Goal: Task Accomplishment & Management: Manage account settings

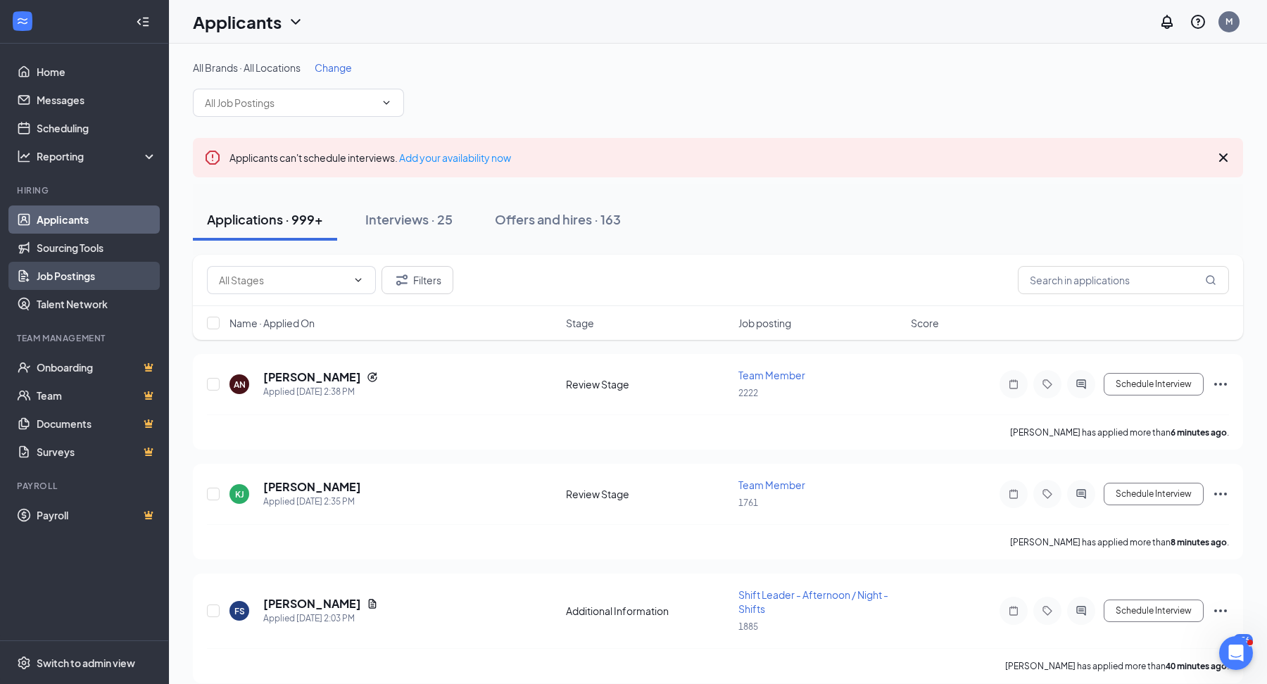
click at [91, 286] on link "Job Postings" at bounding box center [97, 276] width 120 height 28
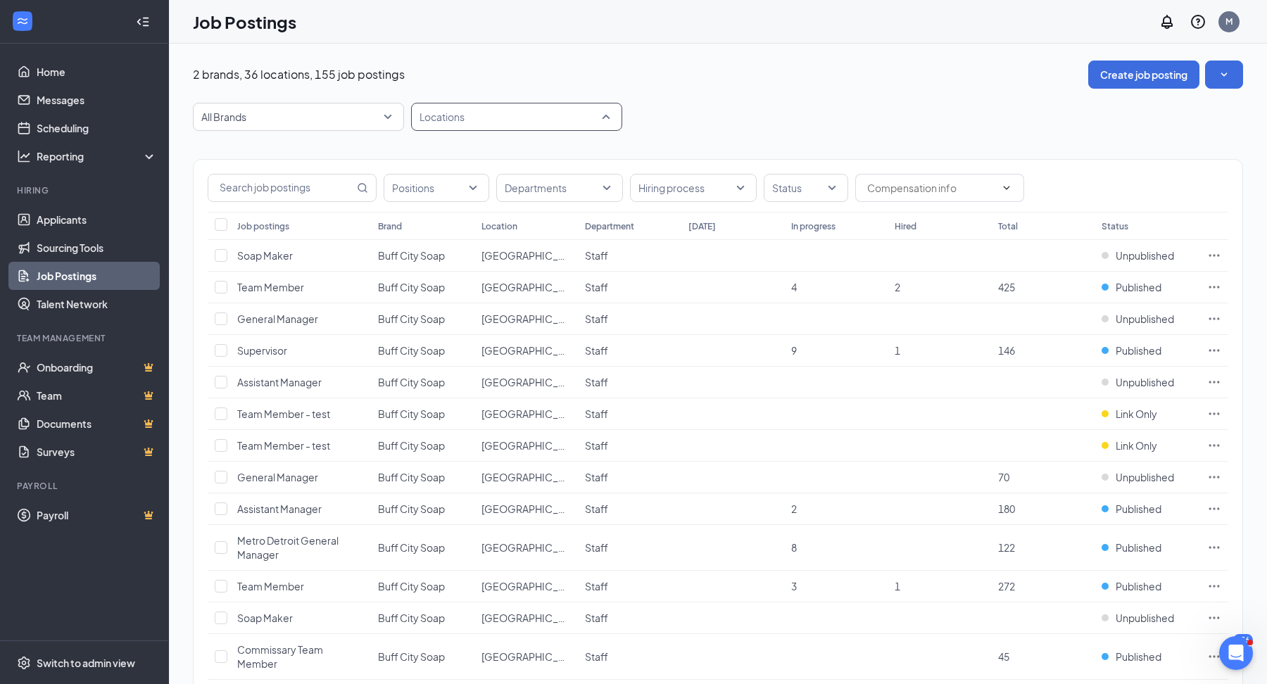
click at [431, 122] on div at bounding box center [510, 117] width 190 height 23
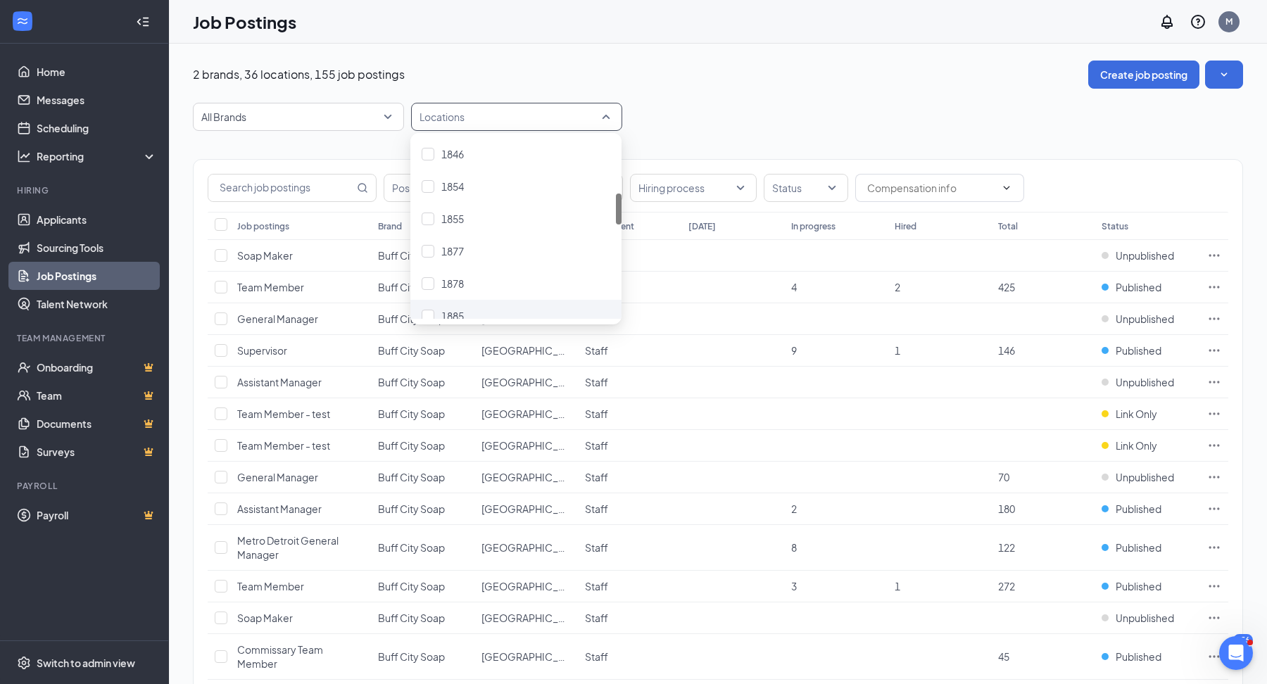
scroll to position [315, 0]
click at [468, 263] on div "1877" at bounding box center [516, 260] width 189 height 15
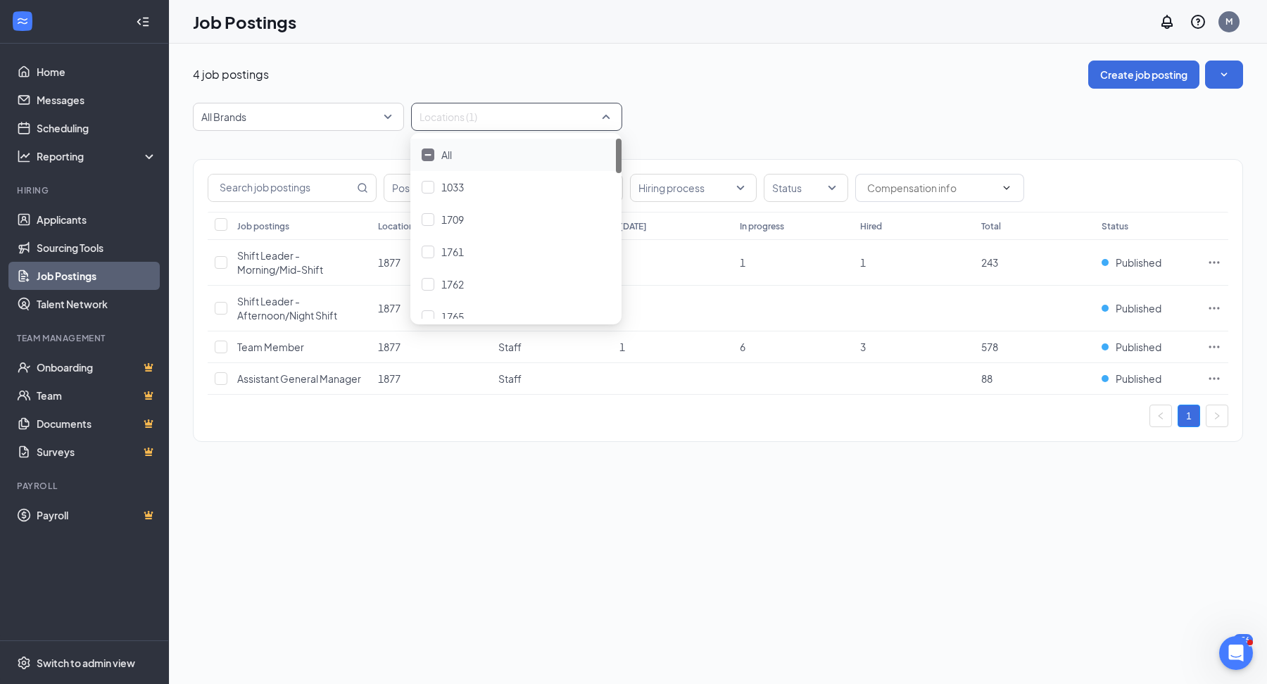
click at [809, 87] on div "4 job postings Create job posting" at bounding box center [718, 75] width 1050 height 28
click at [1210, 346] on icon "Ellipses" at bounding box center [1214, 347] width 11 height 2
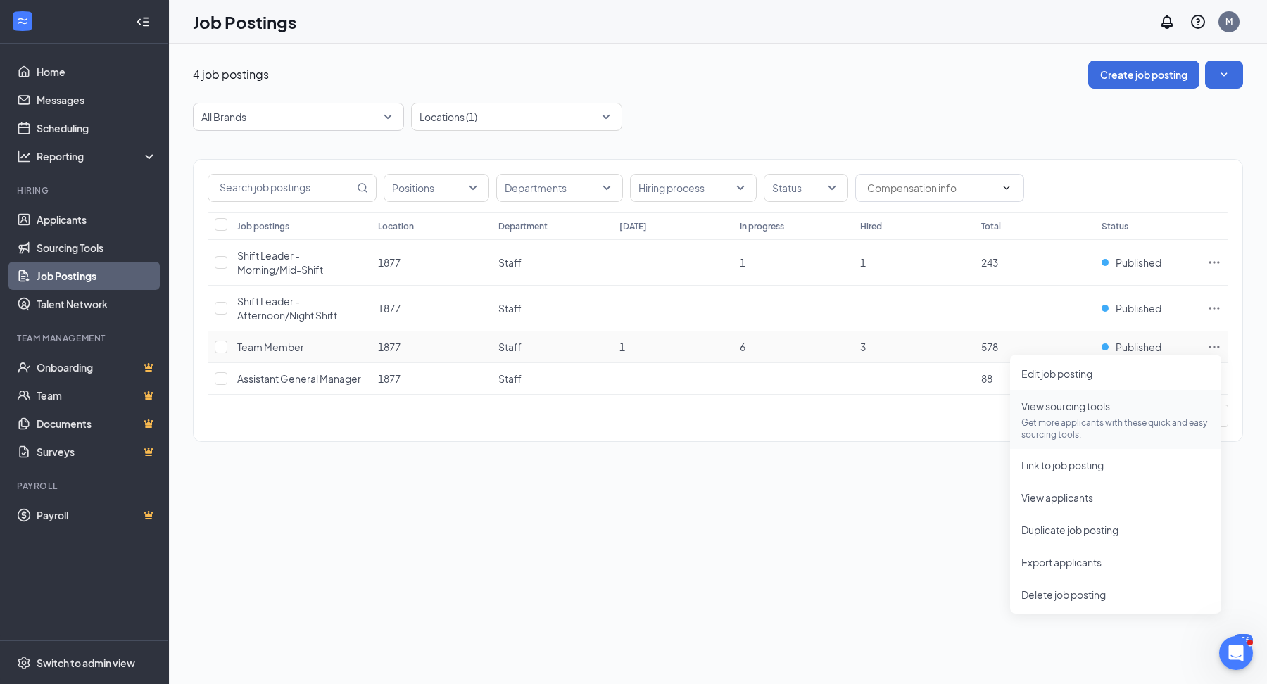
click at [1054, 405] on span "View sourcing tools" at bounding box center [1065, 406] width 89 height 13
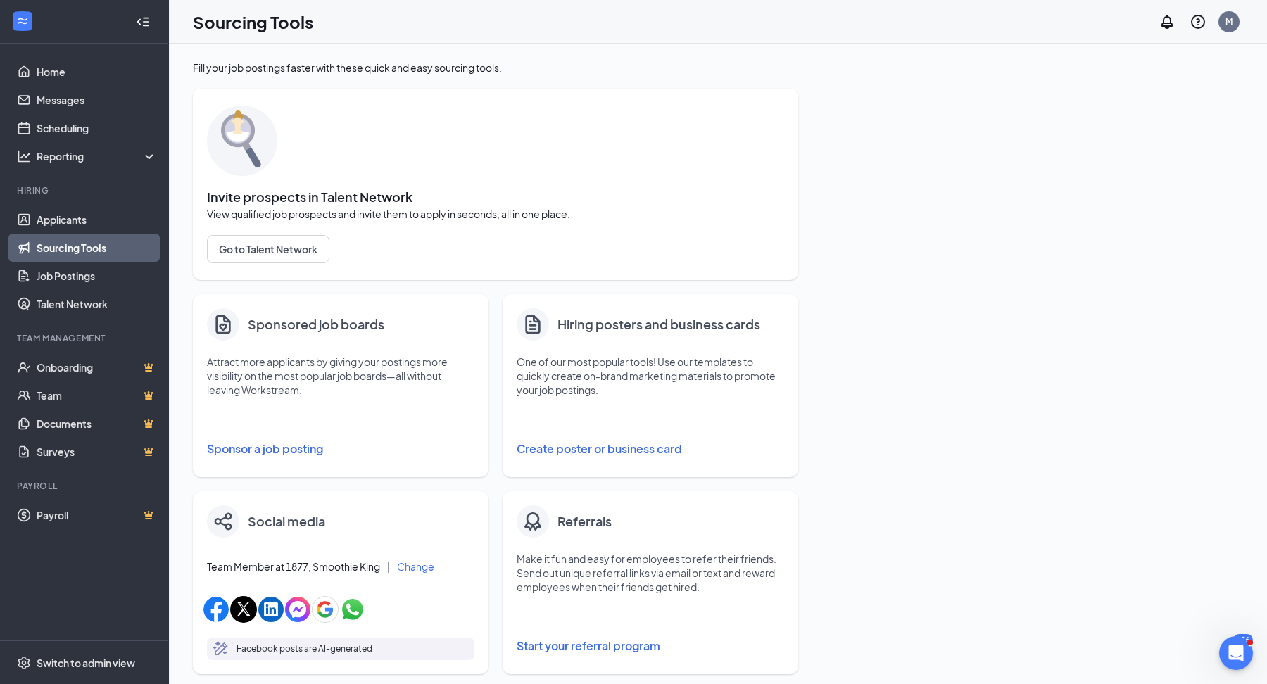
click at [268, 449] on button "Sponsor a job posting" at bounding box center [340, 449] width 267 height 28
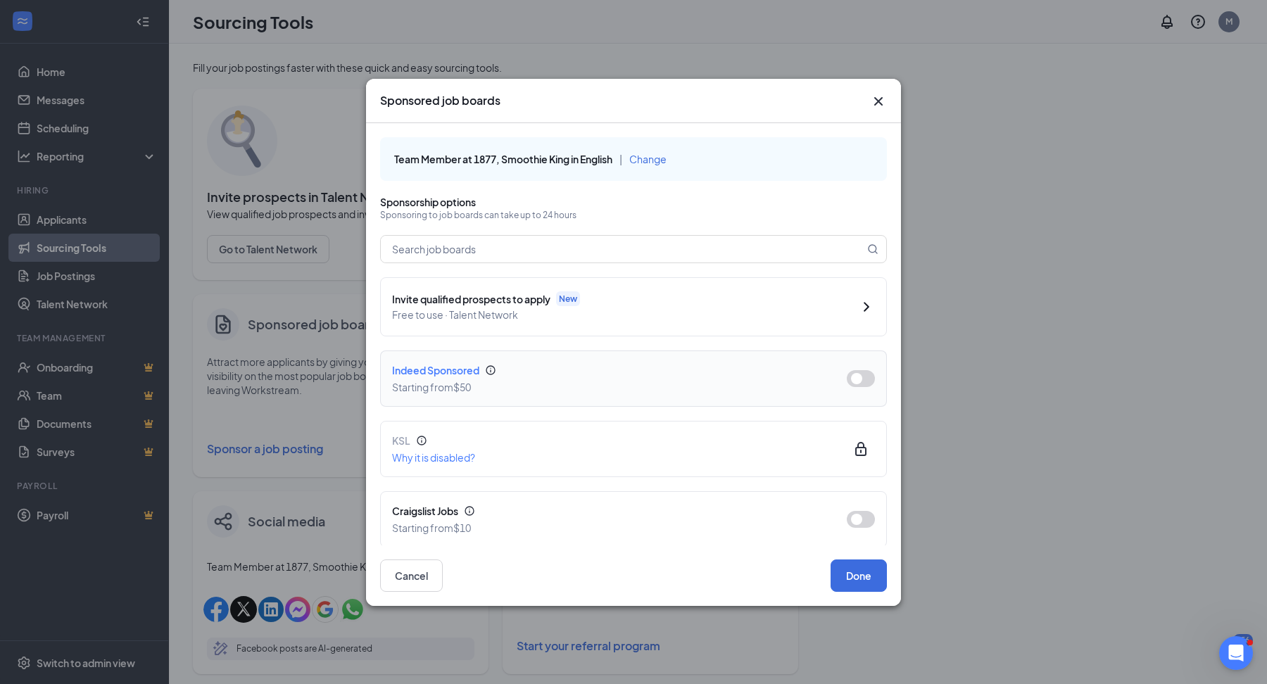
click at [856, 381] on button "button" at bounding box center [861, 378] width 28 height 17
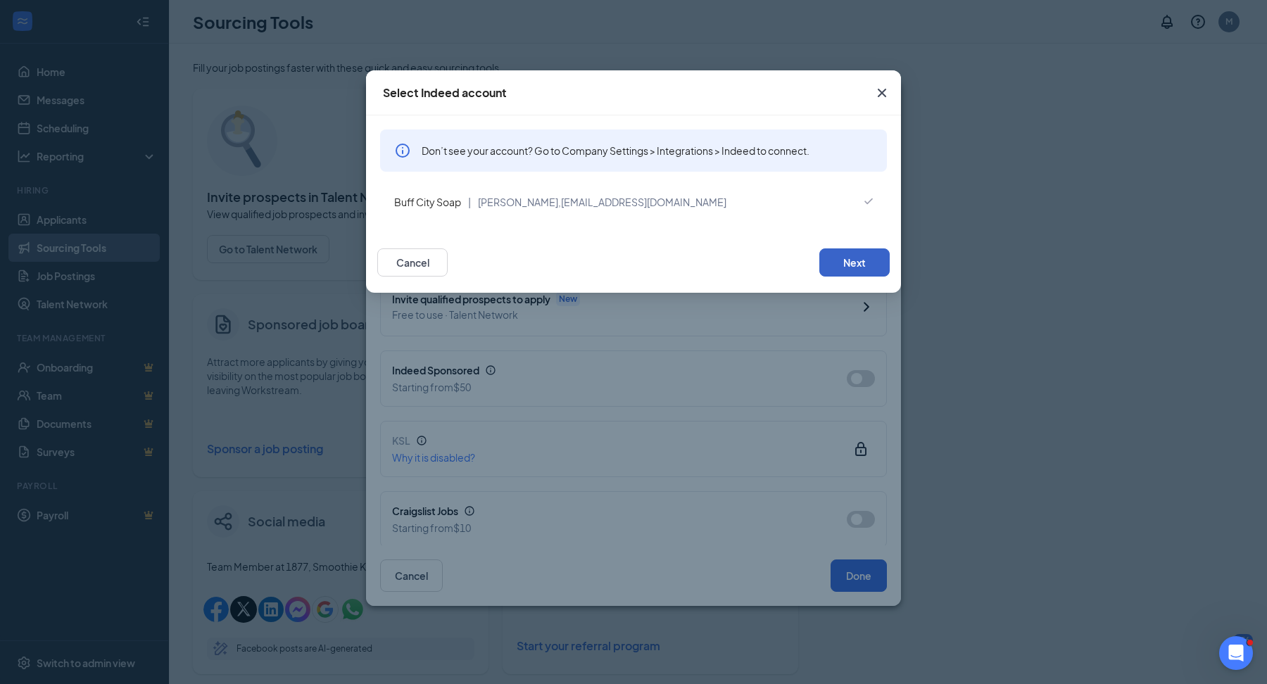
click at [828, 270] on button "Next" at bounding box center [854, 262] width 70 height 28
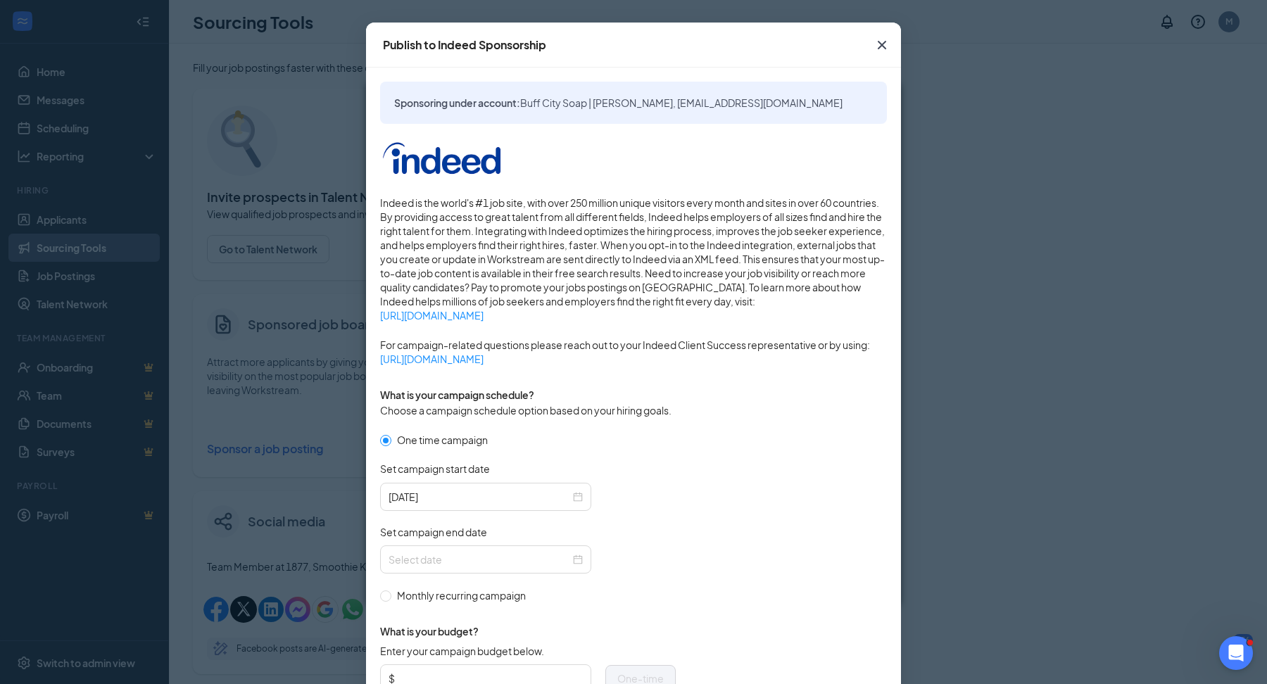
scroll to position [128, 0]
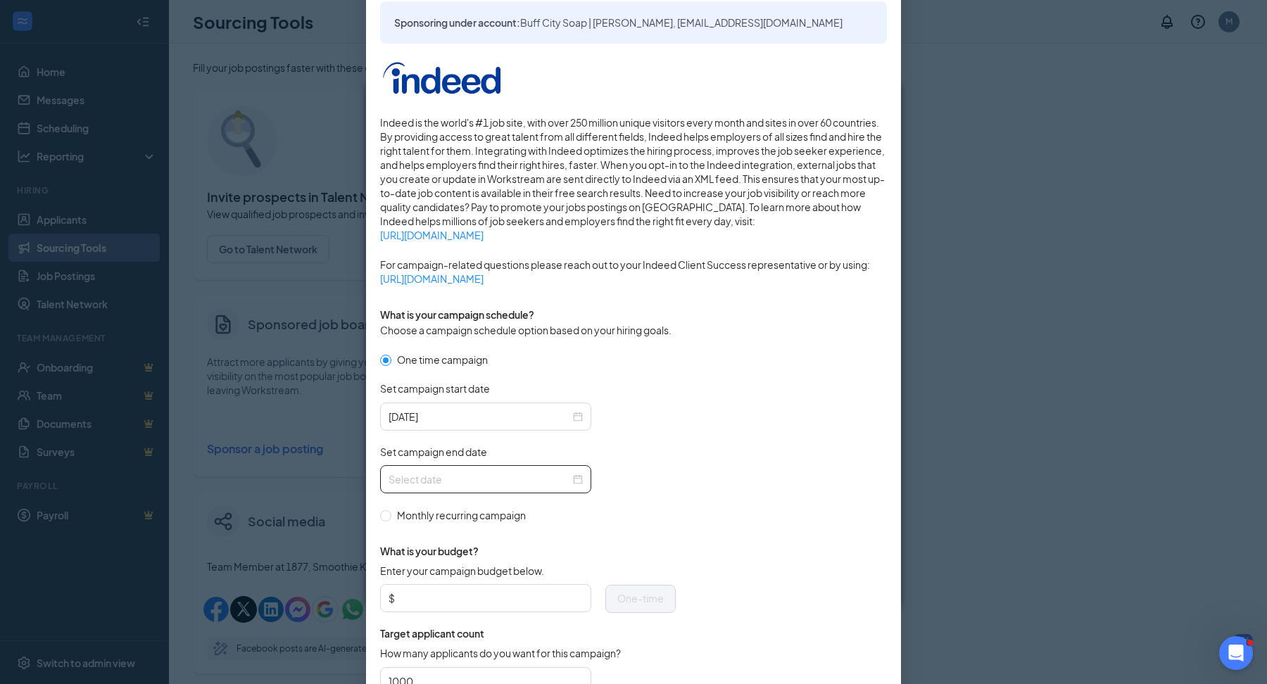
click at [583, 472] on div at bounding box center [485, 479] width 211 height 28
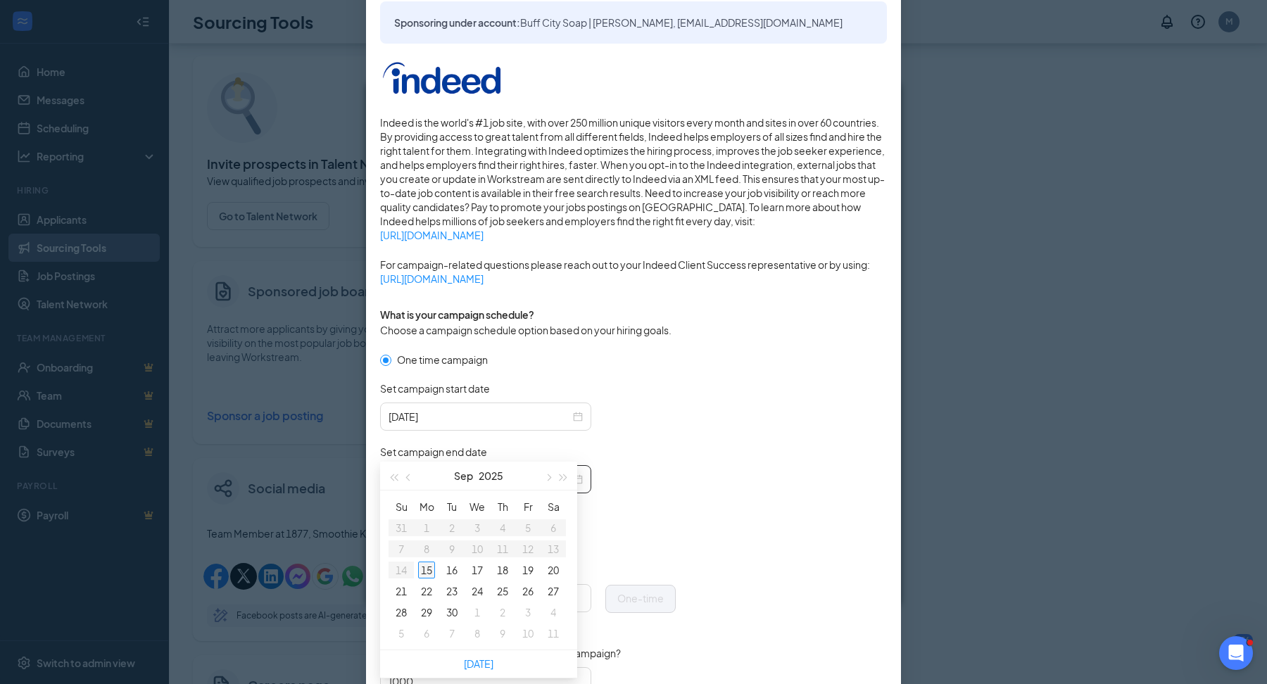
scroll to position [77, 0]
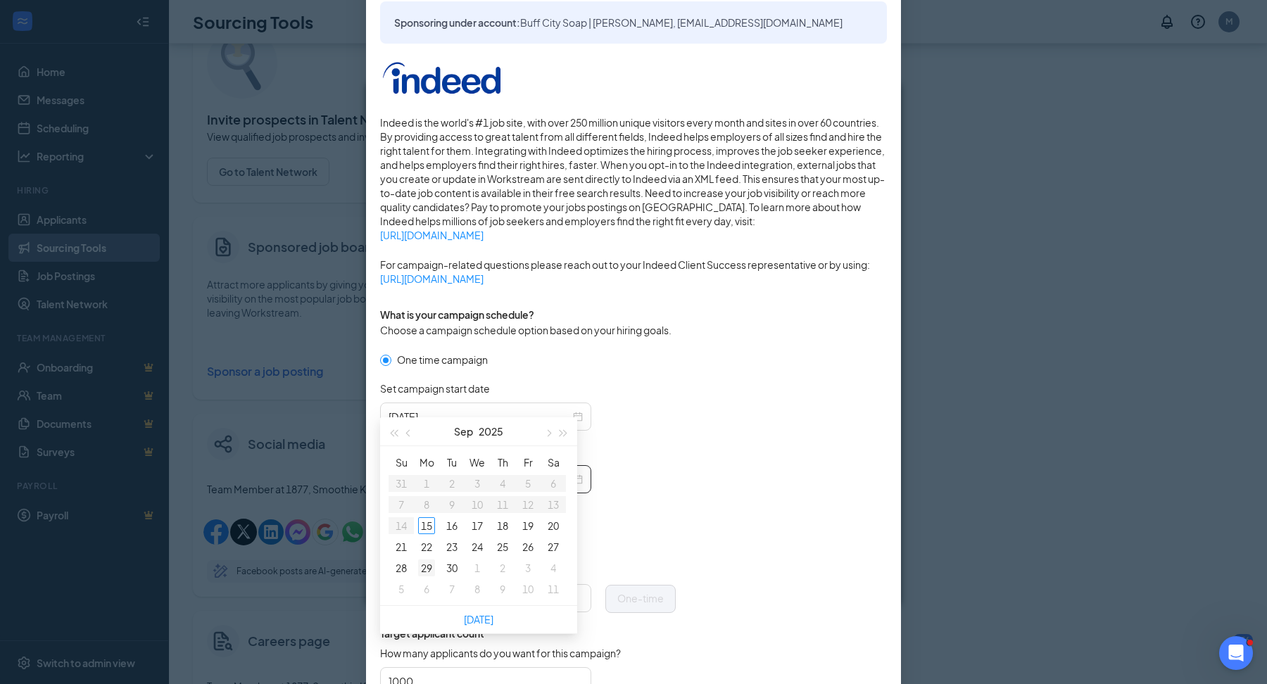
type input "2025-09-29"
click at [429, 571] on div "29" at bounding box center [426, 568] width 17 height 17
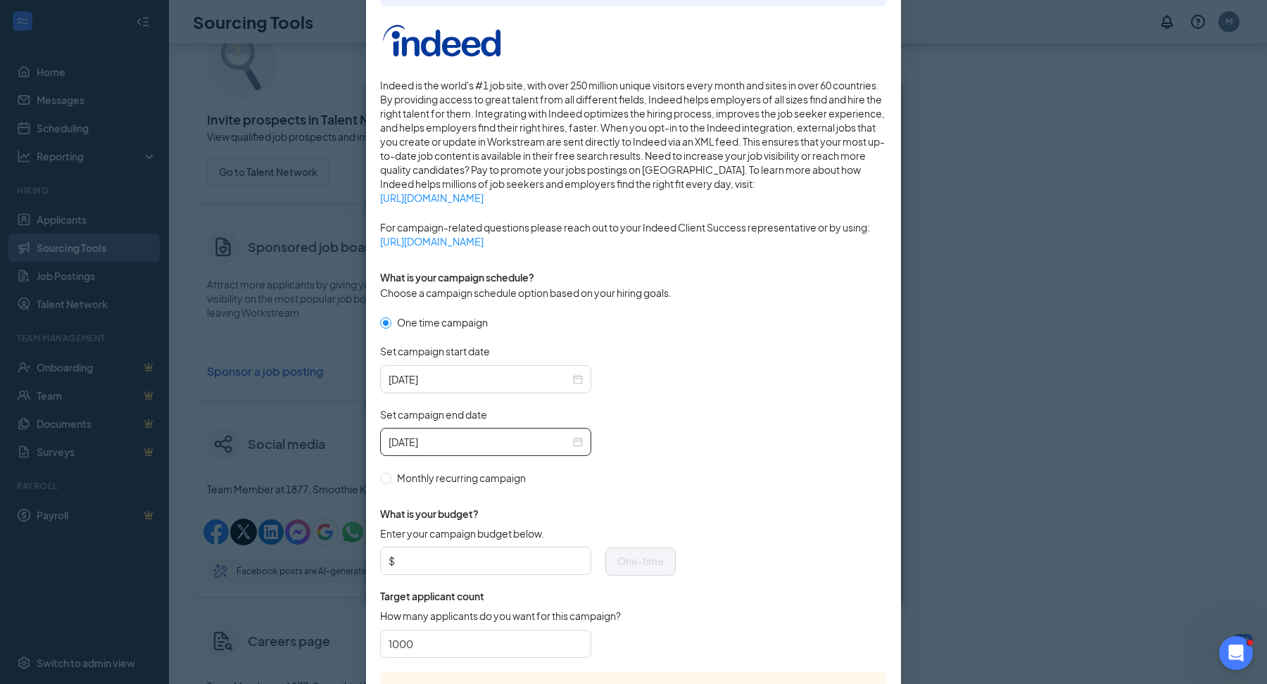
scroll to position [210, 0]
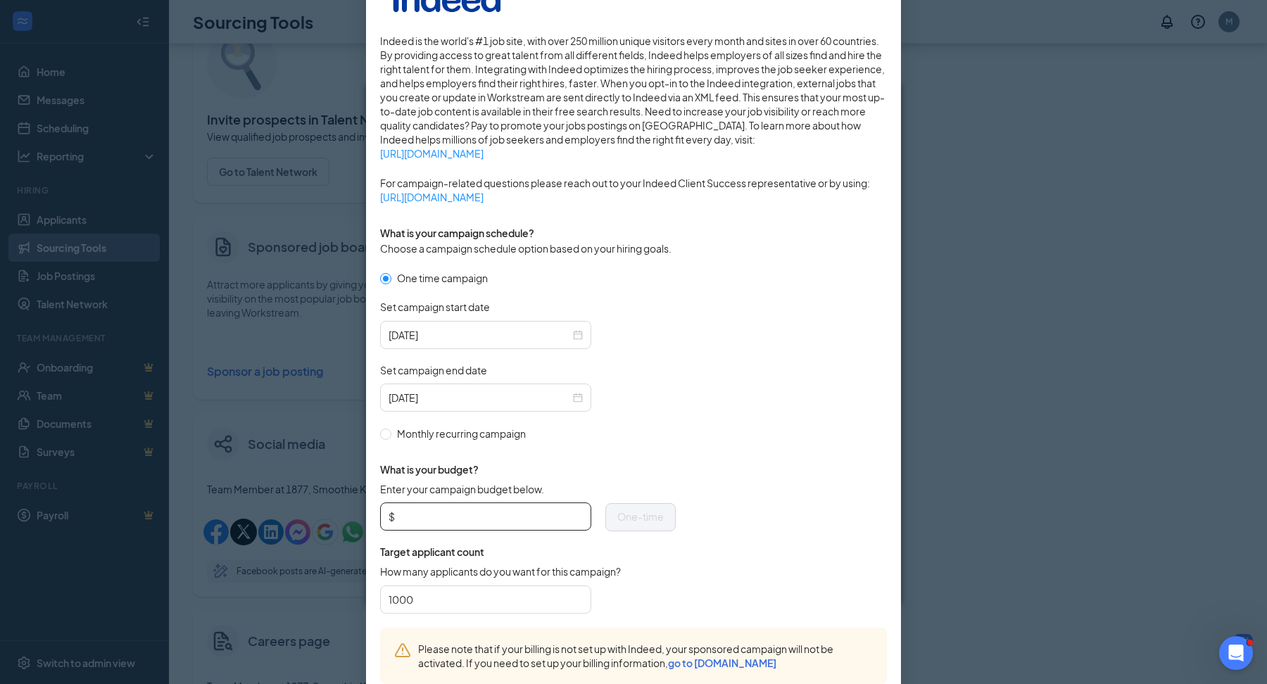
click at [579, 516] on input "Enter your campaign budget below." at bounding box center [490, 516] width 185 height 21
type input "5"
type input "4"
type input "50"
click at [851, 331] on form "One time campaign Set campaign start date 2025-09-15 Set campaign end date 2025…" at bounding box center [633, 449] width 507 height 358
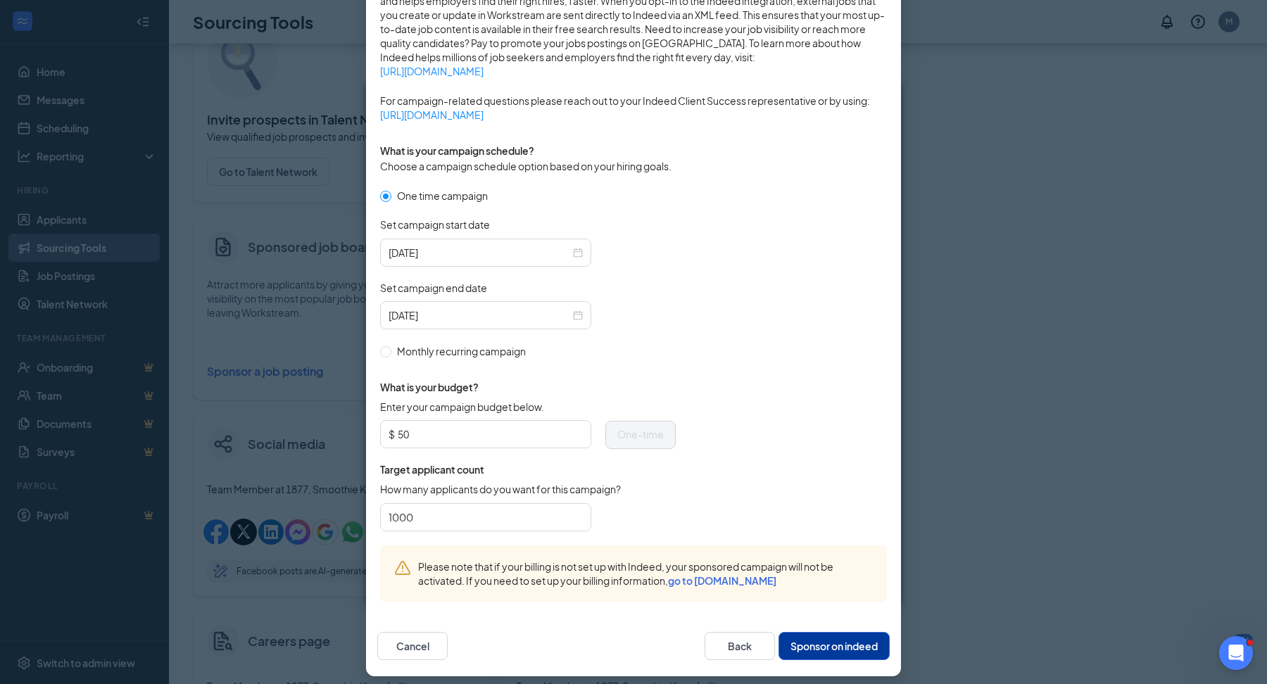
scroll to position [299, 0]
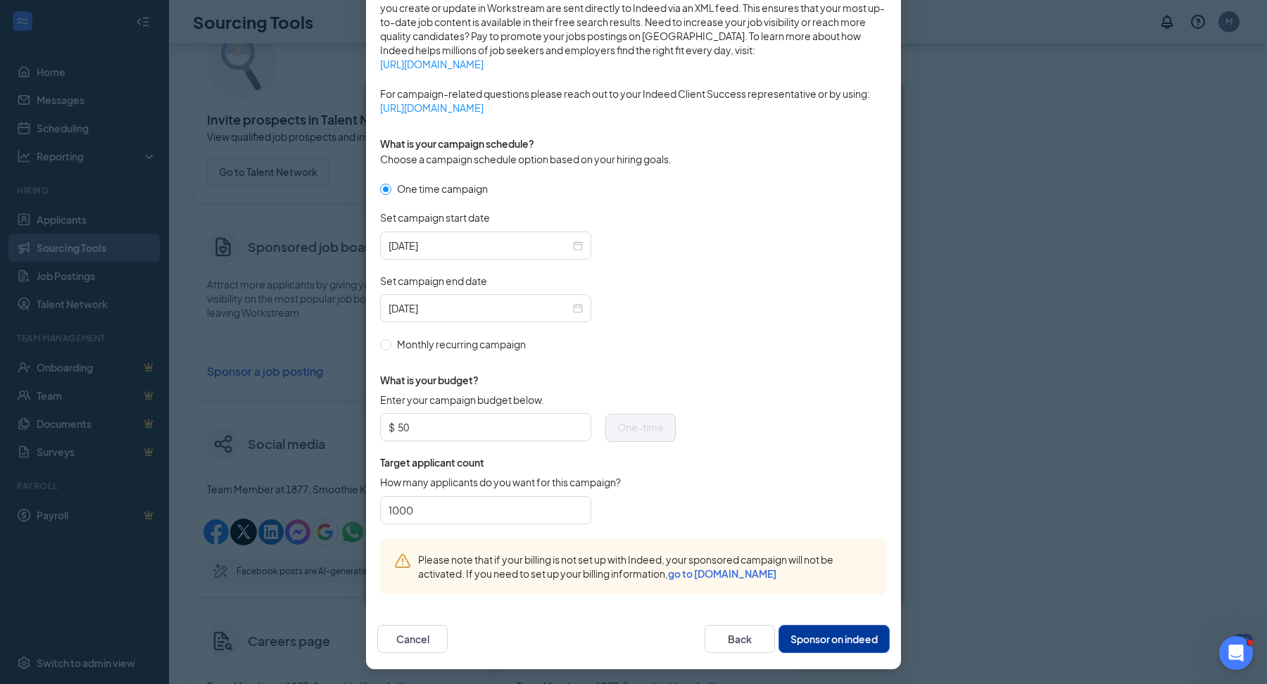
click at [834, 642] on button "Sponsor on indeed" at bounding box center [833, 639] width 111 height 28
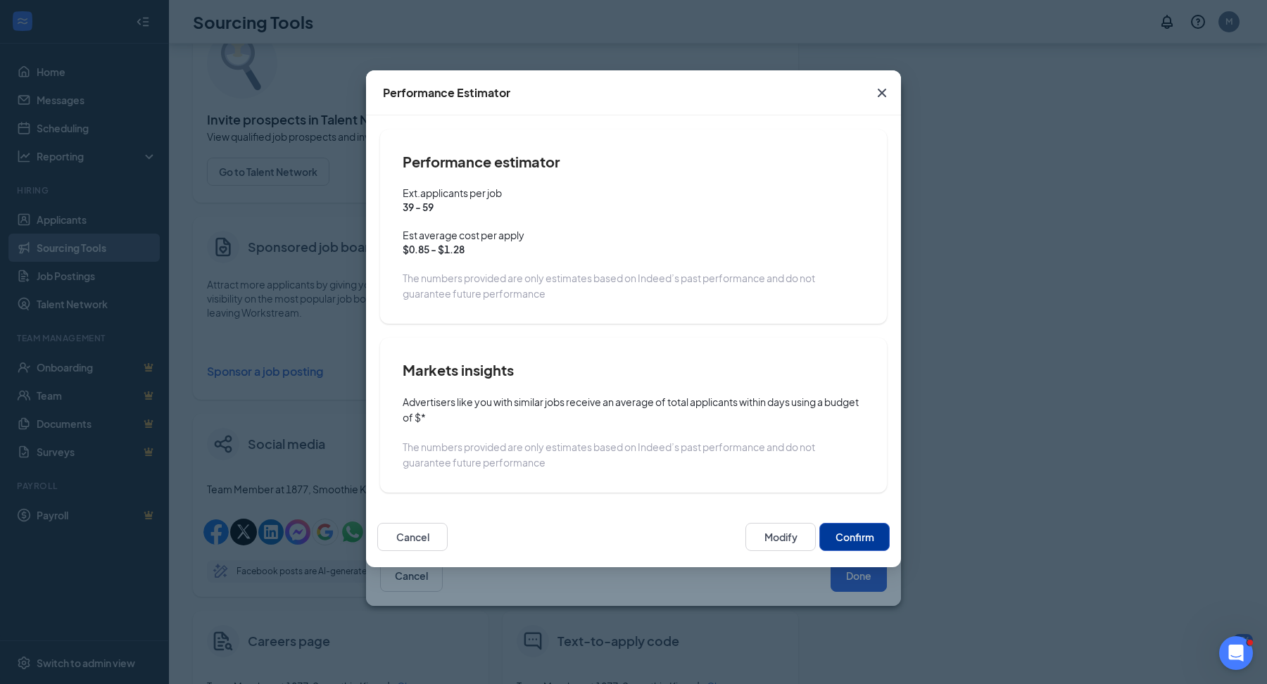
click at [847, 530] on button "Confirm" at bounding box center [854, 537] width 70 height 28
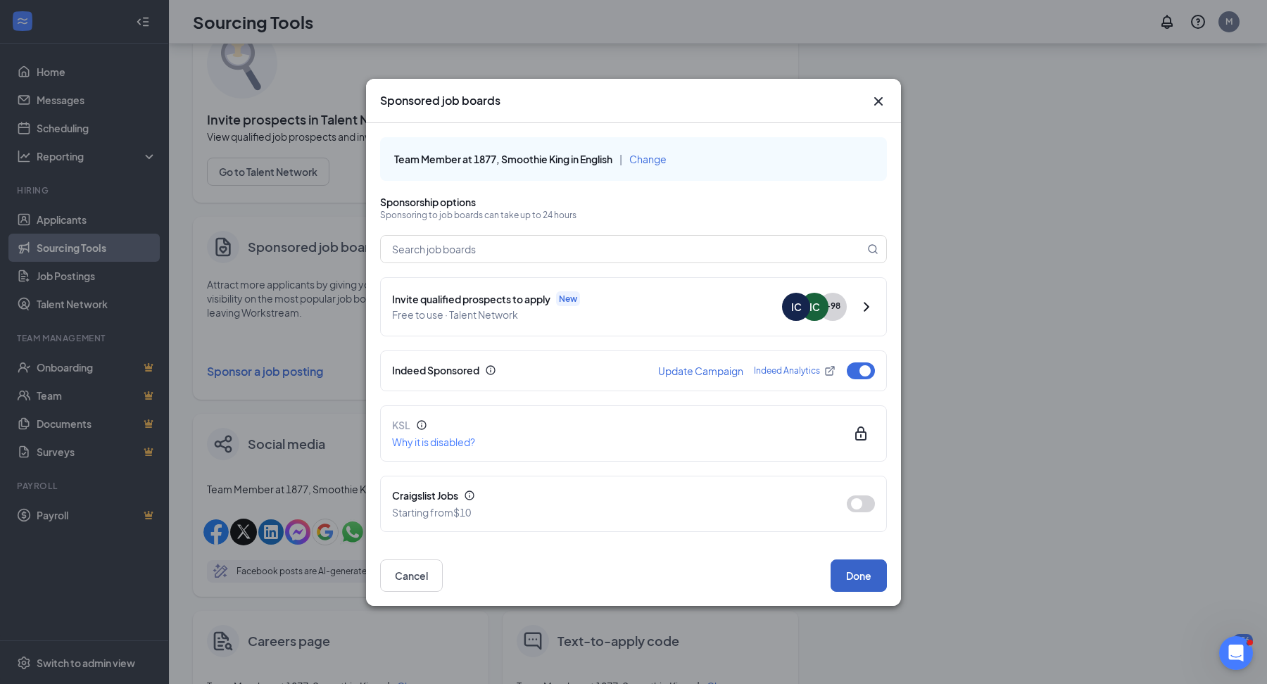
click at [867, 570] on button "Done" at bounding box center [858, 576] width 56 height 32
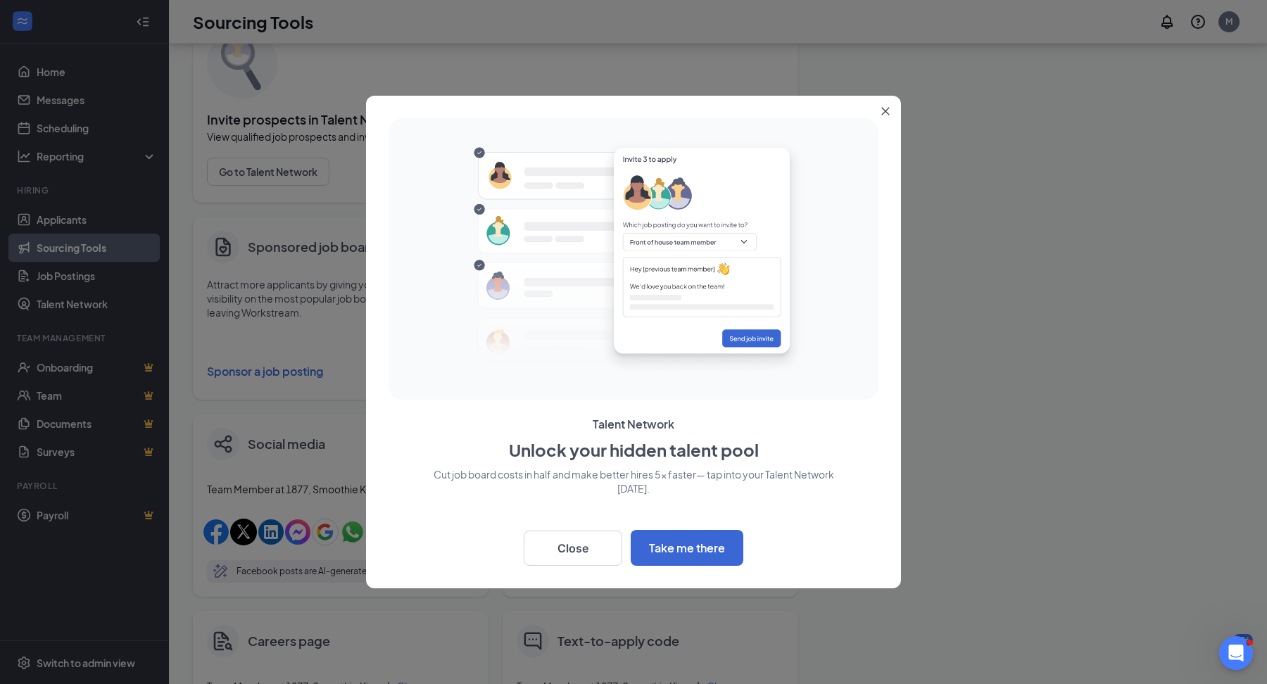
click at [887, 109] on icon "Close" at bounding box center [886, 112] width 8 height 8
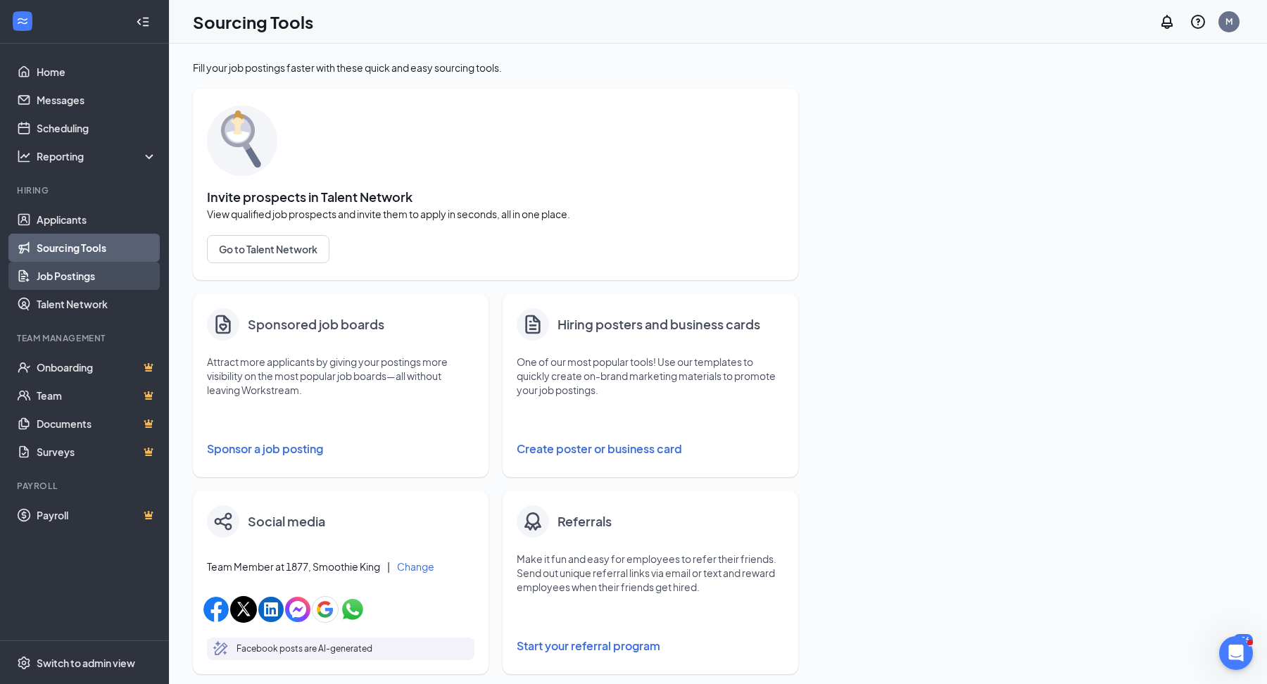
click at [115, 264] on link "Job Postings" at bounding box center [97, 276] width 120 height 28
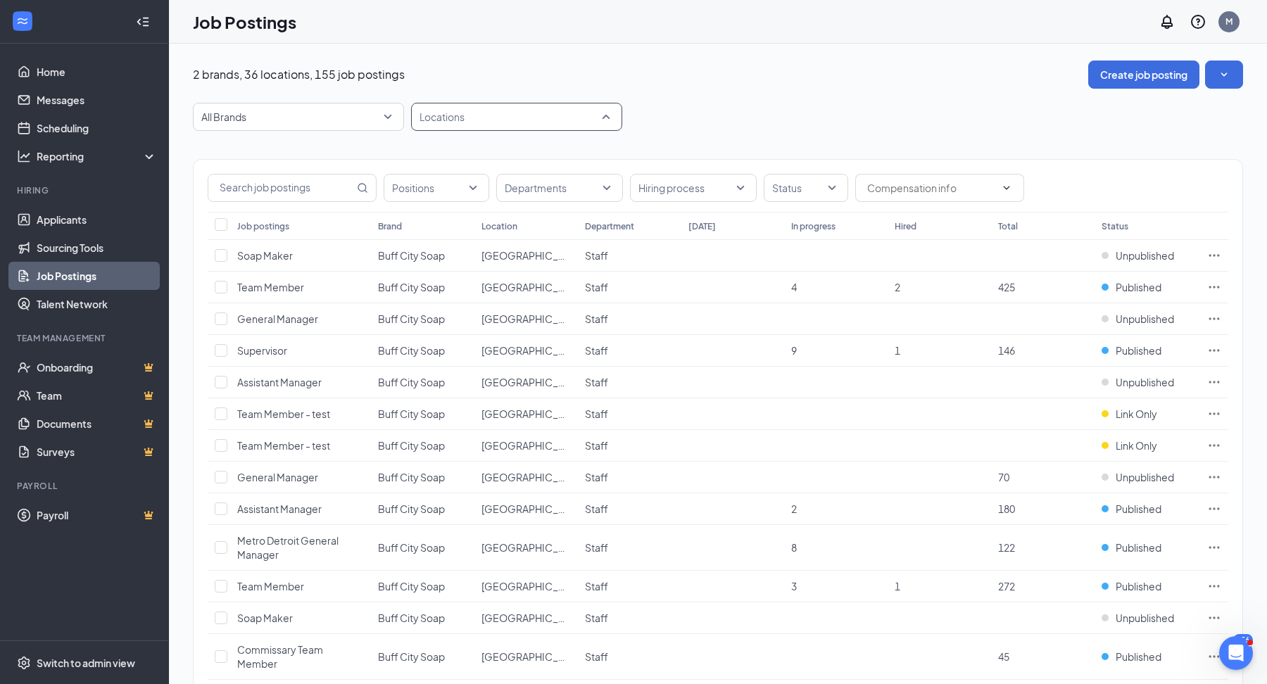
click at [486, 118] on div at bounding box center [510, 117] width 190 height 23
type input "1877"
click at [484, 156] on div "1877" at bounding box center [516, 154] width 189 height 15
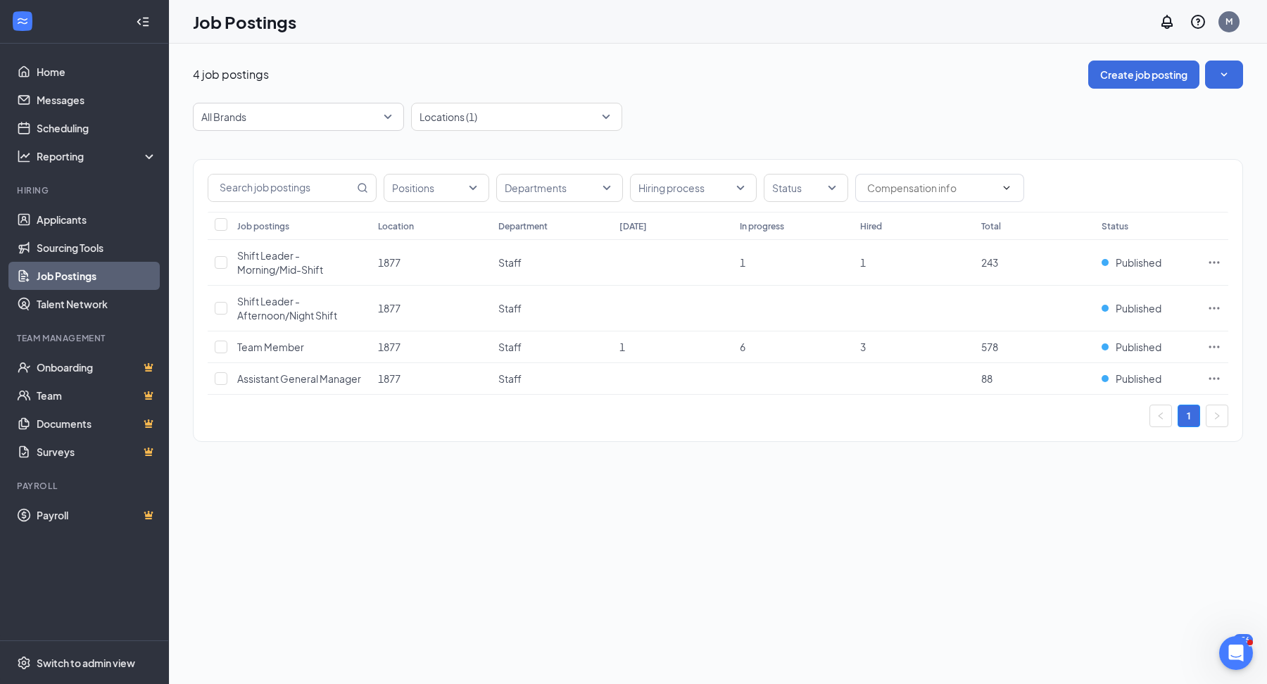
click at [752, 84] on div "4 job postings Create job posting" at bounding box center [718, 75] width 1050 height 28
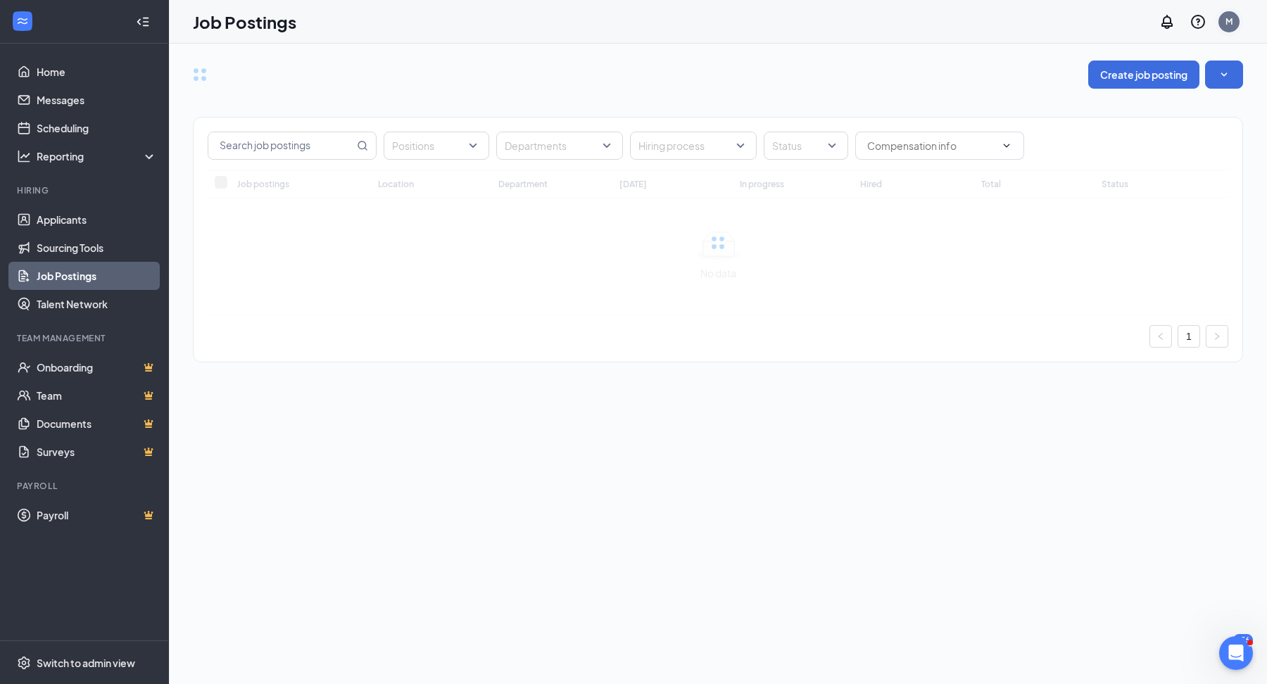
click at [1228, 24] on div "M" at bounding box center [1228, 21] width 7 height 12
click at [899, 79] on div "Create job posting" at bounding box center [718, 75] width 1050 height 28
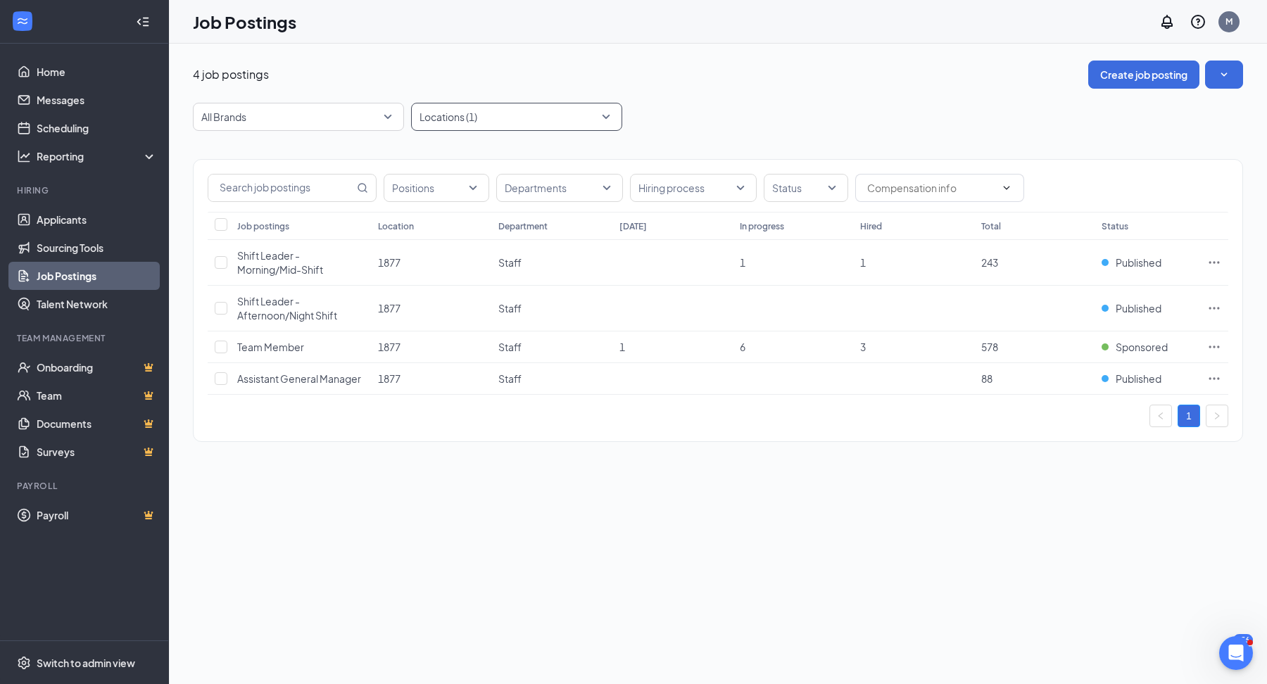
click at [441, 115] on div at bounding box center [510, 117] width 190 height 23
click at [787, 90] on div "4 job postings Create job posting All Brands Locations (1) Positions Department…" at bounding box center [718, 259] width 1050 height 396
click at [1213, 258] on icon "Ellipses" at bounding box center [1214, 262] width 14 height 14
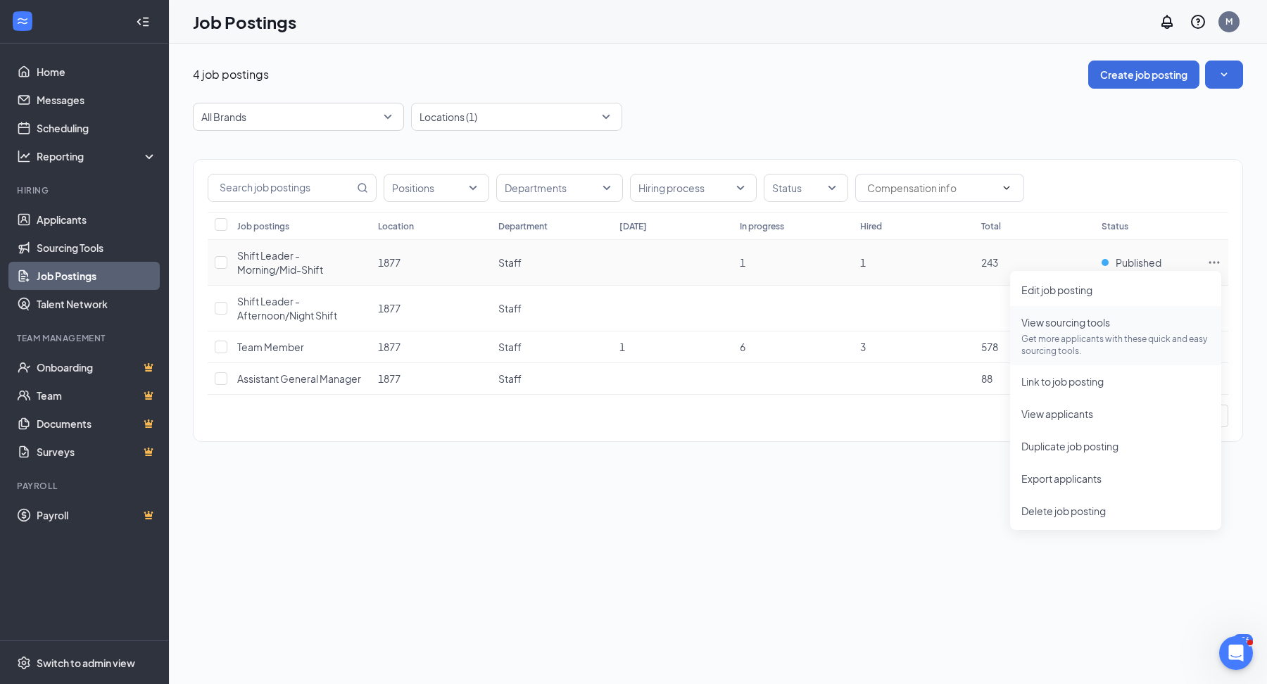
click at [1159, 329] on span "View sourcing tools Get more applicants with these quick and easy sourcing tool…" at bounding box center [1115, 336] width 189 height 42
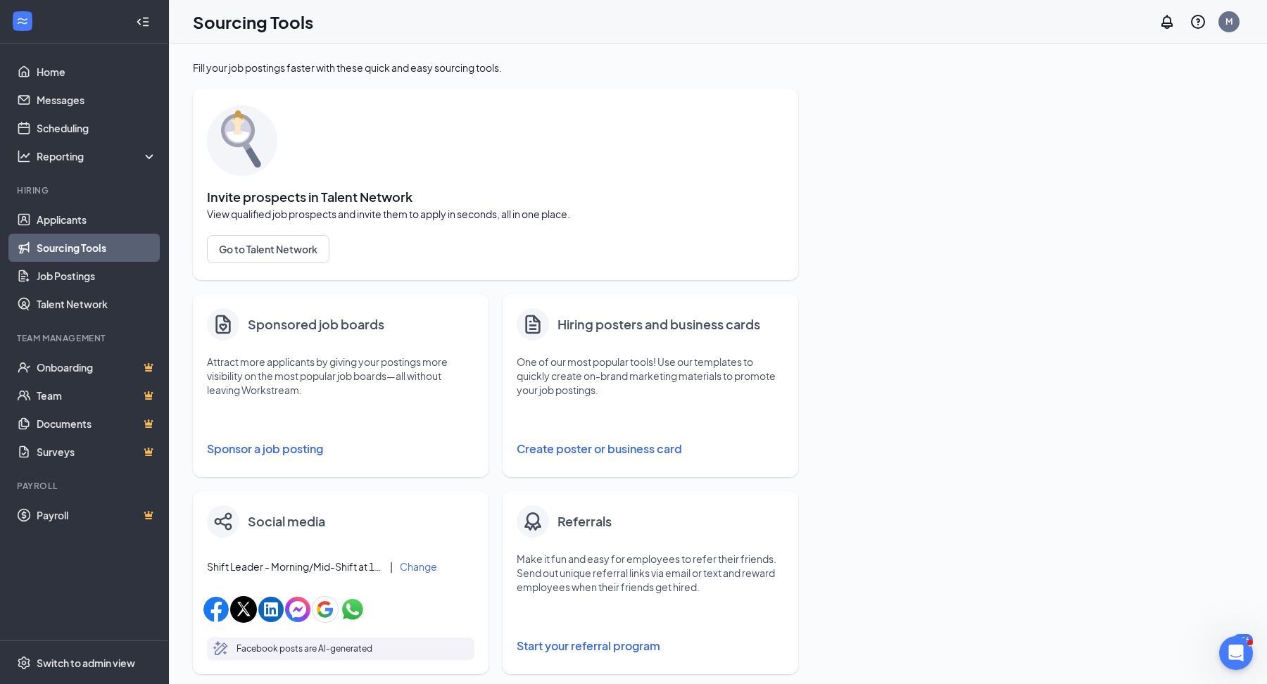
click at [279, 460] on button "Sponsor a job posting" at bounding box center [340, 449] width 267 height 28
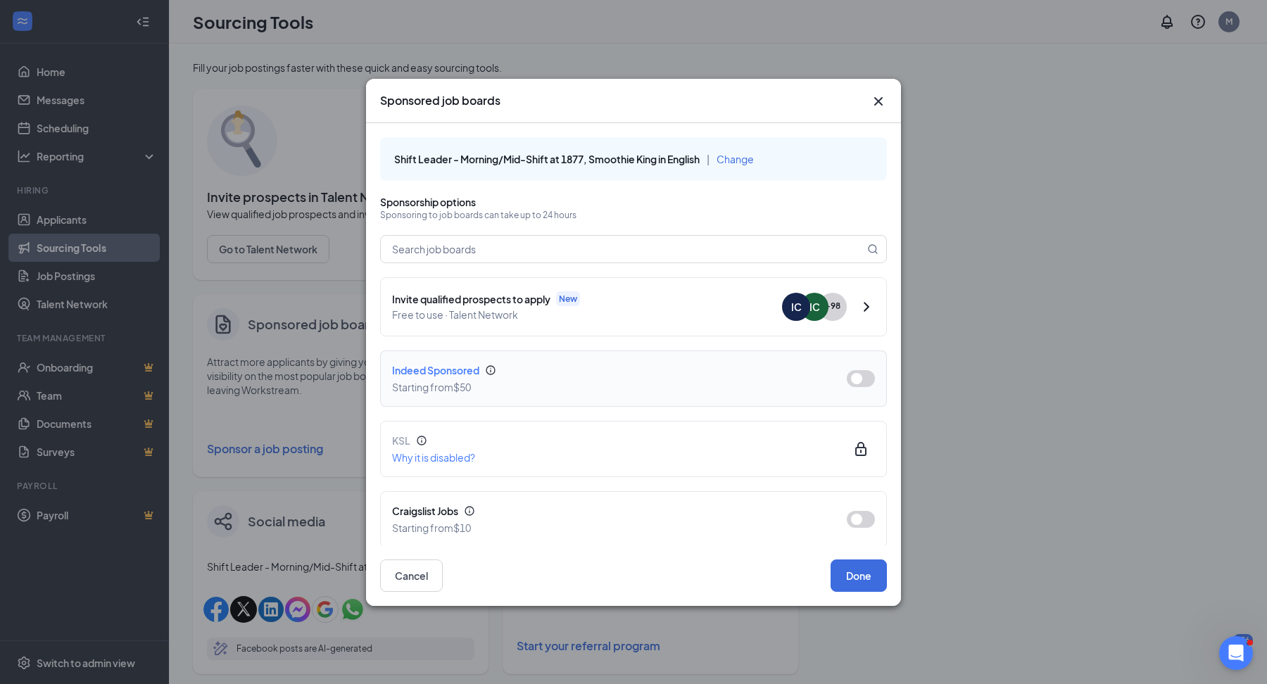
click at [862, 379] on button "button" at bounding box center [861, 378] width 28 height 17
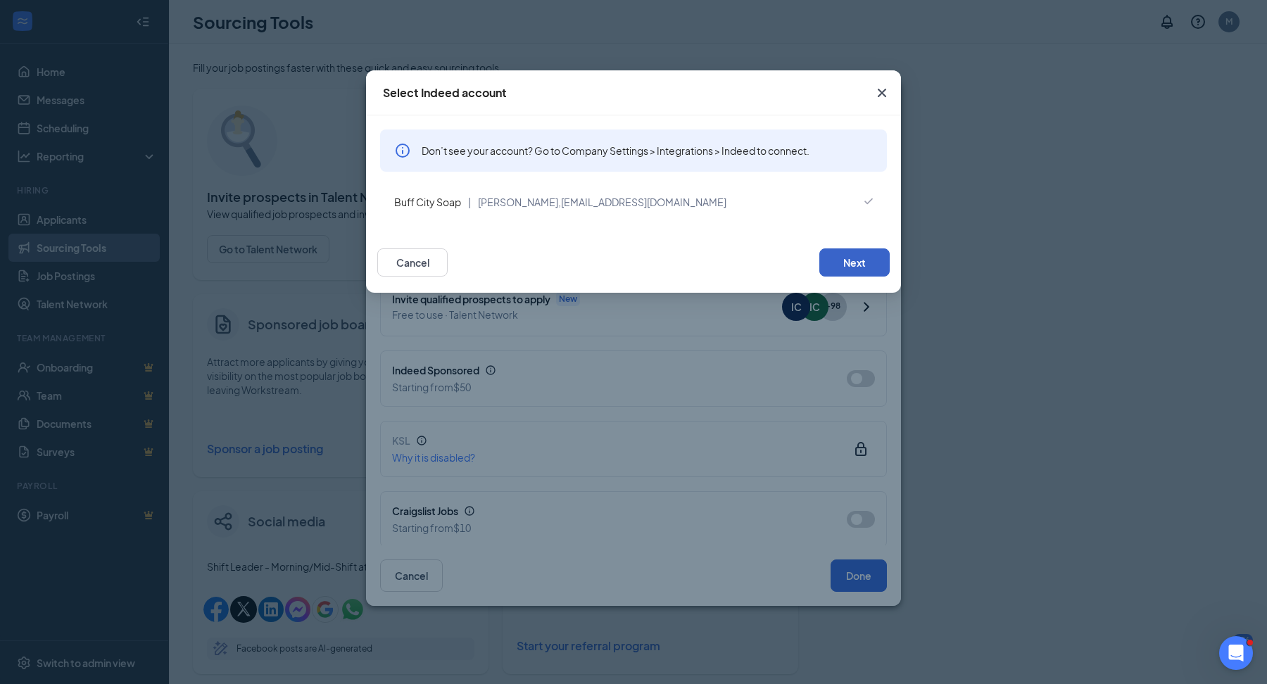
click at [856, 268] on button "Next" at bounding box center [854, 262] width 70 height 28
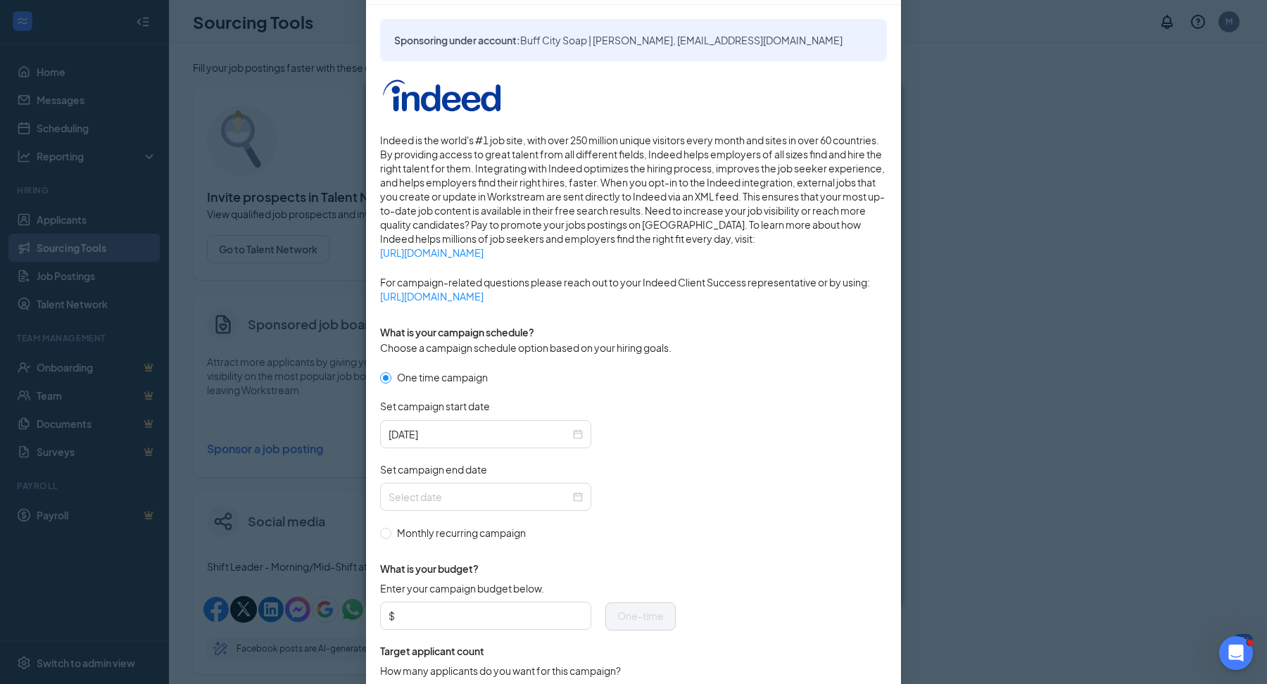
scroll to position [134, 0]
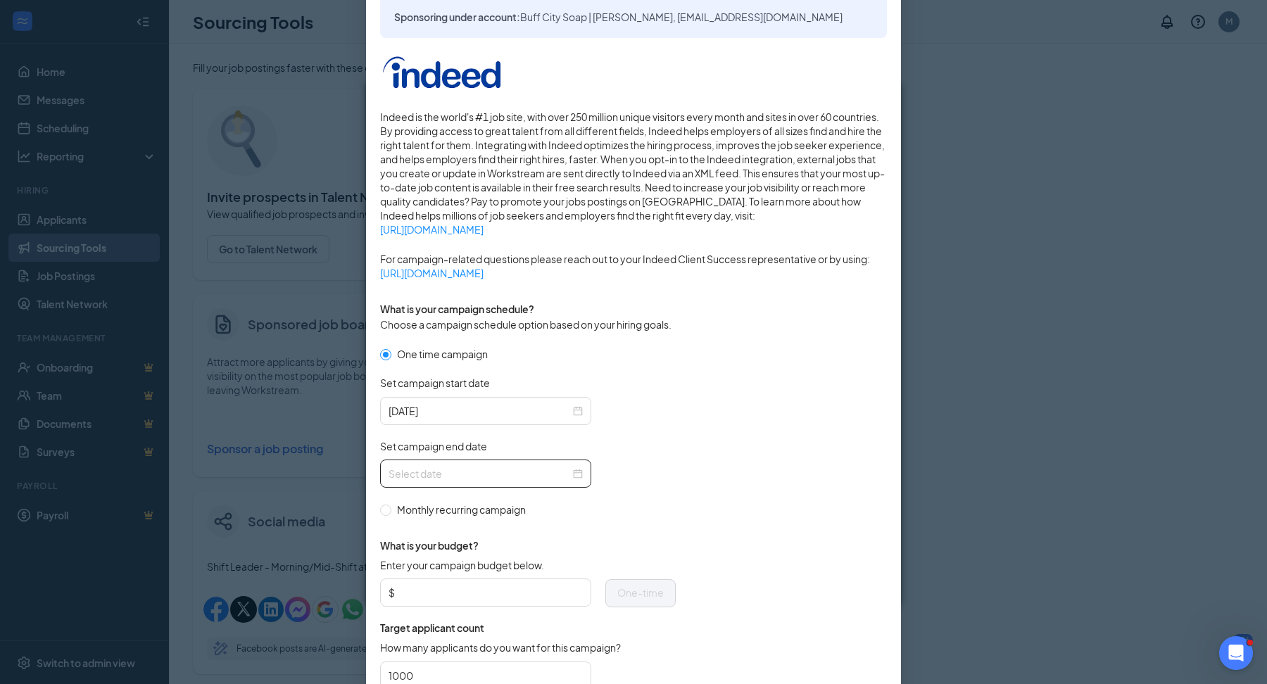
click at [477, 464] on div at bounding box center [485, 474] width 211 height 28
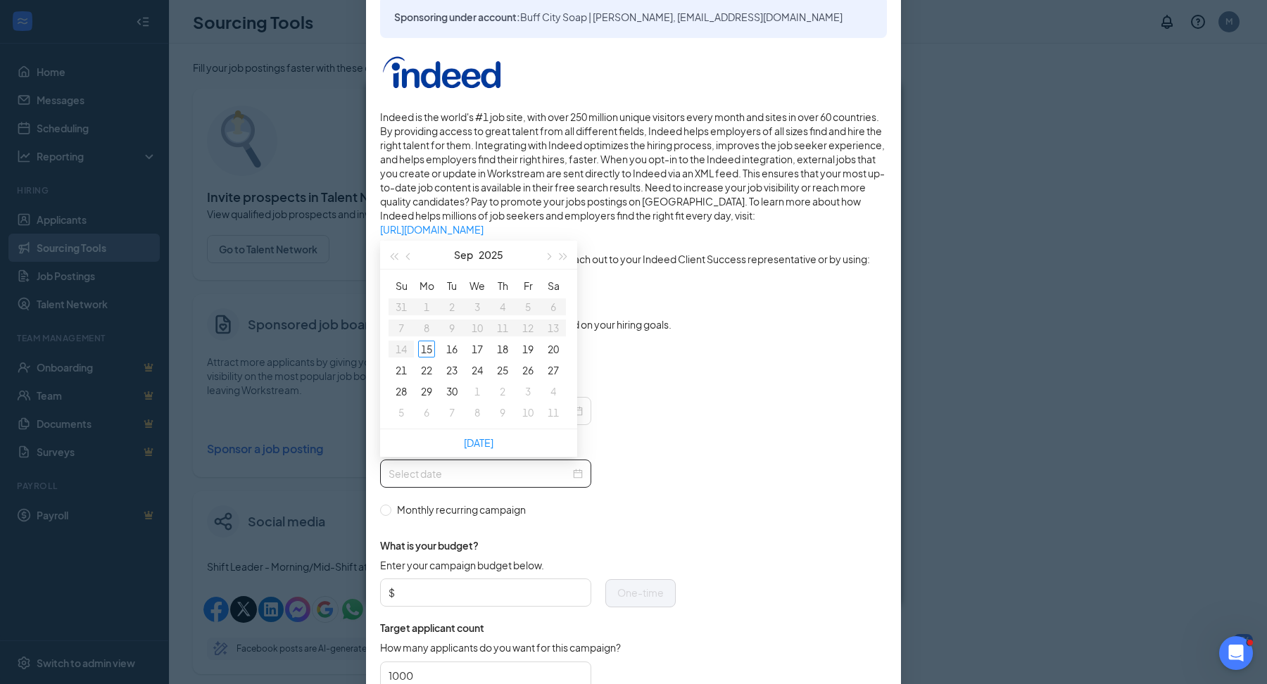
click at [585, 469] on div at bounding box center [485, 474] width 211 height 28
type input "2025-09-28"
type input "2025-09-29"
click at [423, 393] on div "29" at bounding box center [426, 391] width 17 height 17
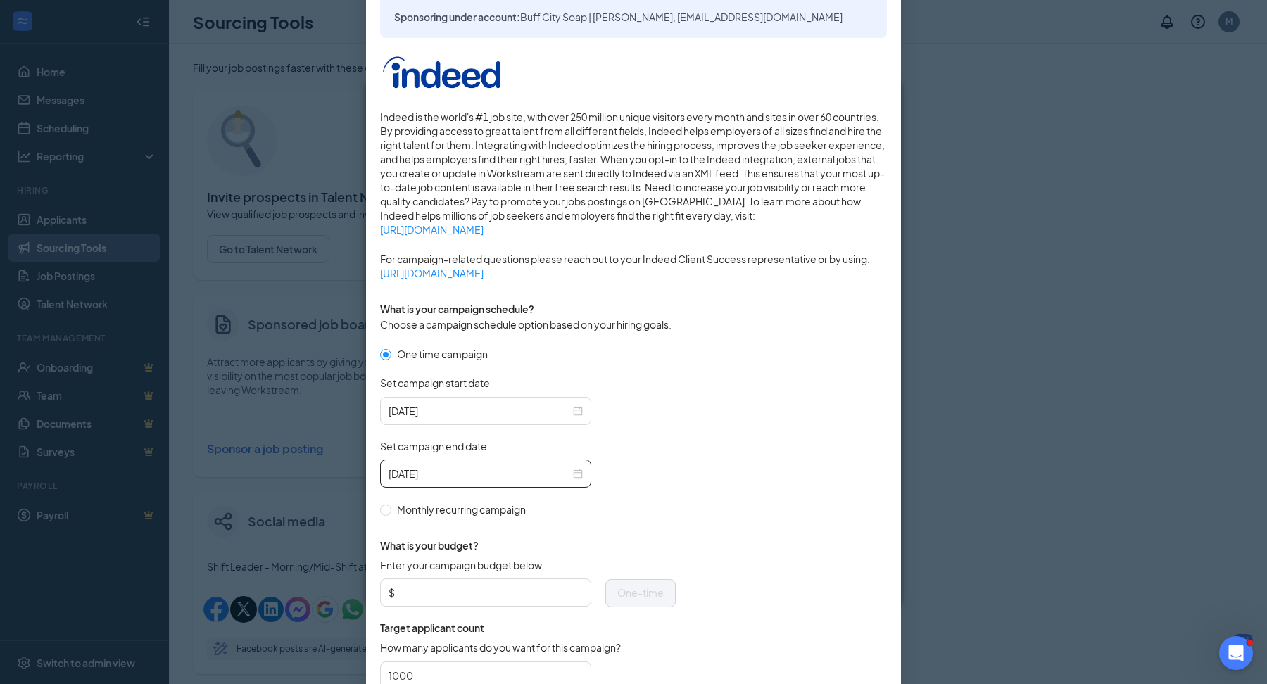
click at [715, 395] on form "One time campaign Set campaign start date 2025-09-15 Set campaign end date 2025…" at bounding box center [633, 525] width 507 height 358
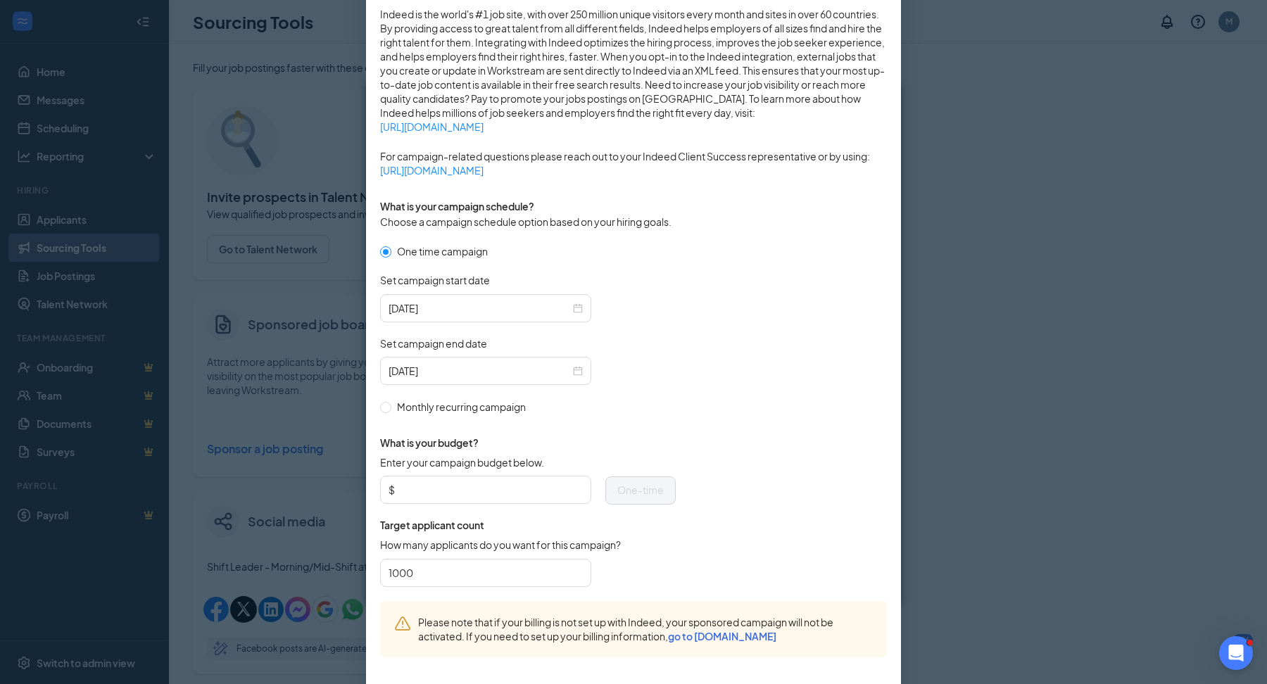
scroll to position [299, 0]
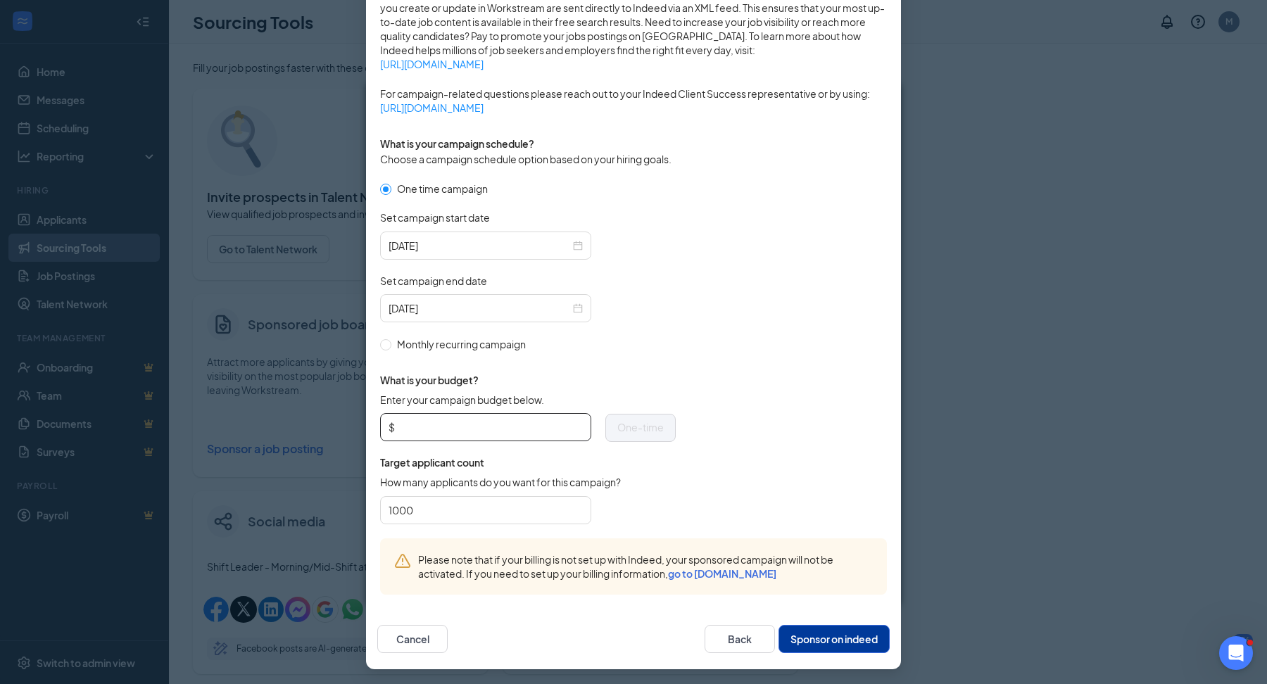
click at [539, 438] on span "$" at bounding box center [485, 427] width 211 height 28
type input "50"
click at [707, 298] on form "One time campaign Set campaign start date 2025-09-15 Set campaign end date 2025…" at bounding box center [633, 360] width 507 height 358
click at [847, 643] on button "Sponsor on indeed" at bounding box center [833, 639] width 111 height 28
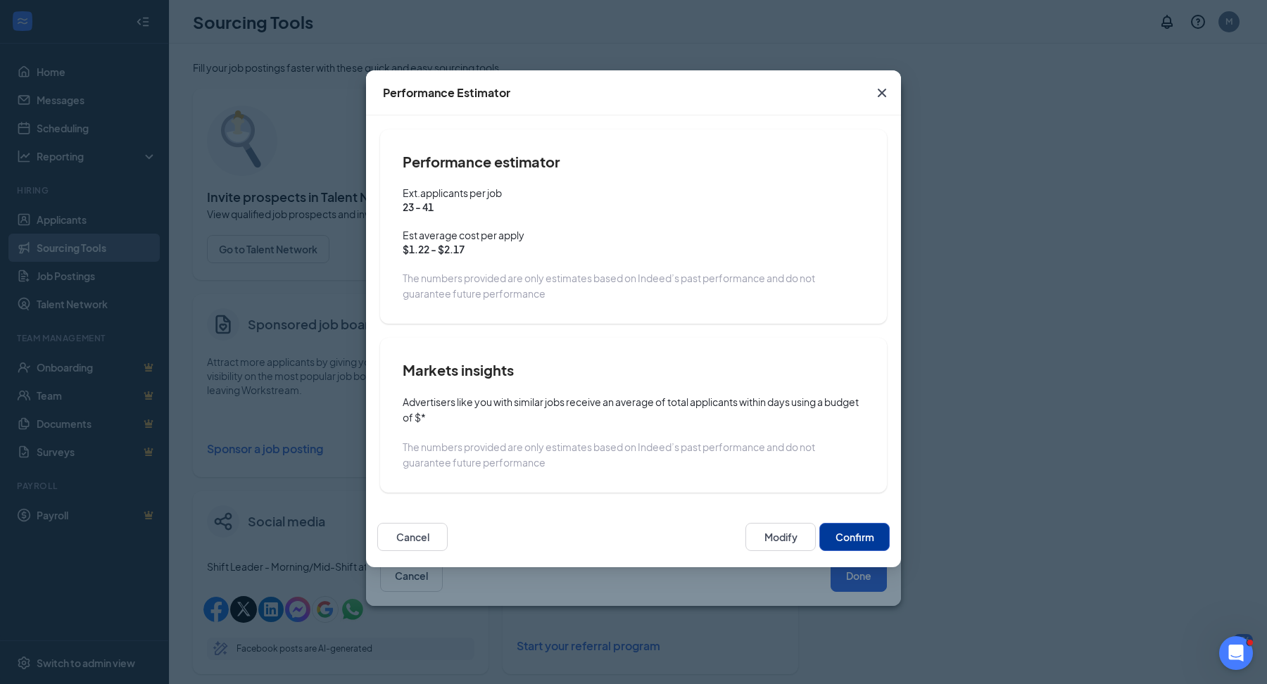
click at [846, 527] on button "Confirm" at bounding box center [854, 537] width 70 height 28
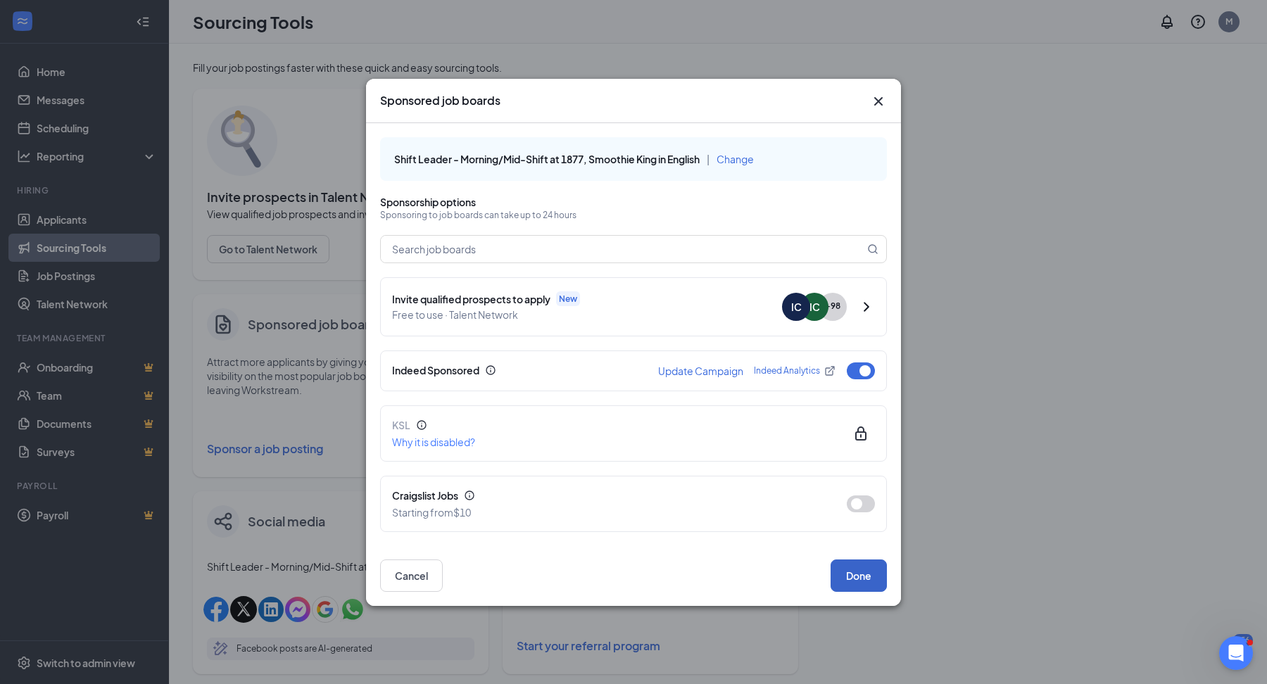
click at [864, 572] on button "Done" at bounding box center [858, 576] width 56 height 32
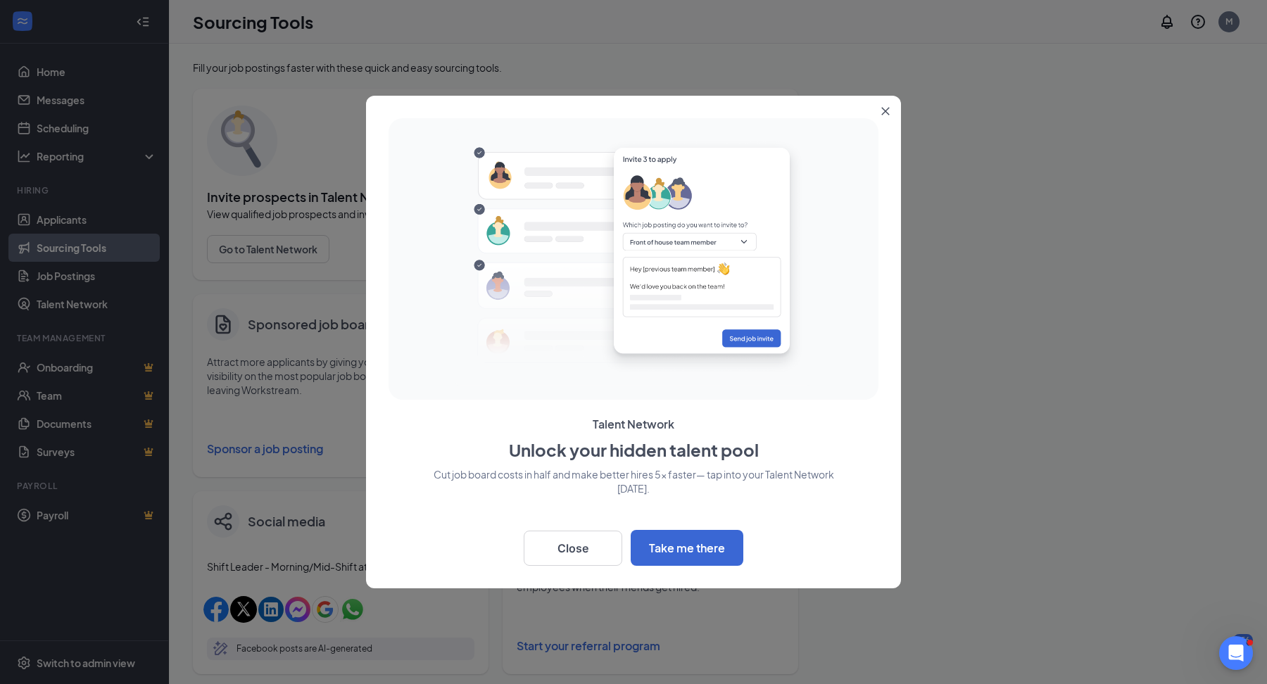
click at [572, 567] on div "Talent Network Unlock your hidden talent pool Cut job board costs in half and m…" at bounding box center [633, 342] width 535 height 493
click at [569, 552] on button "Close" at bounding box center [573, 548] width 99 height 35
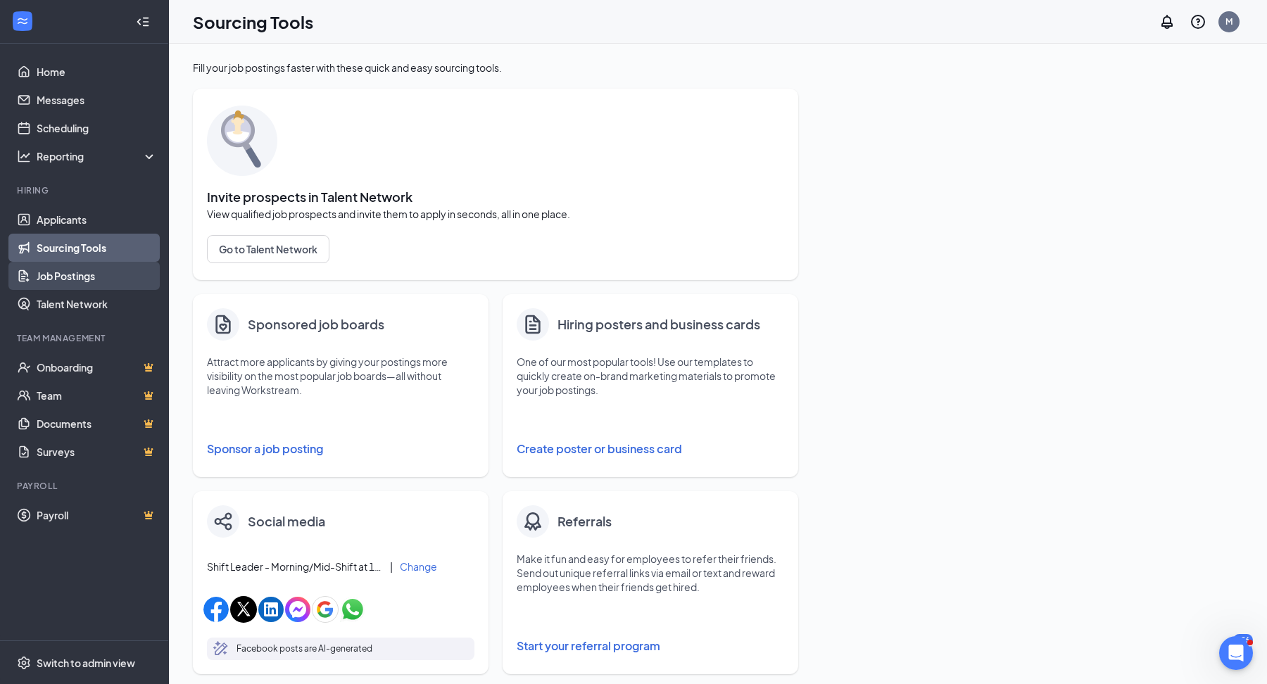
click at [144, 270] on link "Job Postings" at bounding box center [97, 276] width 120 height 28
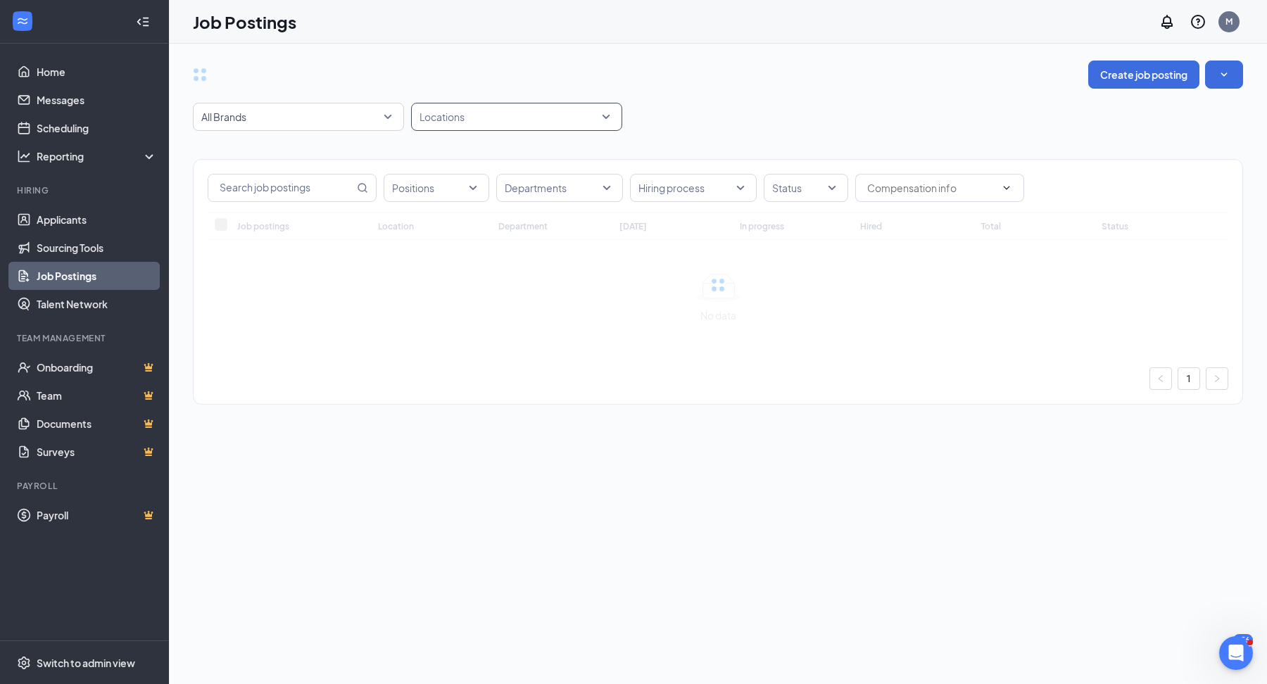
click at [454, 116] on div at bounding box center [510, 117] width 190 height 23
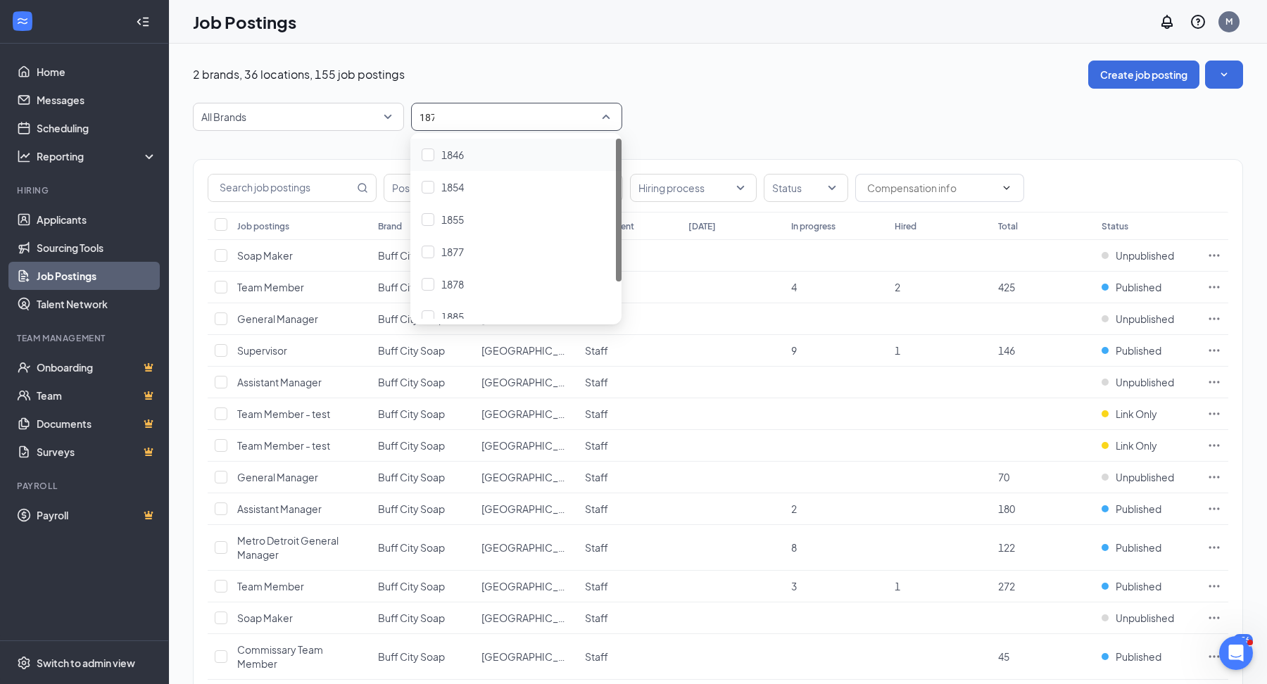
type input "1877"
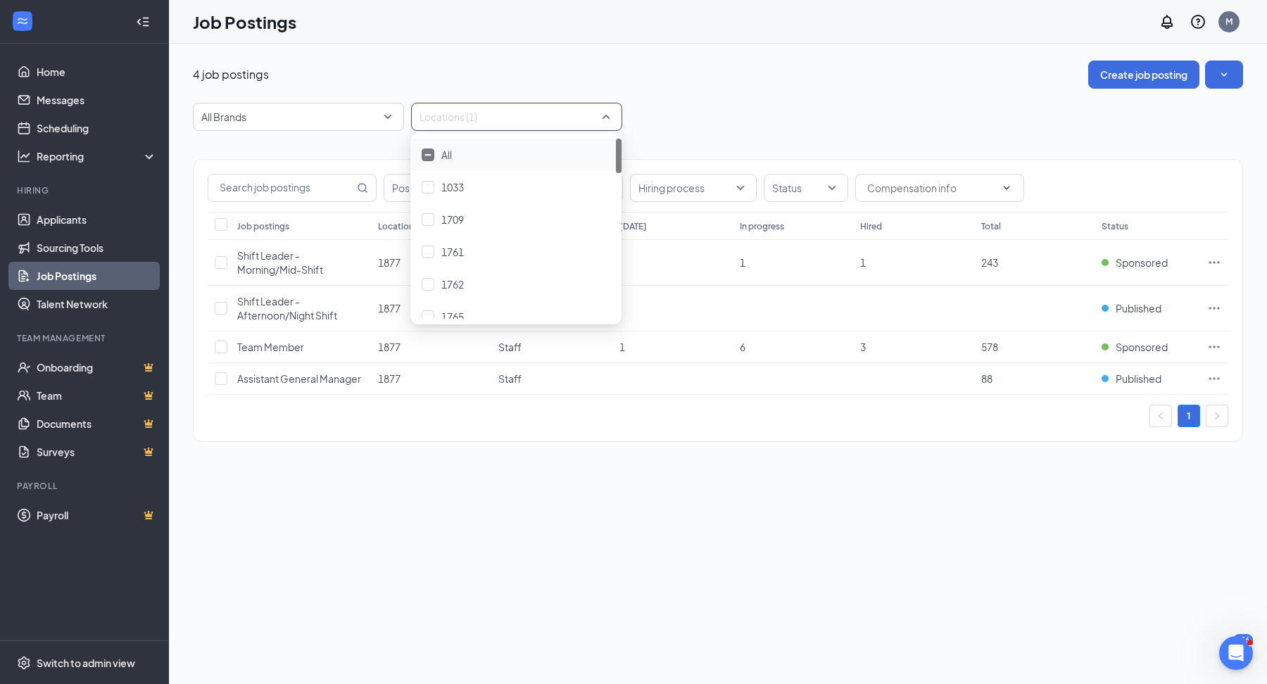
click at [726, 61] on div "4 job postings Create job posting" at bounding box center [718, 75] width 1050 height 28
click at [512, 137] on div "Positions Departments Hiring process Status Job postings Location Department To…" at bounding box center [718, 293] width 1050 height 325
click at [523, 110] on div at bounding box center [510, 117] width 190 height 23
click at [509, 268] on div "1877" at bounding box center [515, 278] width 211 height 32
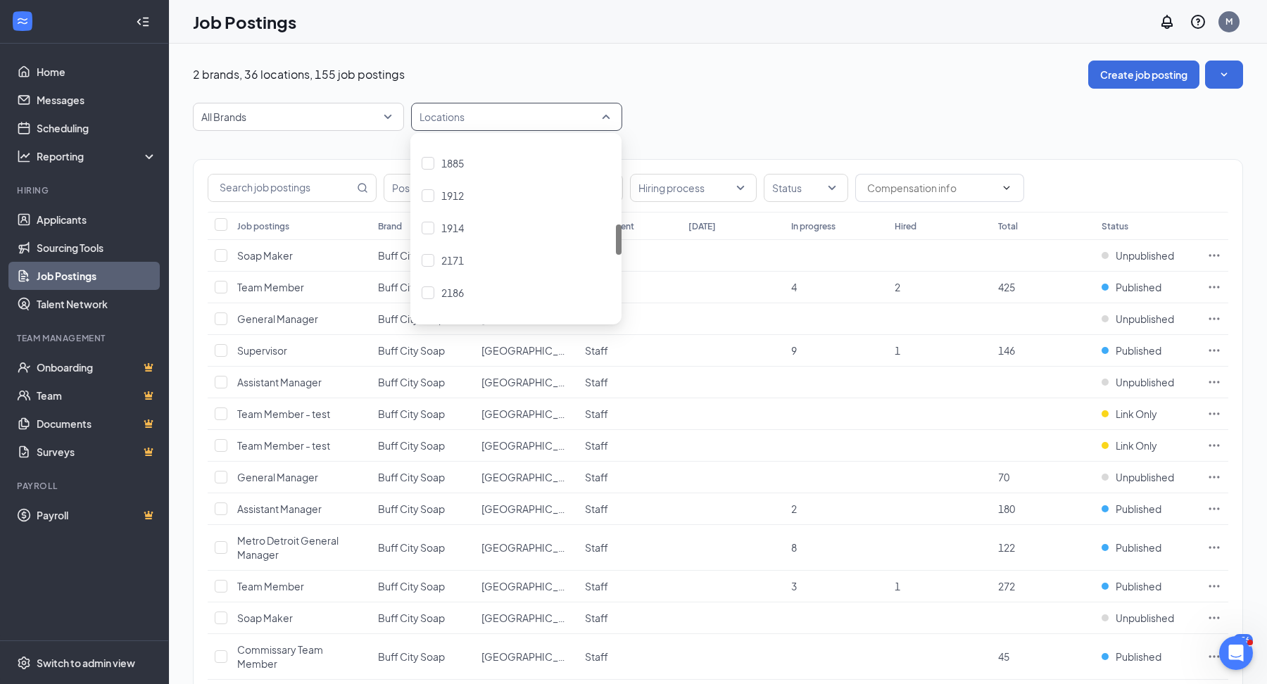
scroll to position [503, 0]
click at [476, 296] on div "2216" at bounding box center [516, 298] width 189 height 15
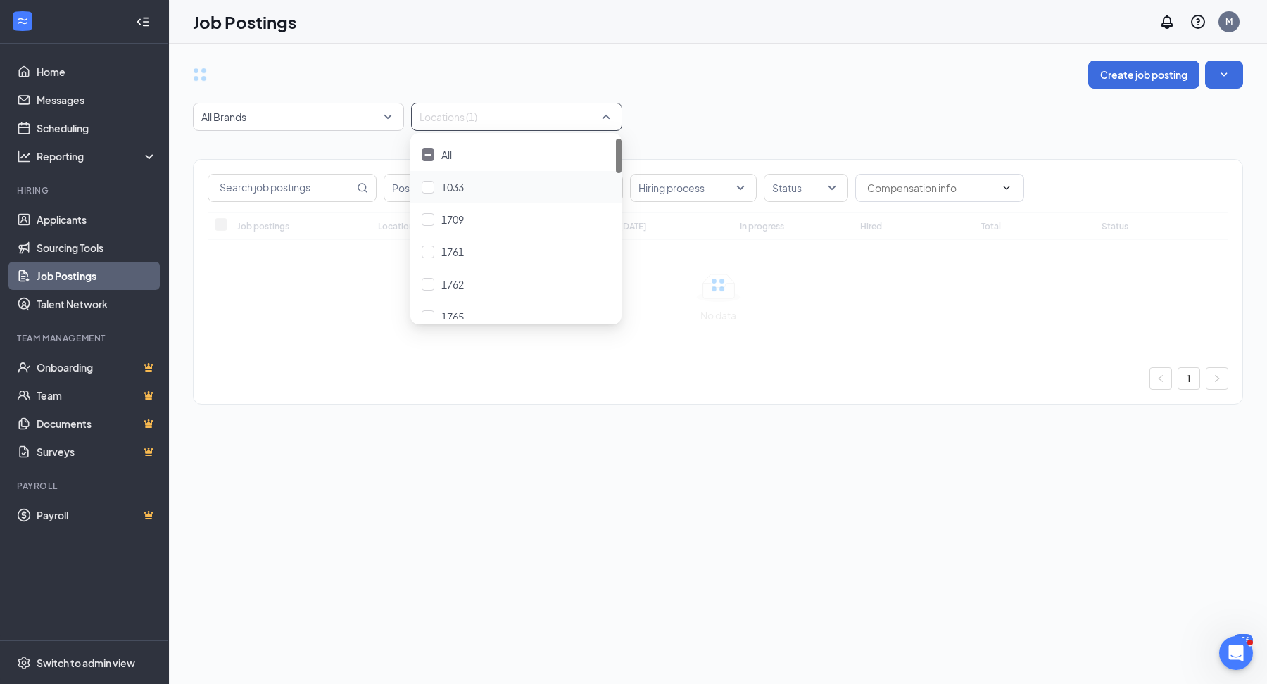
click at [742, 107] on div "All Brands Locations (1)" at bounding box center [718, 117] width 1050 height 28
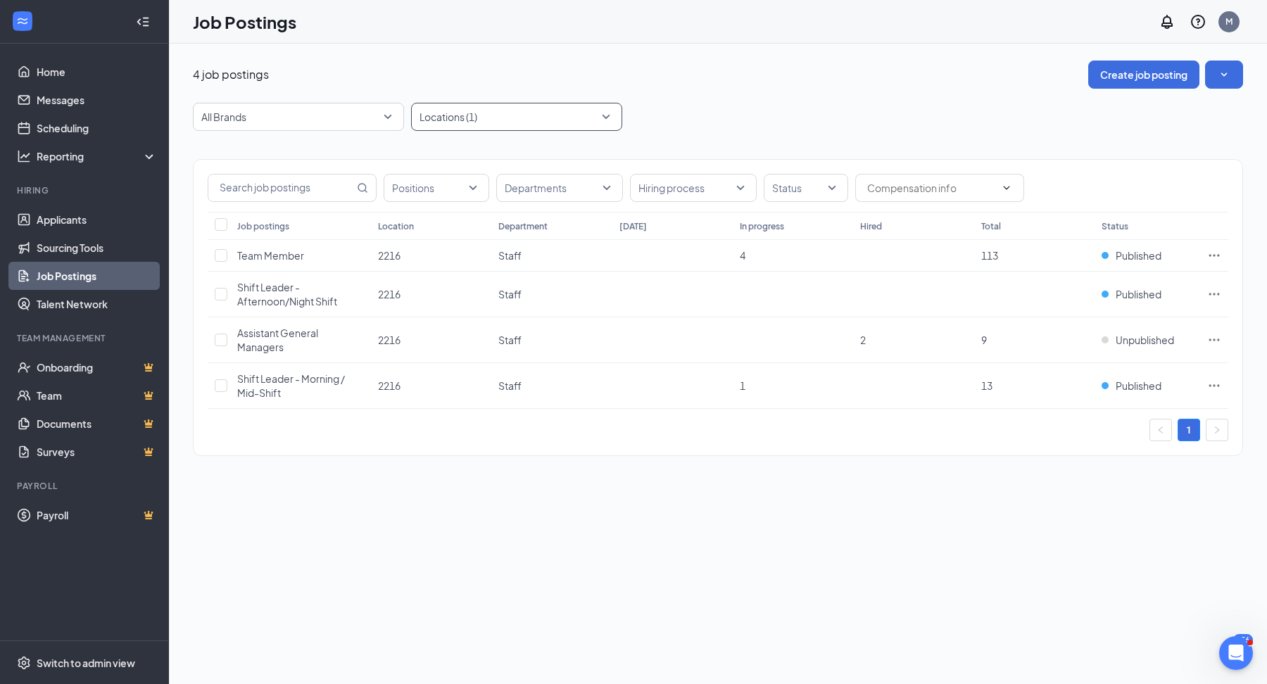
click at [599, 120] on div at bounding box center [510, 117] width 190 height 23
click at [714, 123] on div "All Brands Locations (1)" at bounding box center [718, 117] width 1050 height 28
click at [1215, 256] on icon "Ellipses" at bounding box center [1214, 255] width 14 height 14
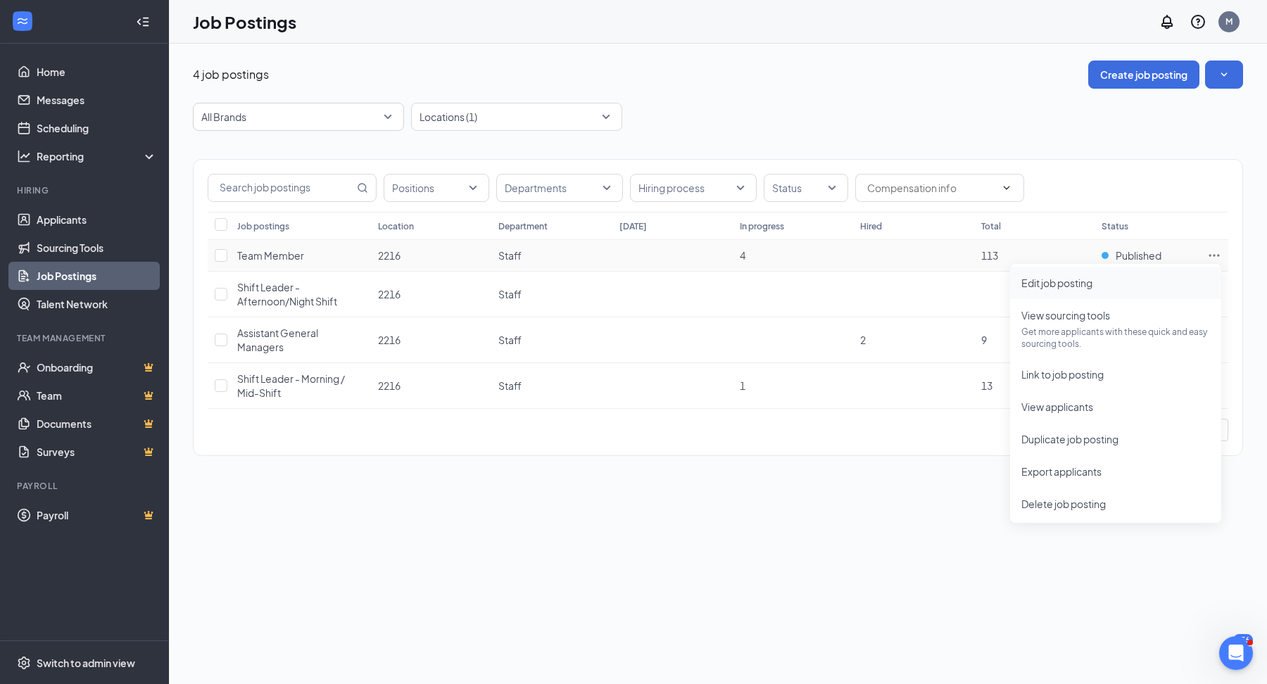
click at [1158, 290] on span "Edit job posting" at bounding box center [1115, 282] width 189 height 15
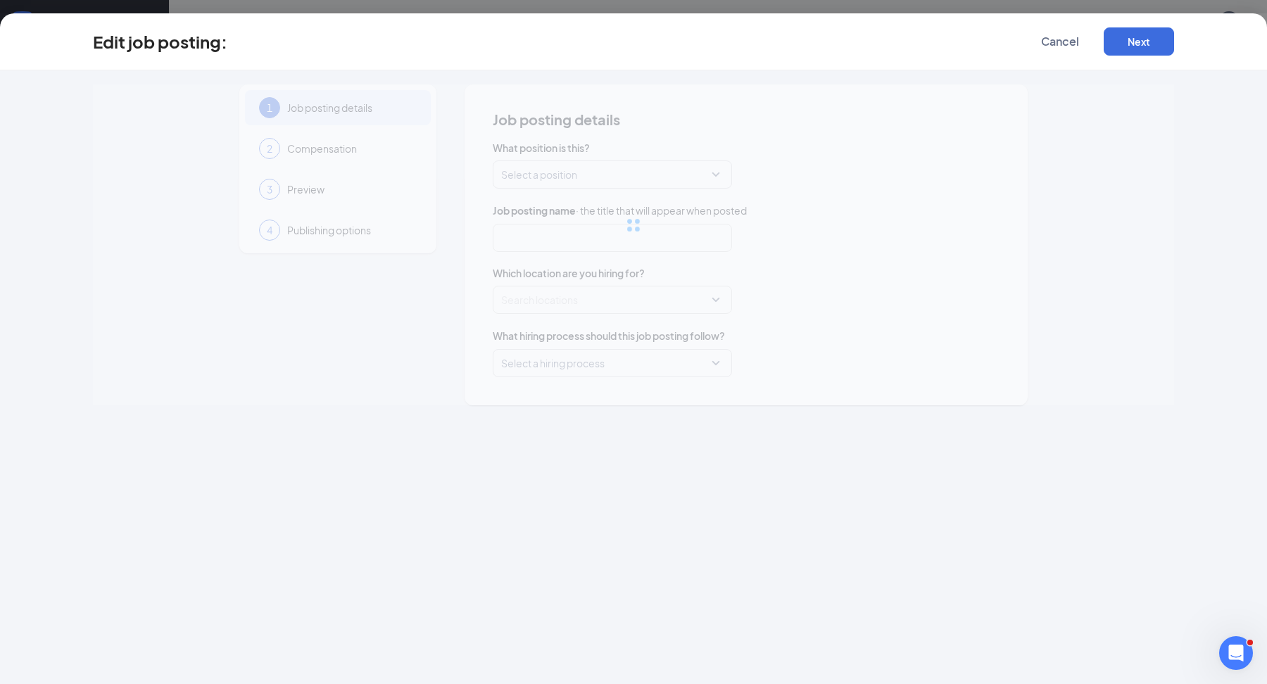
type input "Team Member"
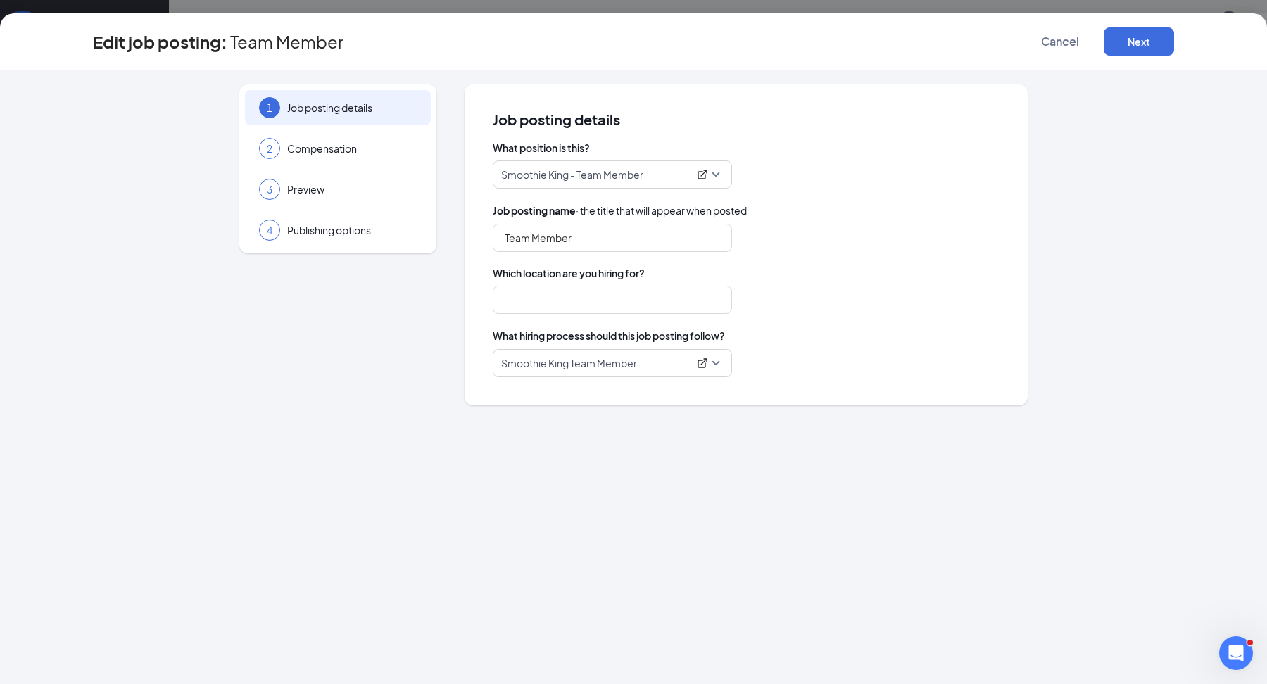
type input "2216"
click at [1028, 34] on button "Cancel" at bounding box center [1060, 41] width 70 height 28
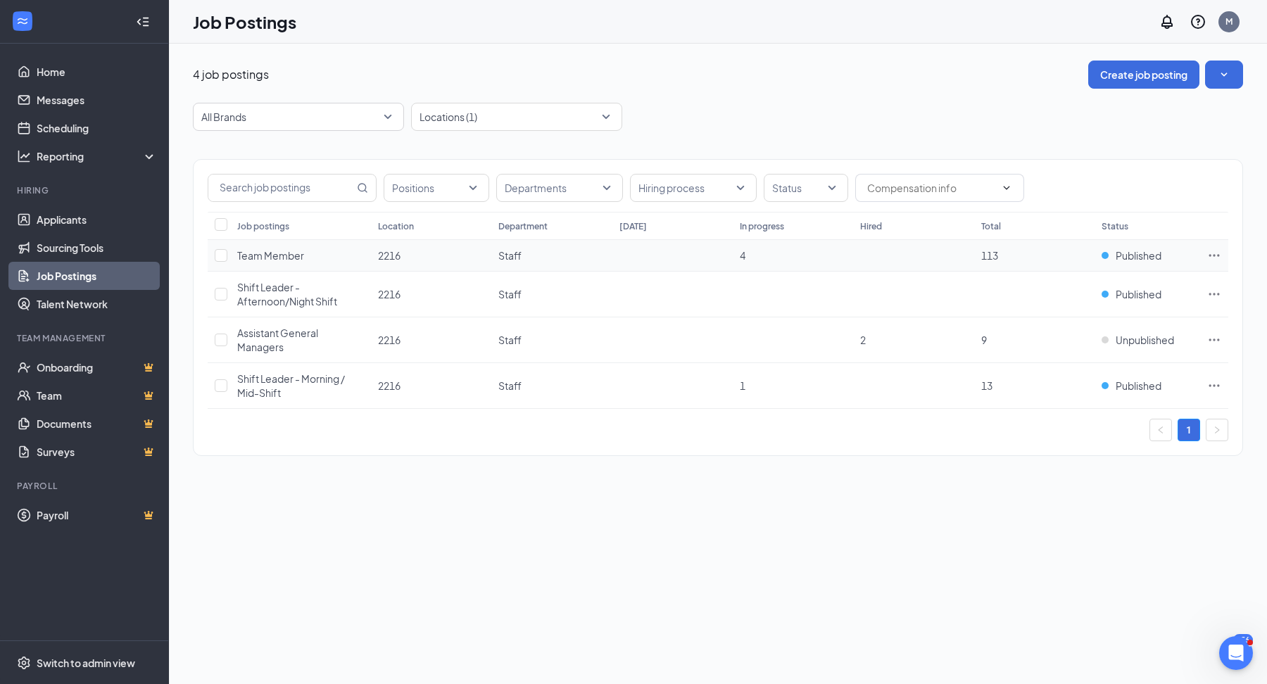
click at [1214, 258] on icon "Ellipses" at bounding box center [1214, 255] width 14 height 14
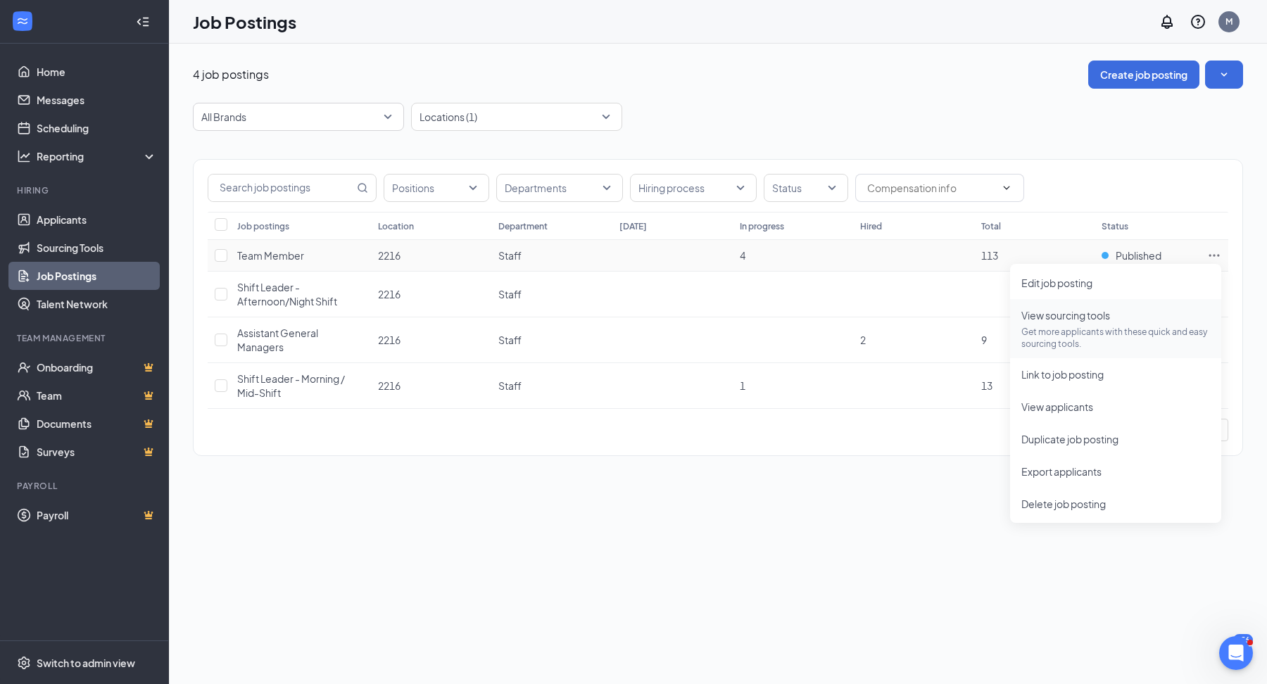
click at [1135, 336] on p "Get more applicants with these quick and easy sourcing tools." at bounding box center [1115, 338] width 189 height 24
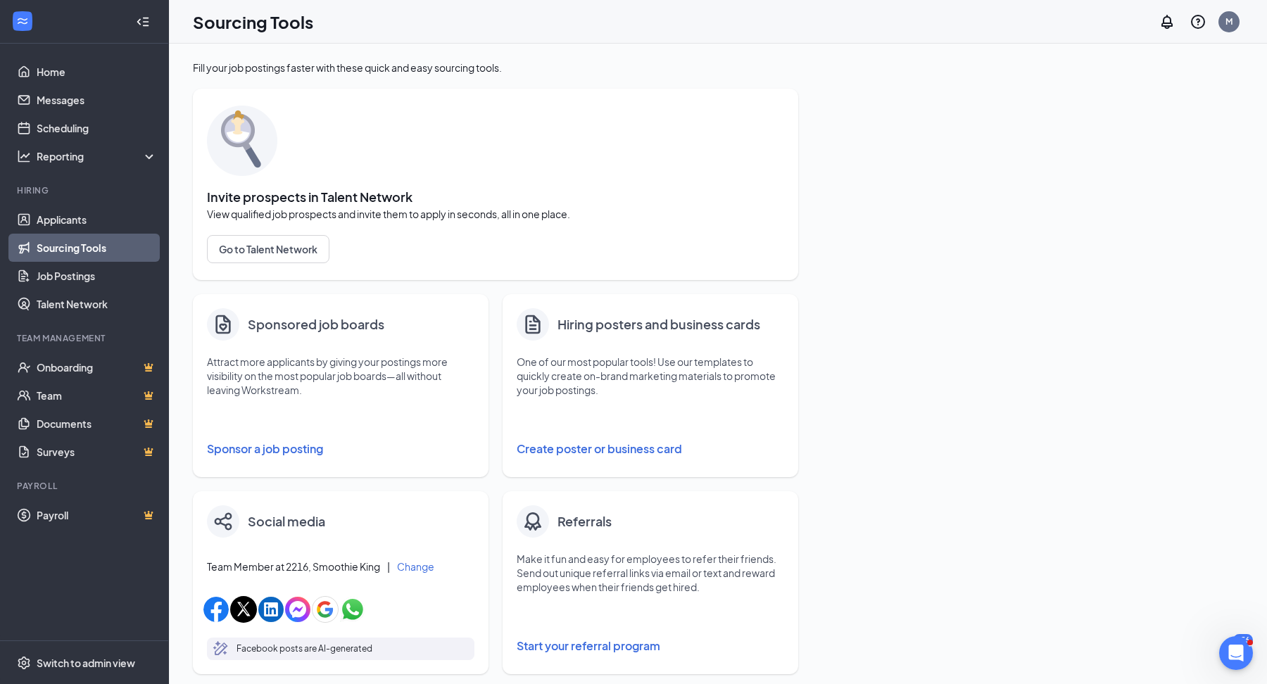
click at [293, 444] on button "Sponsor a job posting" at bounding box center [340, 449] width 267 height 28
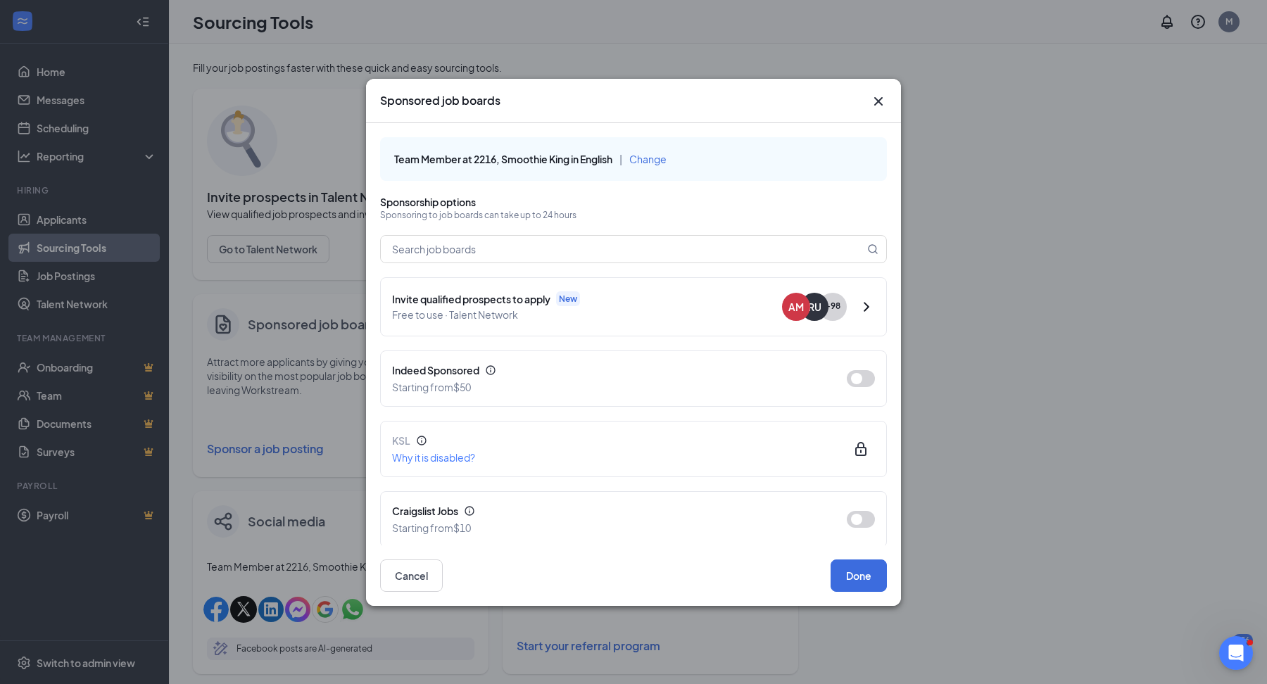
click at [872, 106] on icon "Cross" at bounding box center [878, 101] width 17 height 17
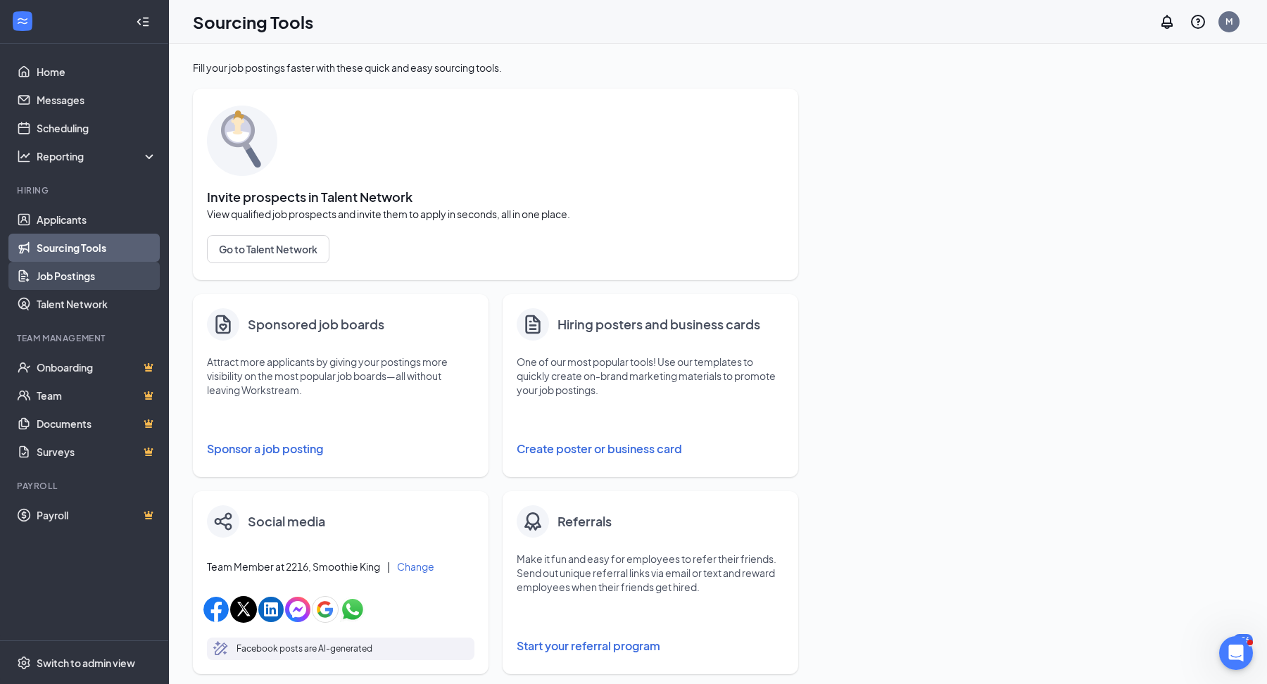
click at [129, 276] on link "Job Postings" at bounding box center [97, 276] width 120 height 28
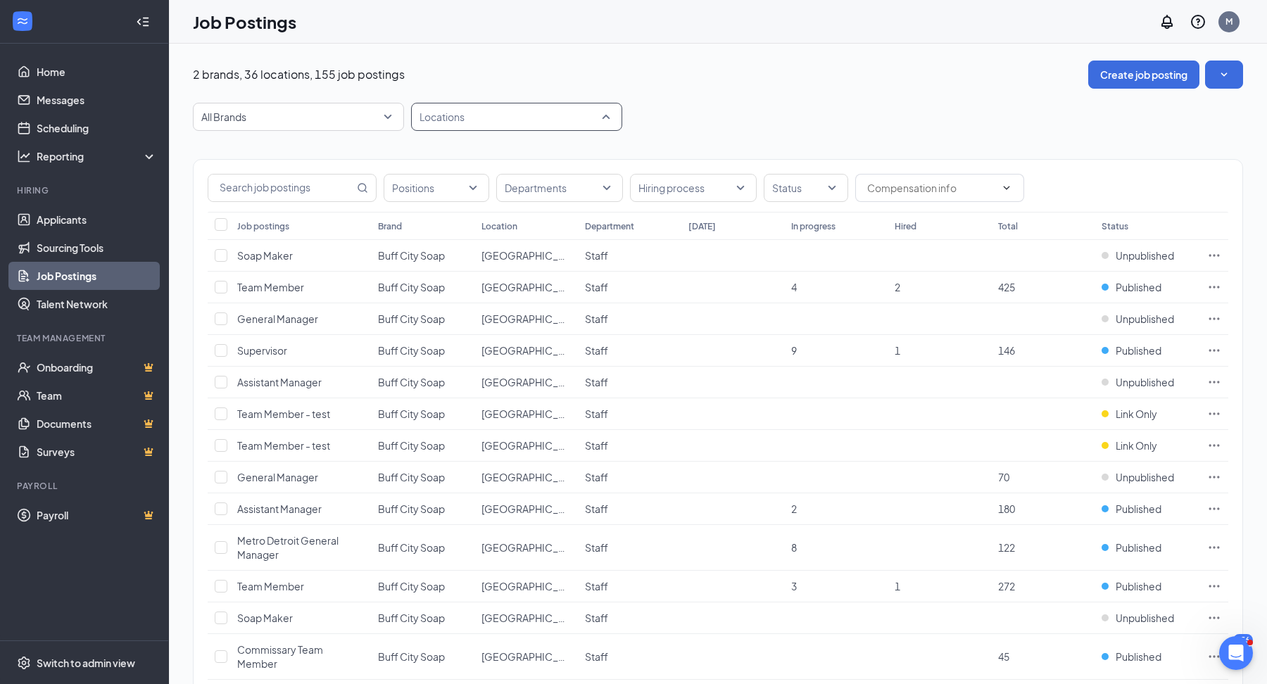
click at [460, 117] on div at bounding box center [510, 117] width 190 height 23
type input "2216"
click at [542, 148] on div "2216" at bounding box center [516, 154] width 189 height 15
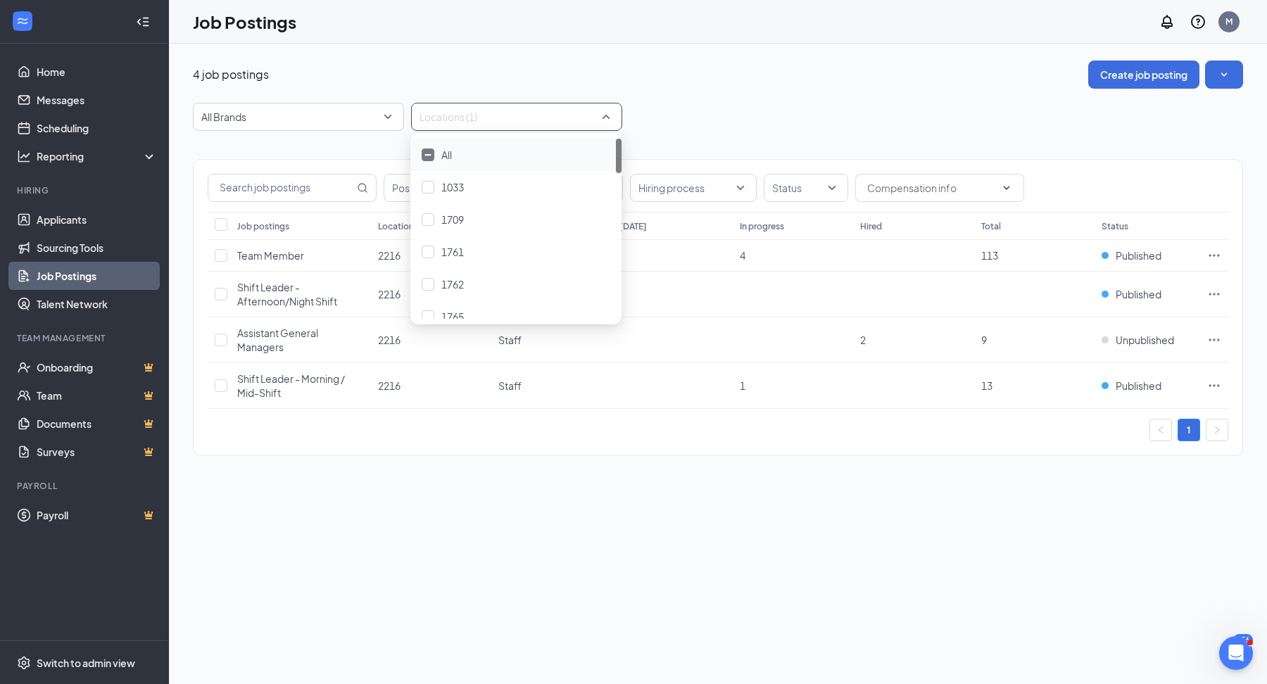
click at [773, 101] on div "4 job postings Create job posting All Brands Locations (1) Positions Department…" at bounding box center [718, 266] width 1050 height 410
click at [612, 98] on div "4 job postings Create job posting All Brands Locations (1) Positions Department…" at bounding box center [718, 266] width 1050 height 410
click at [605, 109] on div "Locations (1)" at bounding box center [516, 117] width 211 height 28
click at [805, 57] on div "4 job postings Create job posting All Brands Locations (1) Positions Department…" at bounding box center [718, 265] width 1098 height 443
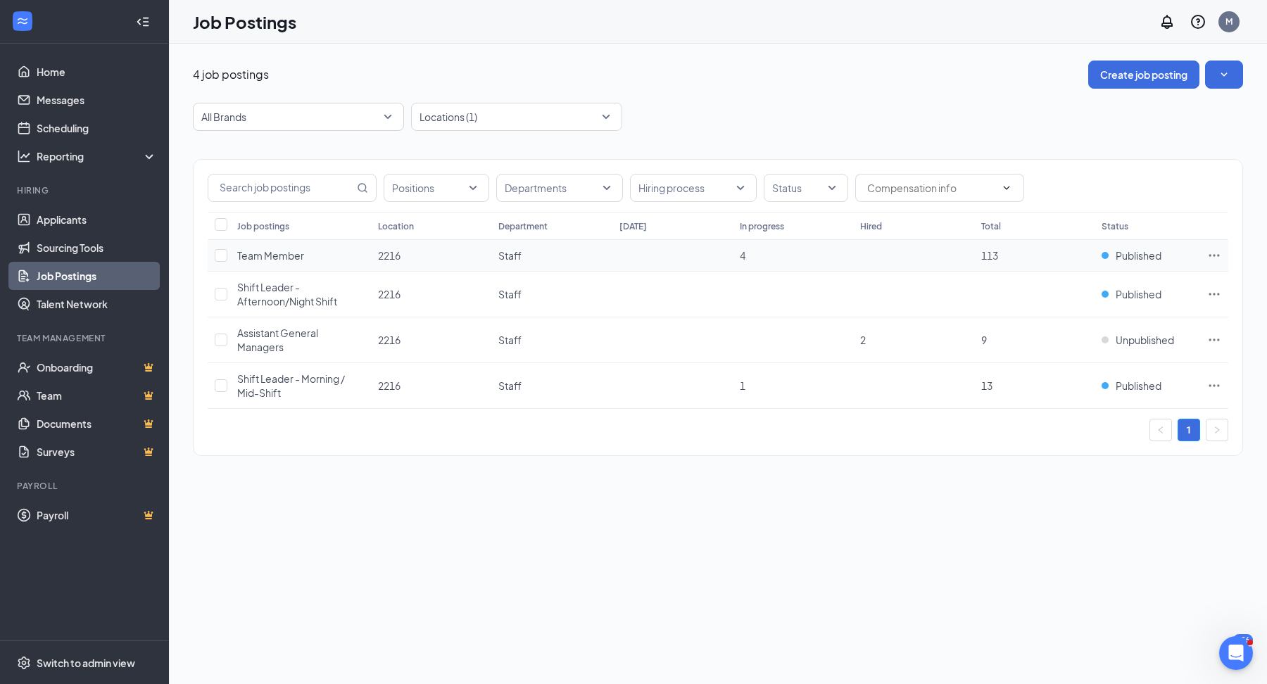
click at [1213, 254] on icon "Ellipses" at bounding box center [1214, 255] width 14 height 14
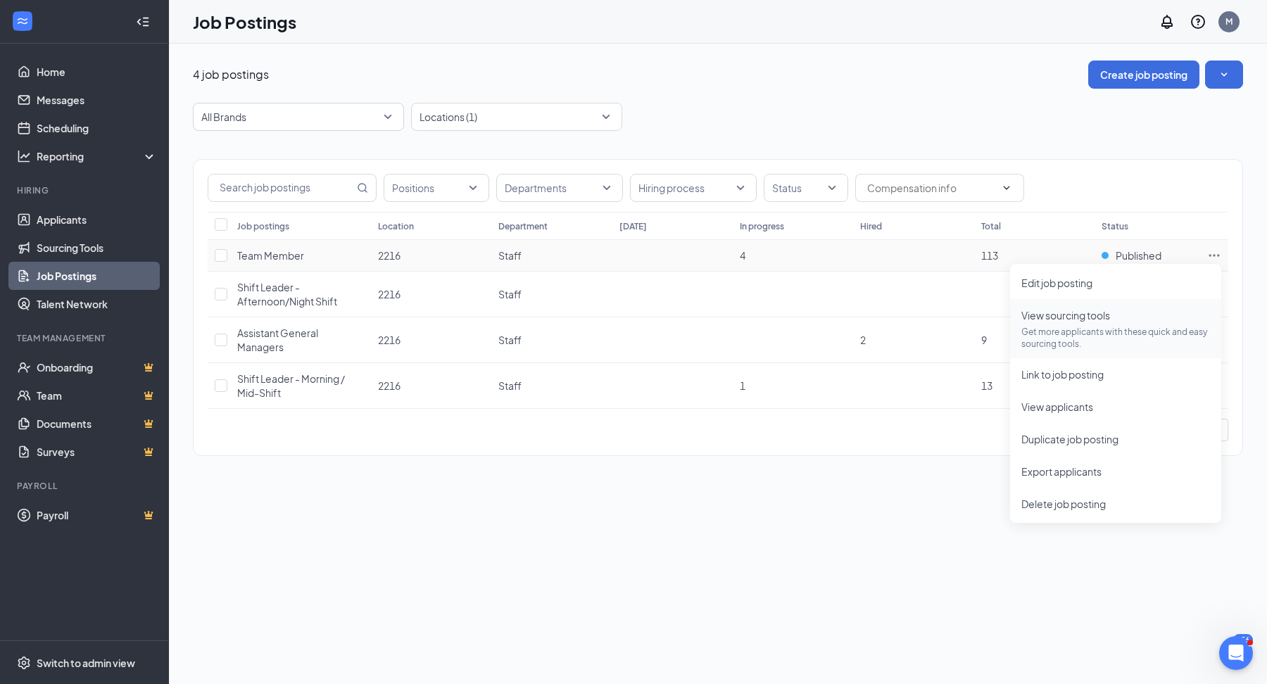
click at [1138, 323] on span "View sourcing tools Get more applicants with these quick and easy sourcing tool…" at bounding box center [1115, 329] width 189 height 42
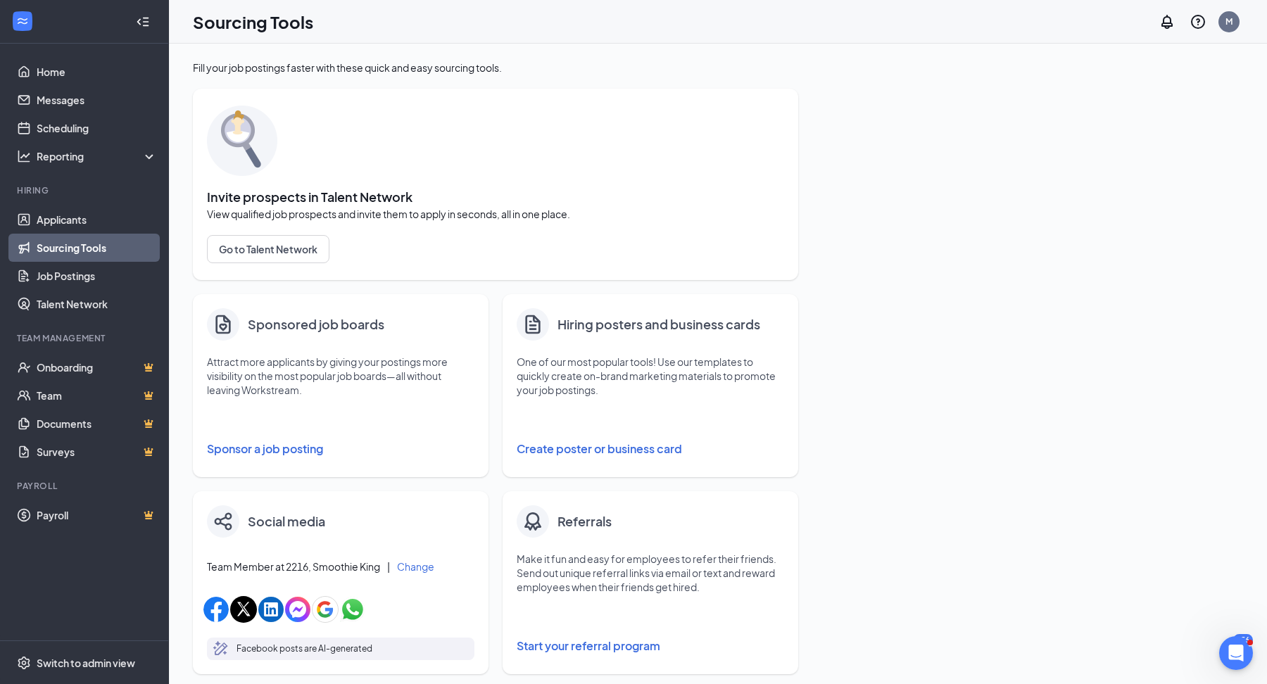
click at [317, 444] on button "Sponsor a job posting" at bounding box center [340, 449] width 267 height 28
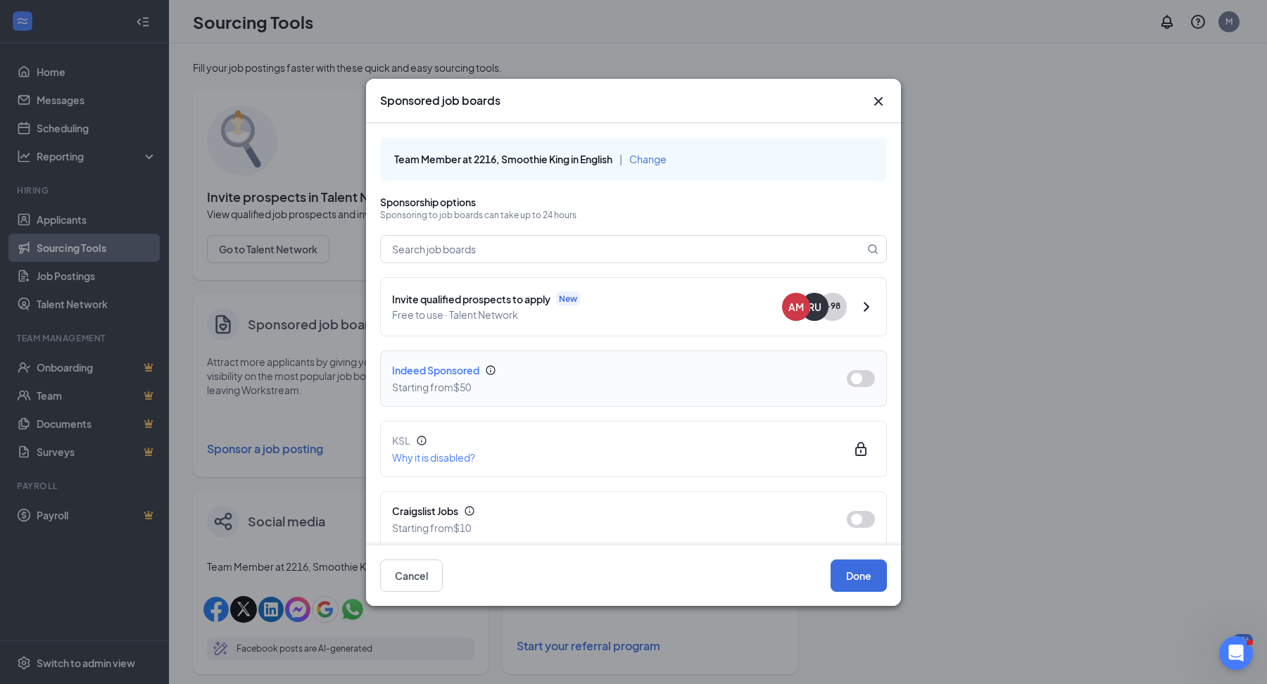
scroll to position [106, 0]
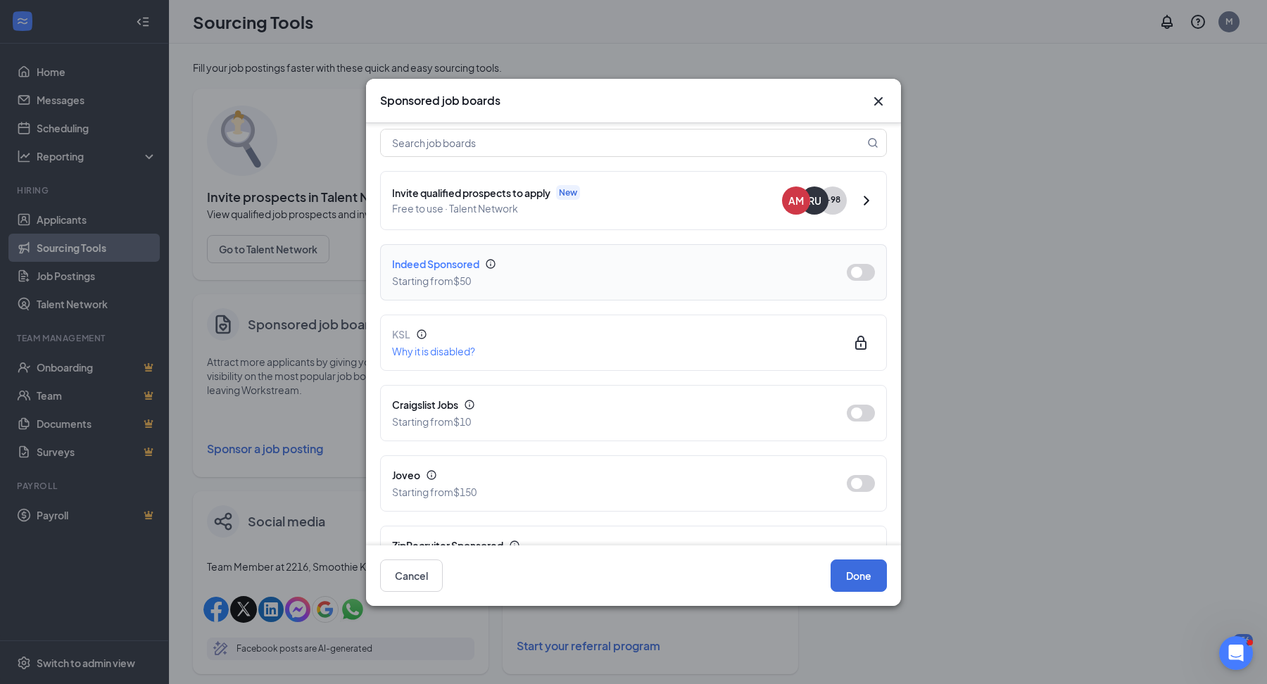
click at [856, 270] on button "button" at bounding box center [861, 272] width 28 height 17
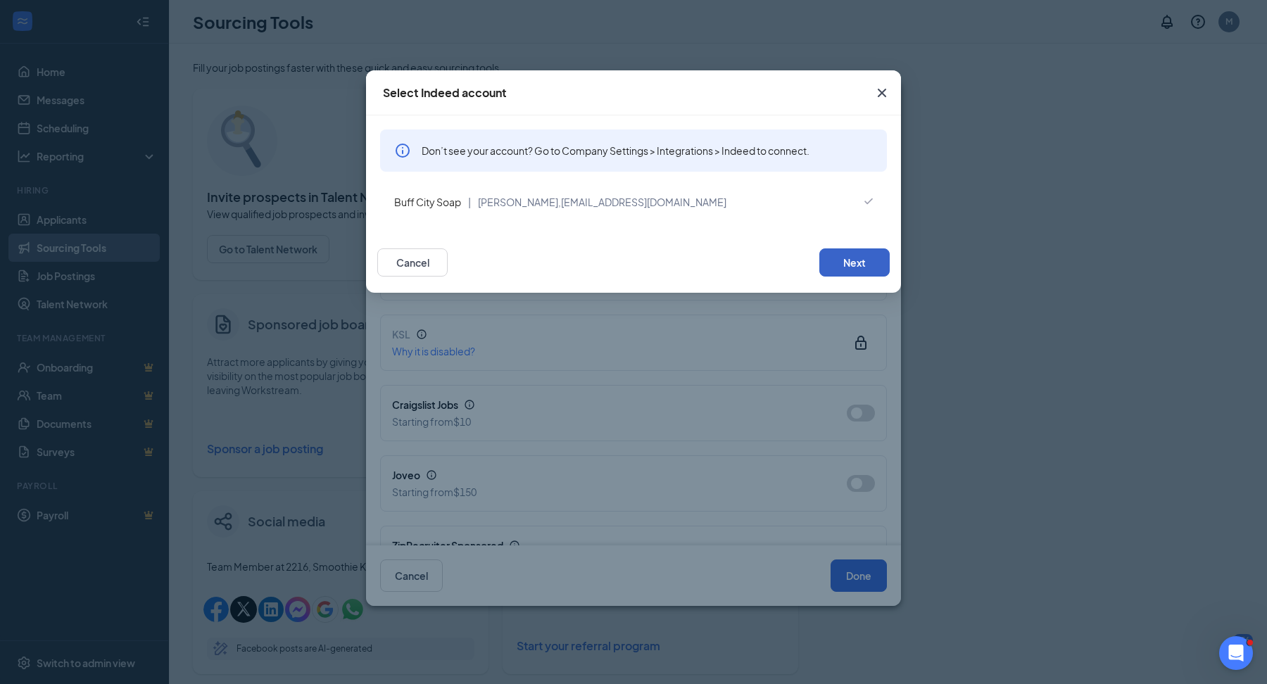
click at [856, 264] on button "Next" at bounding box center [854, 262] width 70 height 28
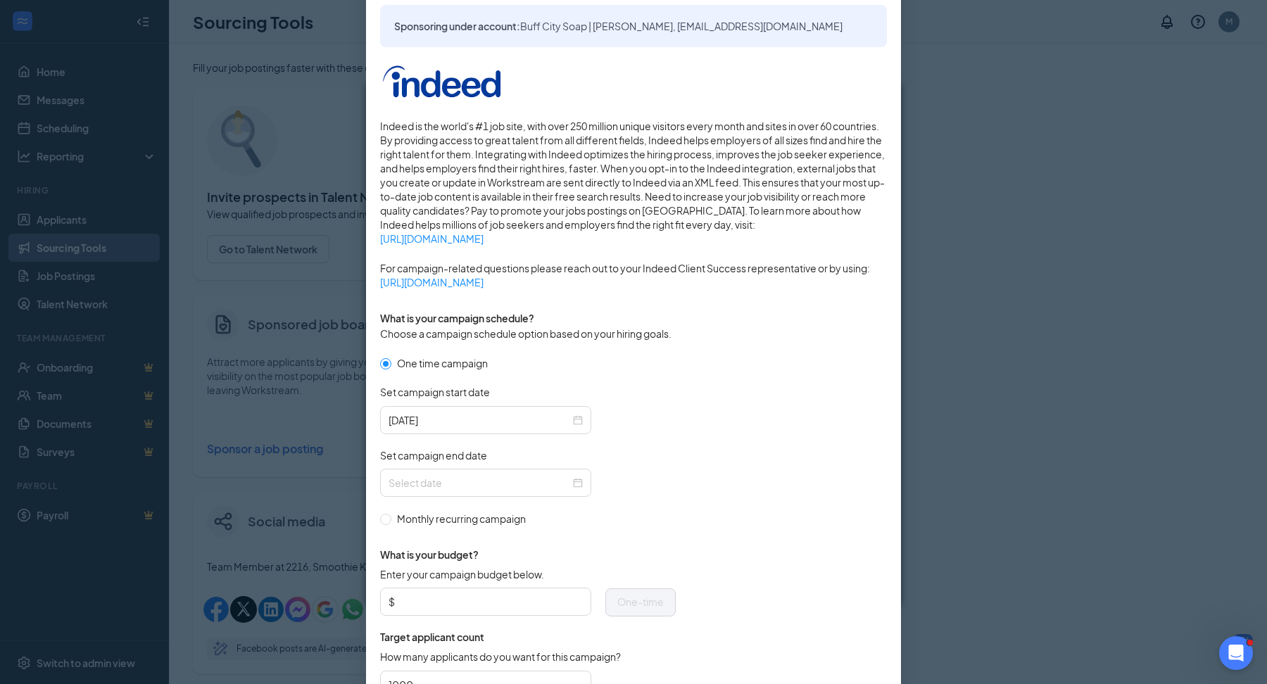
scroll to position [170, 0]
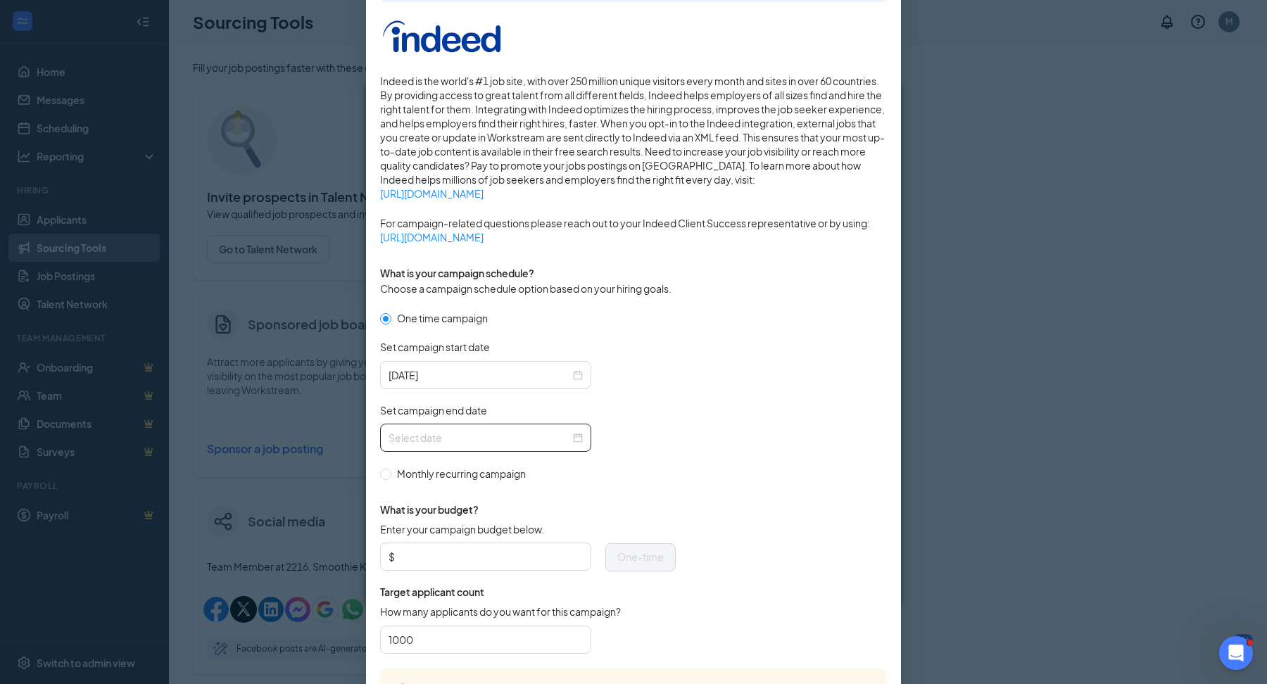
click at [576, 443] on div at bounding box center [485, 437] width 194 height 15
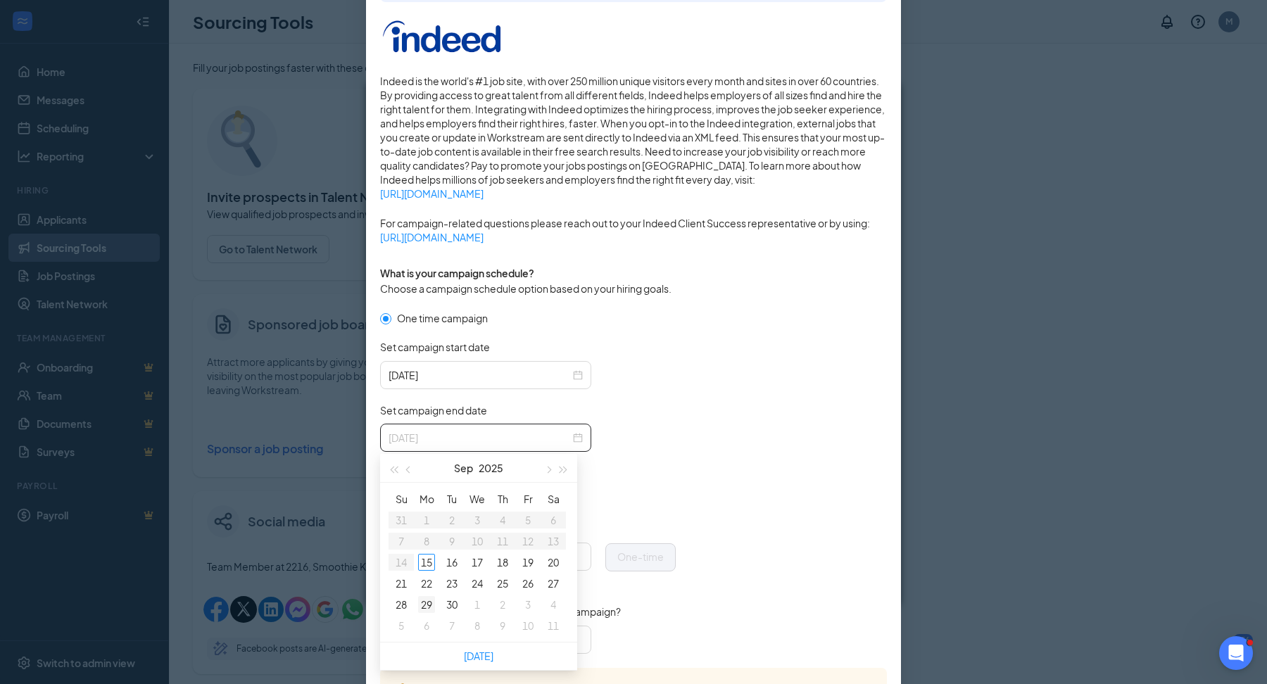
type input "2025-09-29"
click at [424, 605] on div "29" at bounding box center [426, 604] width 17 height 17
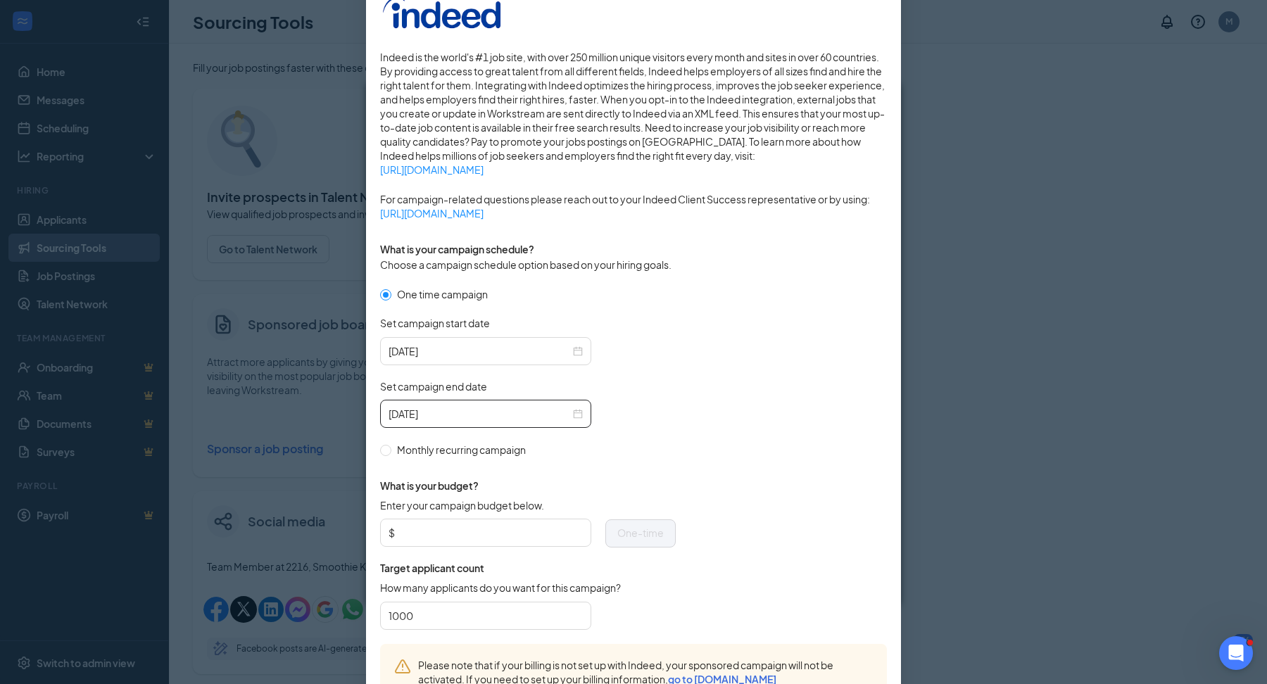
scroll to position [224, 0]
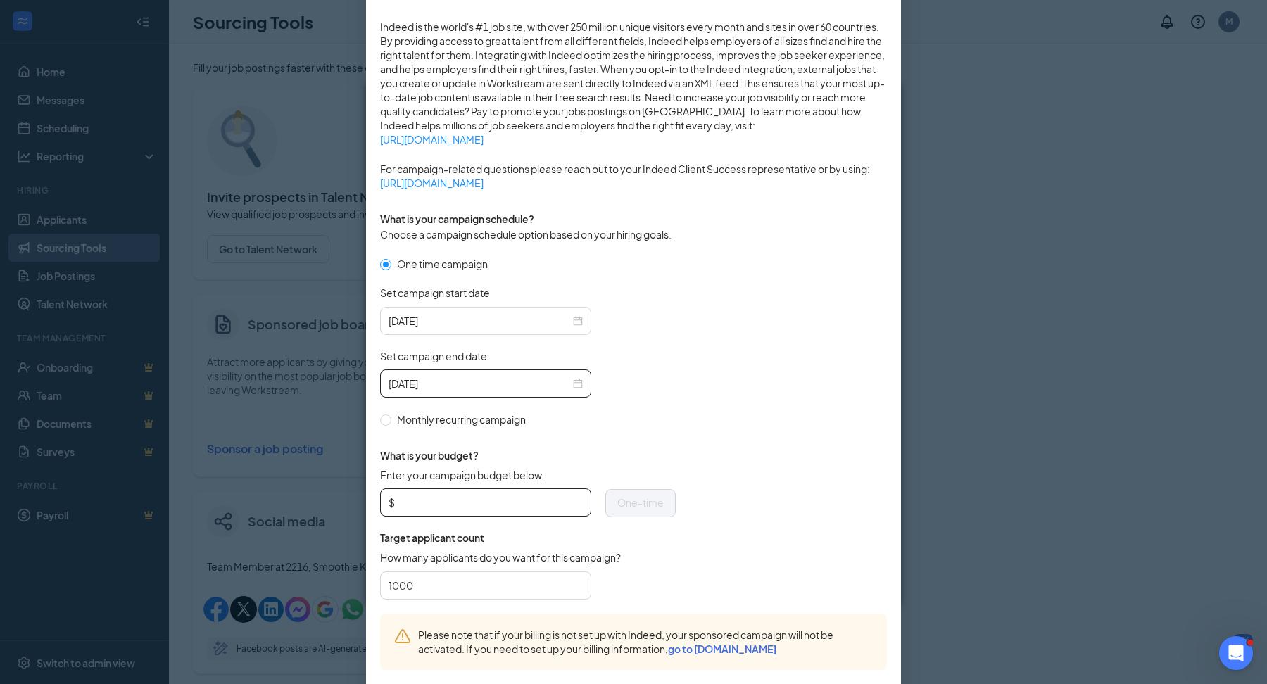
click at [462, 488] on span "$" at bounding box center [485, 502] width 211 height 28
type input "50"
click at [676, 394] on form "One time campaign Set campaign start date 2025-09-15 Set campaign end date 2025…" at bounding box center [633, 435] width 507 height 358
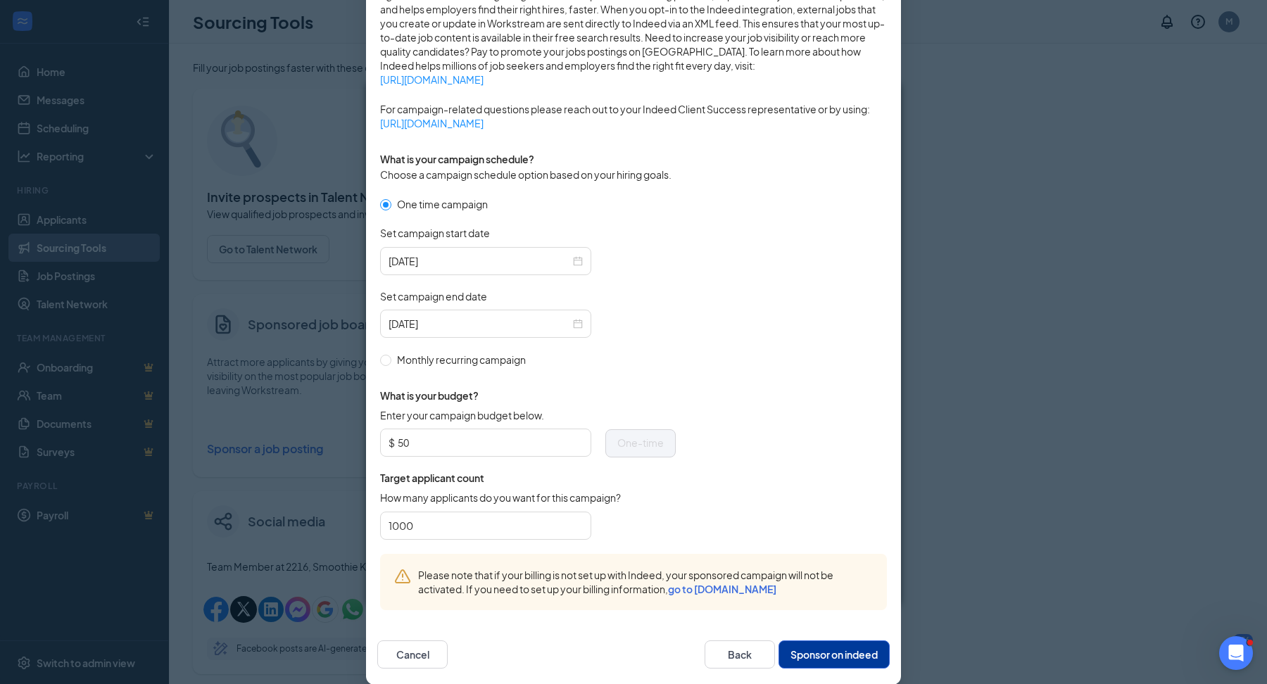
scroll to position [299, 0]
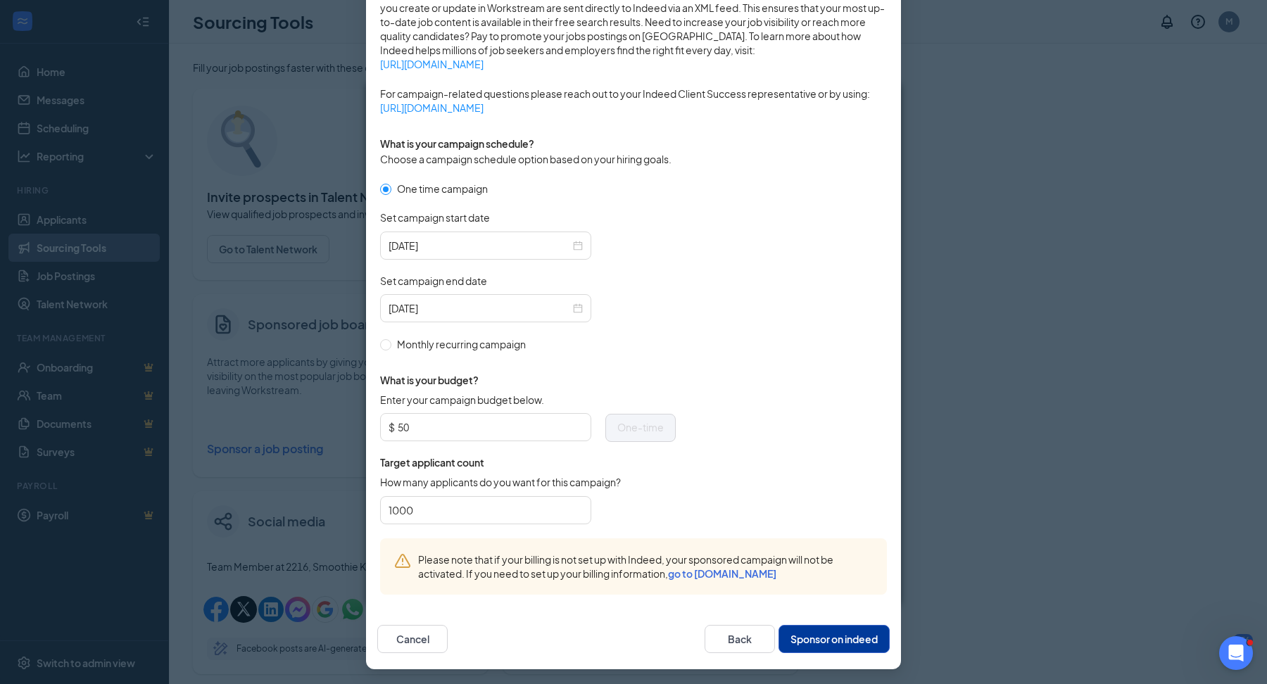
click at [803, 631] on button "Sponsor on indeed" at bounding box center [833, 639] width 111 height 28
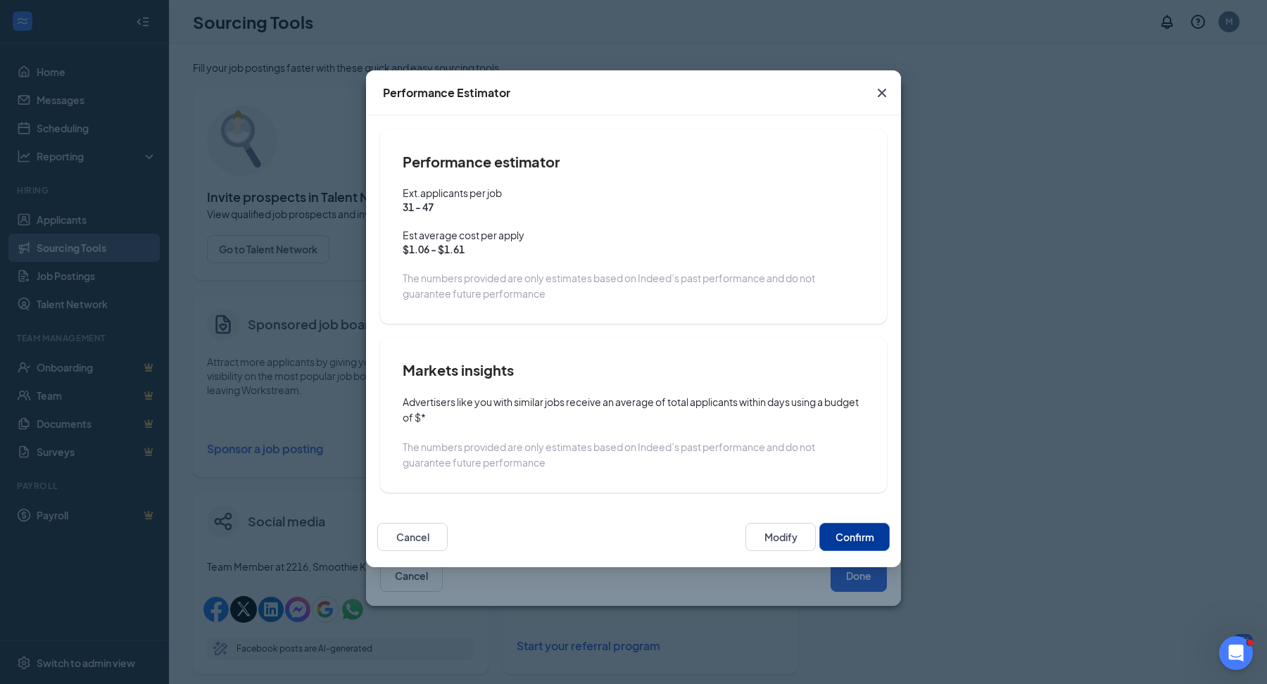
click at [854, 529] on button "Confirm" at bounding box center [854, 537] width 70 height 28
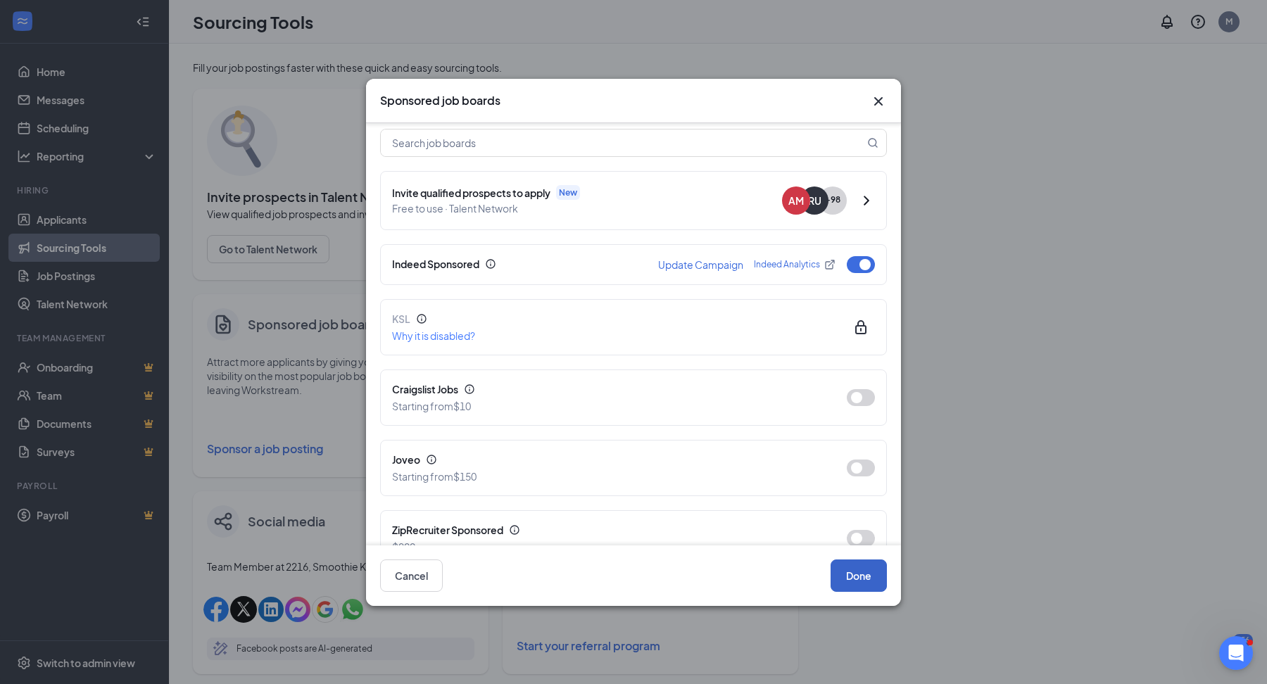
click at [858, 581] on button "Done" at bounding box center [858, 576] width 56 height 32
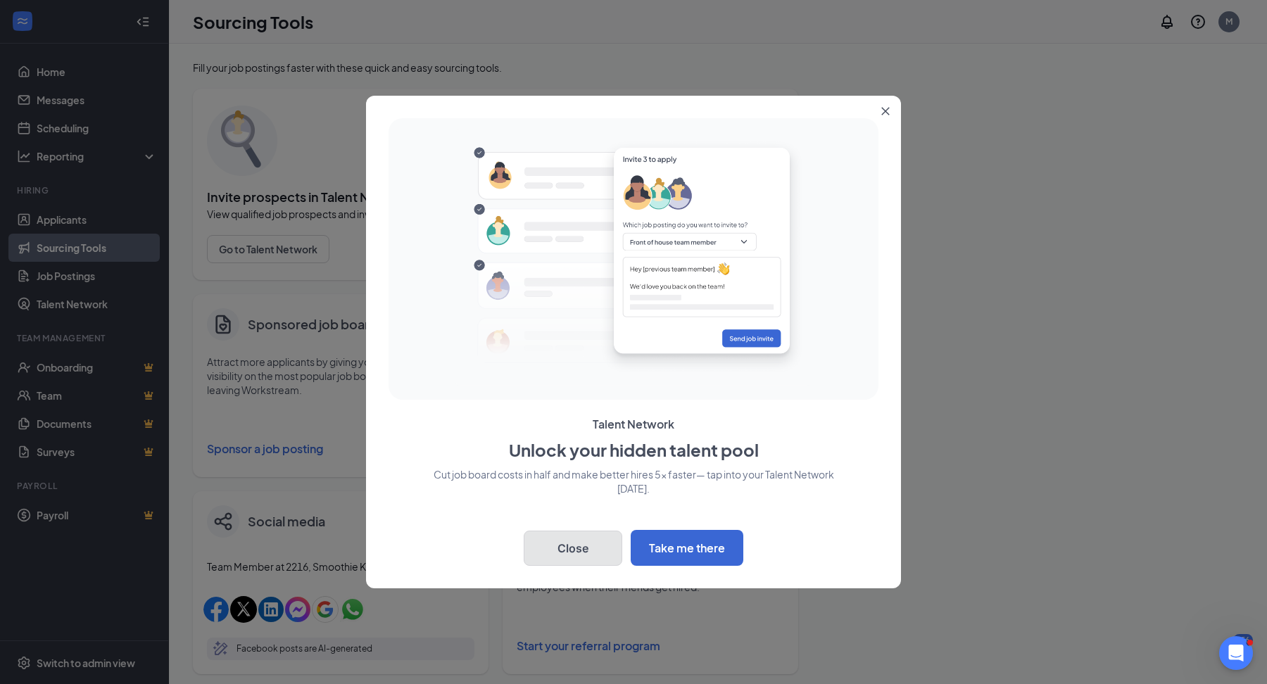
click at [573, 549] on button "Close" at bounding box center [573, 548] width 99 height 35
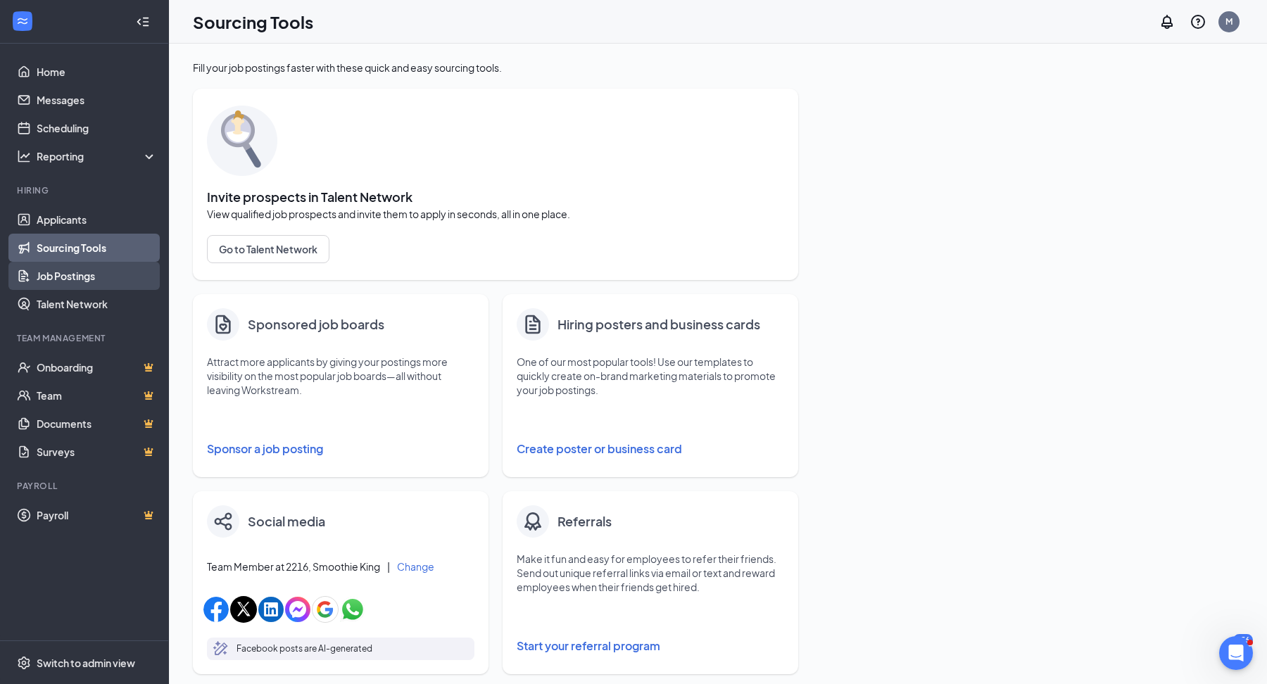
click at [122, 277] on link "Job Postings" at bounding box center [97, 276] width 120 height 28
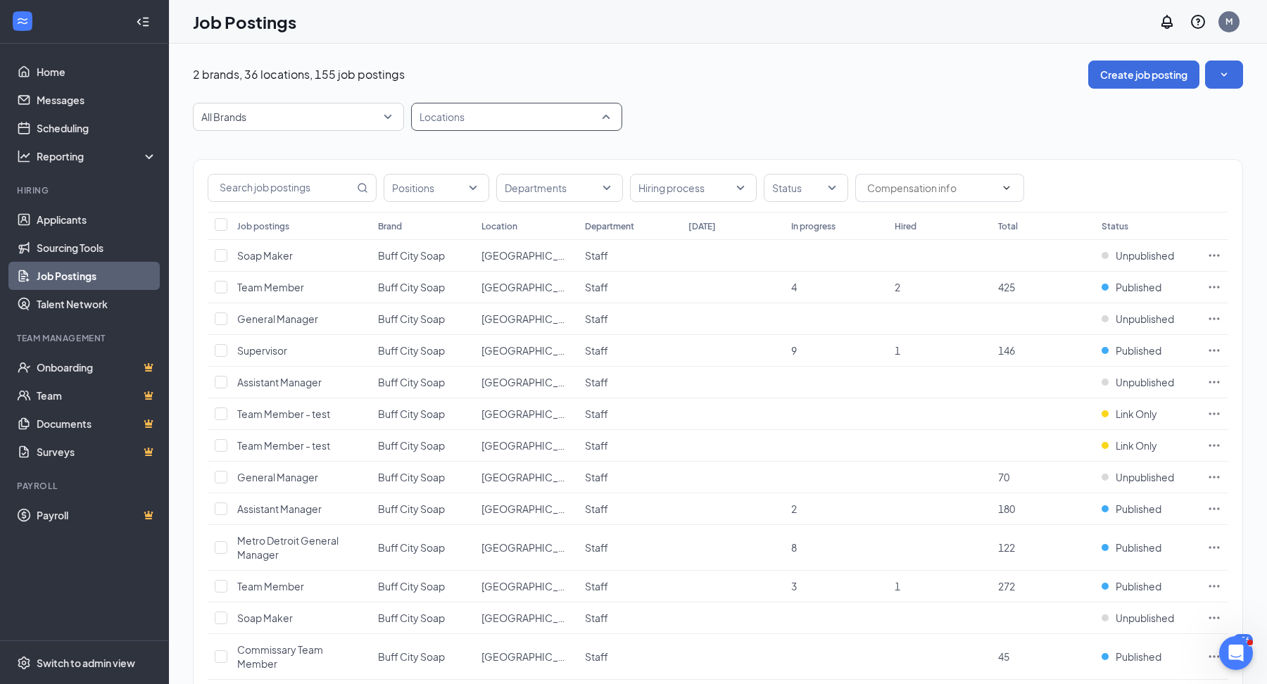
click at [479, 116] on div at bounding box center [510, 117] width 190 height 23
type input "2216"
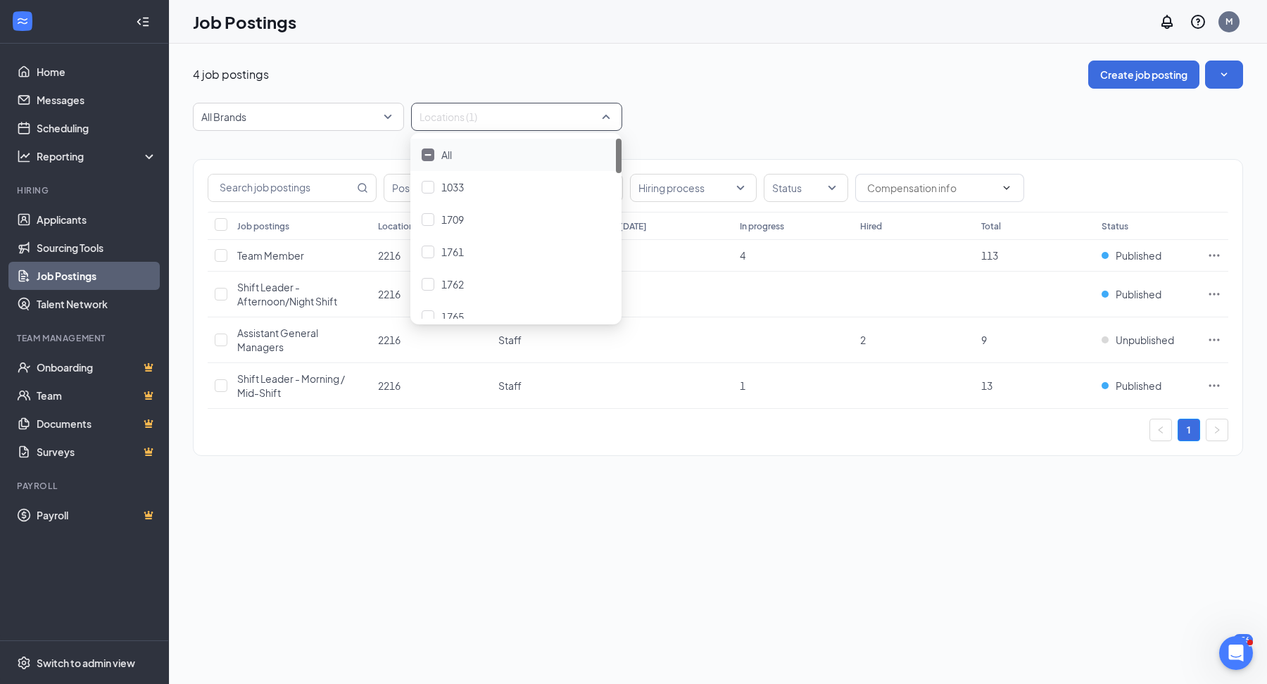
click at [826, 132] on div "Positions Departments Hiring process Status Job postings Location Department To…" at bounding box center [718, 300] width 1050 height 339
click at [1208, 297] on icon "Ellipses" at bounding box center [1214, 294] width 14 height 14
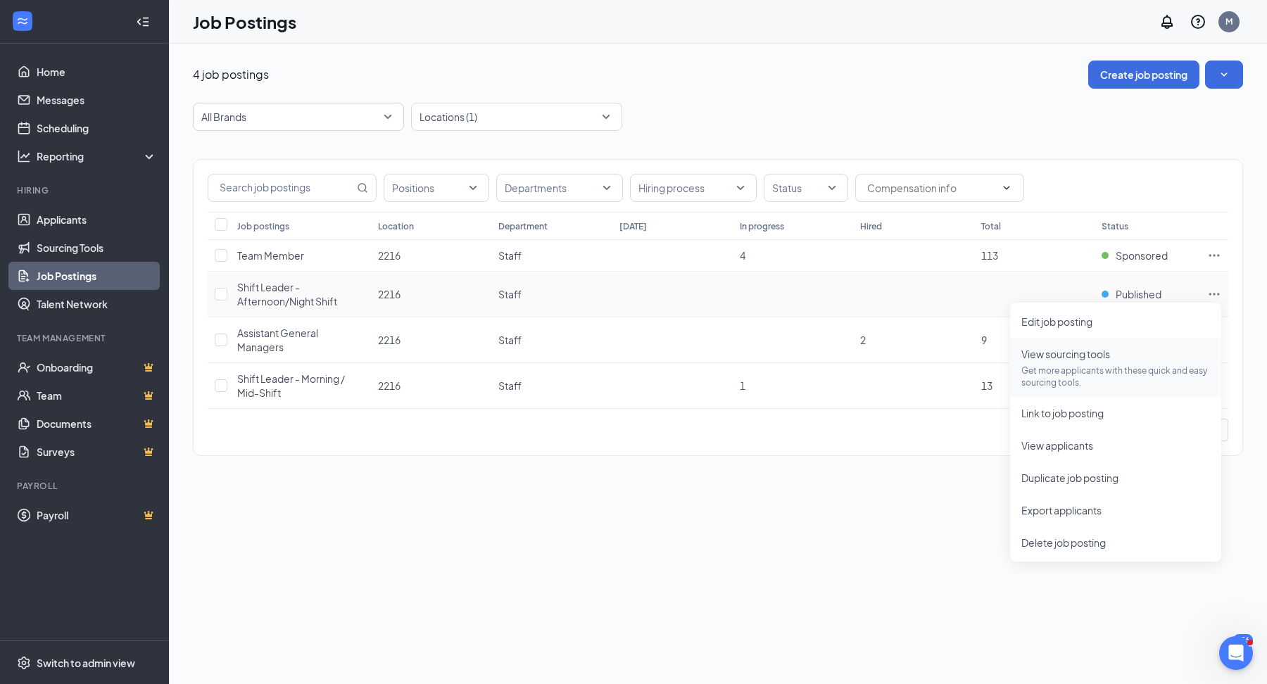
click at [1139, 360] on span "View sourcing tools Get more applicants with these quick and easy sourcing tool…" at bounding box center [1115, 367] width 189 height 42
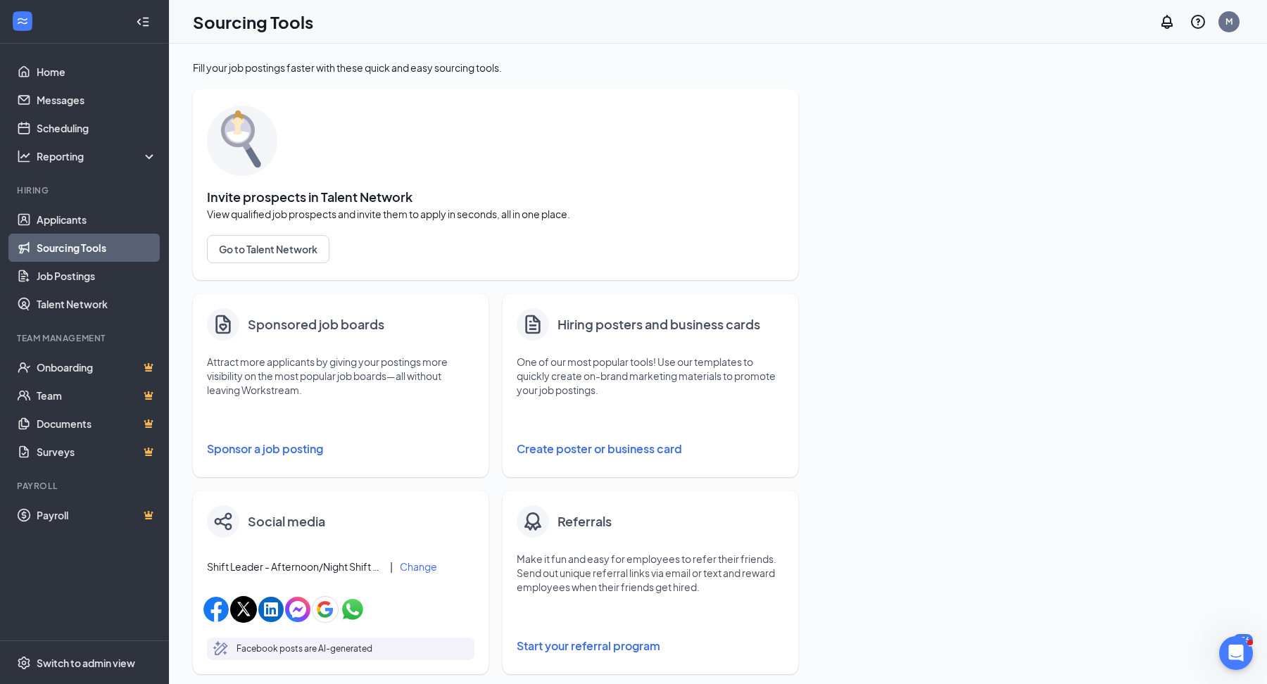
click at [301, 446] on button "Sponsor a job posting" at bounding box center [340, 449] width 267 height 28
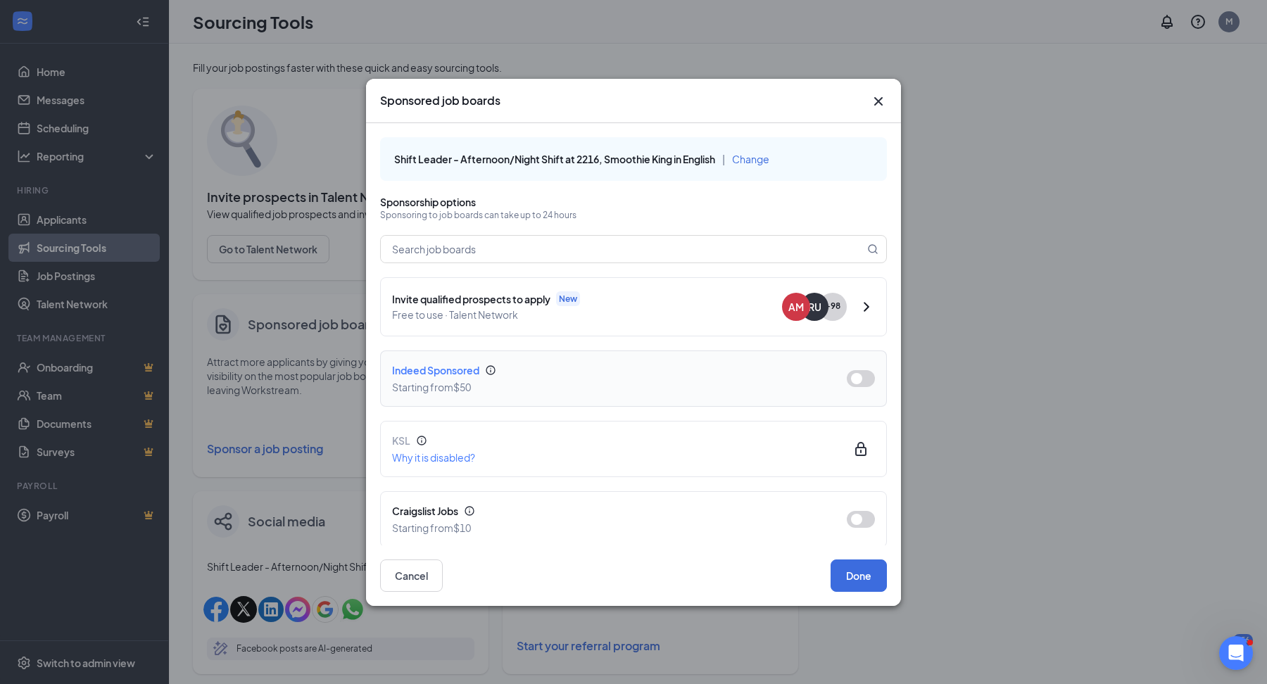
click at [855, 380] on button "button" at bounding box center [861, 378] width 28 height 17
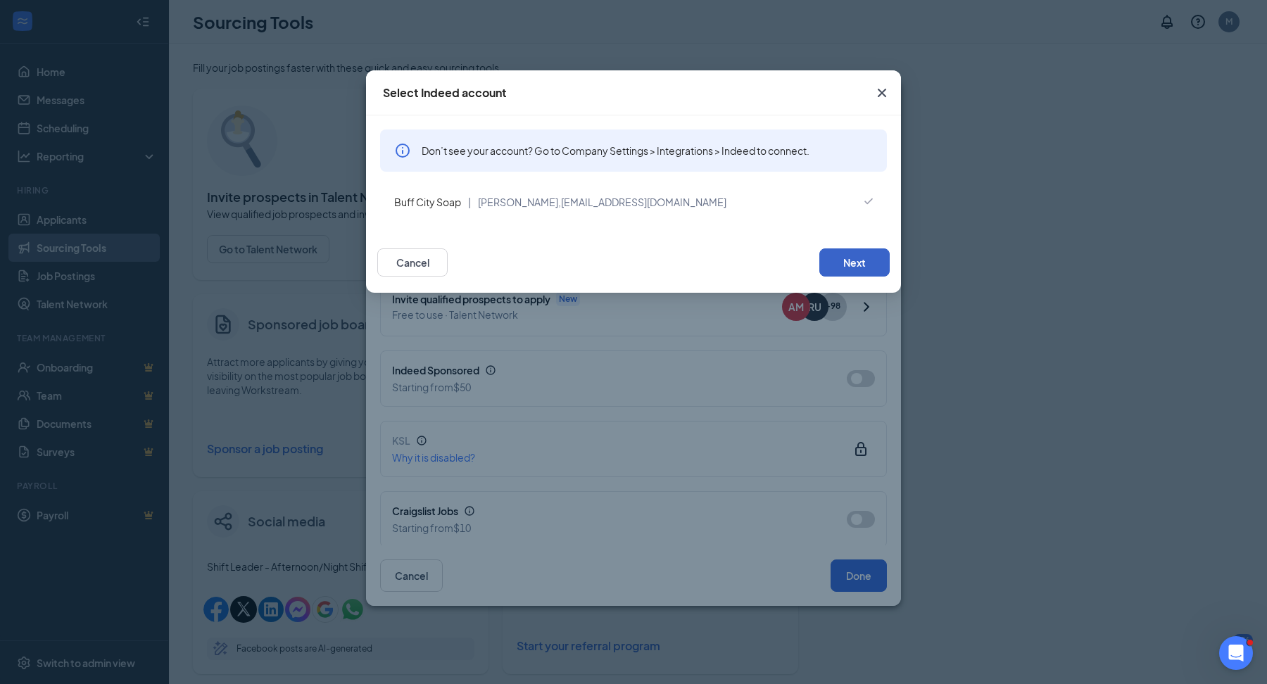
click at [875, 256] on button "Next" at bounding box center [854, 262] width 70 height 28
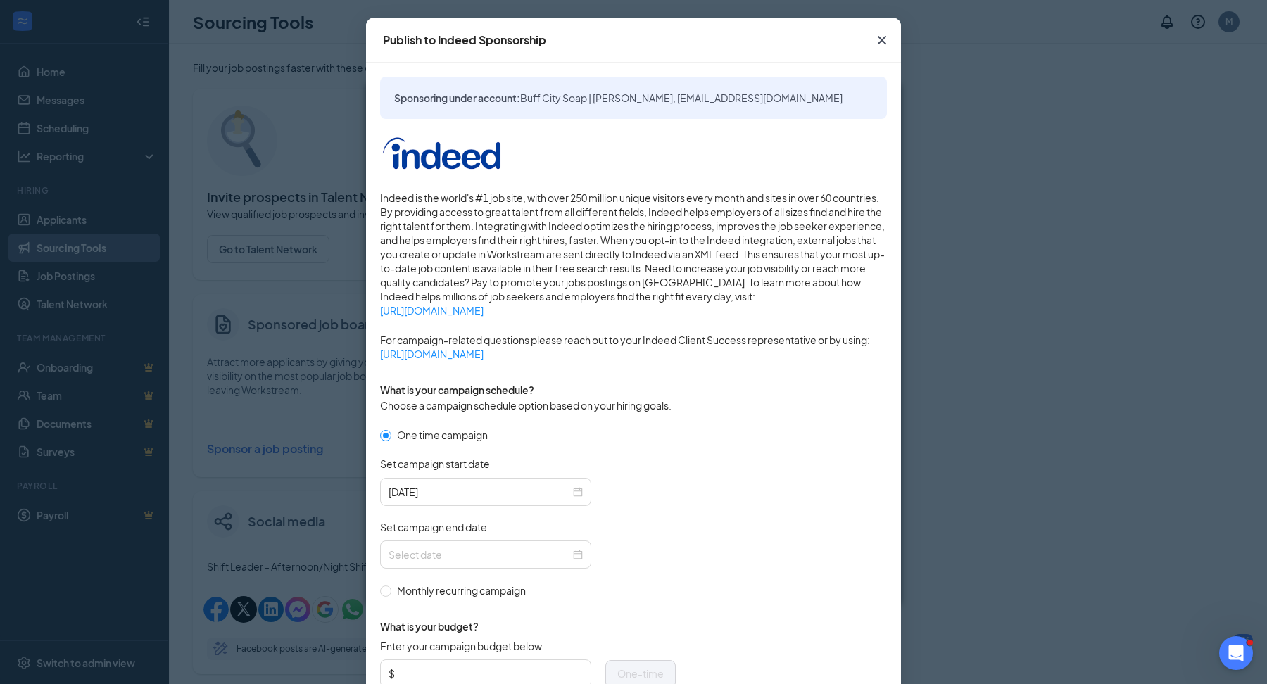
scroll to position [132, 0]
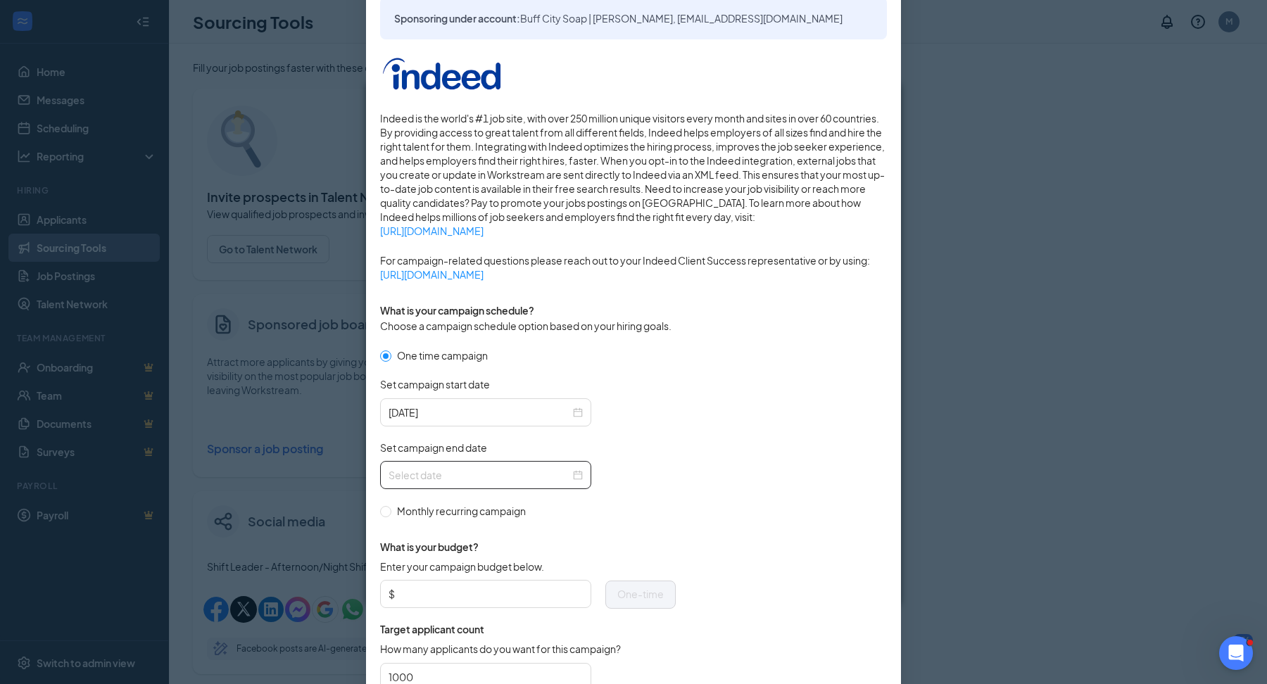
click at [572, 480] on div at bounding box center [485, 474] width 194 height 15
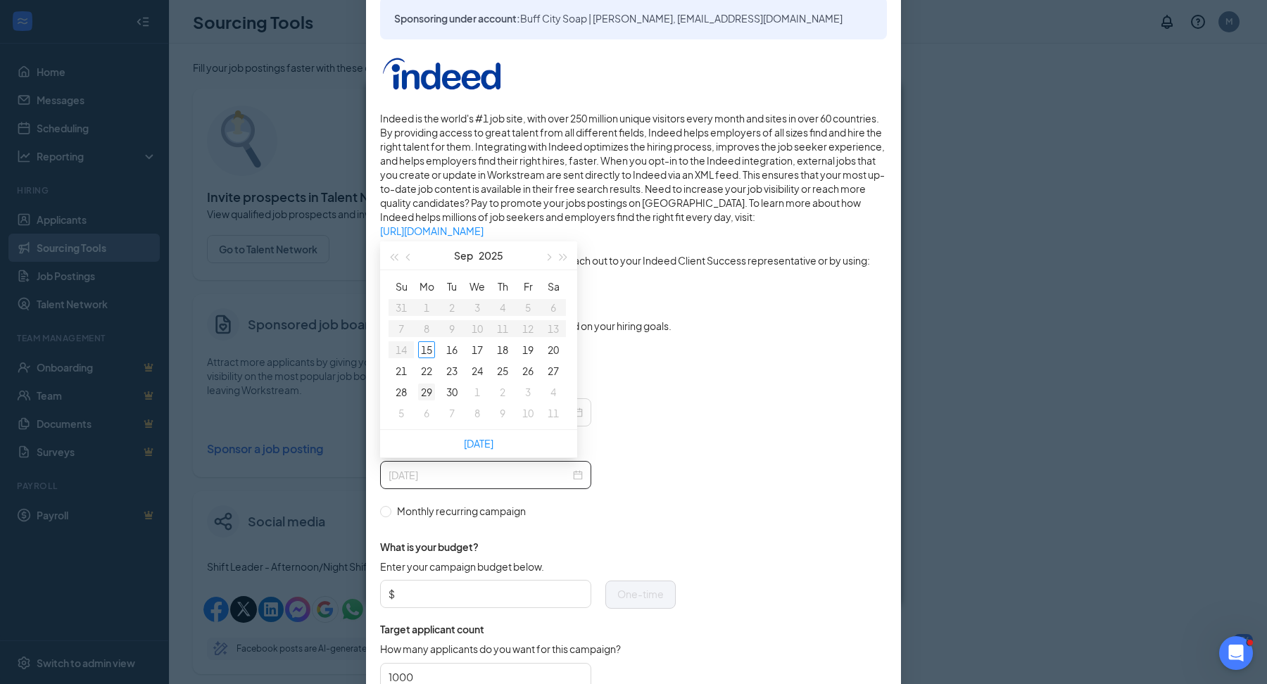
type input "[DATE]"
click at [426, 385] on div "29" at bounding box center [426, 392] width 17 height 17
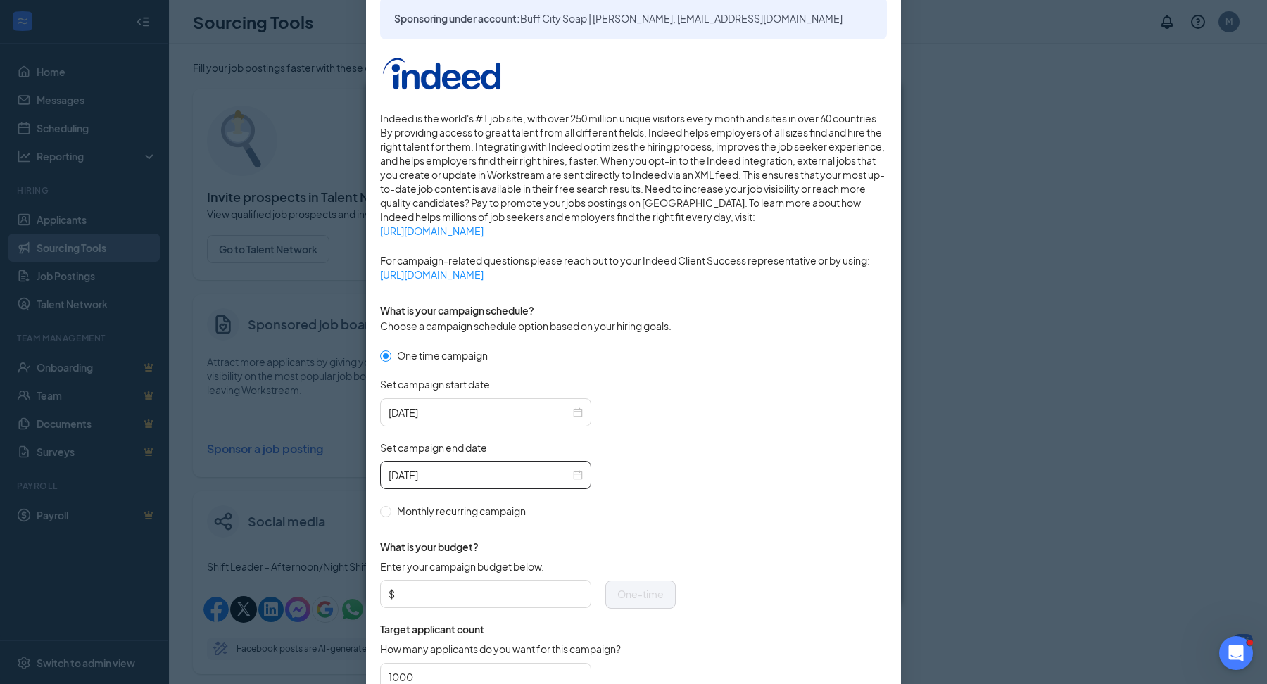
scroll to position [252, 0]
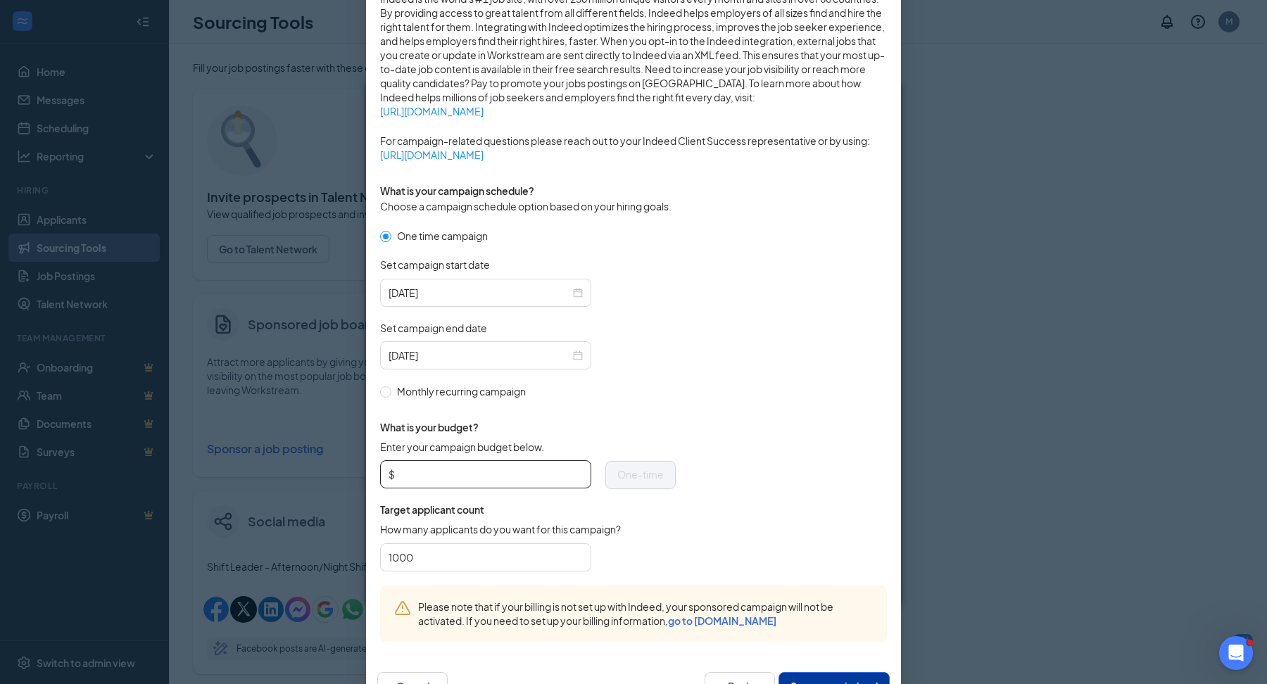
click at [488, 475] on input "Enter your campaign budget below." at bounding box center [490, 474] width 185 height 21
type input "50"
click at [735, 324] on form "One time campaign Set campaign start date 2025-09-15 Set campaign end date 2025…" at bounding box center [633, 407] width 507 height 358
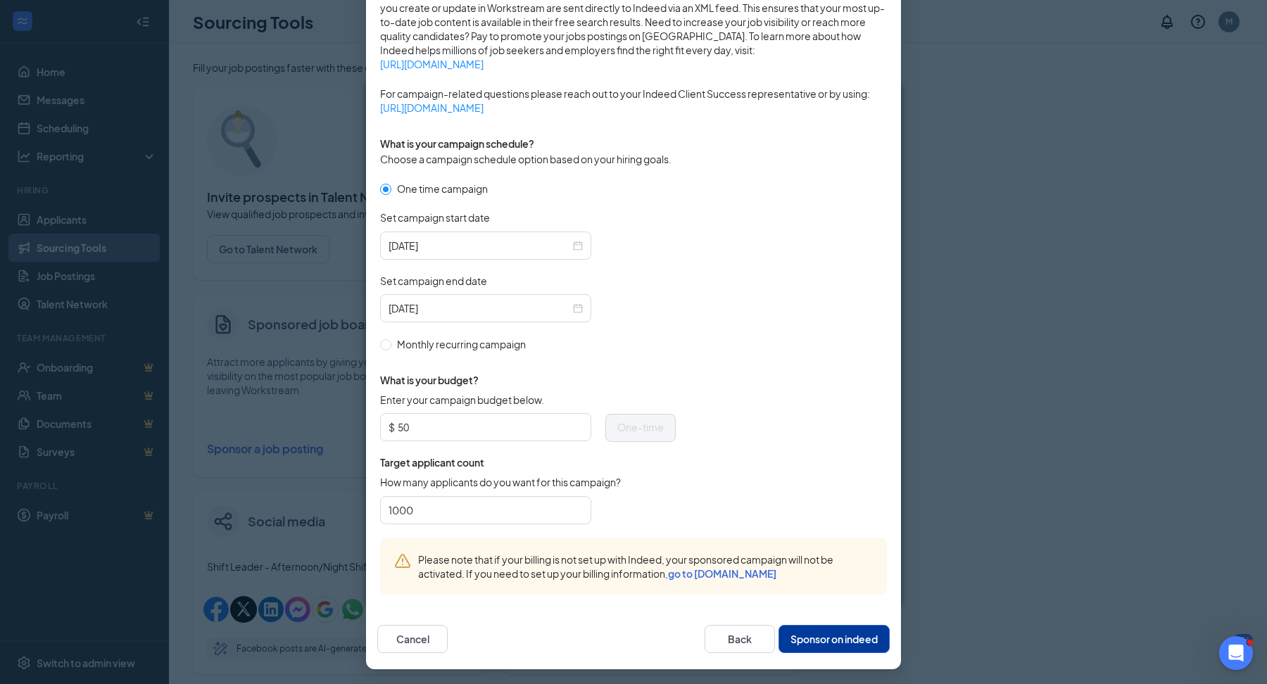
click at [805, 638] on button "Sponsor on indeed" at bounding box center [833, 639] width 111 height 28
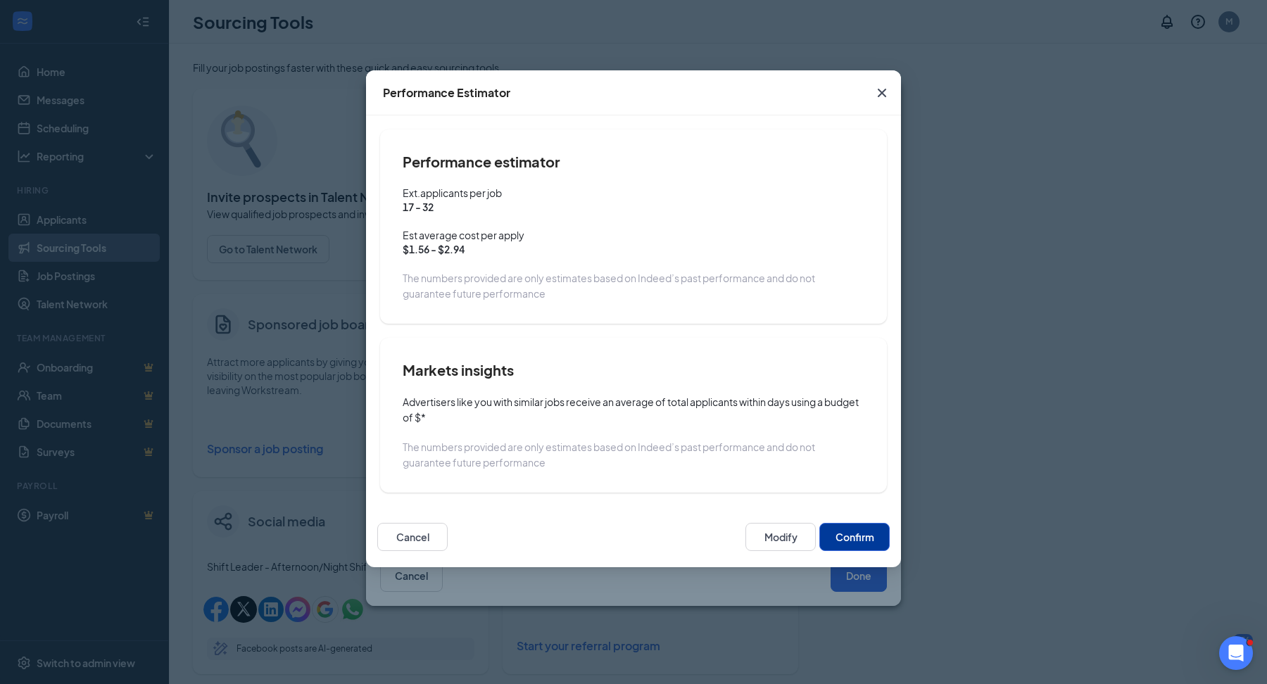
scroll to position [229, 0]
click at [847, 532] on button "Confirm" at bounding box center [854, 537] width 70 height 28
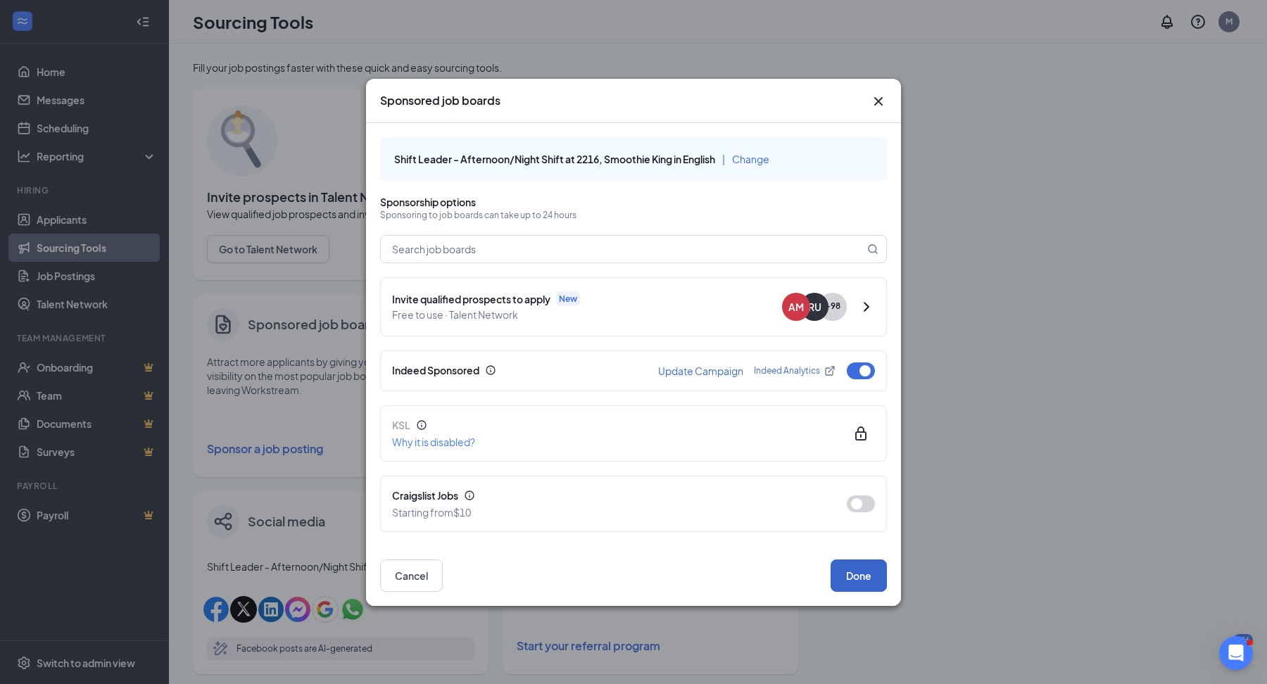
click at [860, 573] on button "Done" at bounding box center [858, 576] width 56 height 32
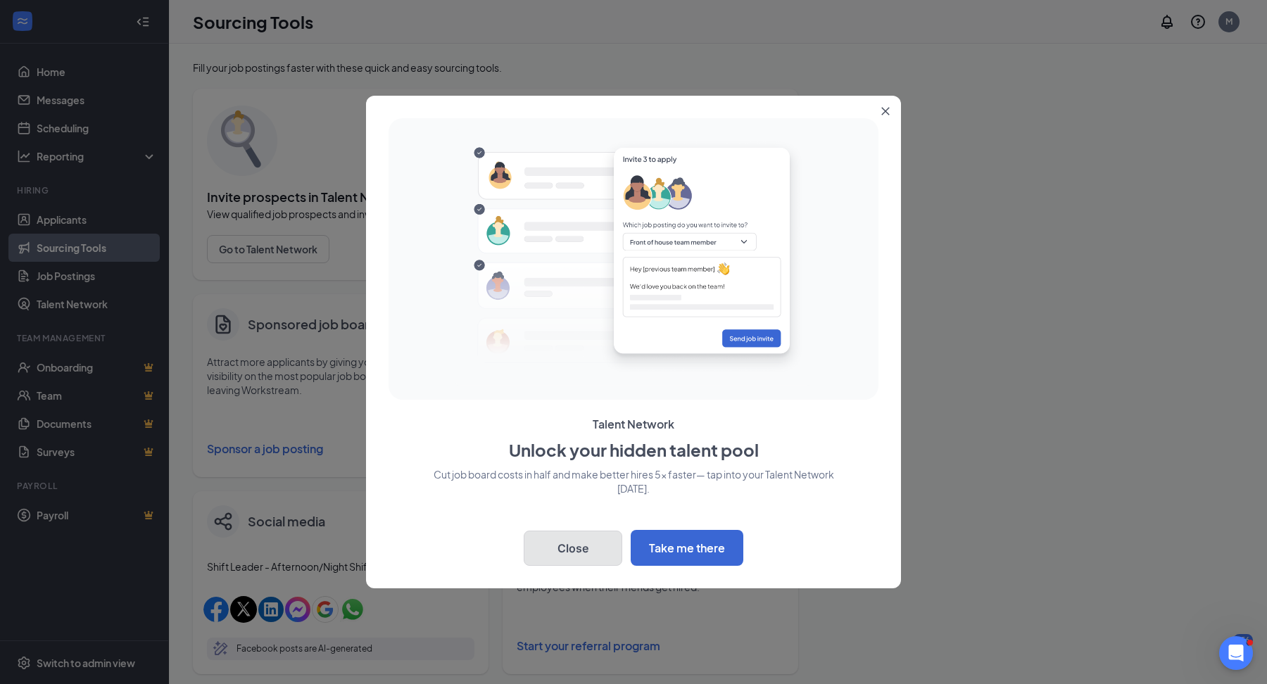
click at [586, 558] on button "Close" at bounding box center [573, 548] width 99 height 35
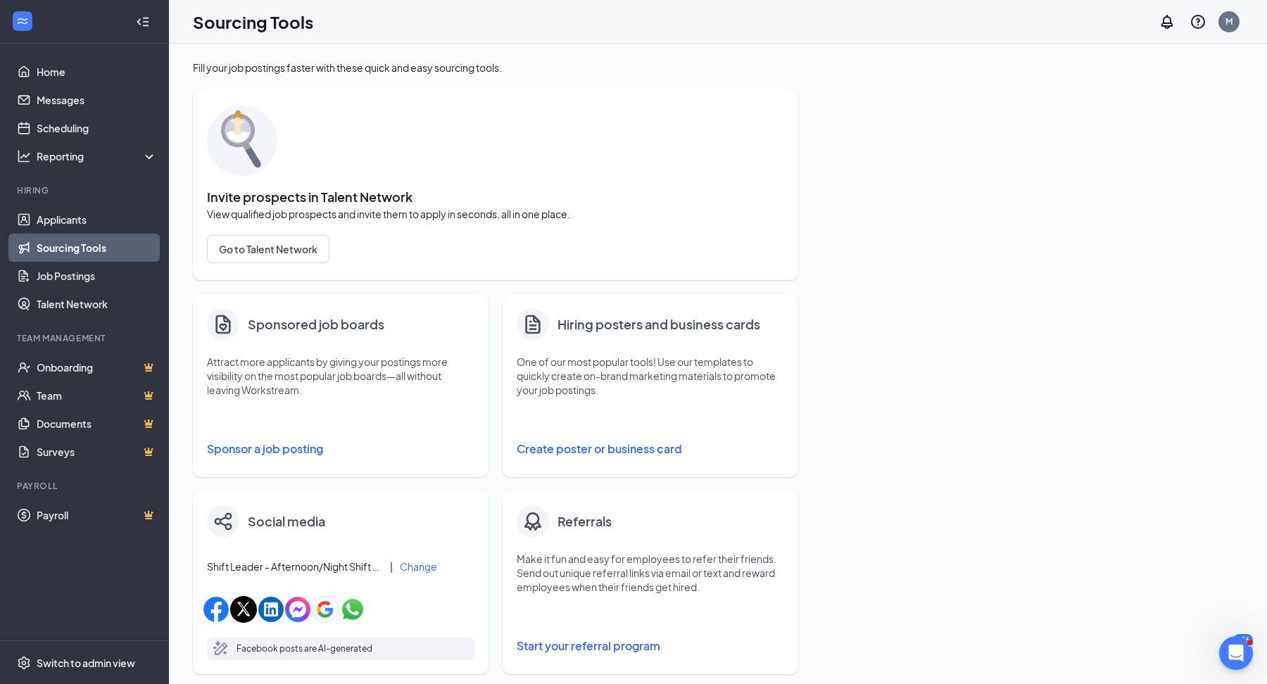
click at [148, 24] on icon "Collapse" at bounding box center [143, 22] width 14 height 14
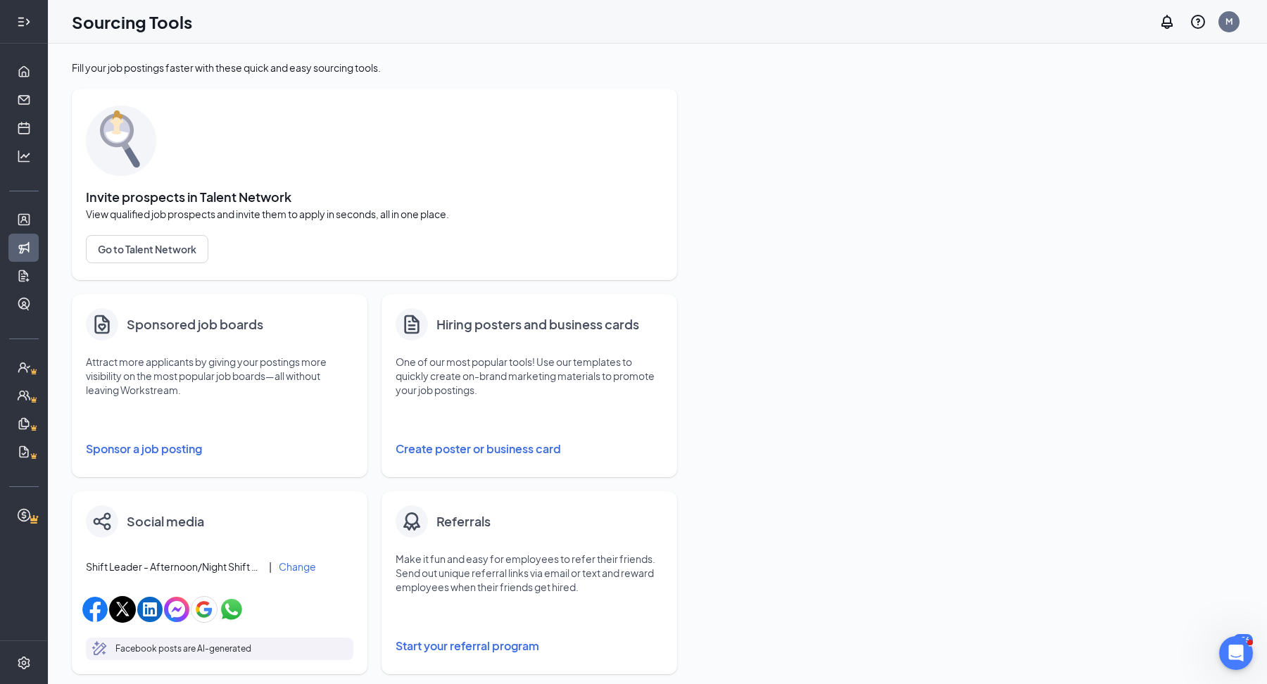
click at [21, 20] on icon "Expand" at bounding box center [24, 22] width 14 height 14
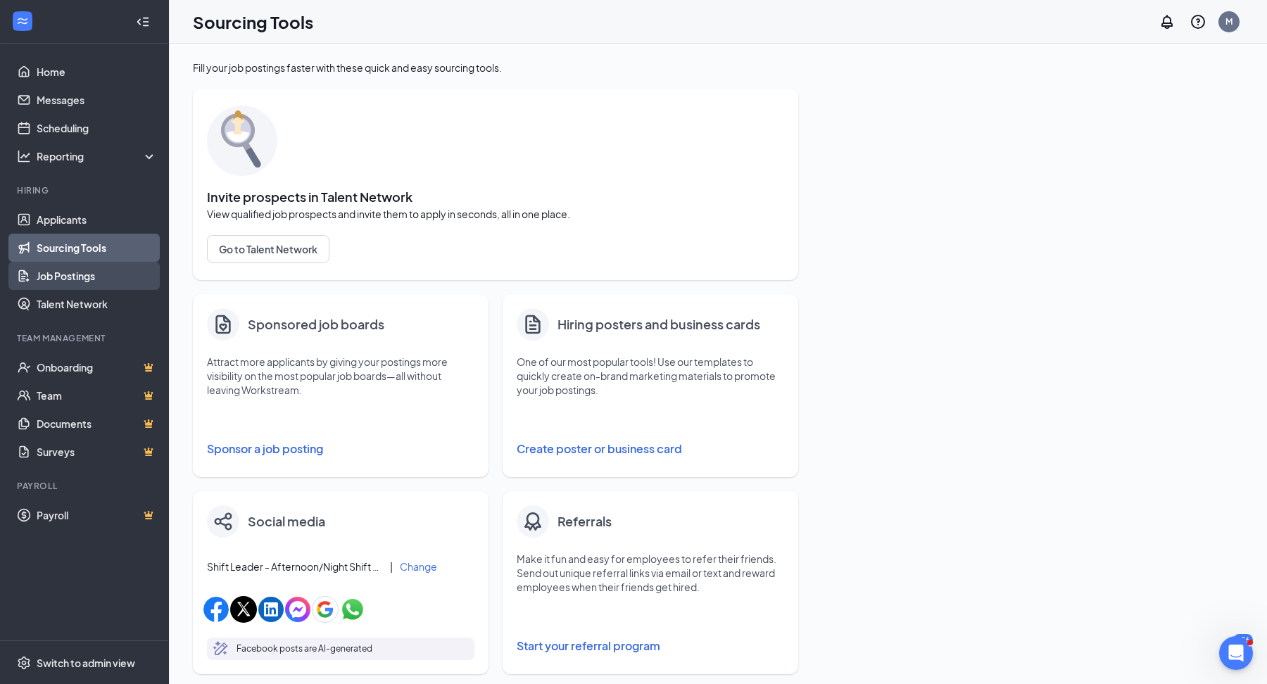
click at [92, 287] on link "Job Postings" at bounding box center [97, 276] width 120 height 28
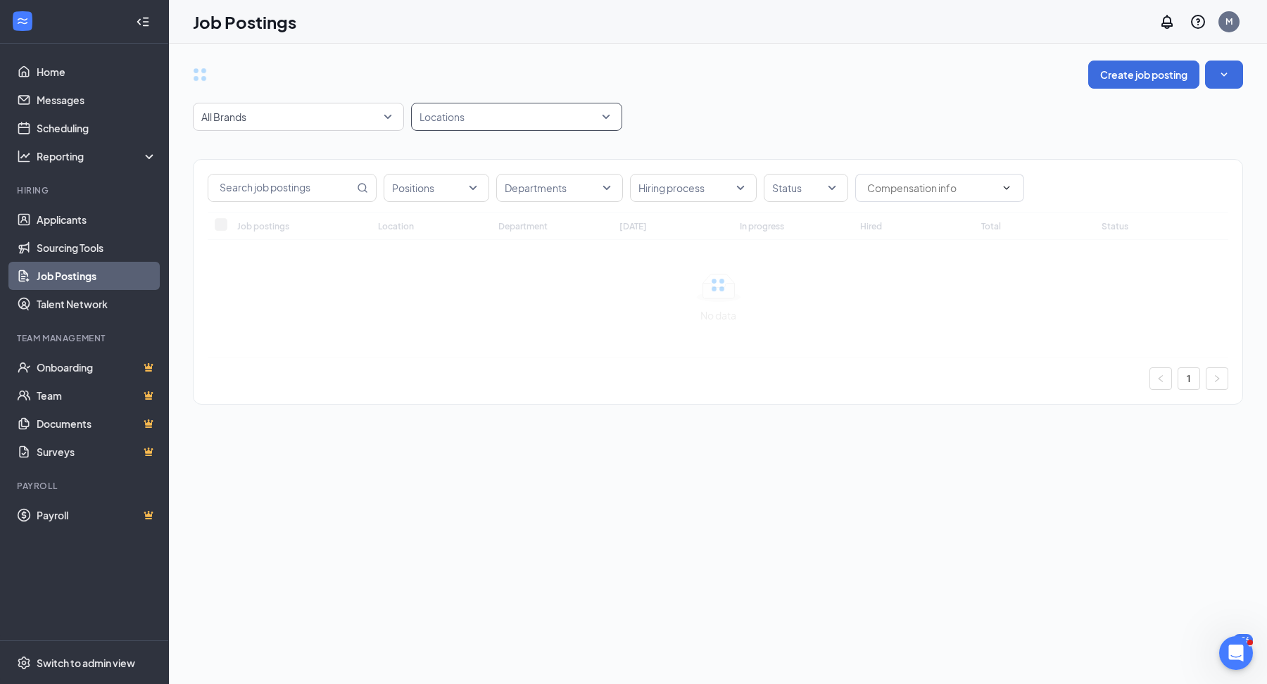
click at [448, 128] on div "Locations" at bounding box center [516, 117] width 211 height 28
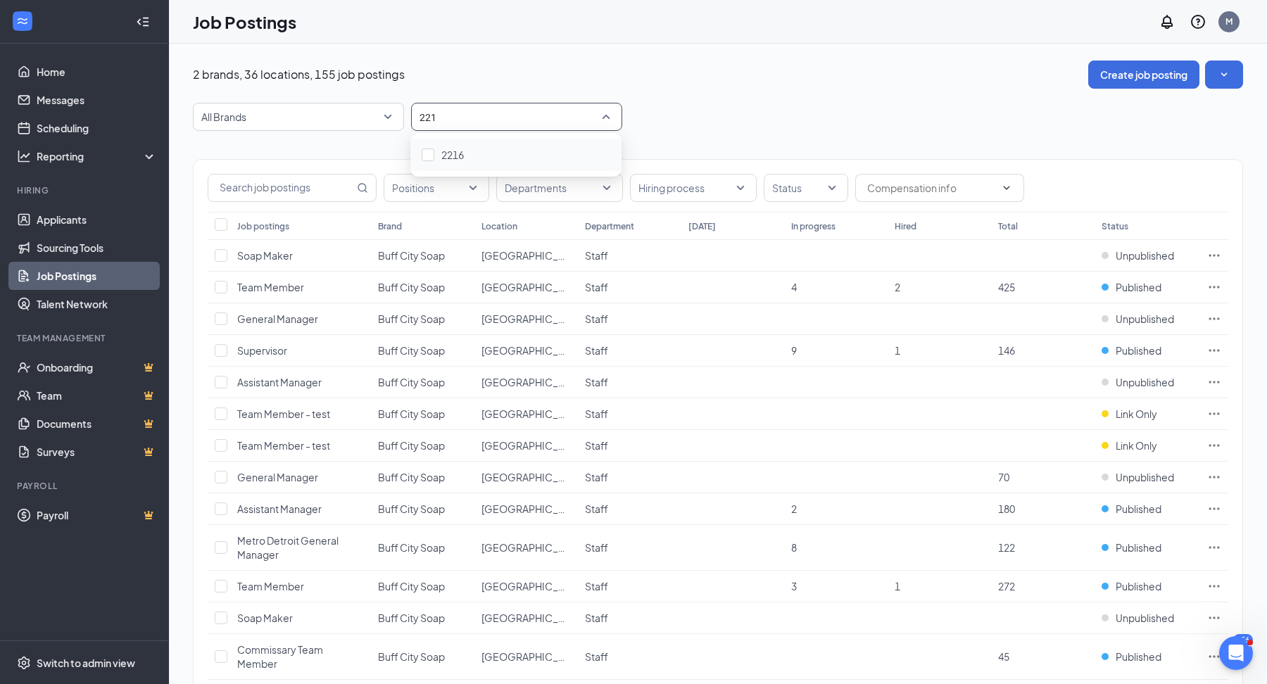
type input "2216"
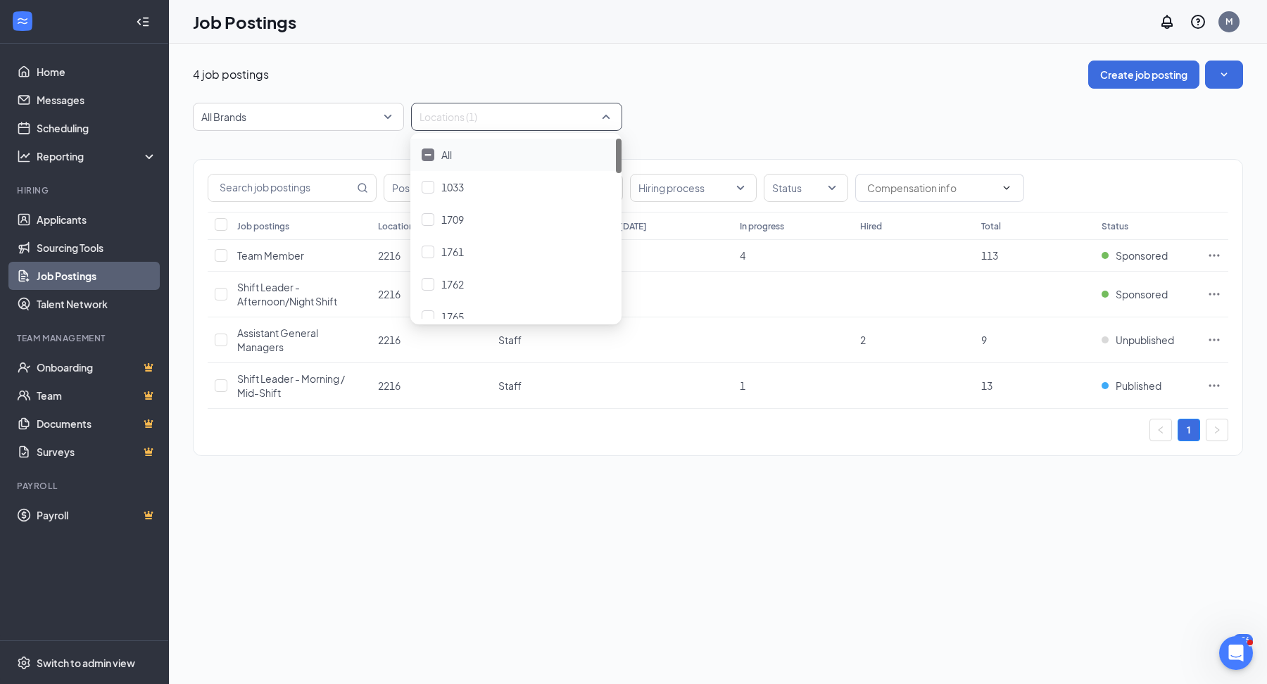
click at [920, 459] on div "Positions Departments Hiring process Status Job postings Location Department To…" at bounding box center [718, 300] width 1050 height 339
click at [1214, 384] on icon "Ellipses" at bounding box center [1214, 385] width 11 height 2
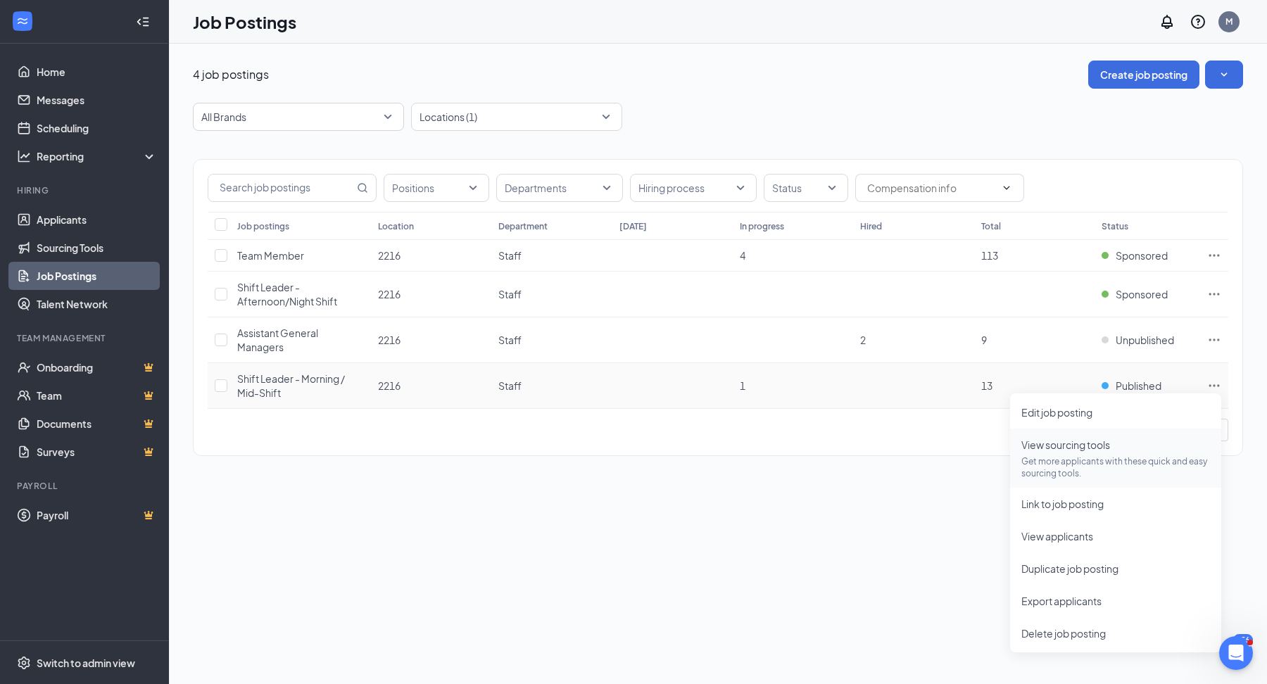
click at [1107, 444] on span "View sourcing tools" at bounding box center [1065, 444] width 89 height 13
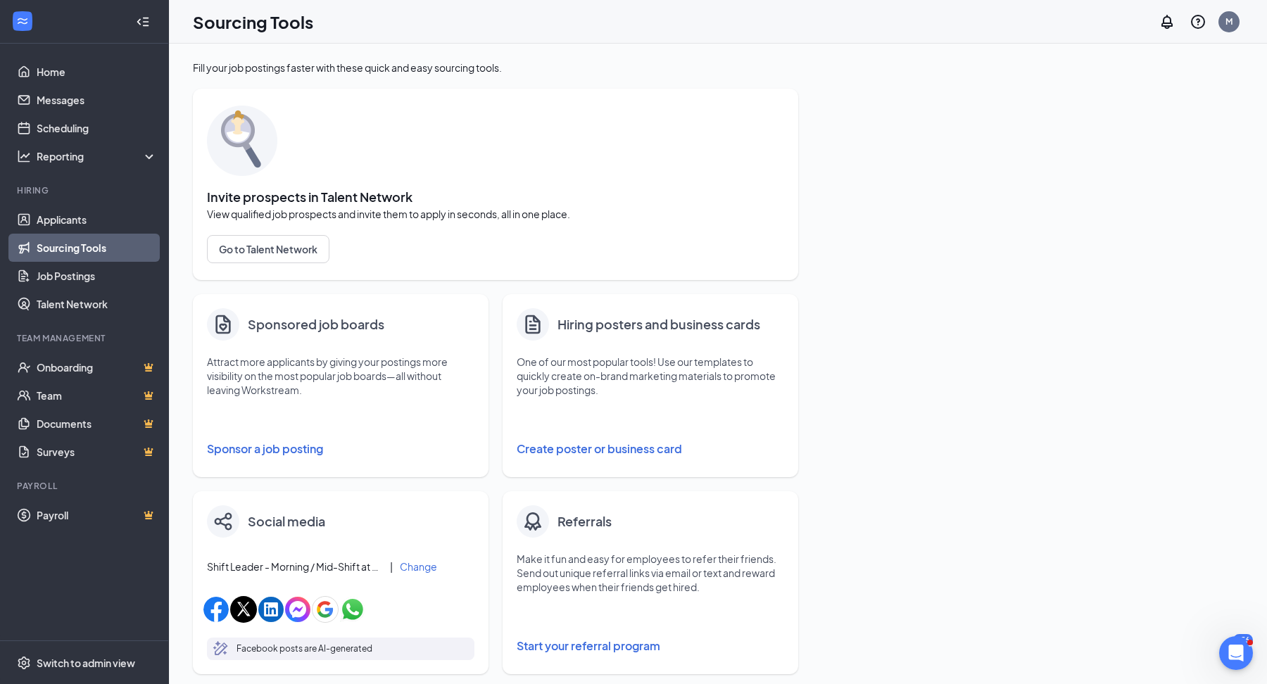
click at [302, 450] on button "Sponsor a job posting" at bounding box center [340, 449] width 267 height 28
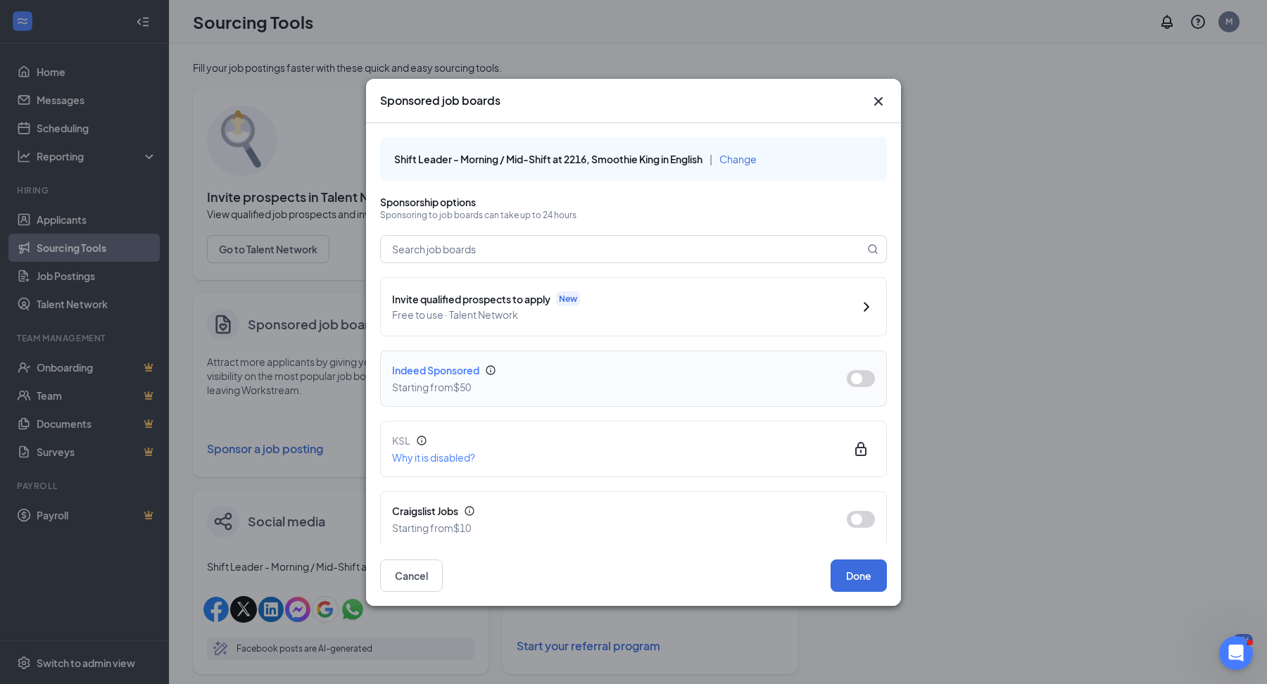
click at [852, 381] on button "button" at bounding box center [861, 378] width 28 height 17
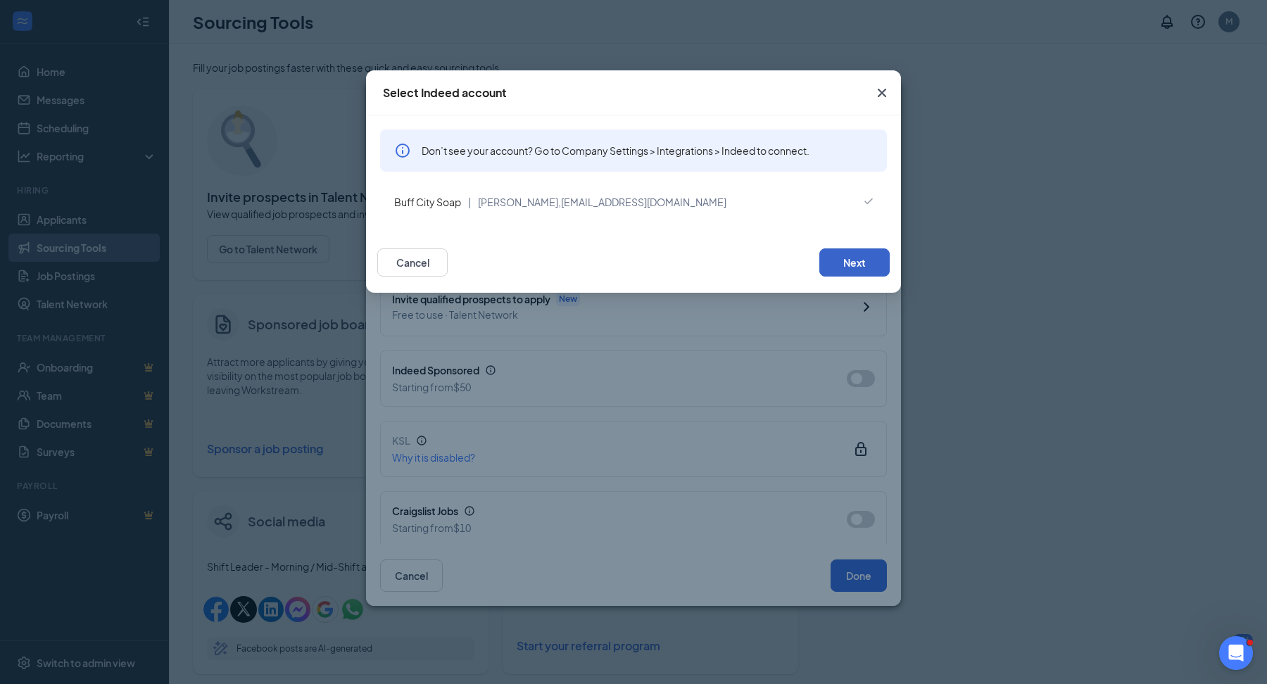
click at [847, 255] on button "Next" at bounding box center [854, 262] width 70 height 28
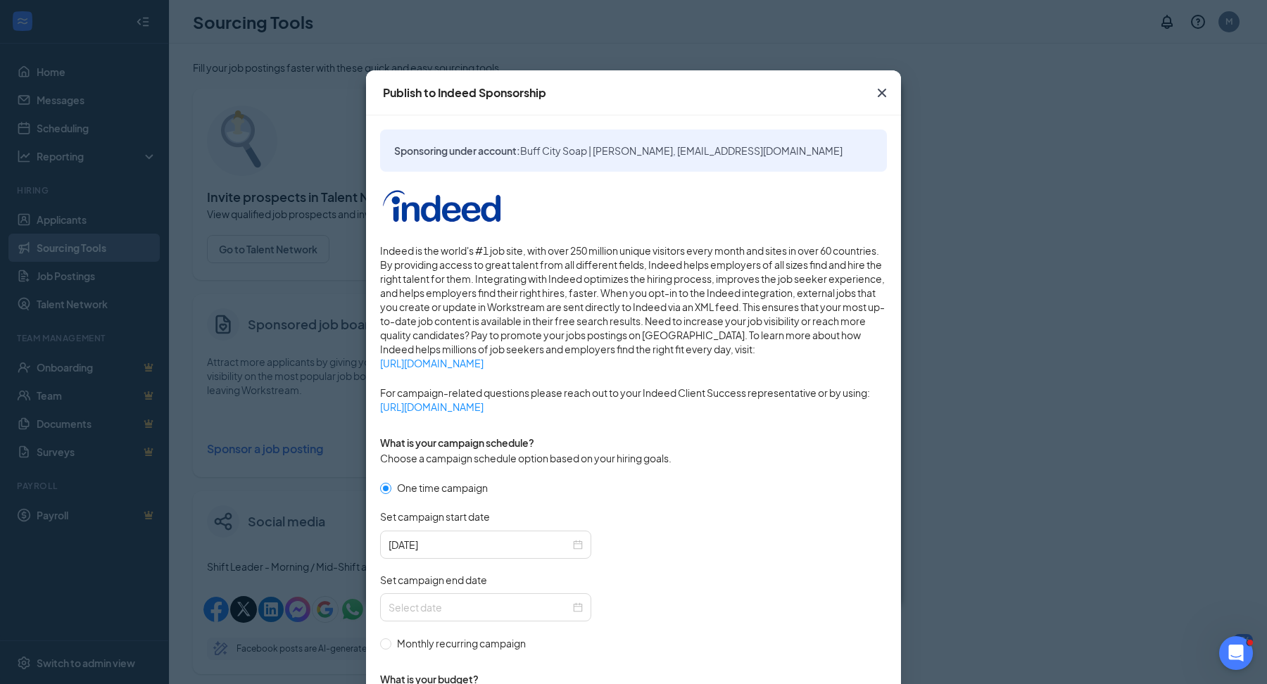
scroll to position [203, 0]
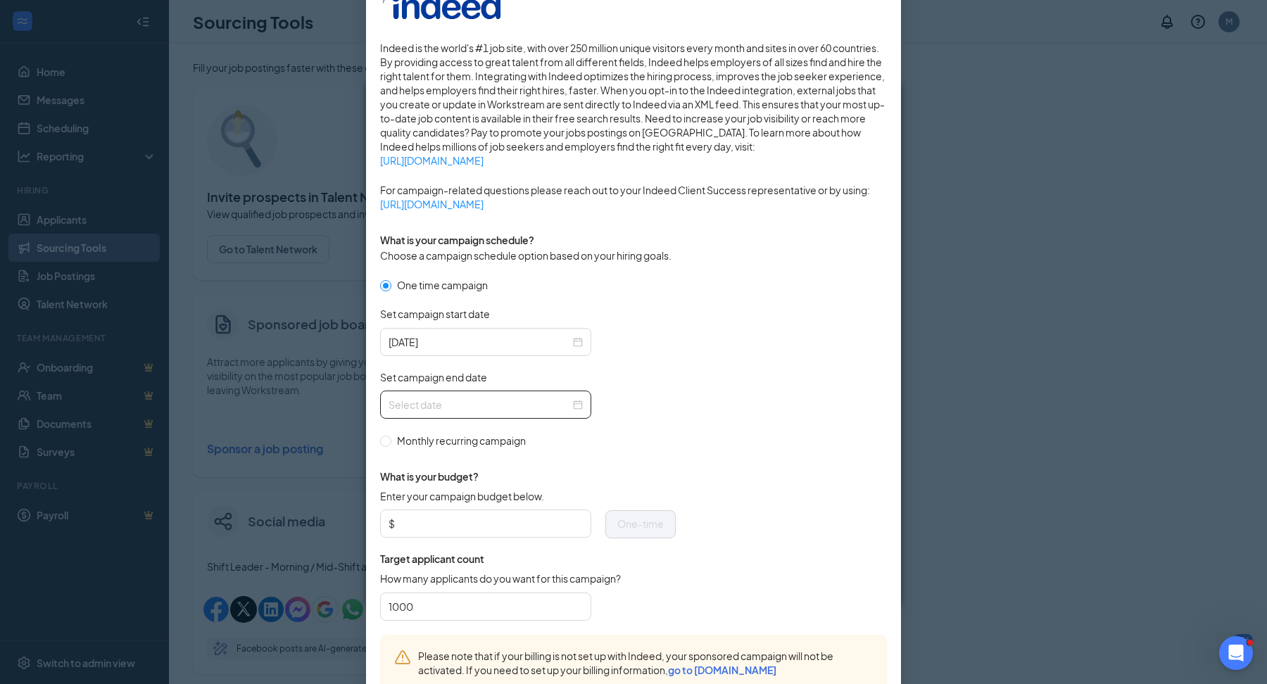
click at [579, 401] on div at bounding box center [485, 404] width 194 height 15
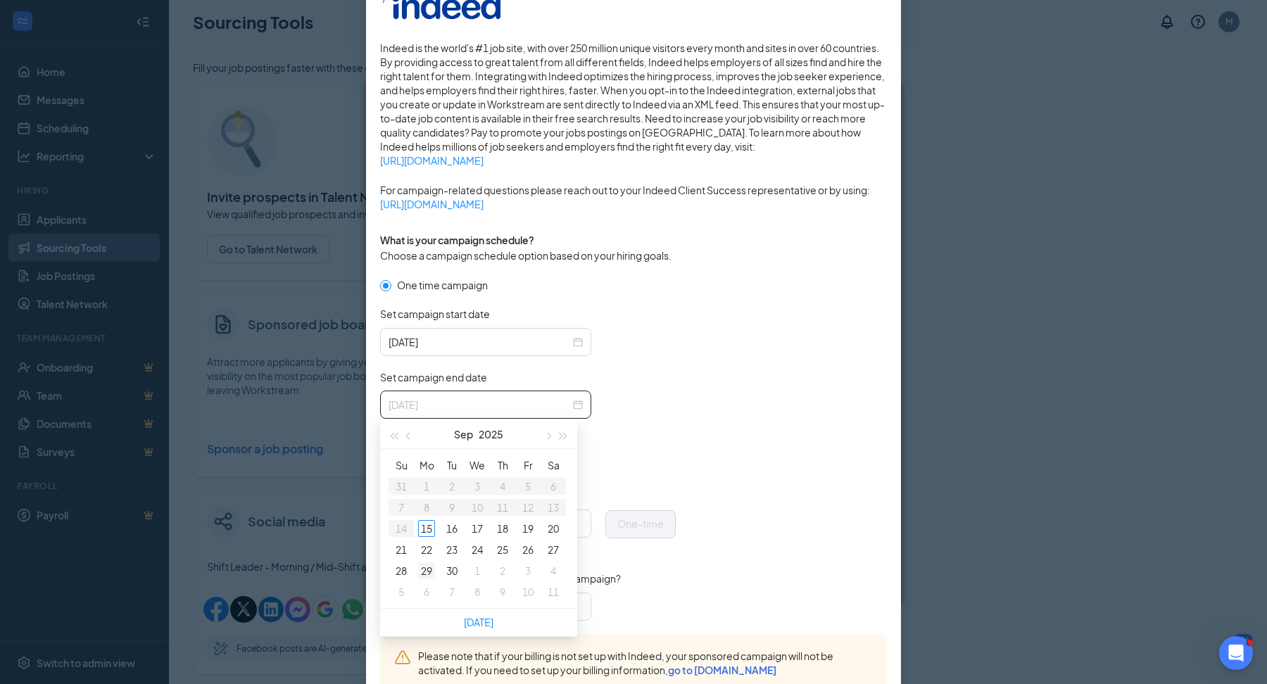
type input "2025-09-29"
click at [425, 564] on div "29" at bounding box center [426, 570] width 17 height 17
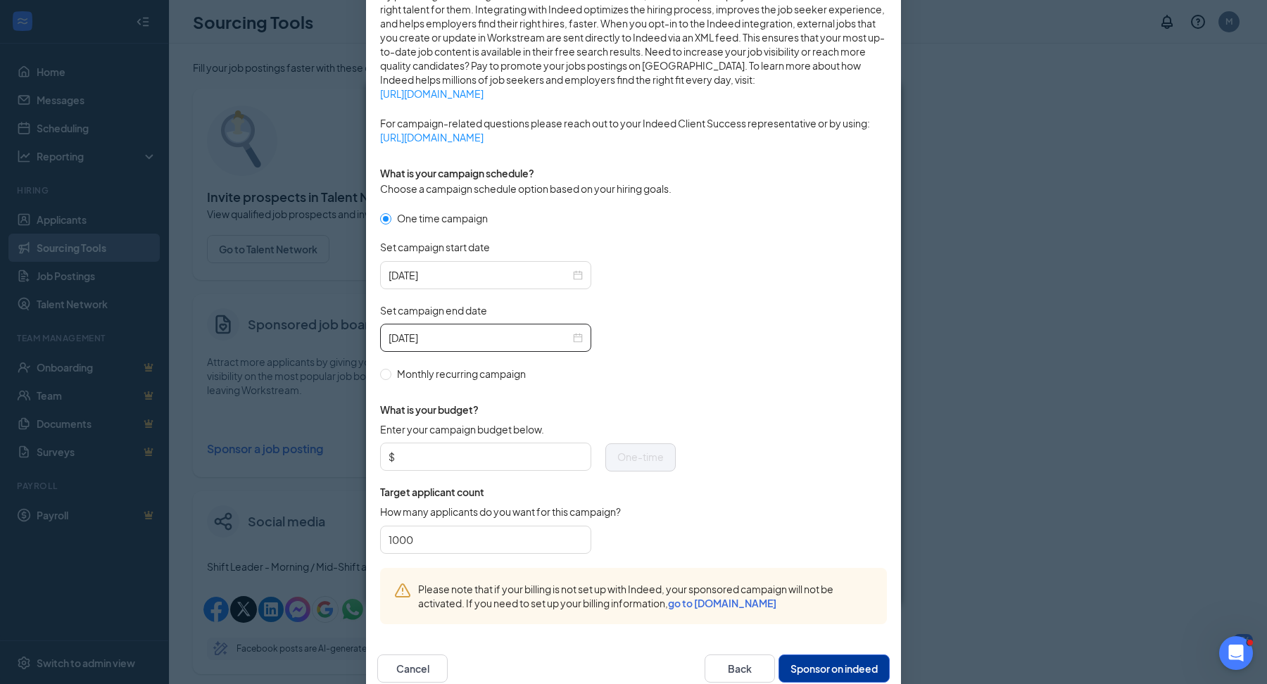
scroll to position [299, 0]
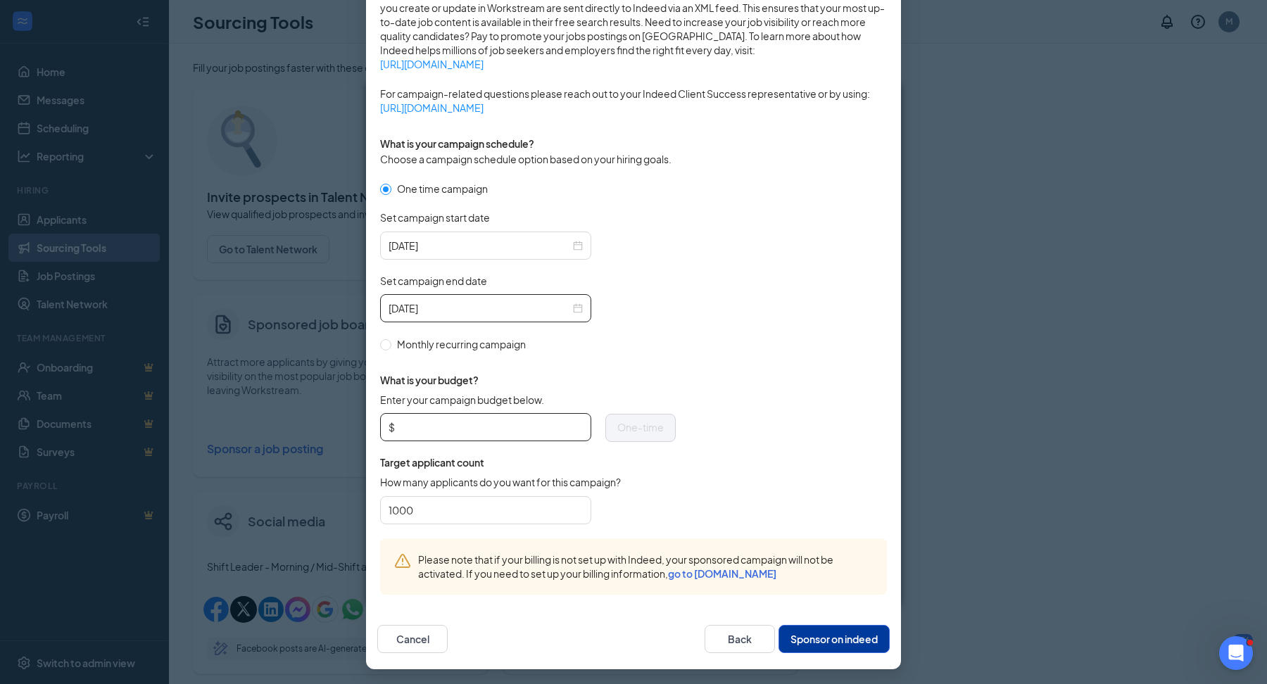
click at [539, 436] on input "Enter your campaign budget below." at bounding box center [490, 427] width 185 height 21
type input "50"
click at [678, 326] on form "One time campaign Set campaign start date 2025-09-15 Set campaign end date 2025…" at bounding box center [633, 360] width 507 height 358
click at [811, 633] on button "Sponsor on indeed" at bounding box center [833, 639] width 111 height 28
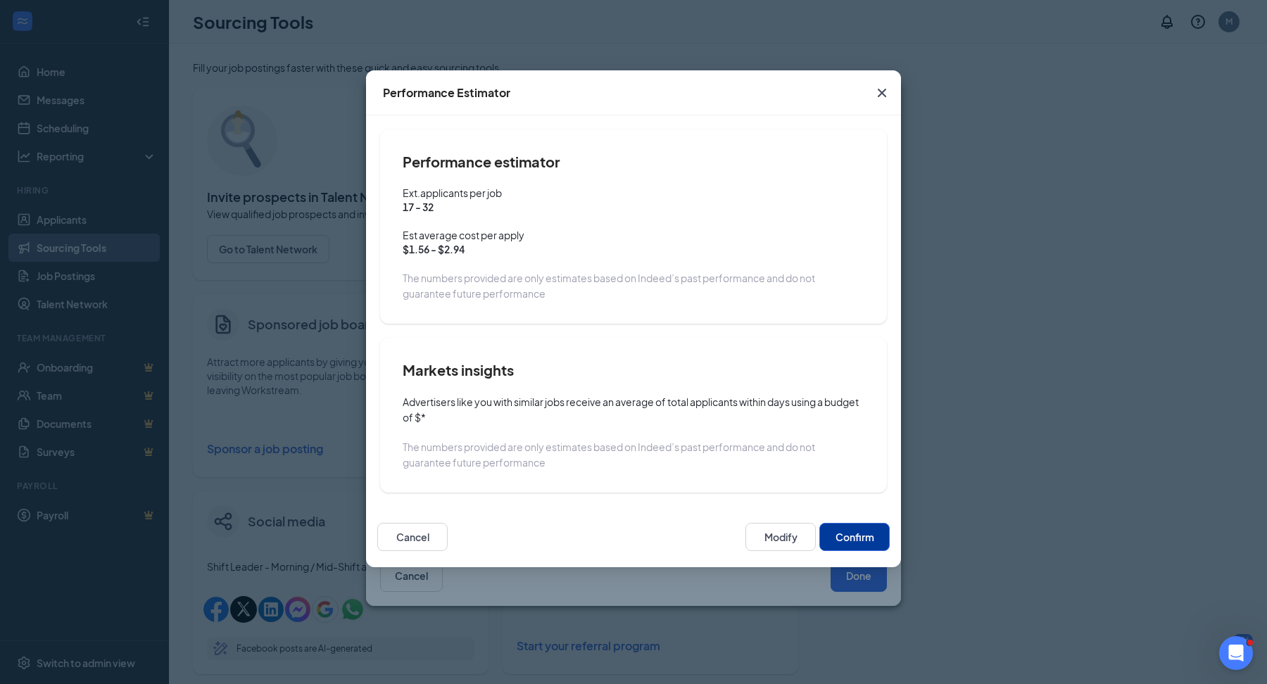
scroll to position [229, 0]
click at [840, 539] on button "Confirm" at bounding box center [854, 537] width 70 height 28
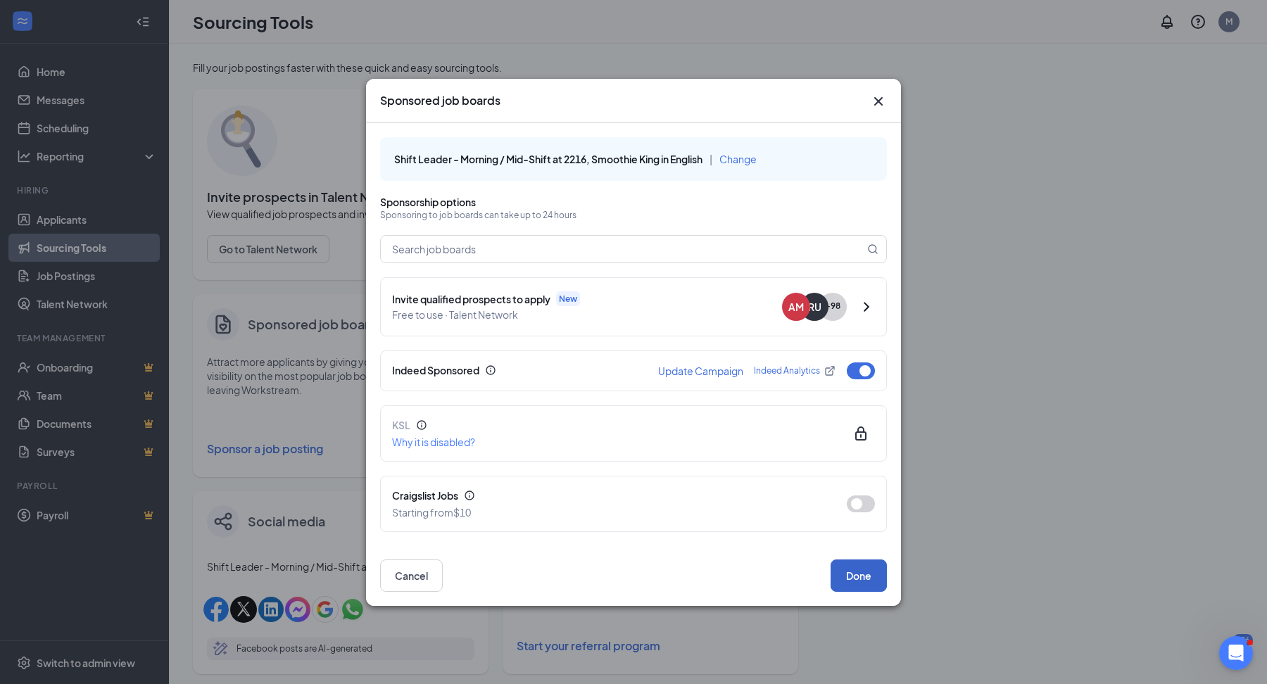
click at [855, 581] on button "Done" at bounding box center [858, 576] width 56 height 32
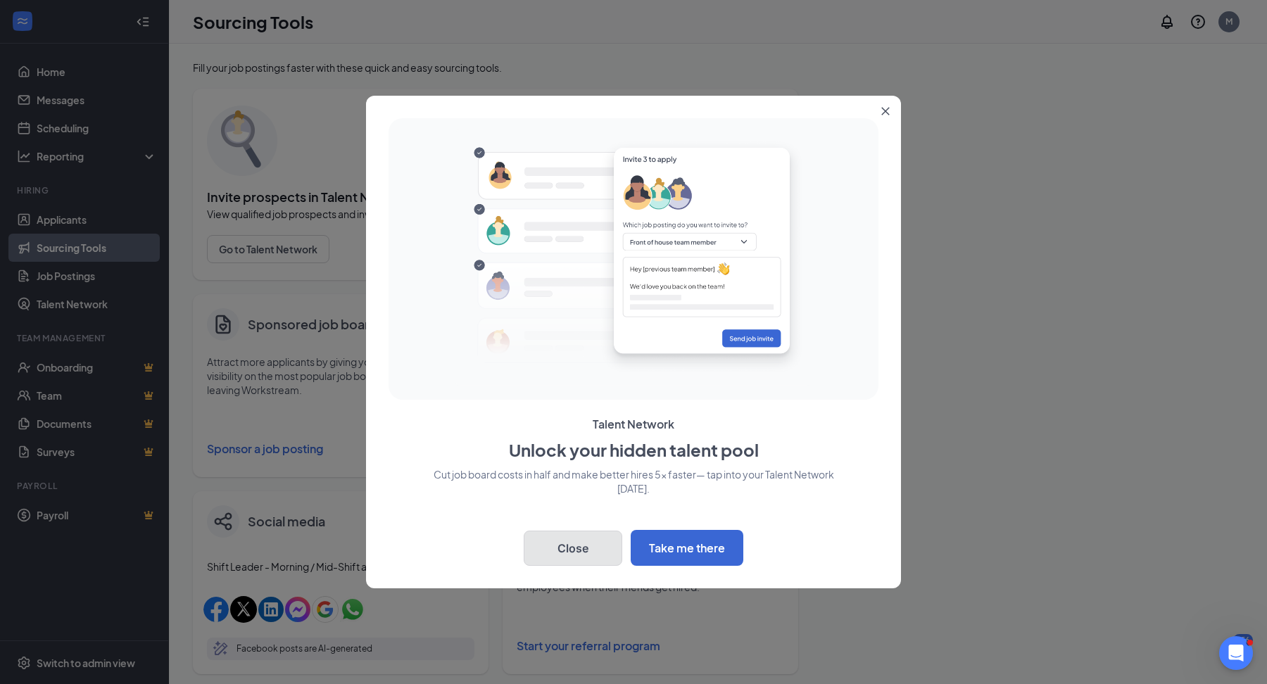
click at [586, 555] on button "Close" at bounding box center [573, 548] width 99 height 35
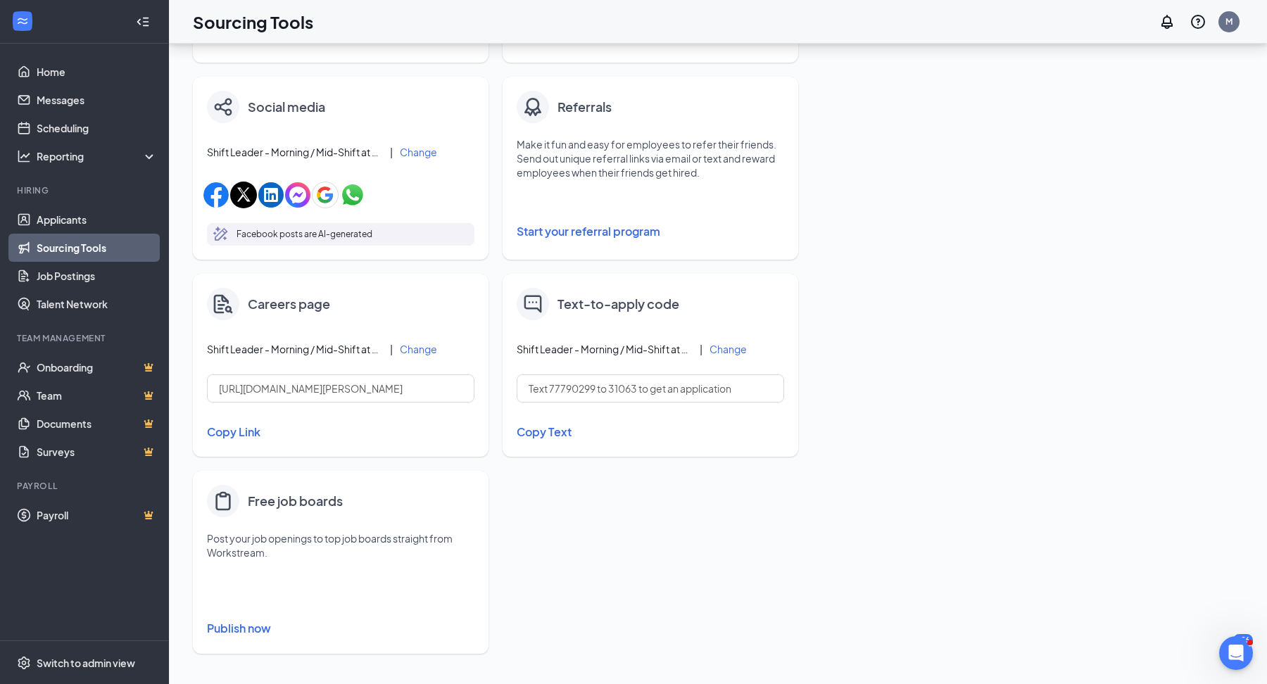
scroll to position [44, 0]
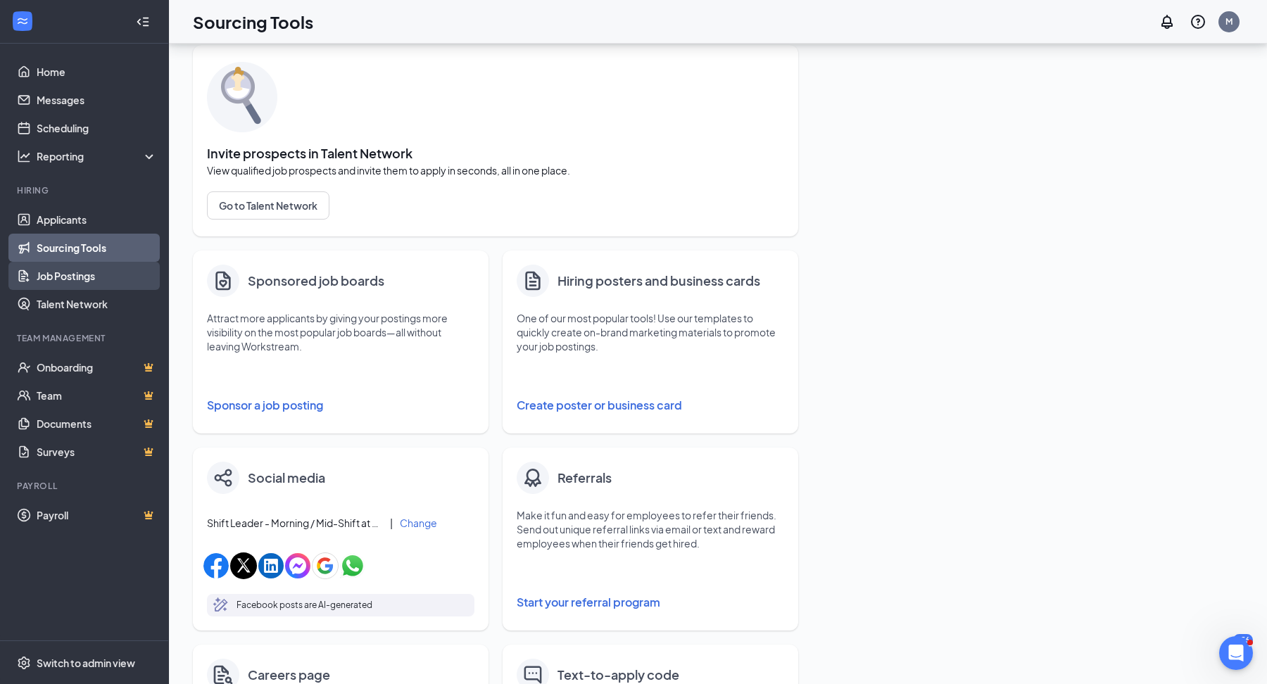
click at [144, 276] on link "Job Postings" at bounding box center [97, 276] width 120 height 28
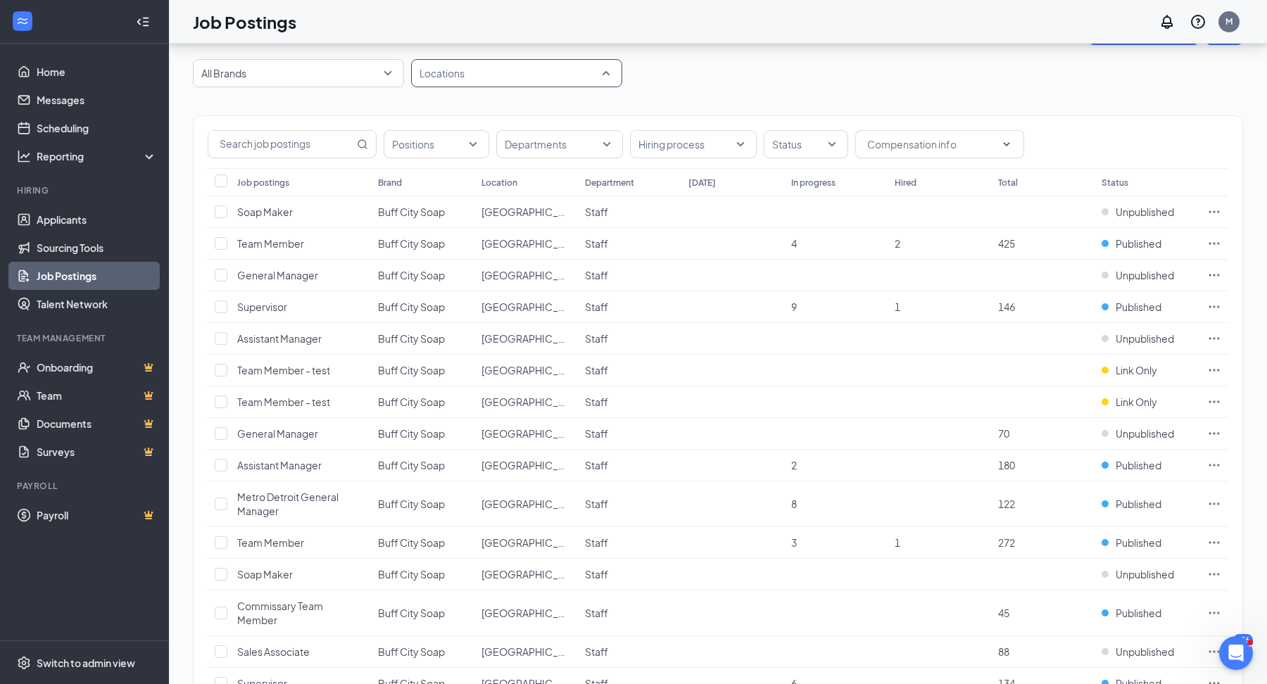
click at [432, 82] on div at bounding box center [510, 73] width 190 height 23
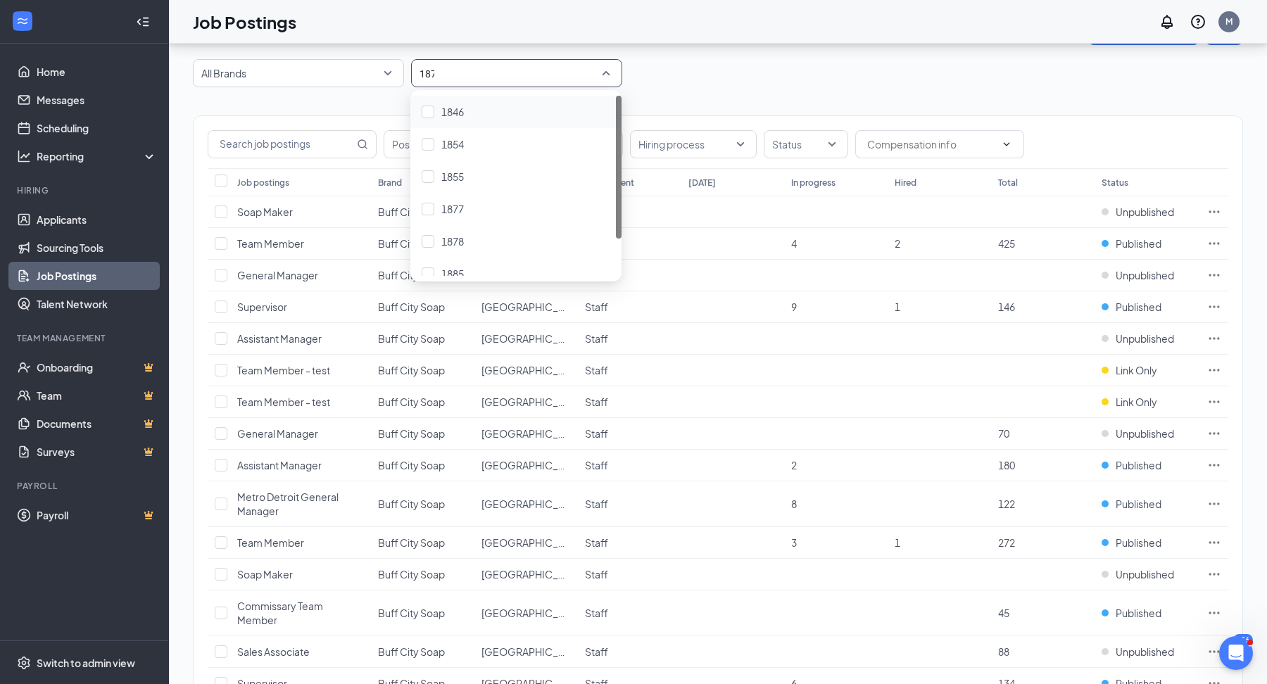
type input "1877"
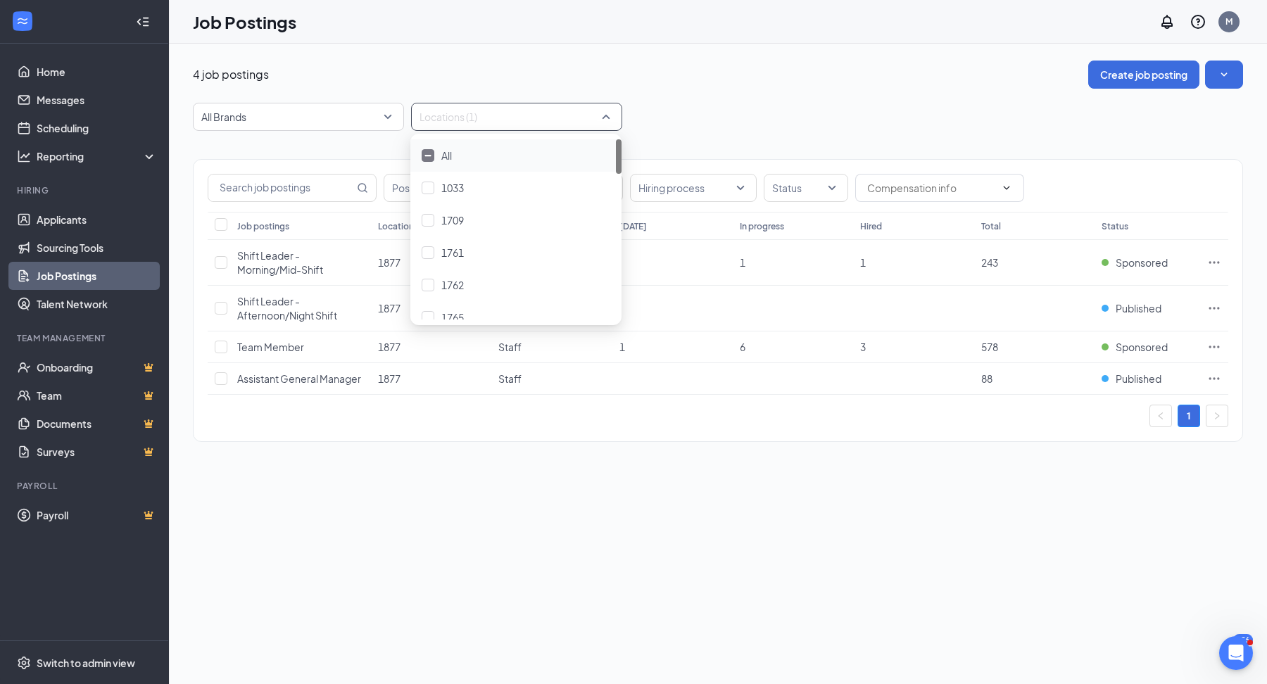
click at [655, 58] on div "4 job postings Create job posting All Brands Locations (1) Positions Department…" at bounding box center [718, 258] width 1098 height 429
click at [534, 119] on div at bounding box center [510, 117] width 190 height 23
click at [747, 100] on div "4 job postings Create job posting All Brands Locations (1) Positions Department…" at bounding box center [718, 259] width 1050 height 396
click at [538, 110] on div at bounding box center [510, 117] width 190 height 23
type input "2216"
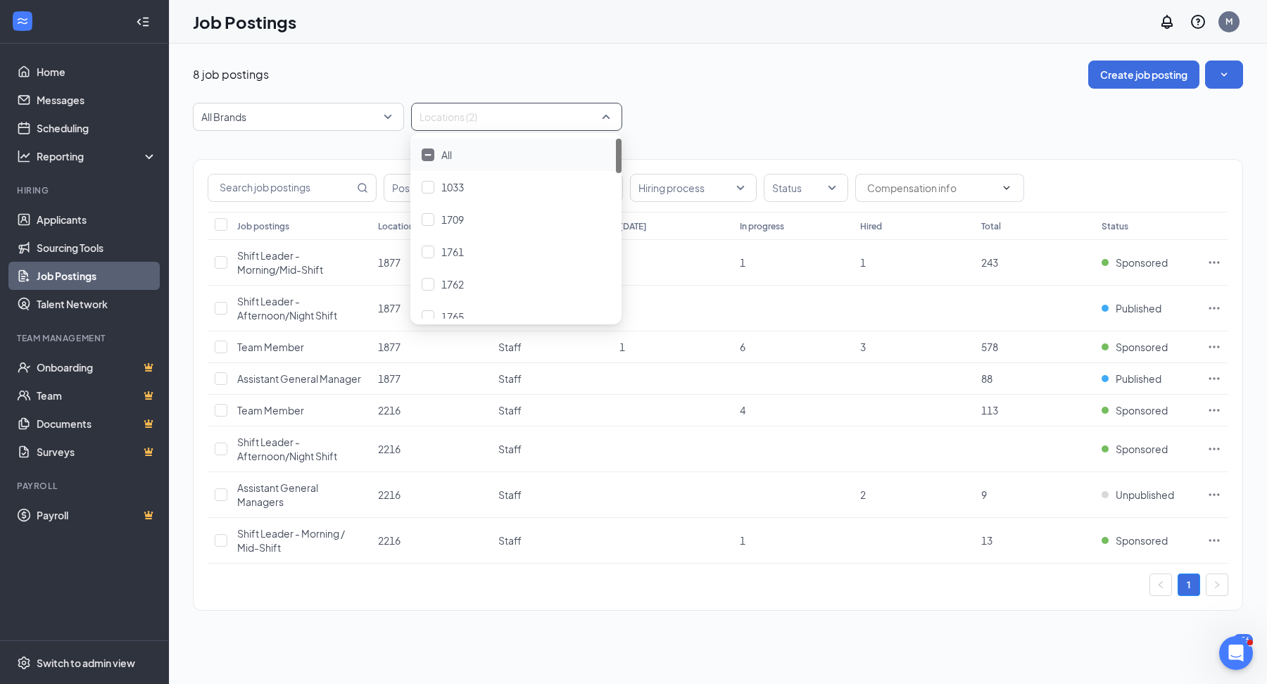
click at [819, 102] on div "8 job postings Create job posting All Brands Locations (2) Positions Department…" at bounding box center [718, 343] width 1050 height 564
click at [540, 120] on div at bounding box center [510, 117] width 190 height 23
click at [492, 210] on div "2216" at bounding box center [516, 213] width 189 height 15
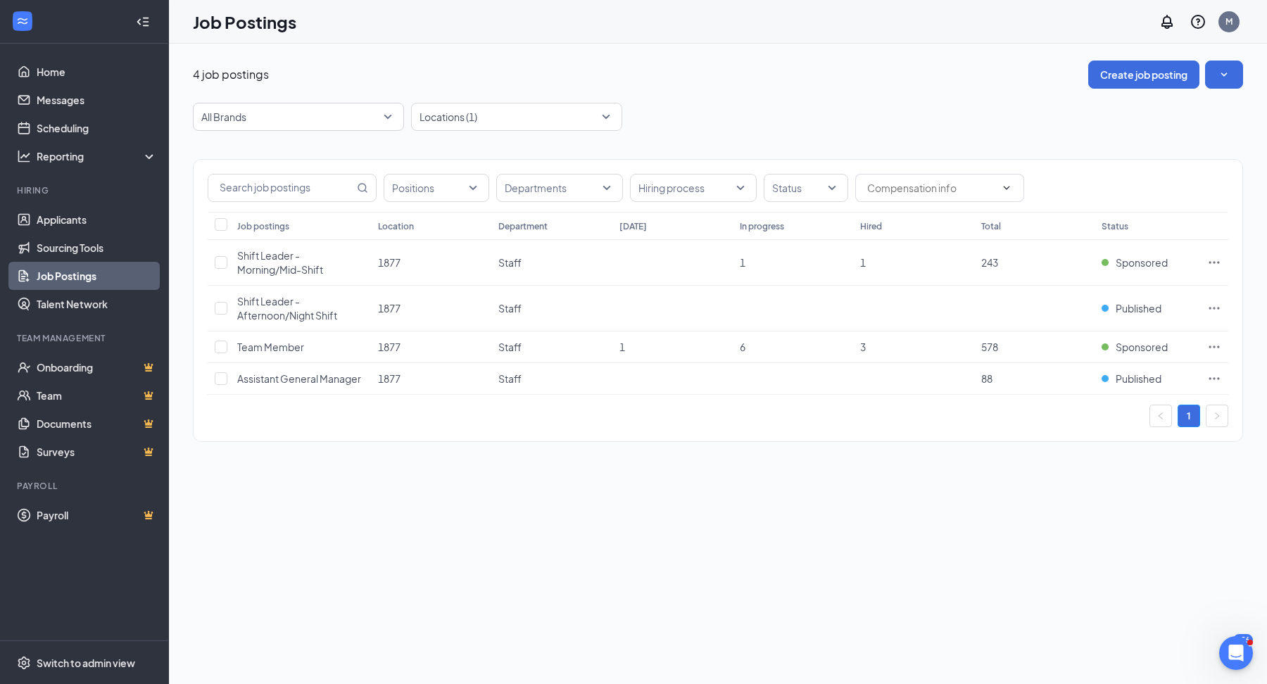
click at [769, 68] on div "4 job postings Create job posting" at bounding box center [718, 75] width 1050 height 28
click at [126, 670] on span "Switch to admin view" at bounding box center [97, 662] width 120 height 43
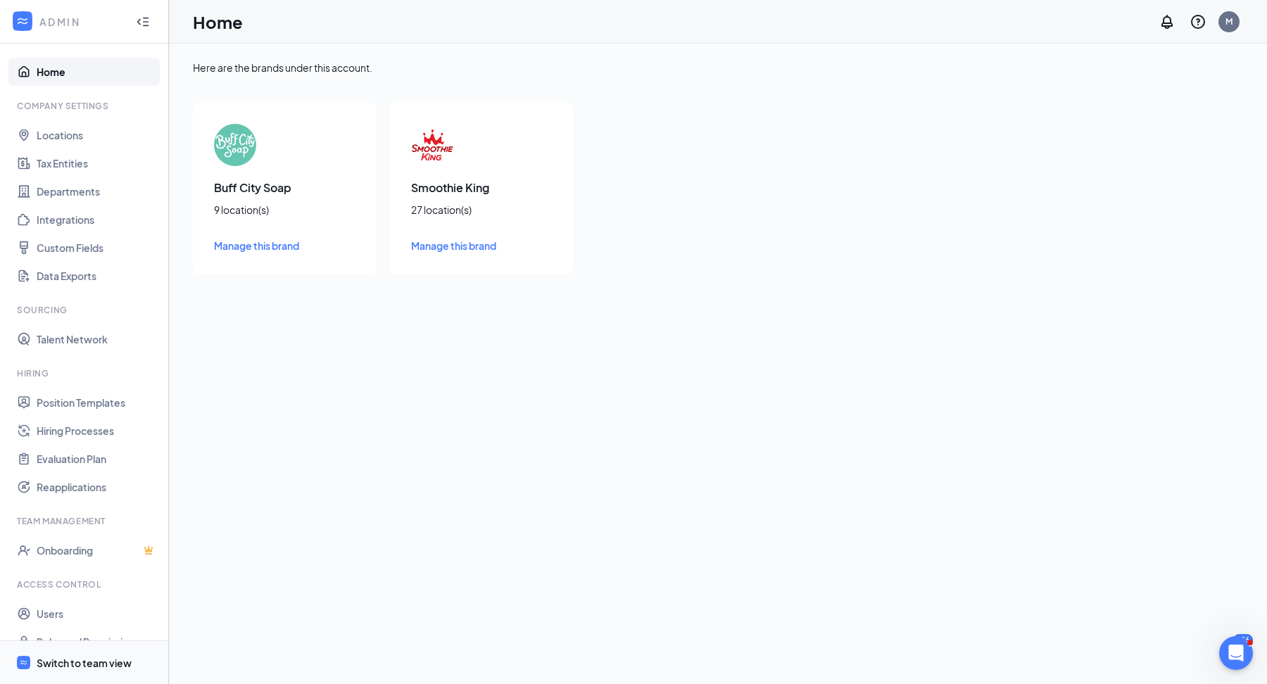
click at [125, 658] on div "Switch to team view" at bounding box center [84, 663] width 95 height 14
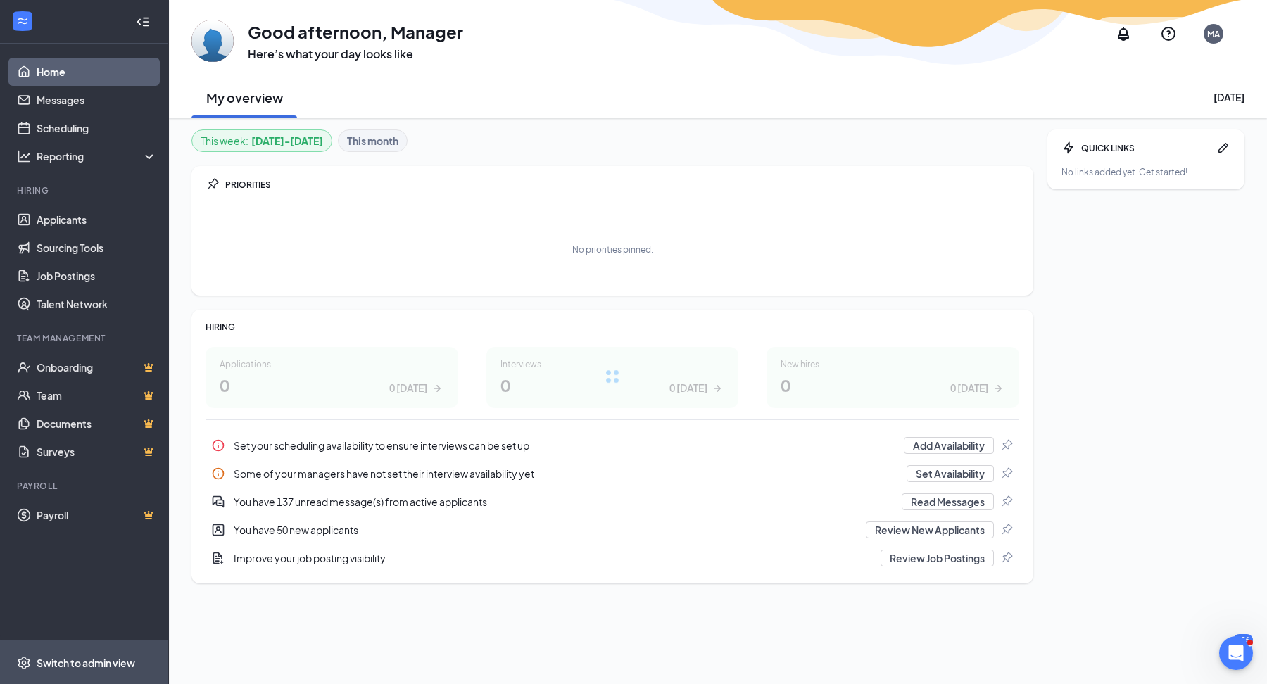
click at [125, 660] on div "Switch to admin view" at bounding box center [86, 663] width 99 height 14
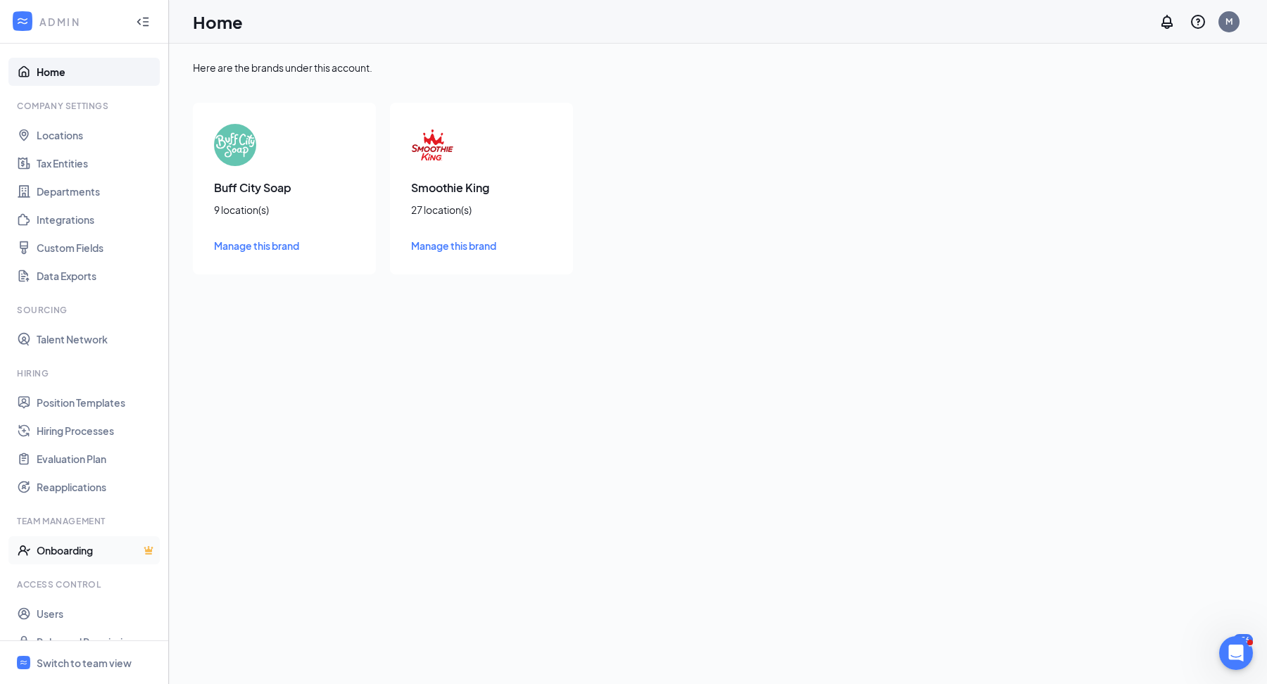
scroll to position [20, 0]
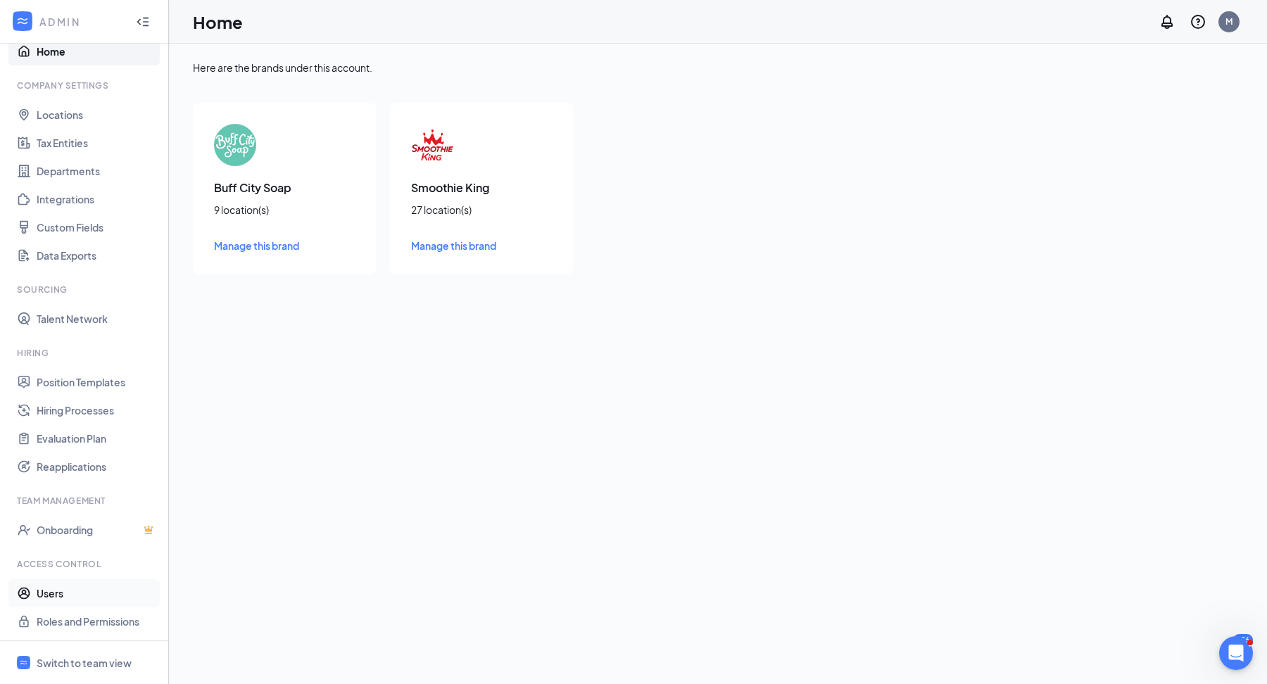
click at [91, 598] on link "Users" at bounding box center [97, 593] width 120 height 28
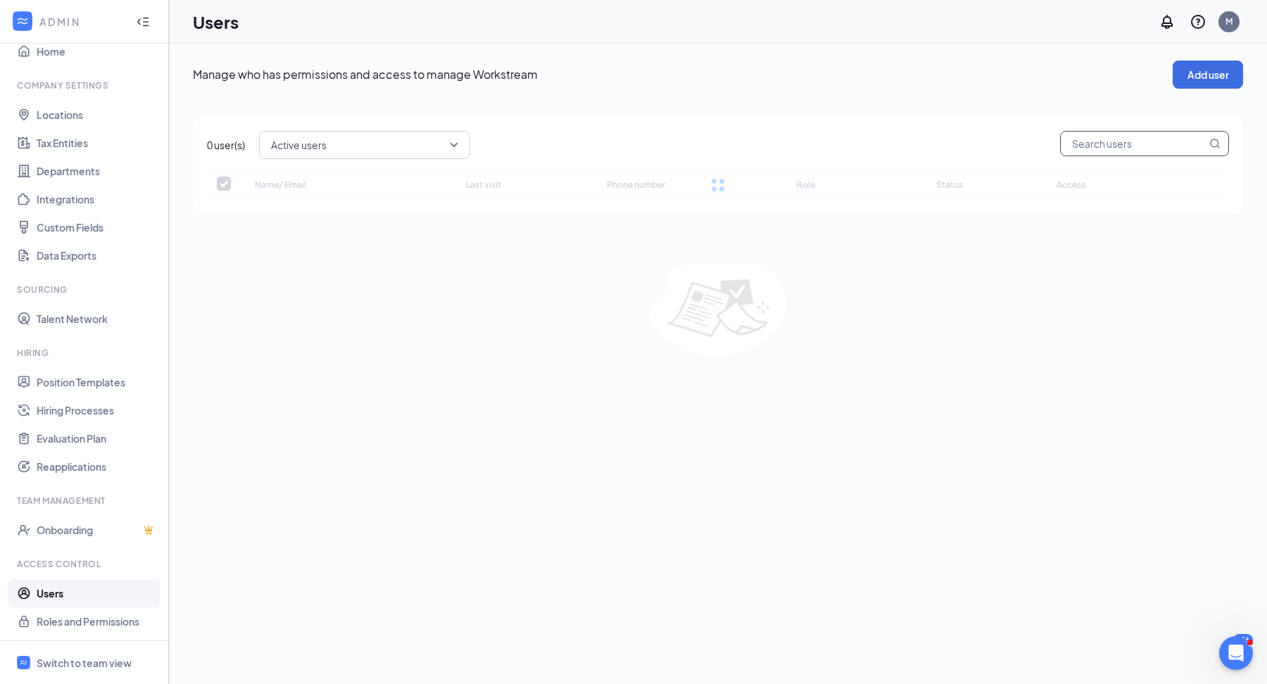
checkbox input "false"
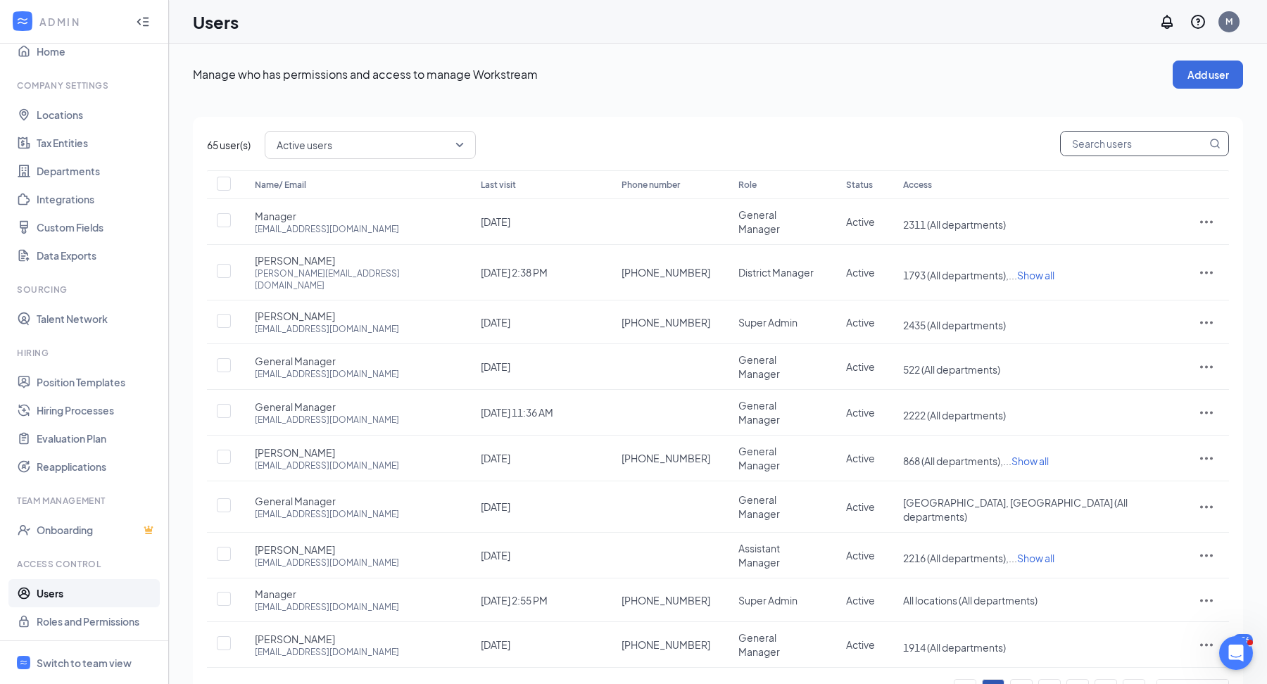
click at [1104, 144] on input "text" at bounding box center [1134, 144] width 146 height 24
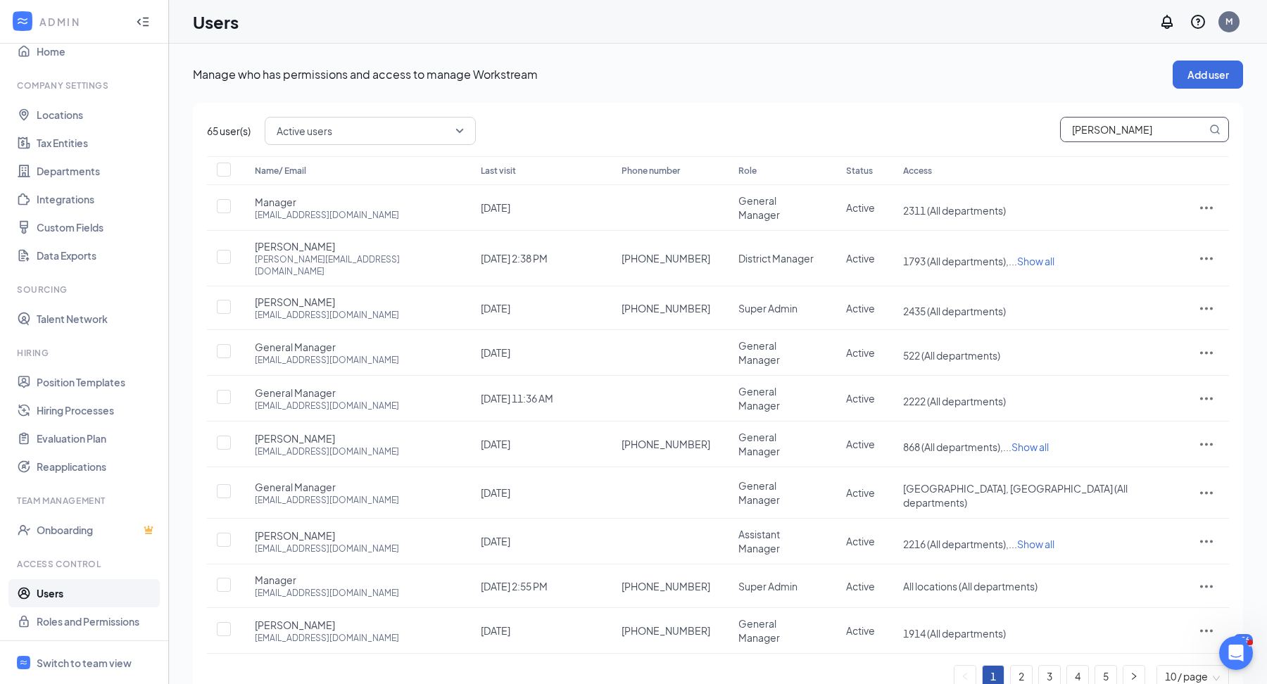
type input "martish"
checkbox input "true"
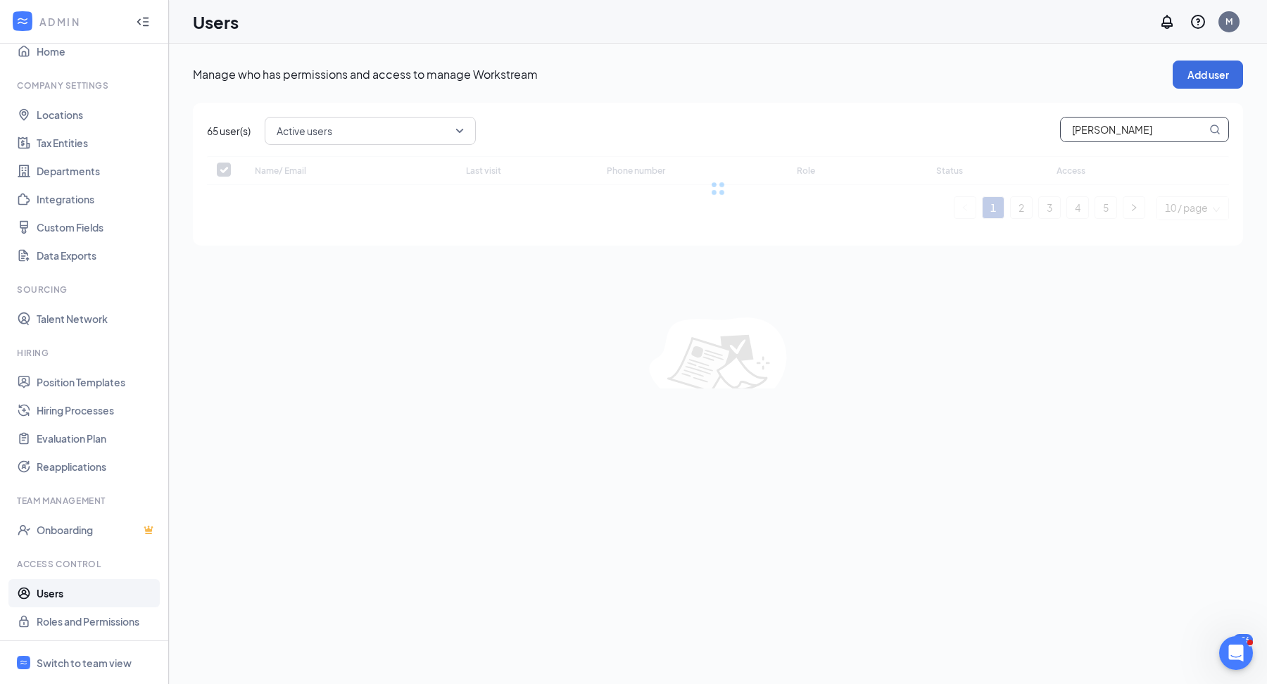
type input "martisha"
checkbox input "false"
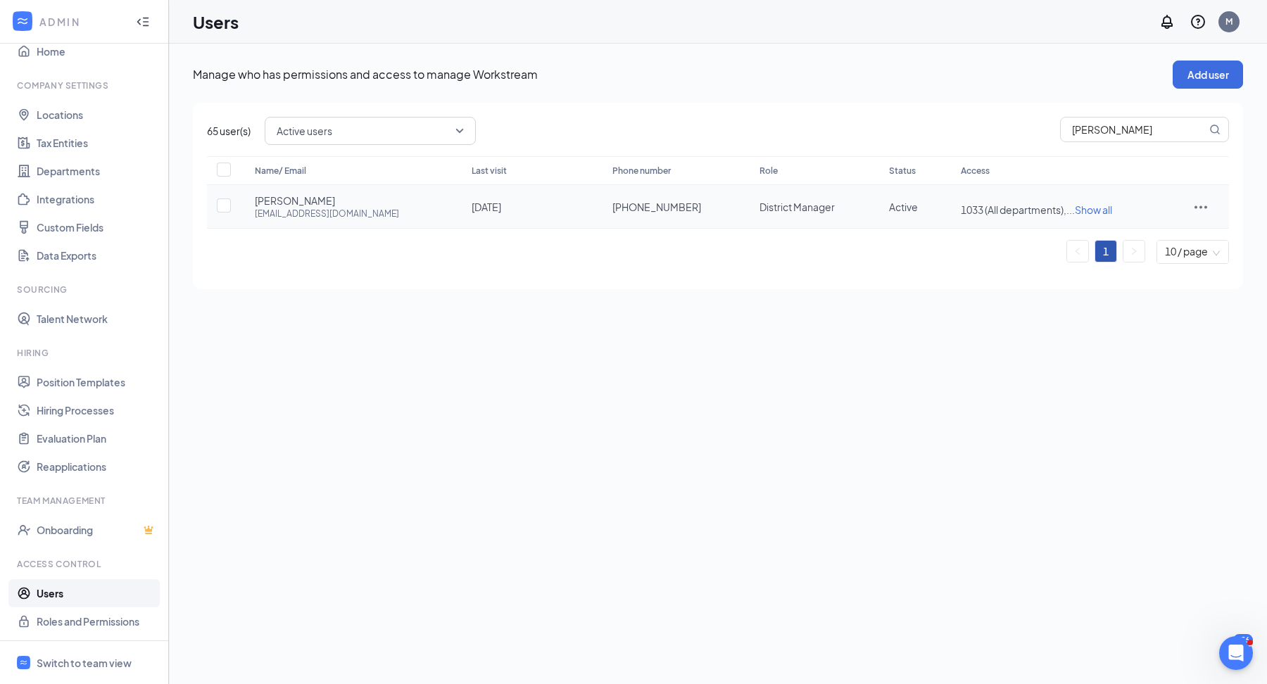
click at [1199, 202] on icon "ActionsIcon" at bounding box center [1200, 206] width 17 height 17
click at [1116, 228] on span "Edit user" at bounding box center [1159, 234] width 87 height 15
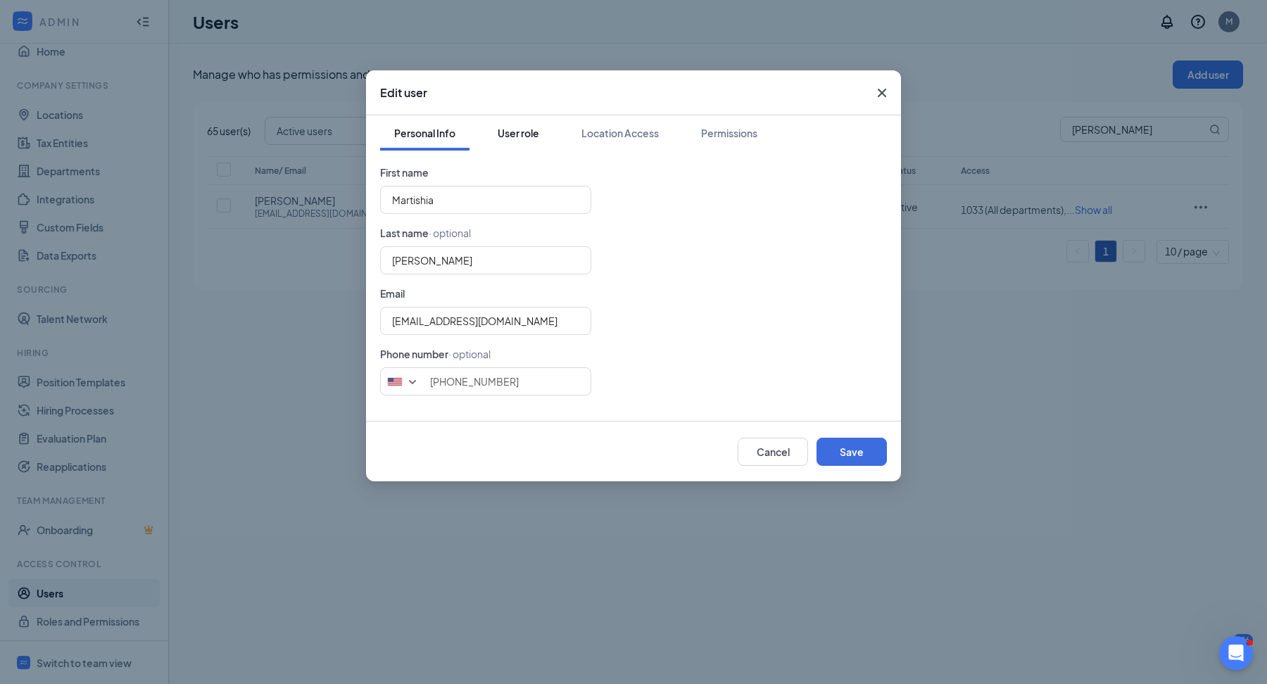
click at [526, 142] on button "User role" at bounding box center [518, 132] width 70 height 35
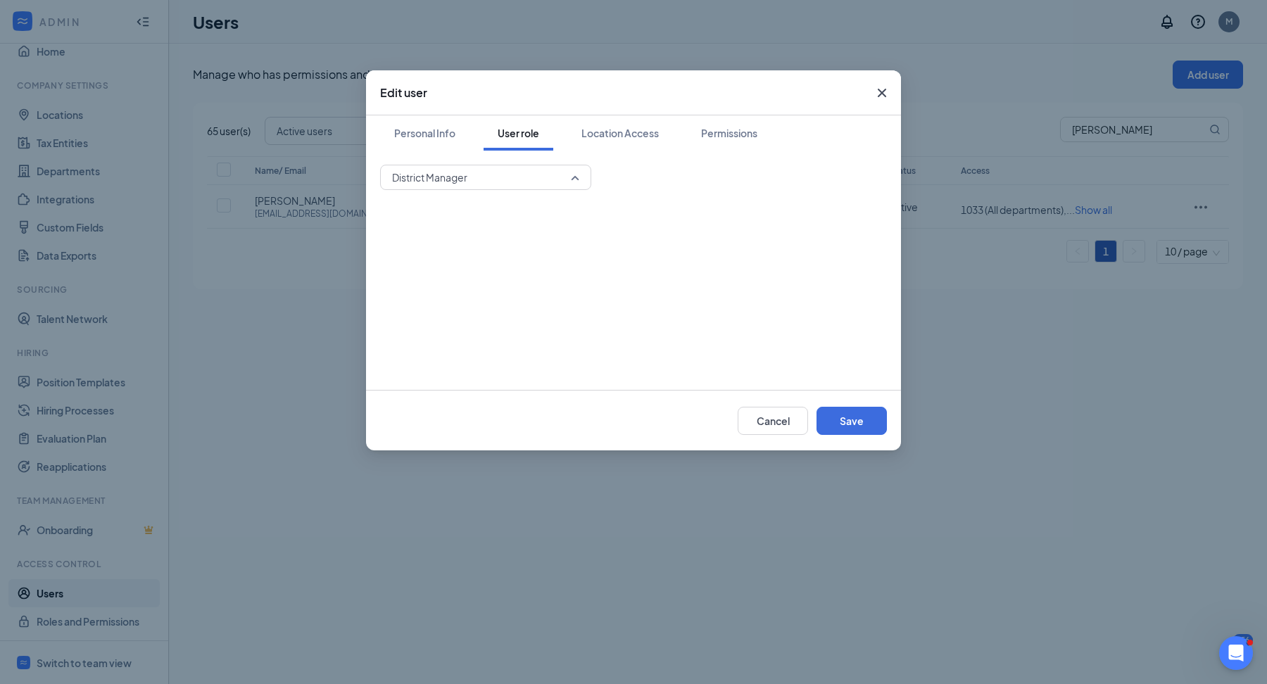
click at [530, 178] on span "District Manager" at bounding box center [479, 177] width 175 height 21
click at [639, 180] on div "District Manager 33663 33664 33665 Super Admin District Manager General Manager…" at bounding box center [633, 177] width 507 height 25
click at [590, 140] on button "Location Access" at bounding box center [620, 132] width 106 height 35
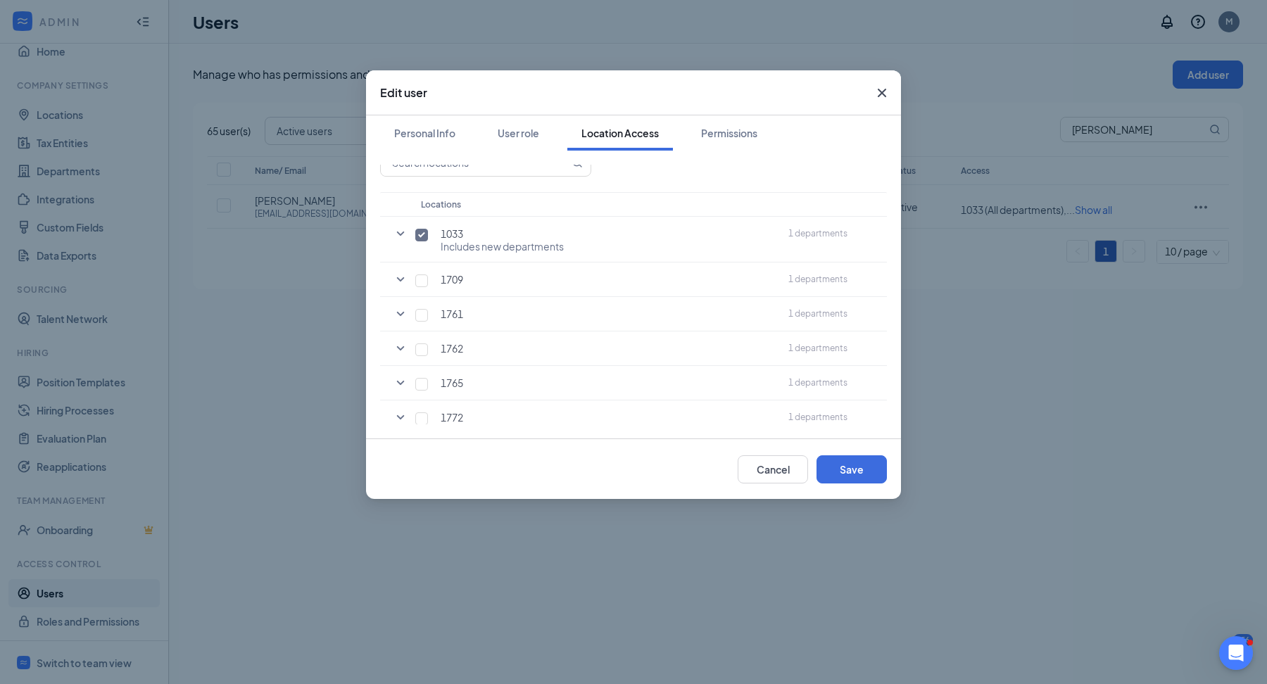
scroll to position [146, 0]
click at [709, 137] on div "Permissions" at bounding box center [729, 133] width 56 height 14
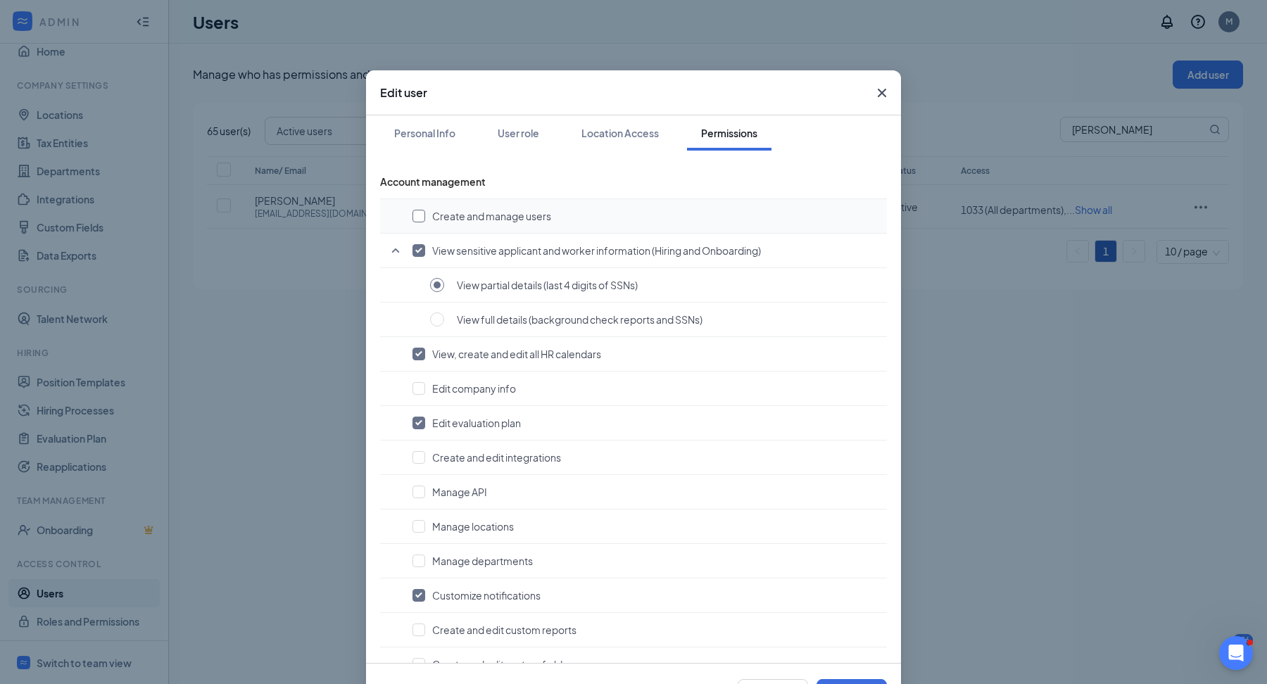
click at [422, 214] on input "checkbox" at bounding box center [418, 216] width 13 height 13
checkbox input "true"
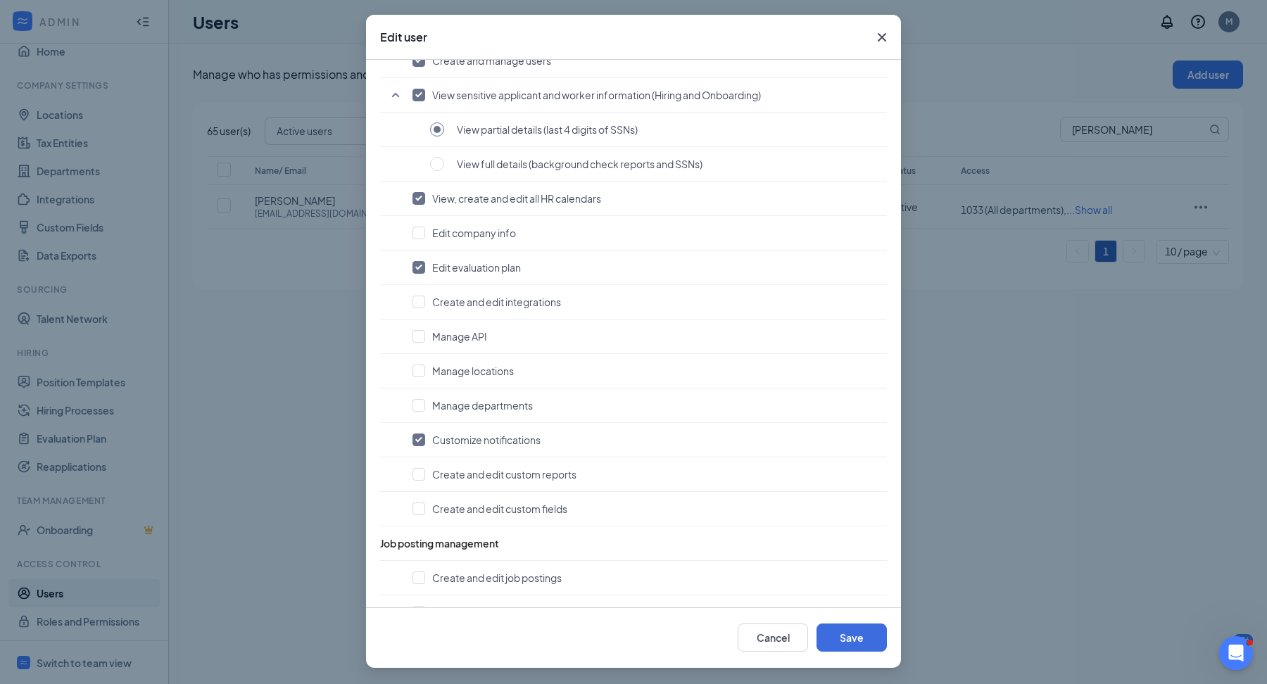
scroll to position [0, 0]
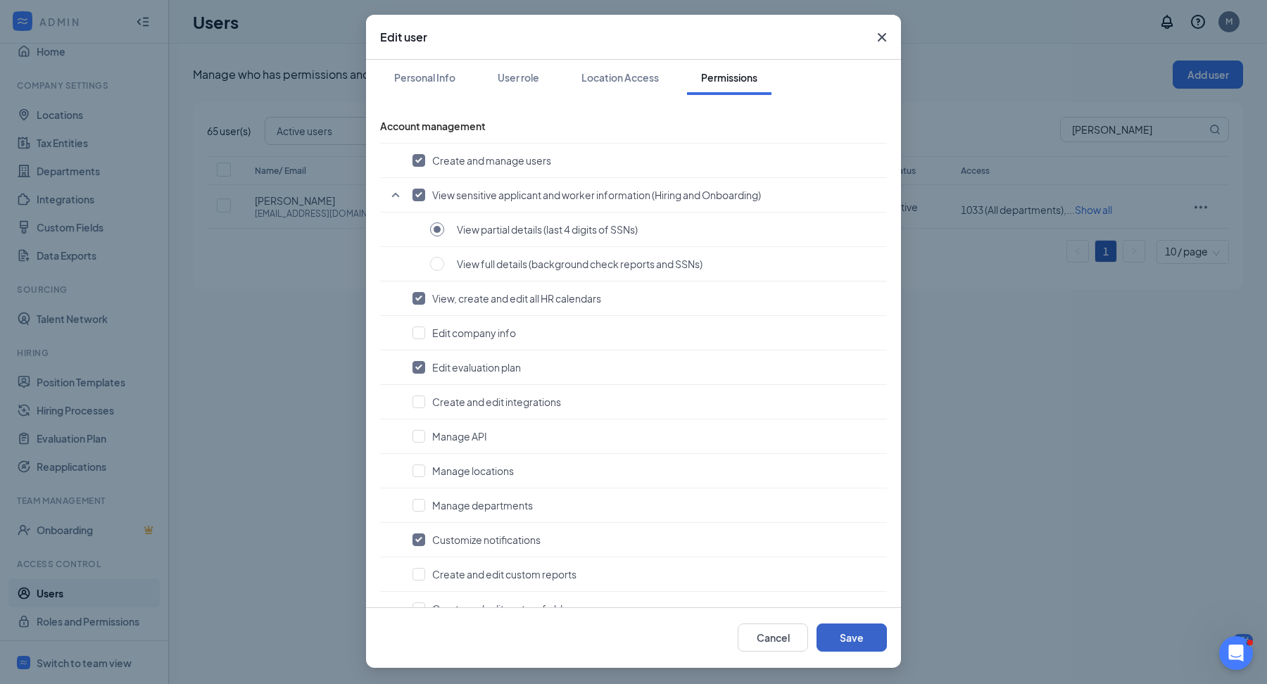
click at [861, 640] on button "Save" at bounding box center [851, 638] width 70 height 28
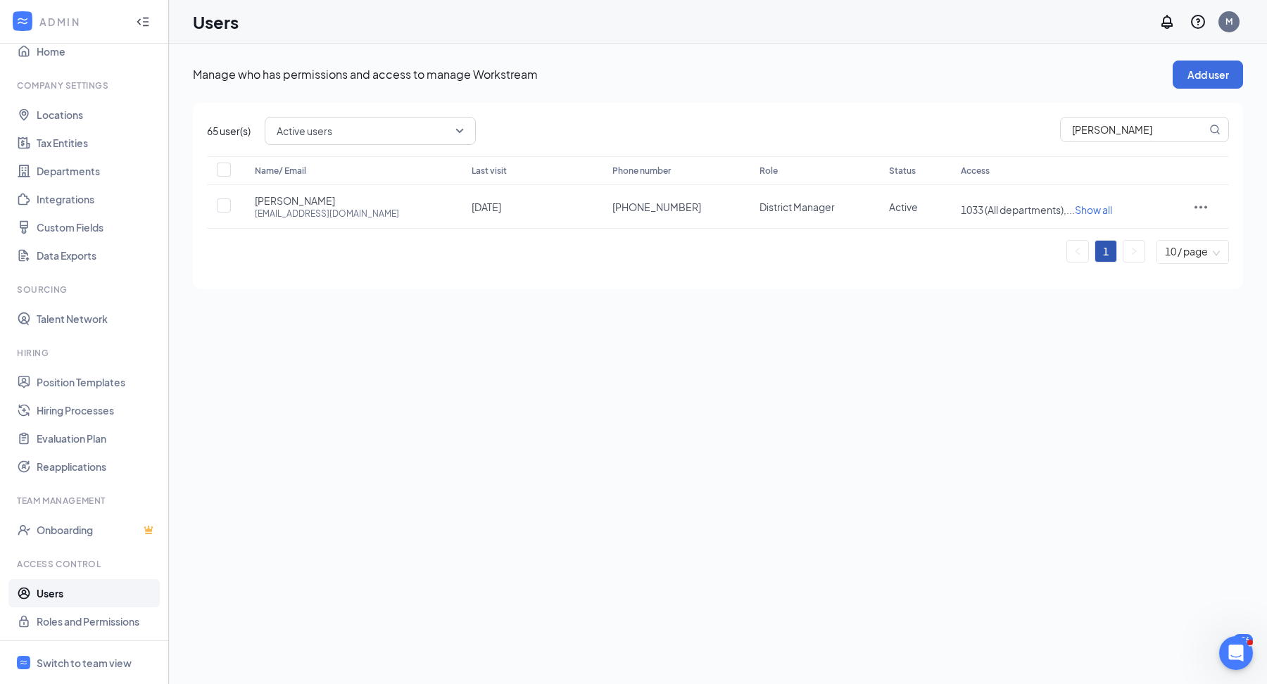
click at [360, 129] on span "Active users" at bounding box center [364, 130] width 175 height 21
click at [559, 355] on div "Manage who has permissions and access to manage Workstream Add user 65 user(s) …" at bounding box center [718, 364] width 1098 height 640
click at [1117, 129] on input "martisha" at bounding box center [1134, 130] width 146 height 24
type input "sk1885"
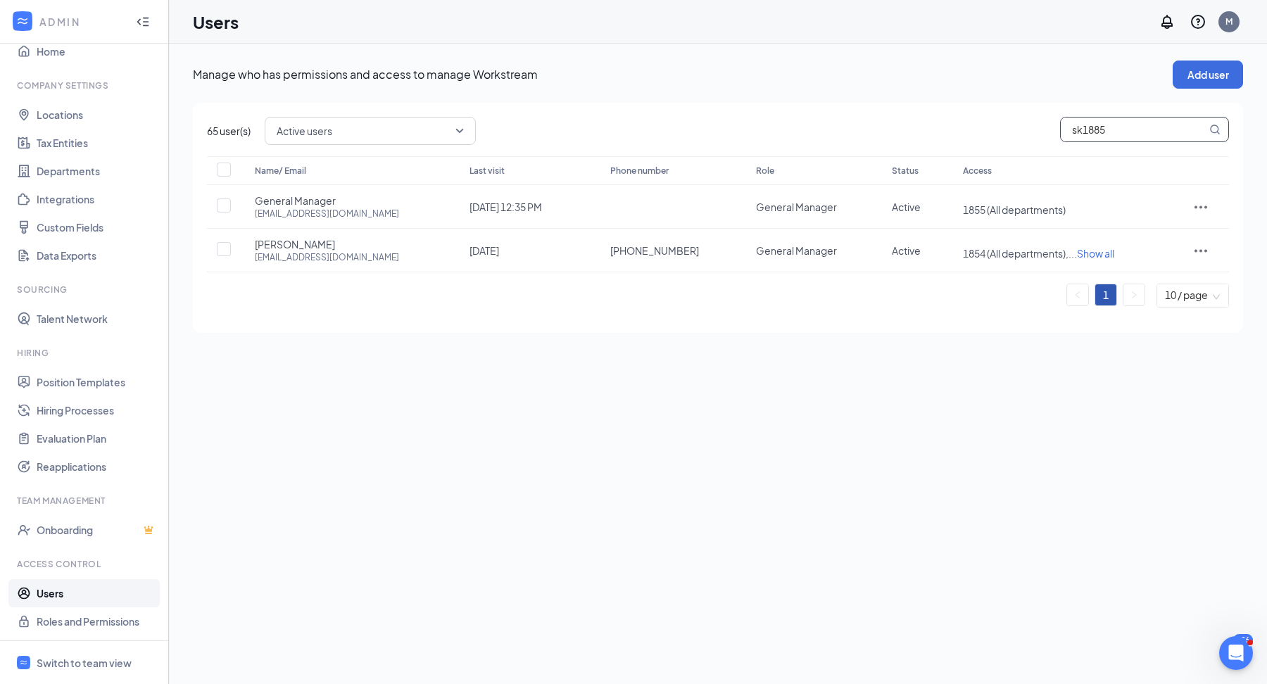
click at [417, 130] on span "Active users" at bounding box center [364, 130] width 175 height 21
click at [389, 234] on span "Disabled users" at bounding box center [371, 235] width 189 height 15
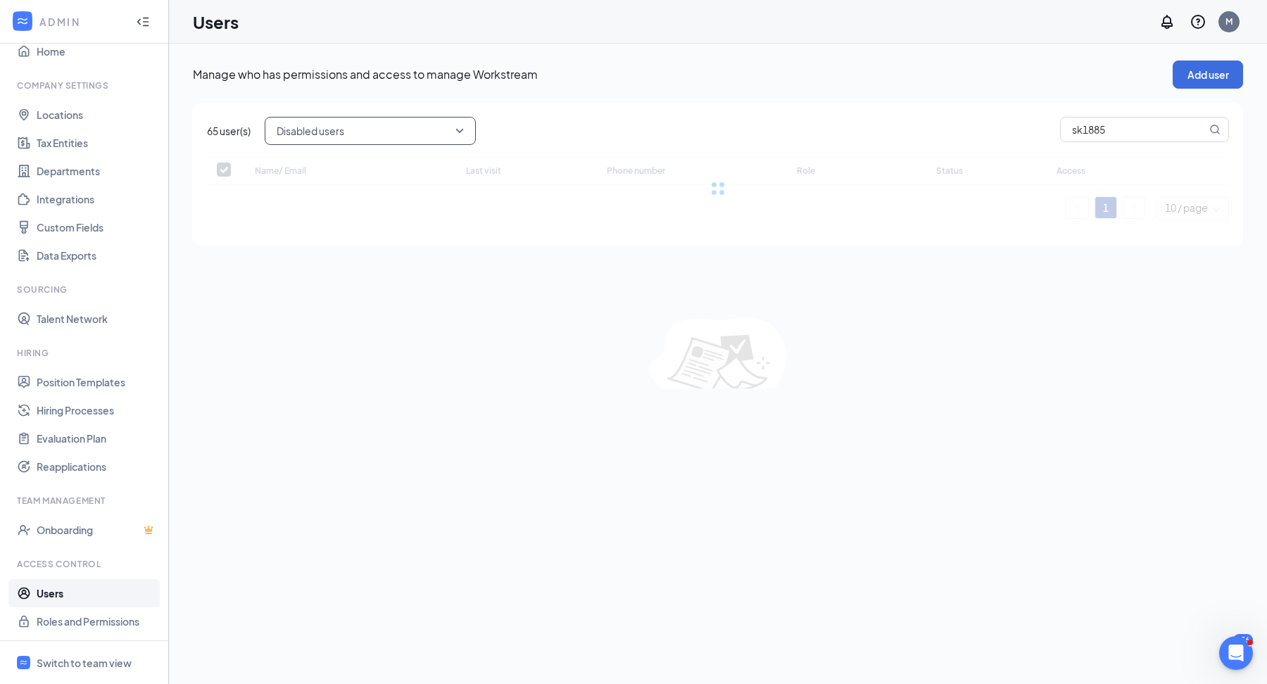
checkbox input "false"
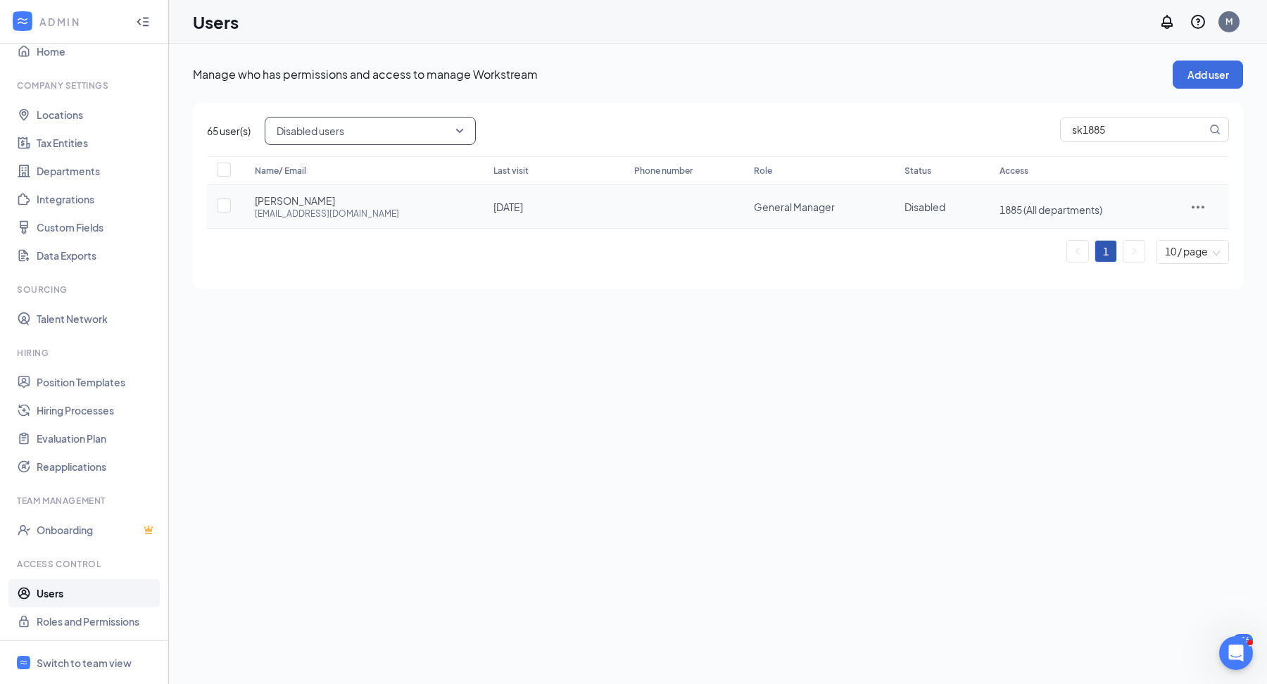
click at [1203, 203] on icon "ActionsIcon" at bounding box center [1197, 206] width 17 height 17
click at [1156, 243] on li "Edit user" at bounding box center [1160, 235] width 110 height 32
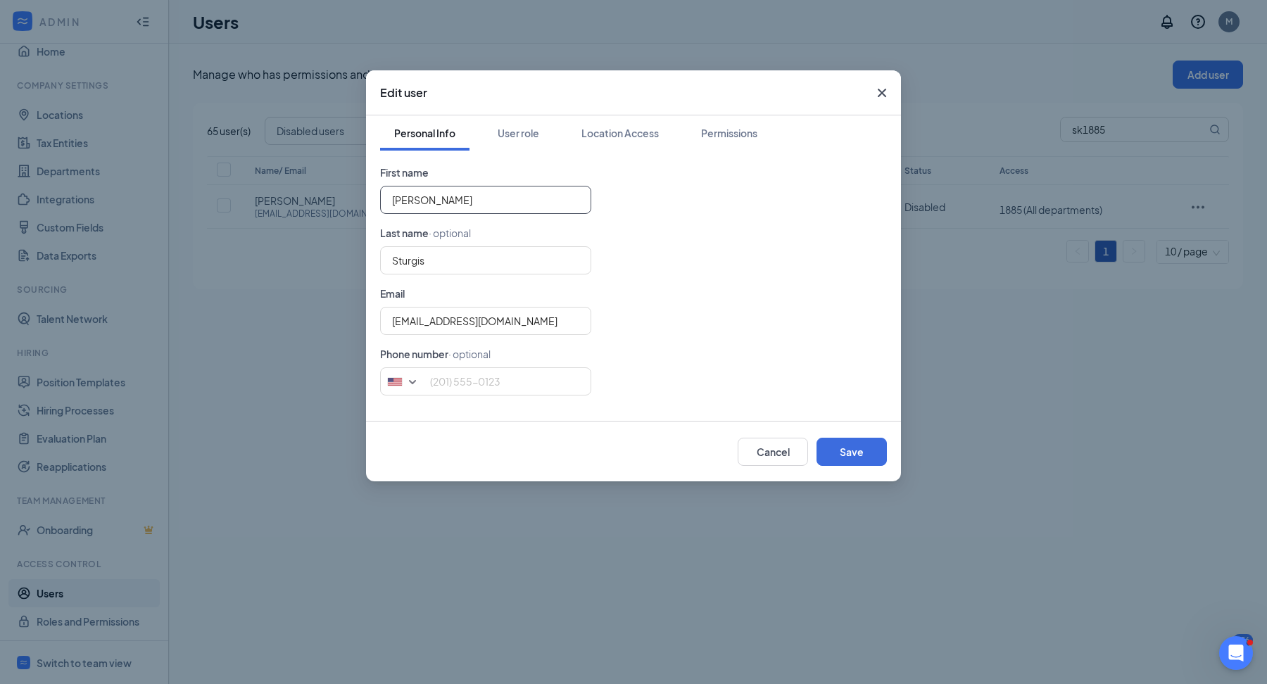
drag, startPoint x: 471, startPoint y: 208, endPoint x: 355, endPoint y: 201, distance: 116.3
click at [355, 201] on div "Edit user Personal Info User role Location Access Permissions First name Spence…" at bounding box center [633, 342] width 1267 height 684
type input "Manager"
drag, startPoint x: 431, startPoint y: 260, endPoint x: 328, endPoint y: 259, distance: 103.5
click at [328, 259] on div "Edit user Personal Info User role Location Access Permissions First name Manage…" at bounding box center [633, 342] width 1267 height 684
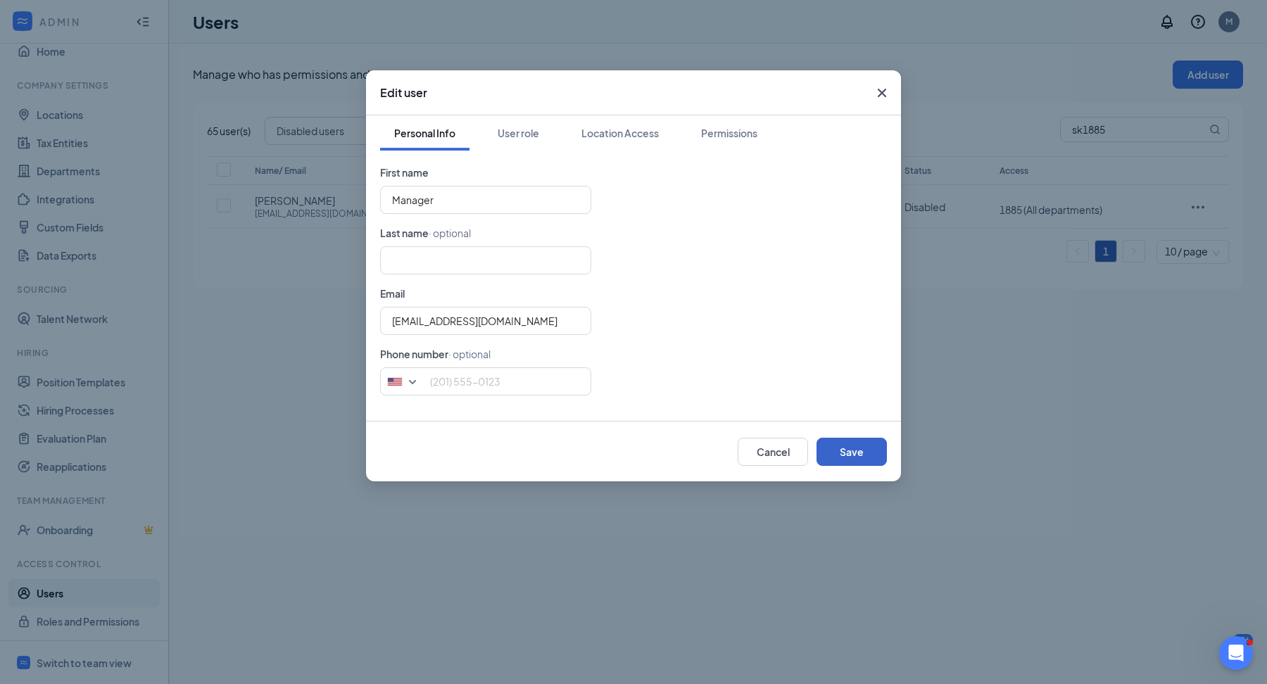
click at [850, 446] on button "Save" at bounding box center [851, 452] width 70 height 28
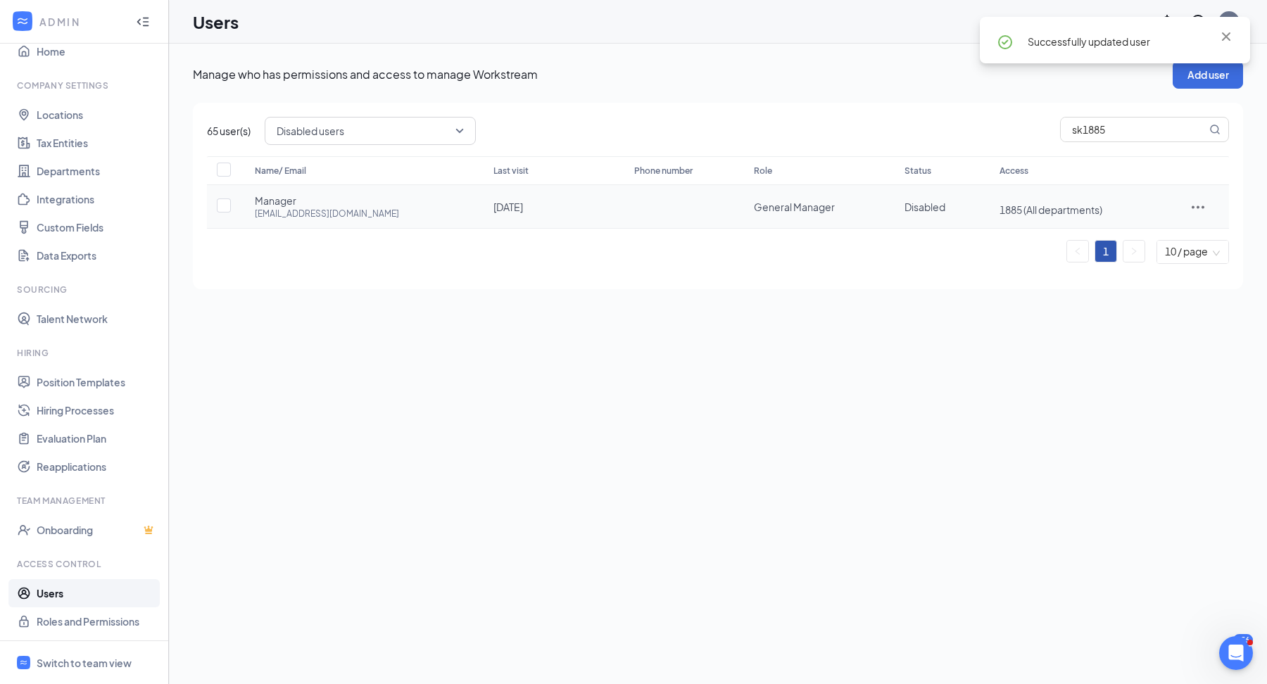
click at [1199, 203] on icon "ActionsIcon" at bounding box center [1197, 206] width 17 height 17
click at [1173, 237] on span "Edit user" at bounding box center [1159, 234] width 87 height 15
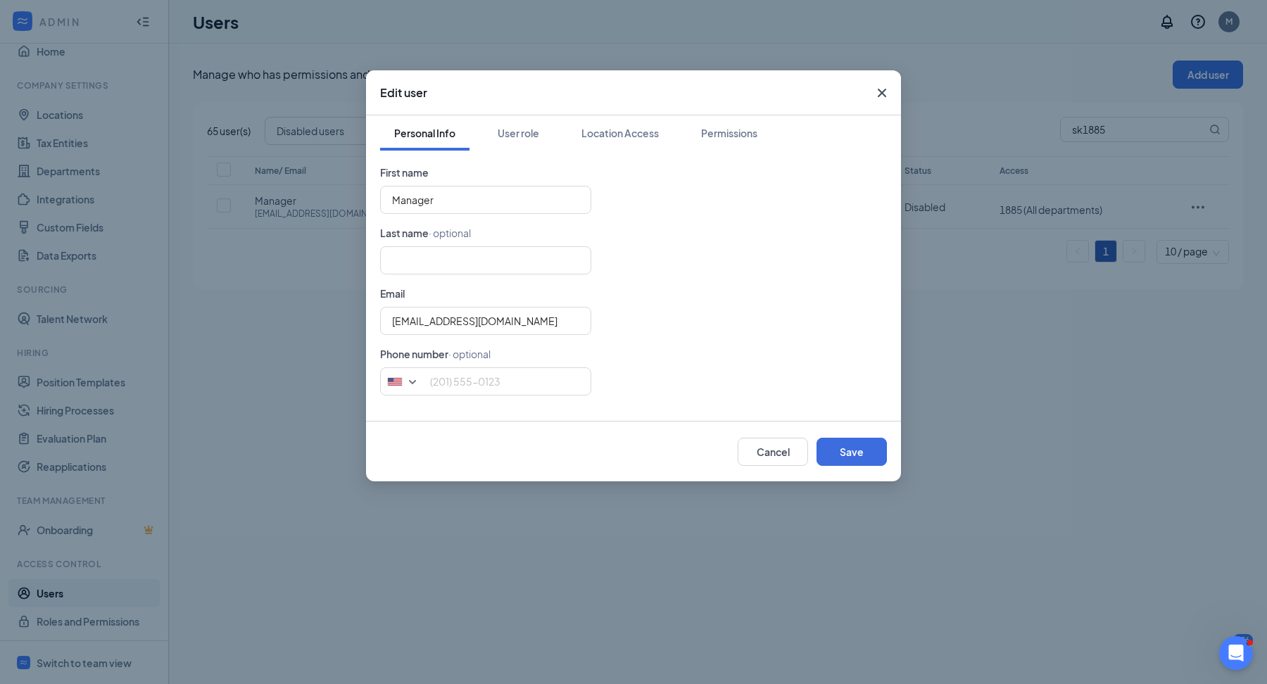
click at [889, 90] on icon "Cross" at bounding box center [881, 92] width 17 height 17
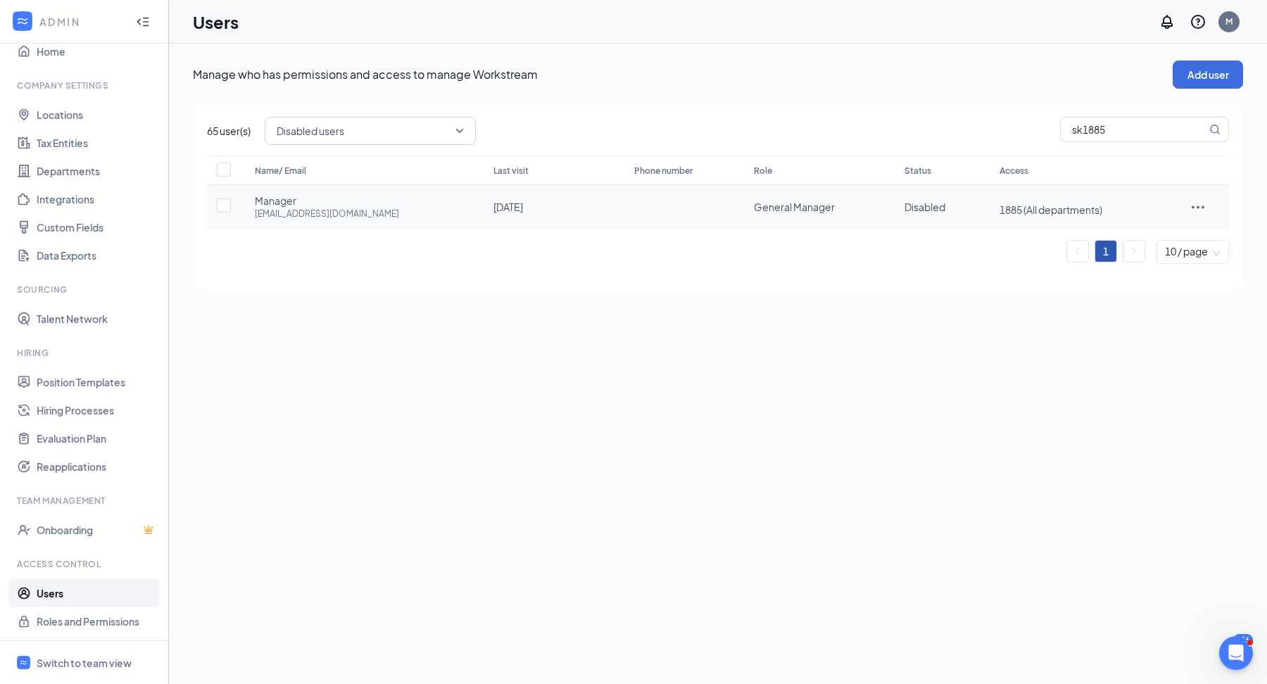
click at [1185, 200] on div at bounding box center [1197, 206] width 34 height 17
click at [1176, 308] on li "Restore" at bounding box center [1160, 300] width 110 height 32
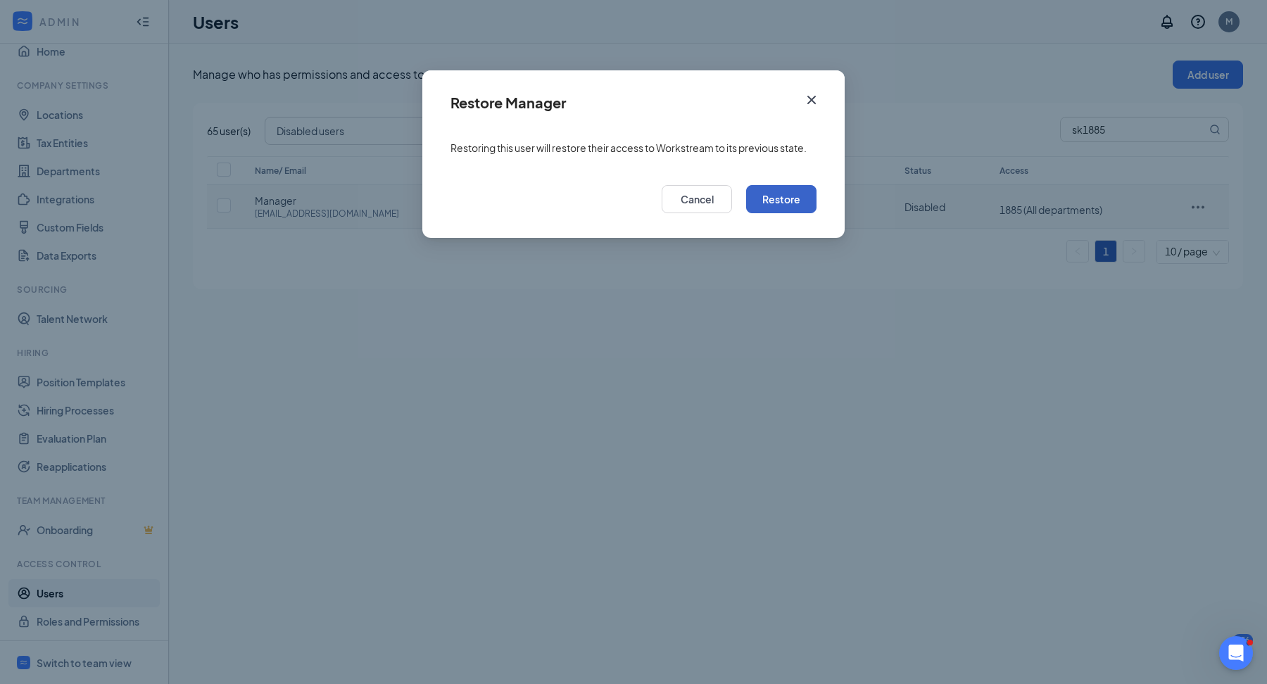
click at [790, 199] on button "Restore" at bounding box center [781, 199] width 70 height 28
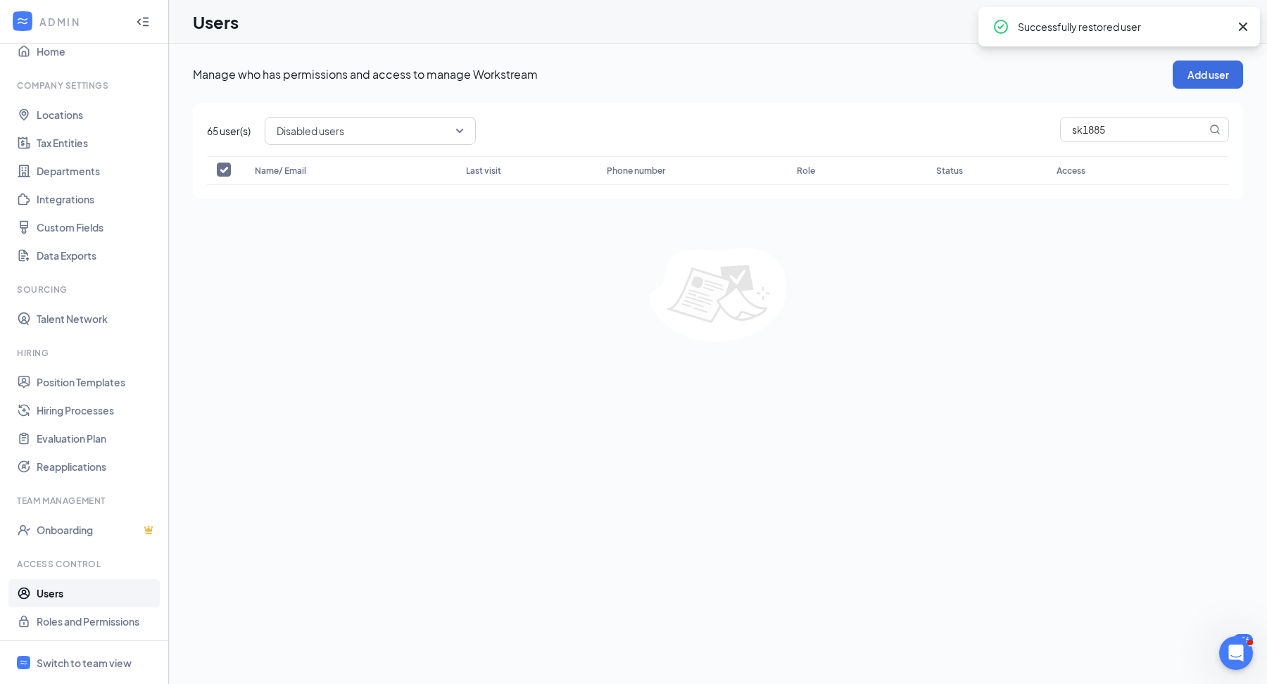
click at [425, 123] on span "Disabled users" at bounding box center [364, 130] width 175 height 21
click at [372, 206] on span "Active users" at bounding box center [371, 201] width 189 height 15
checkbox input "false"
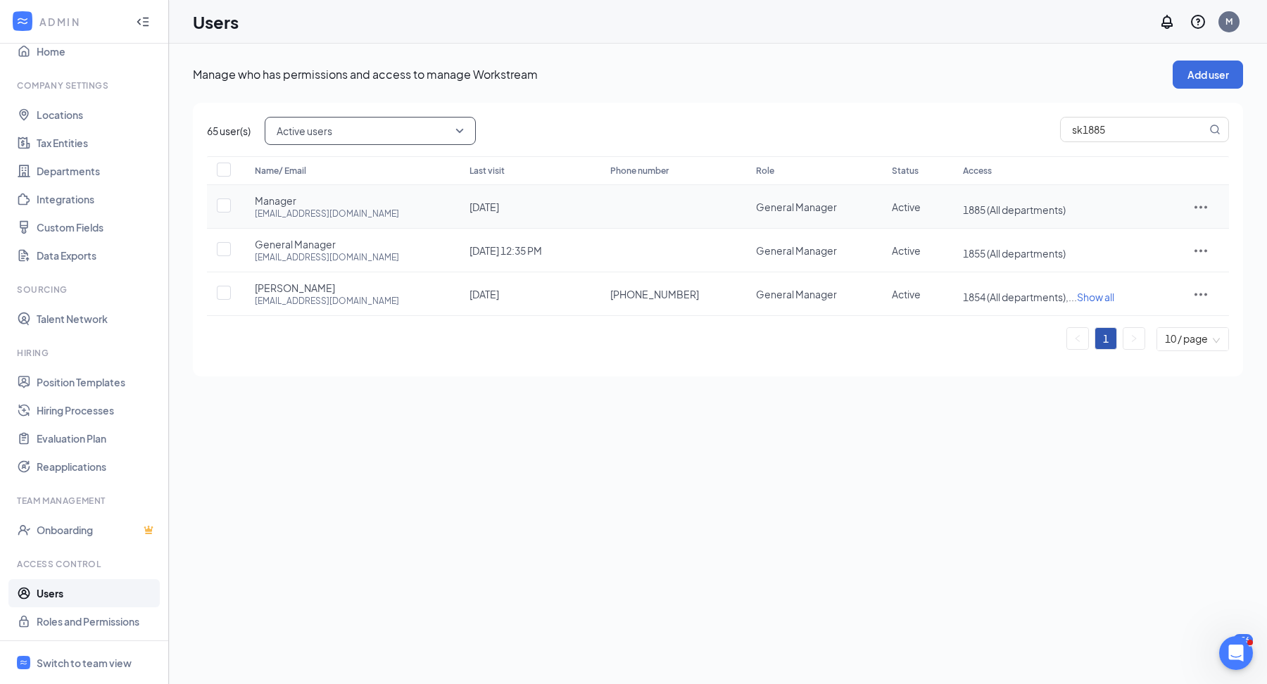
click at [1200, 208] on icon "ActionsIcon" at bounding box center [1200, 206] width 17 height 17
click at [1134, 232] on span "Edit user" at bounding box center [1136, 235] width 40 height 13
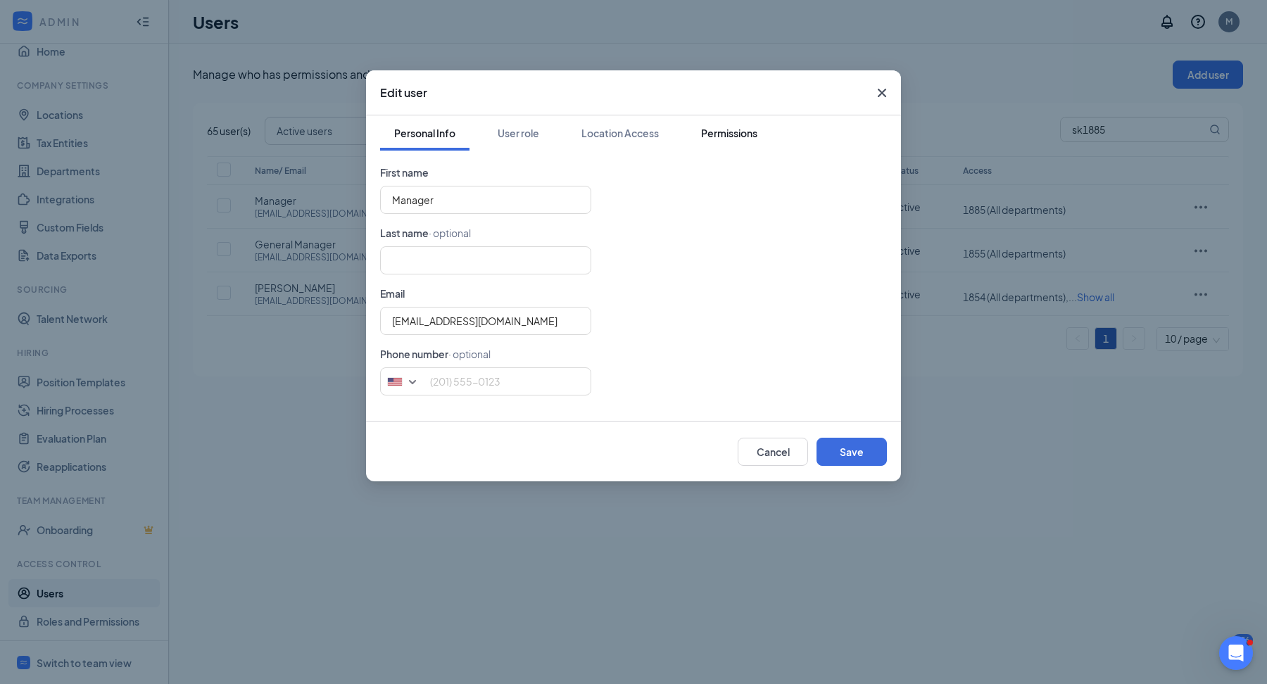
click at [690, 136] on button "Permissions" at bounding box center [729, 132] width 84 height 35
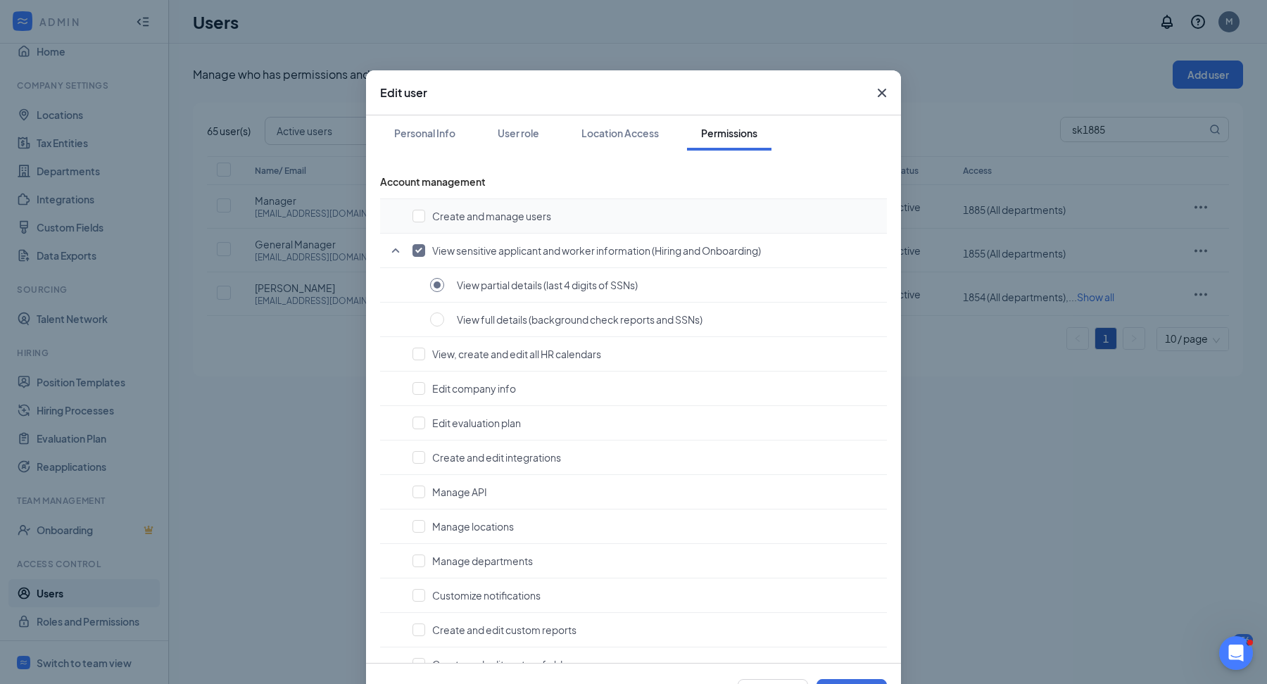
click at [443, 222] on span "Create and manage users" at bounding box center [491, 216] width 119 height 14
checkbox input "true"
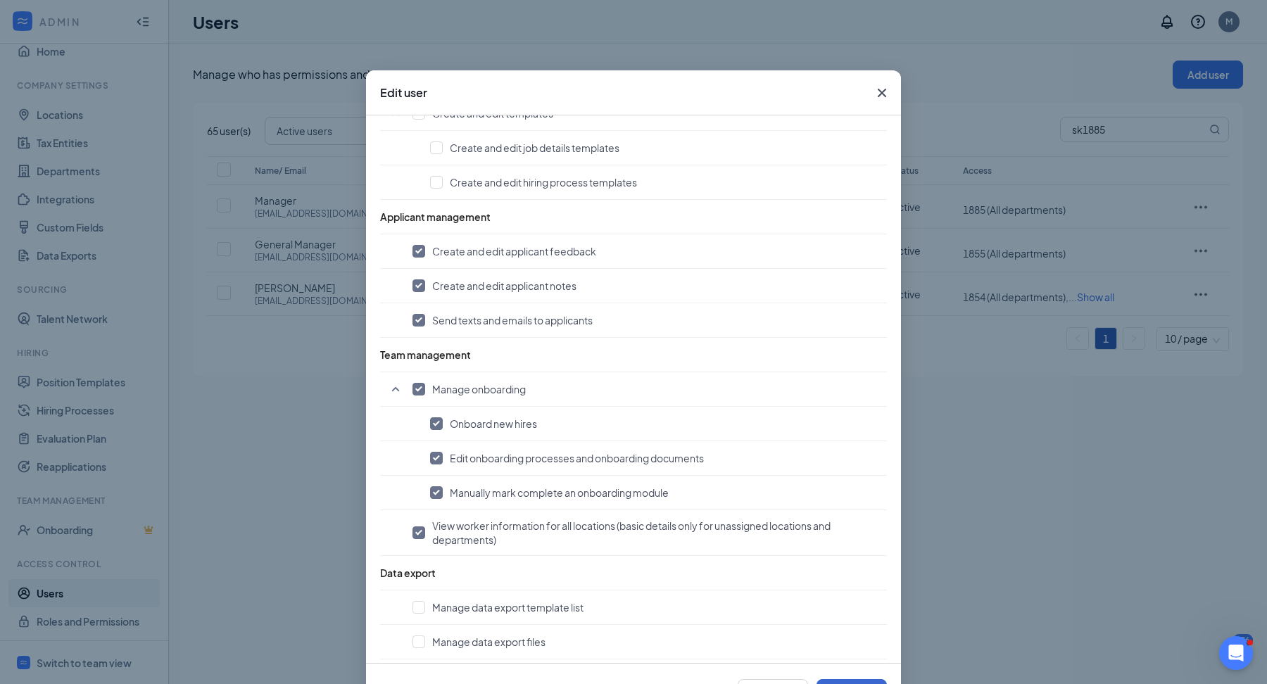
scroll to position [56, 0]
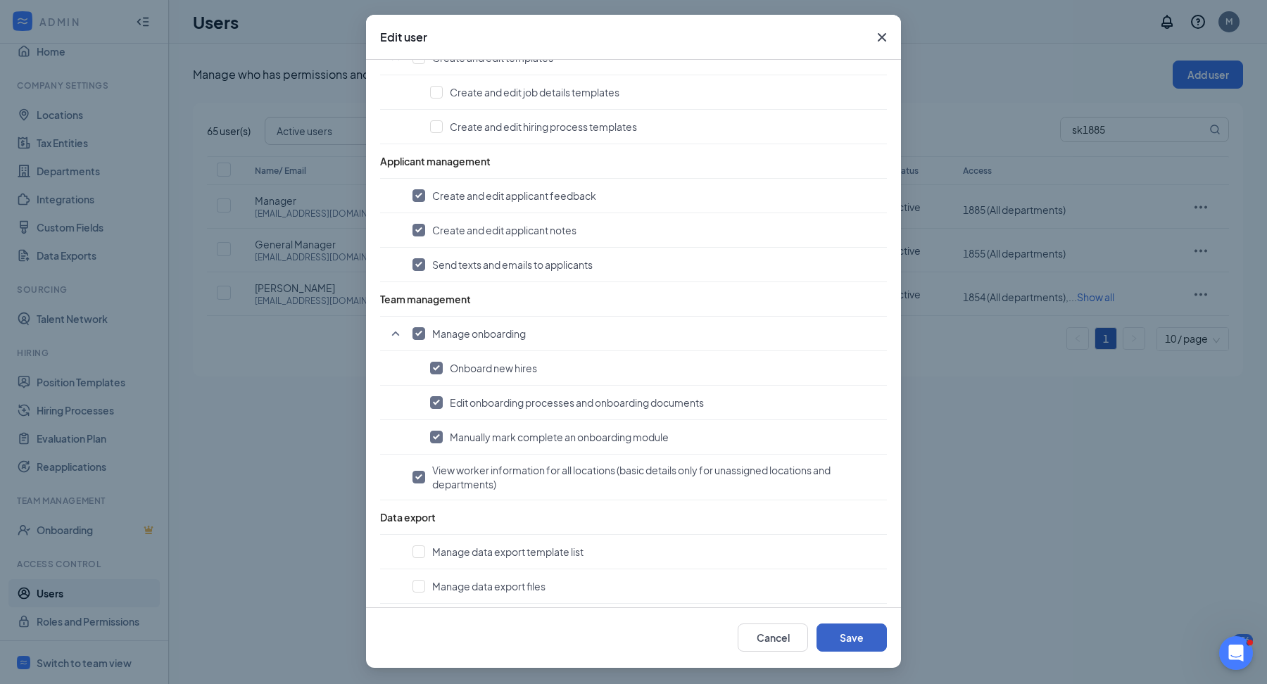
click at [868, 643] on button "Save" at bounding box center [851, 638] width 70 height 28
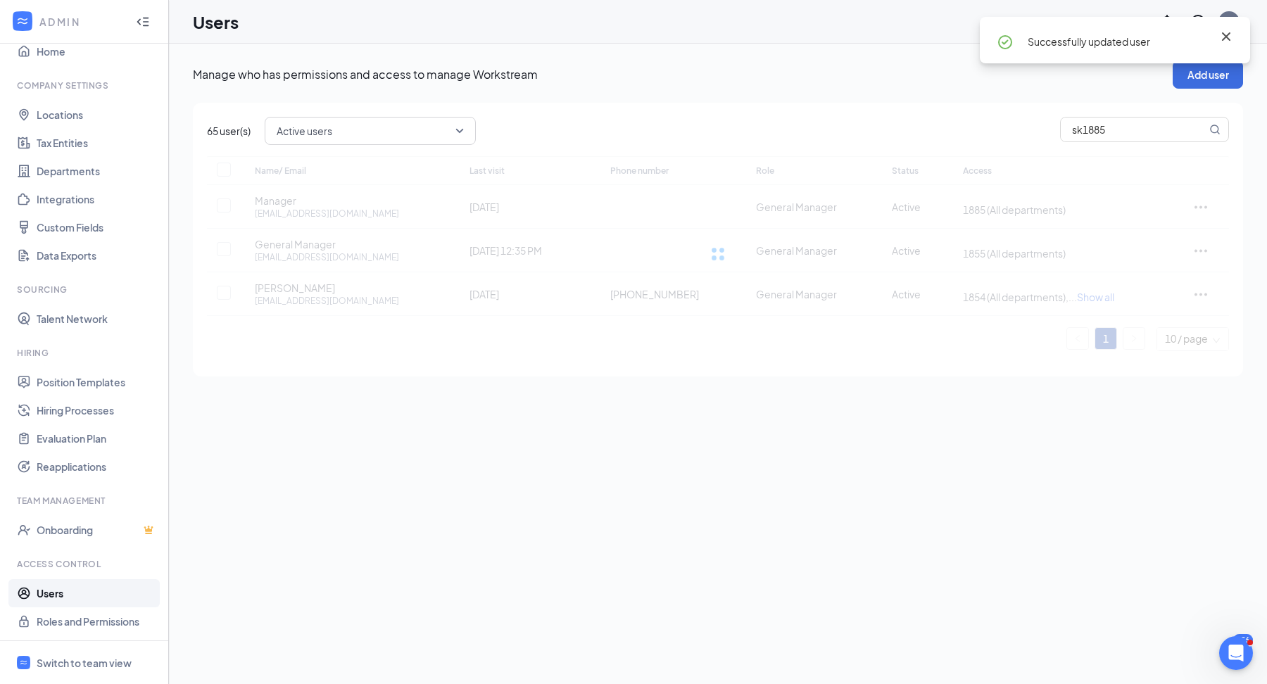
click at [1220, 42] on icon "Cross" at bounding box center [1226, 36] width 17 height 17
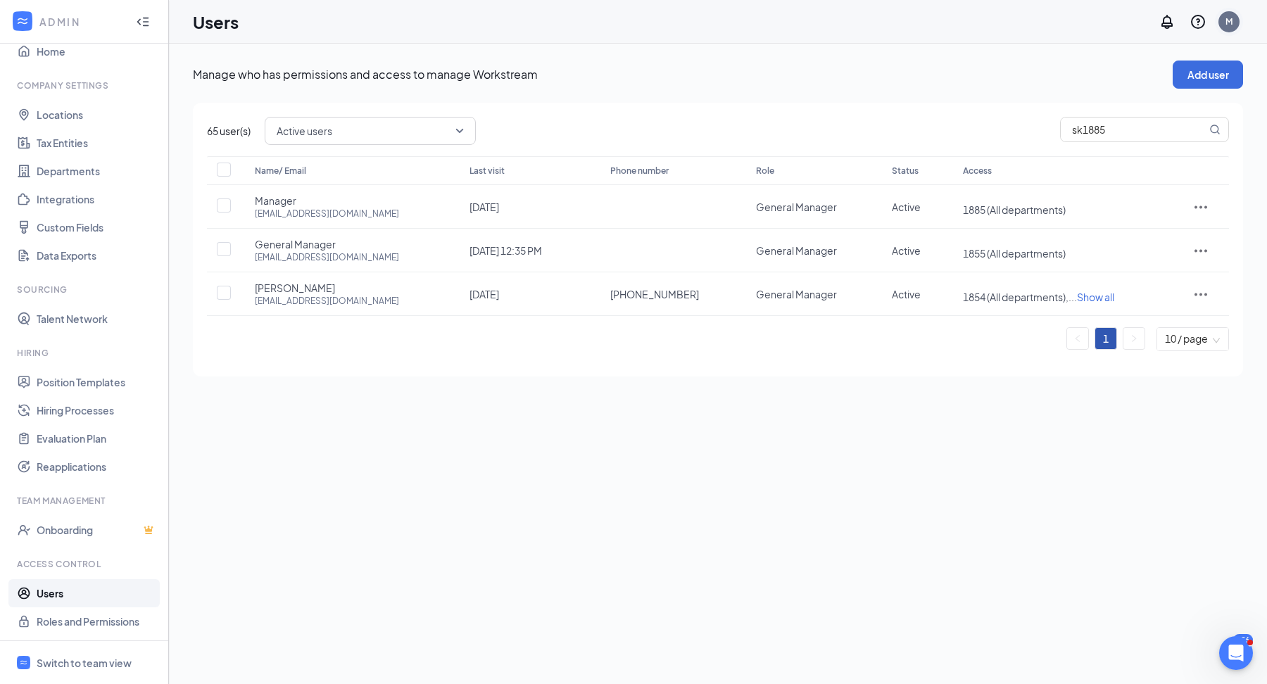
click at [1231, 23] on div "M" at bounding box center [1228, 21] width 7 height 12
click at [1125, 227] on div "Log out" at bounding box center [1158, 229] width 152 height 14
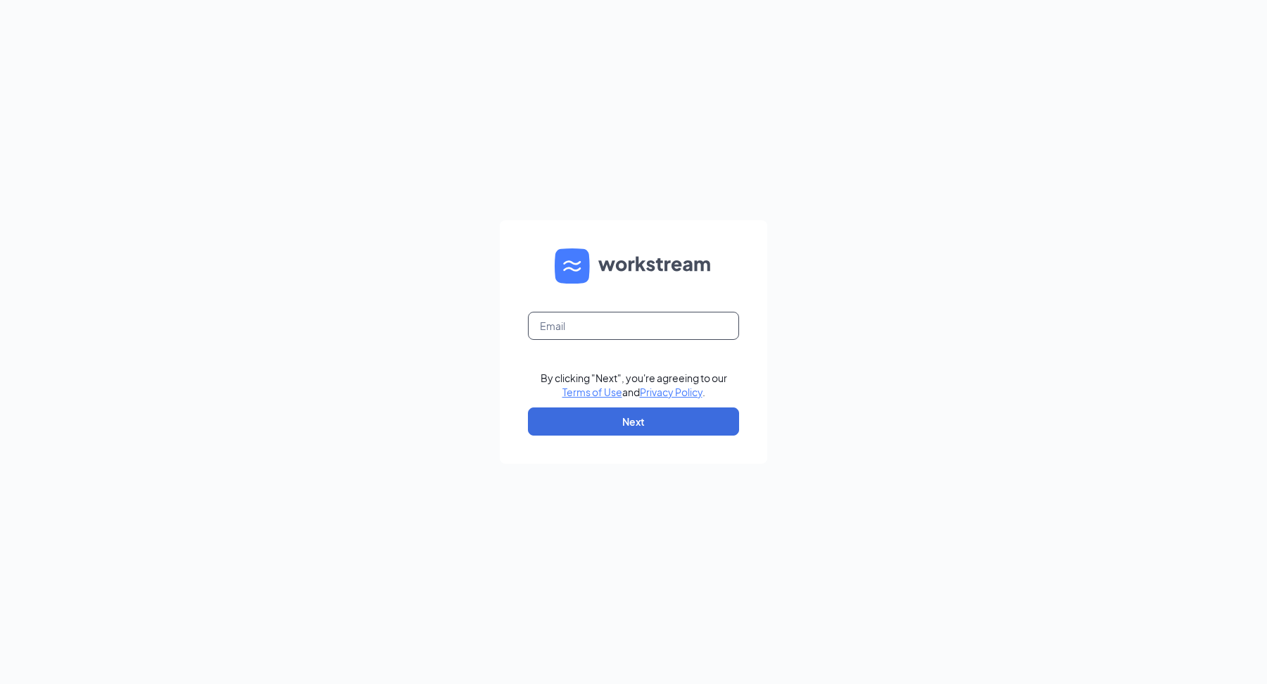
click at [570, 321] on input "text" at bounding box center [633, 326] width 211 height 28
type input "[EMAIL_ADDRESS][DOMAIN_NAME]"
click at [647, 419] on button "Next" at bounding box center [633, 421] width 211 height 28
click at [633, 329] on input "text" at bounding box center [633, 326] width 211 height 28
type input "[EMAIL_ADDRESS][DOMAIN_NAME]"
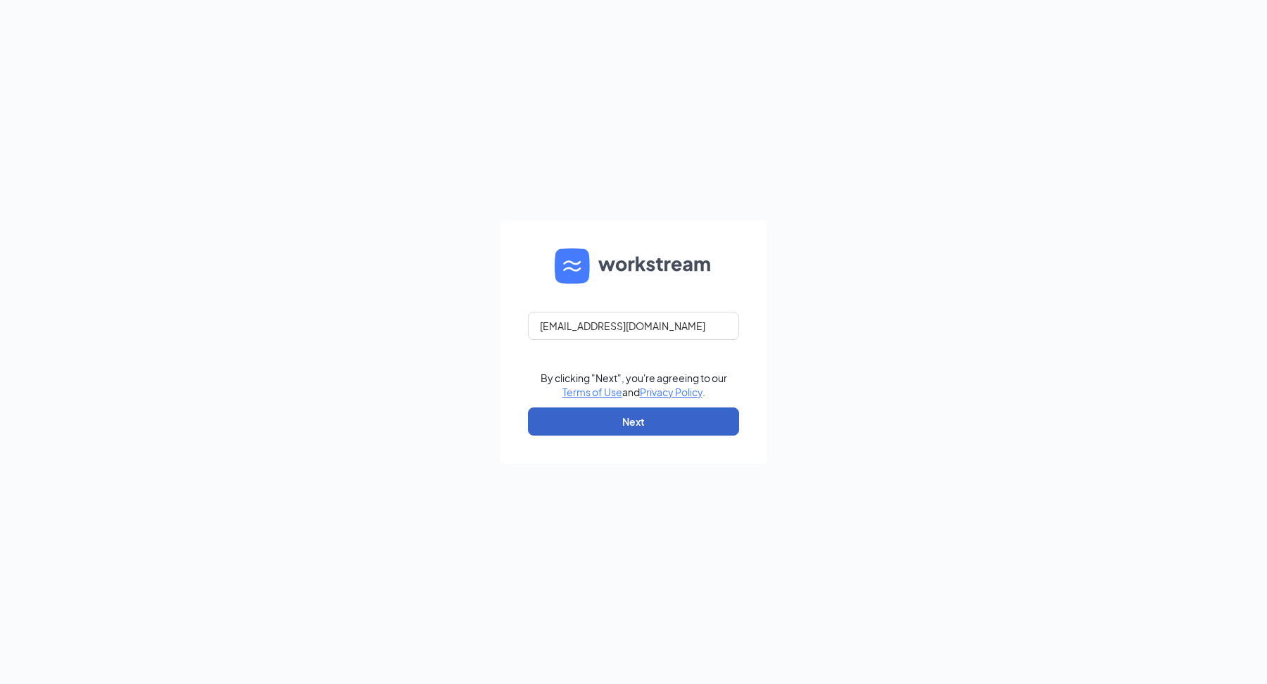
click at [627, 423] on button "Next" at bounding box center [633, 421] width 211 height 28
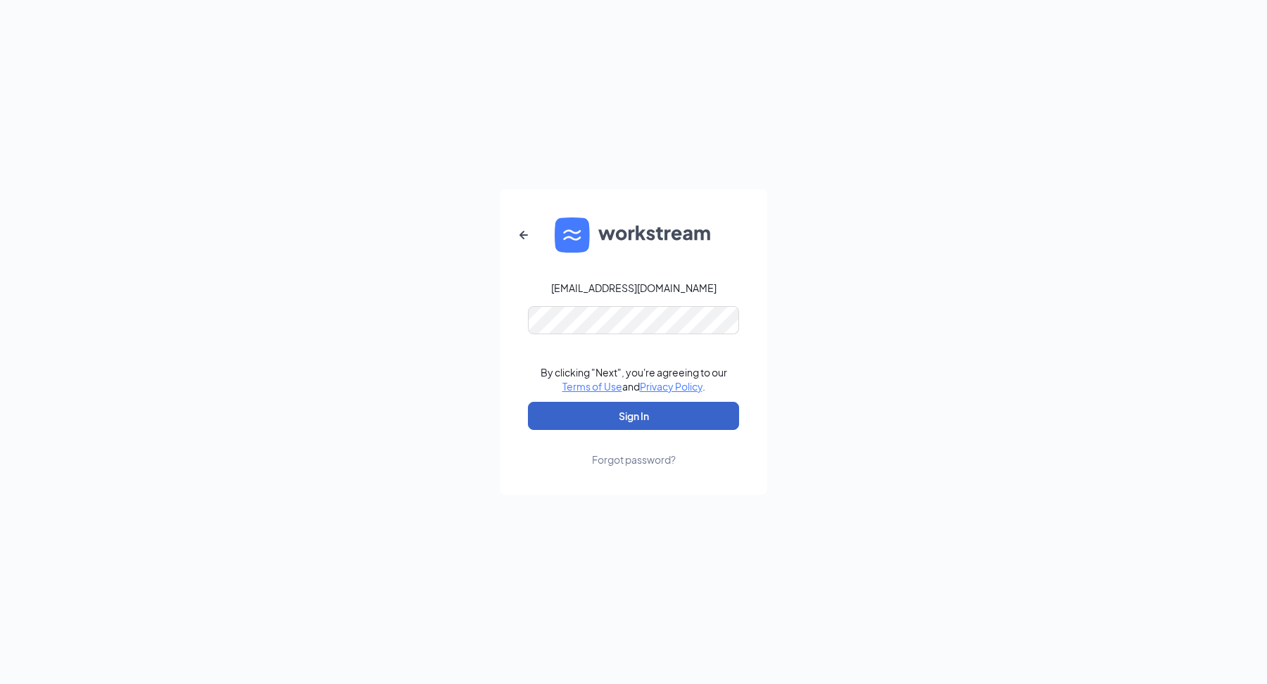
click at [645, 404] on button "Sign In" at bounding box center [633, 416] width 211 height 28
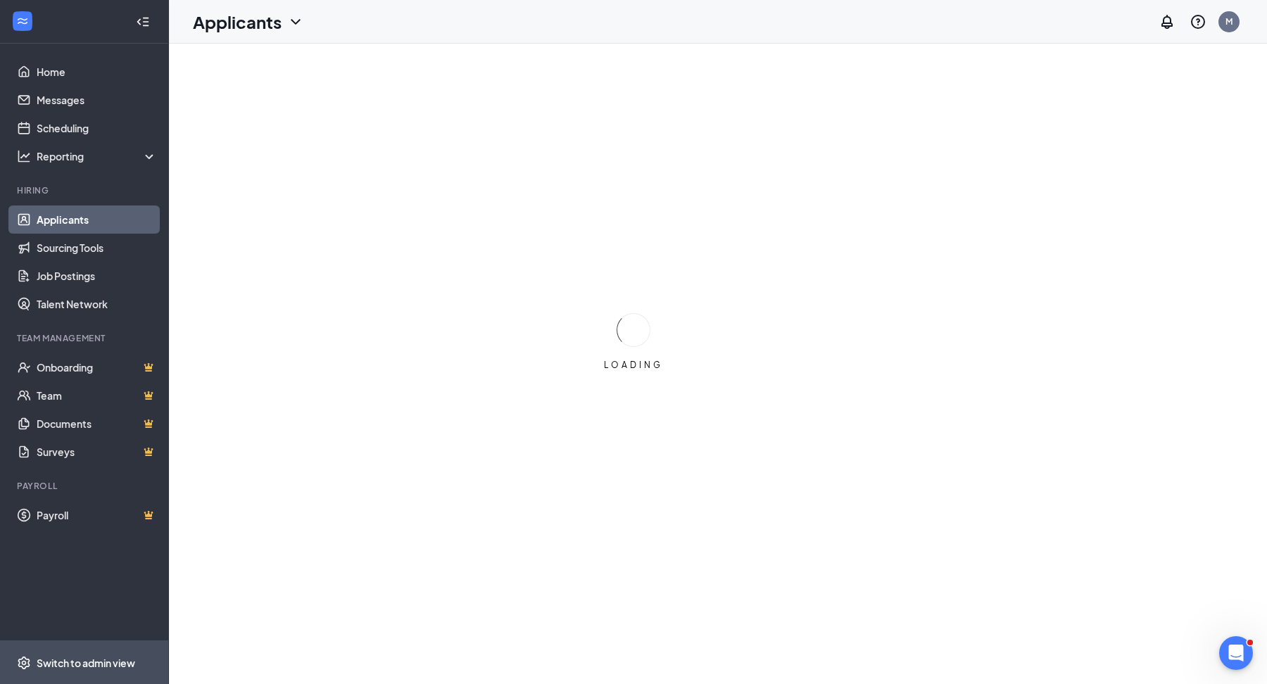
click at [116, 659] on div "Switch to admin view" at bounding box center [86, 663] width 99 height 14
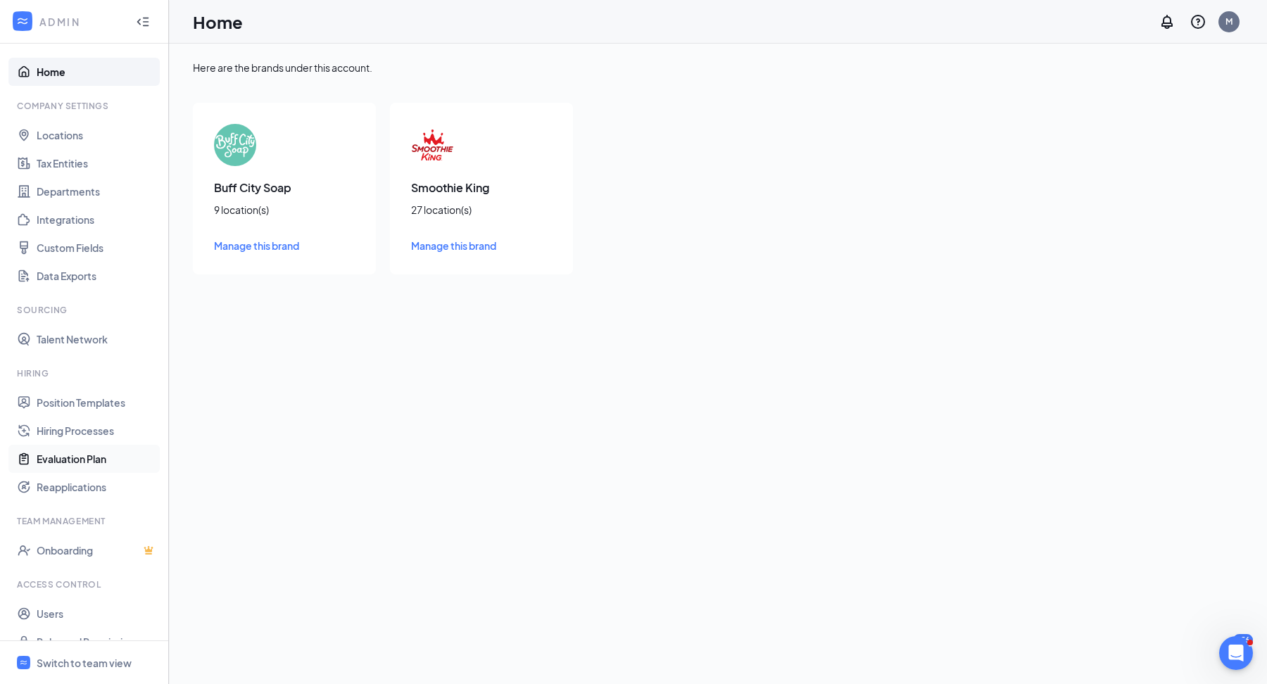
scroll to position [20, 0]
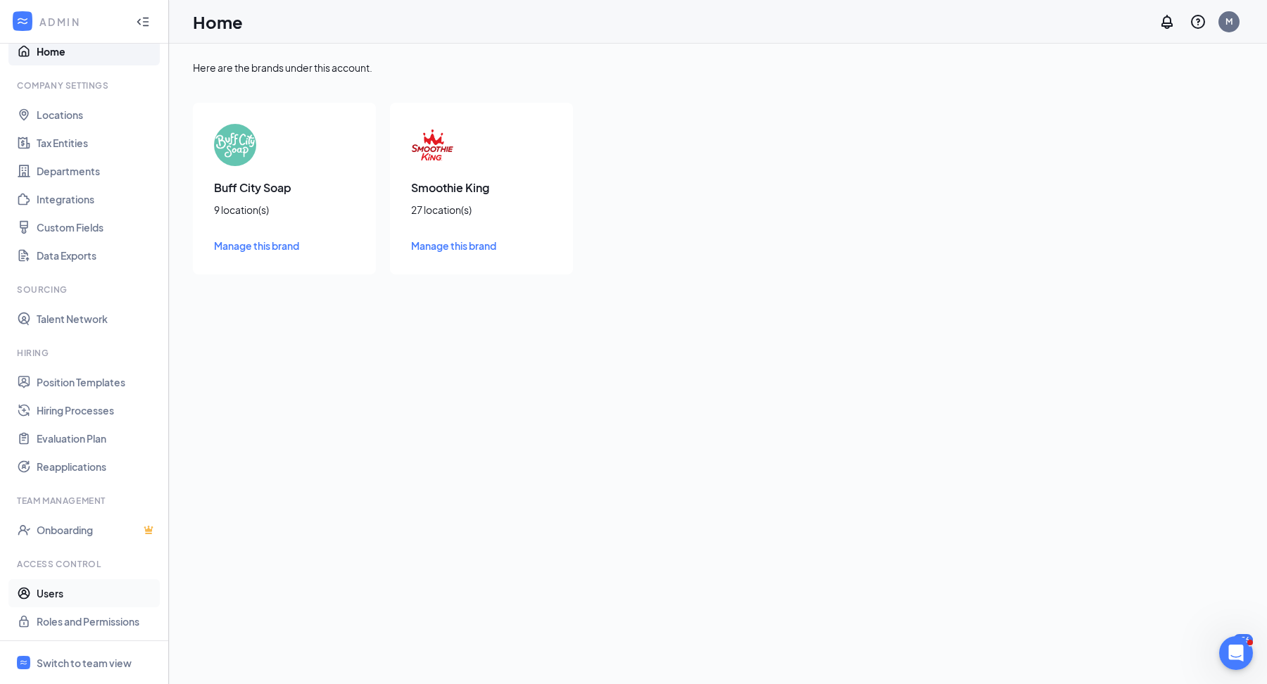
click at [89, 582] on link "Users" at bounding box center [97, 593] width 120 height 28
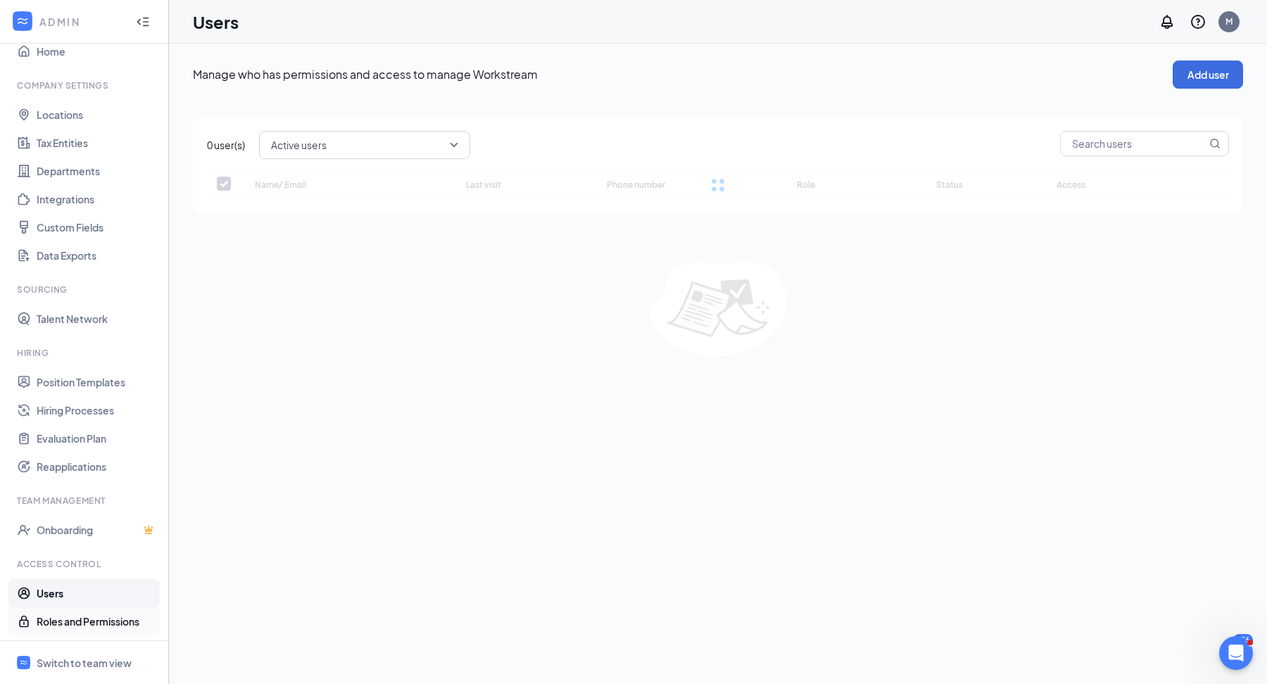
click at [95, 619] on link "Roles and Permissions" at bounding box center [97, 621] width 120 height 28
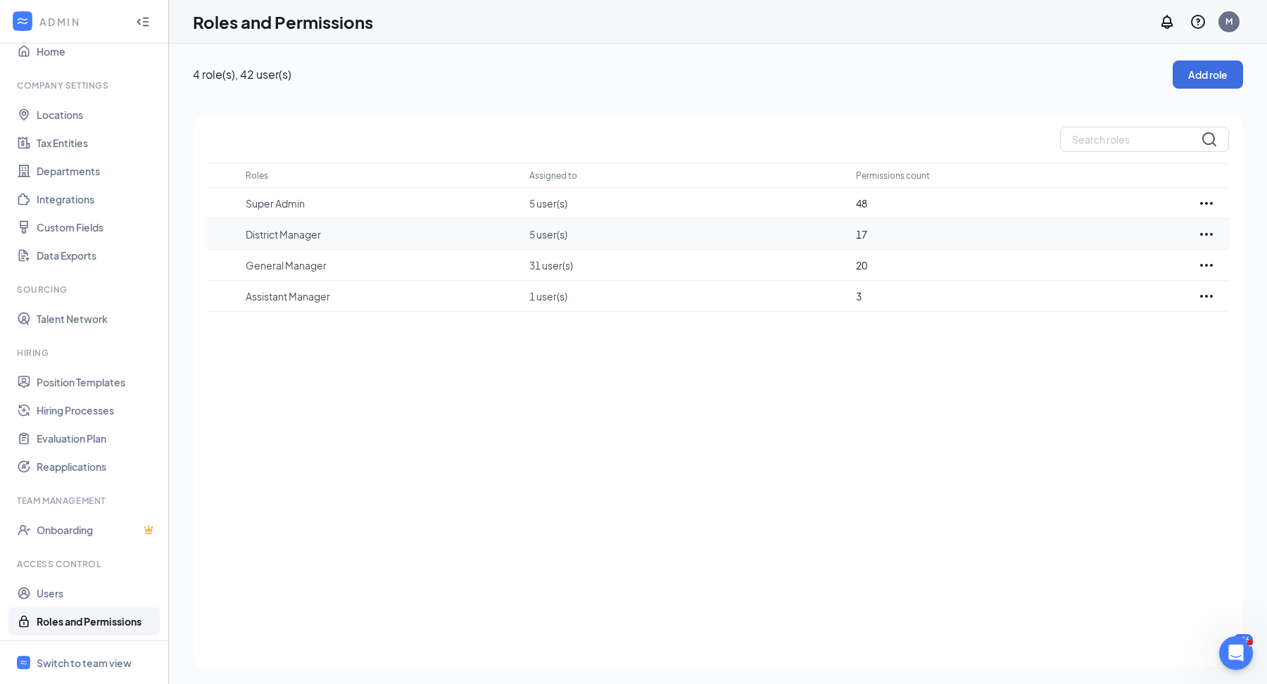
click at [1210, 234] on icon "Ellipses" at bounding box center [1206, 234] width 13 height 3
click at [1128, 270] on p "Edit" at bounding box center [1143, 276] width 118 height 14
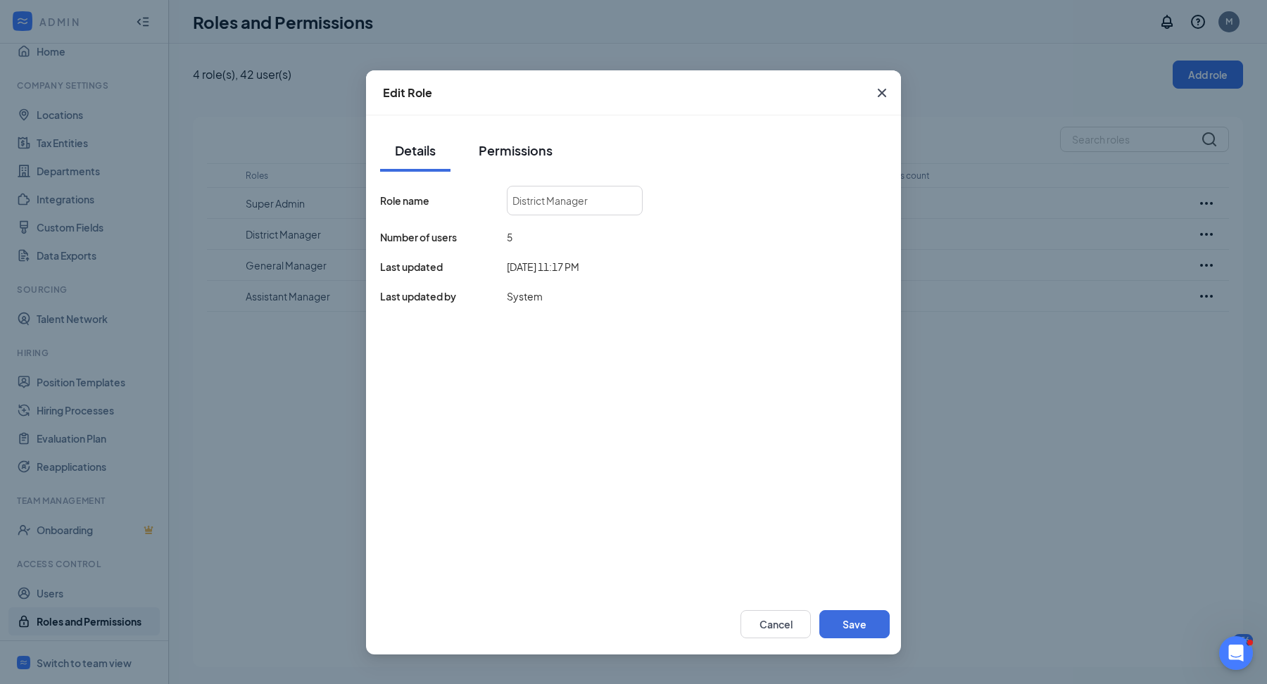
click at [521, 153] on div "Permissions" at bounding box center [516, 150] width 74 height 18
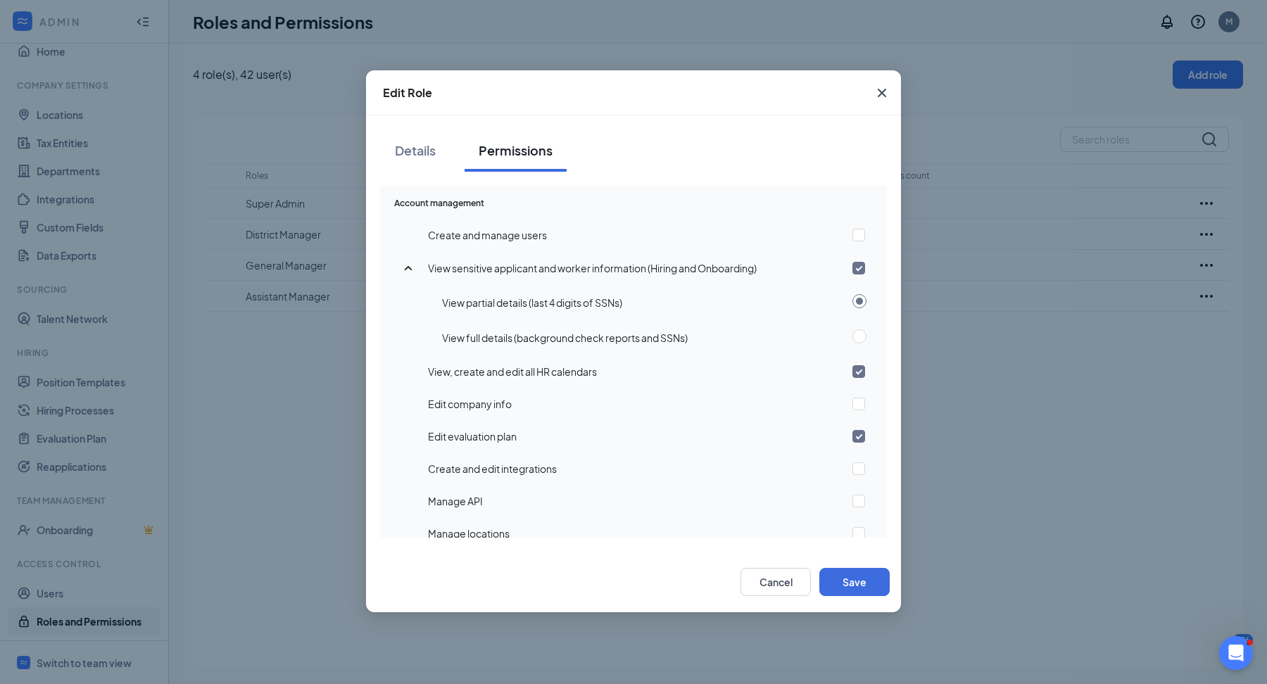
click at [880, 91] on icon "Cross" at bounding box center [881, 92] width 17 height 17
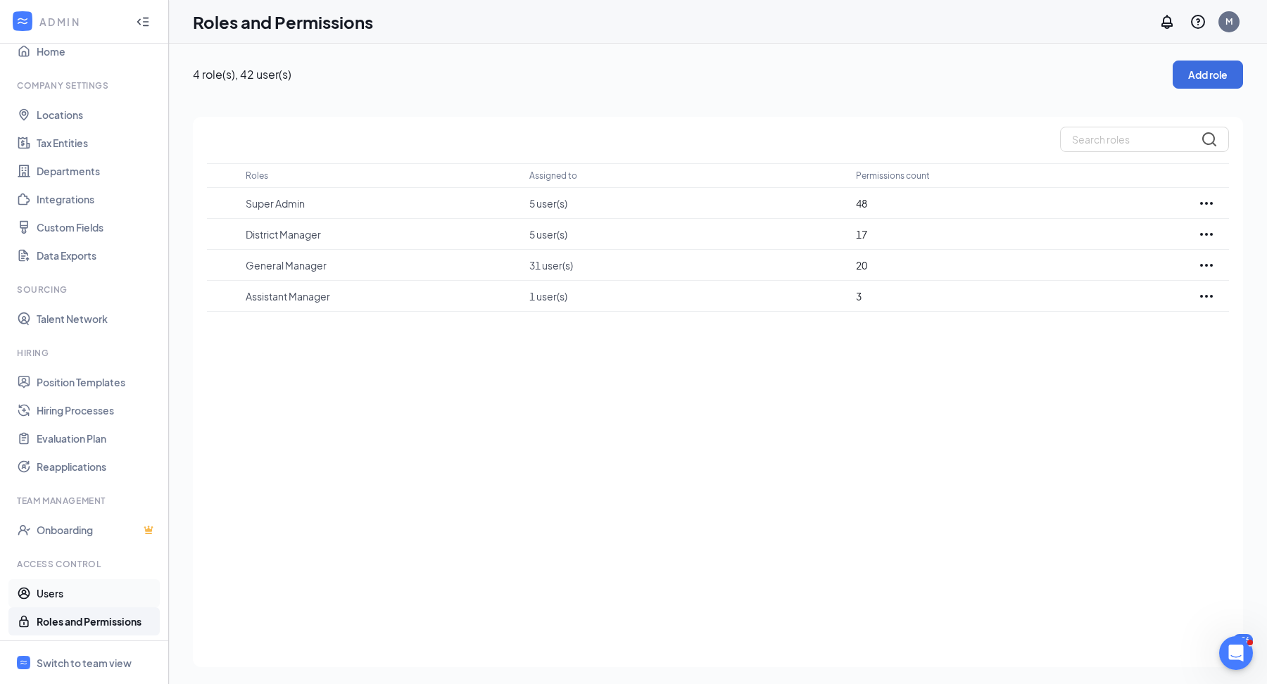
click at [65, 588] on link "Users" at bounding box center [97, 593] width 120 height 28
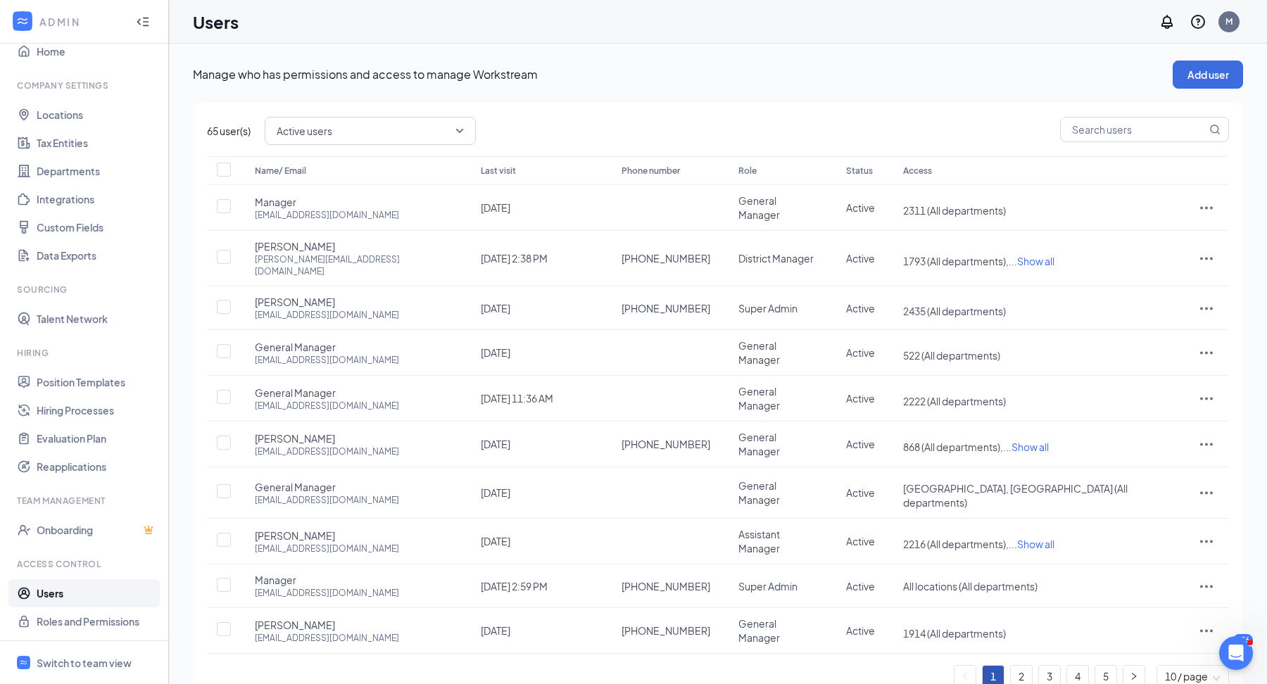
click at [441, 135] on span "Active users" at bounding box center [364, 130] width 175 height 21
click at [642, 72] on p "Manage who has permissions and access to manage Workstream" at bounding box center [683, 74] width 980 height 15
click at [461, 130] on span "Active users" at bounding box center [370, 131] width 187 height 24
click at [674, 94] on div "Manage who has permissions and access to manage Workstream Add user 65 user(s) …" at bounding box center [718, 388] width 1050 height 654
click at [1127, 129] on input "text" at bounding box center [1134, 130] width 146 height 24
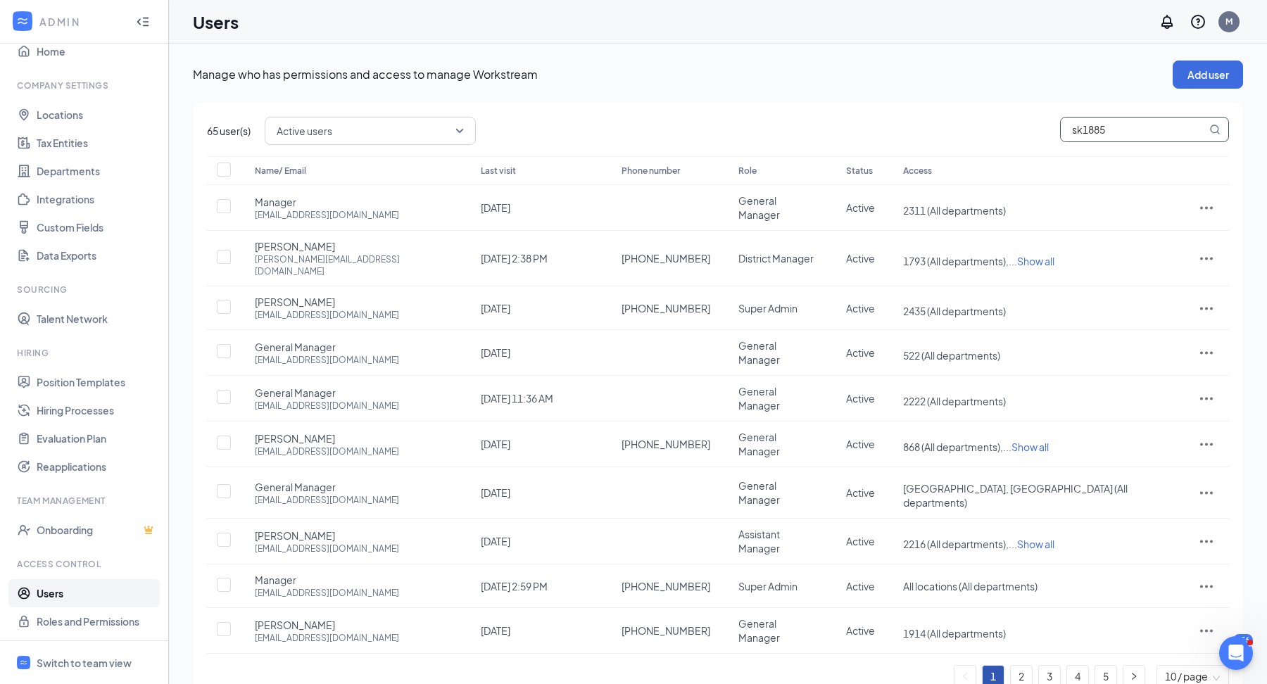
type input "sk1885"
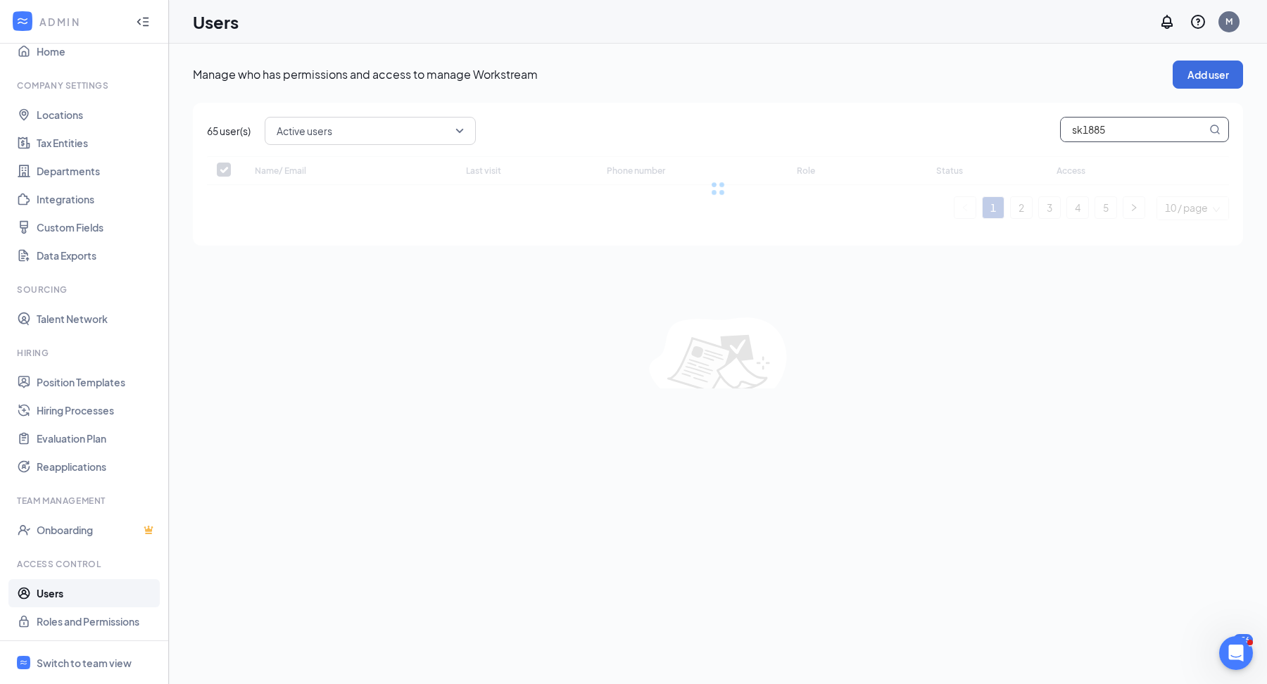
checkbox input "false"
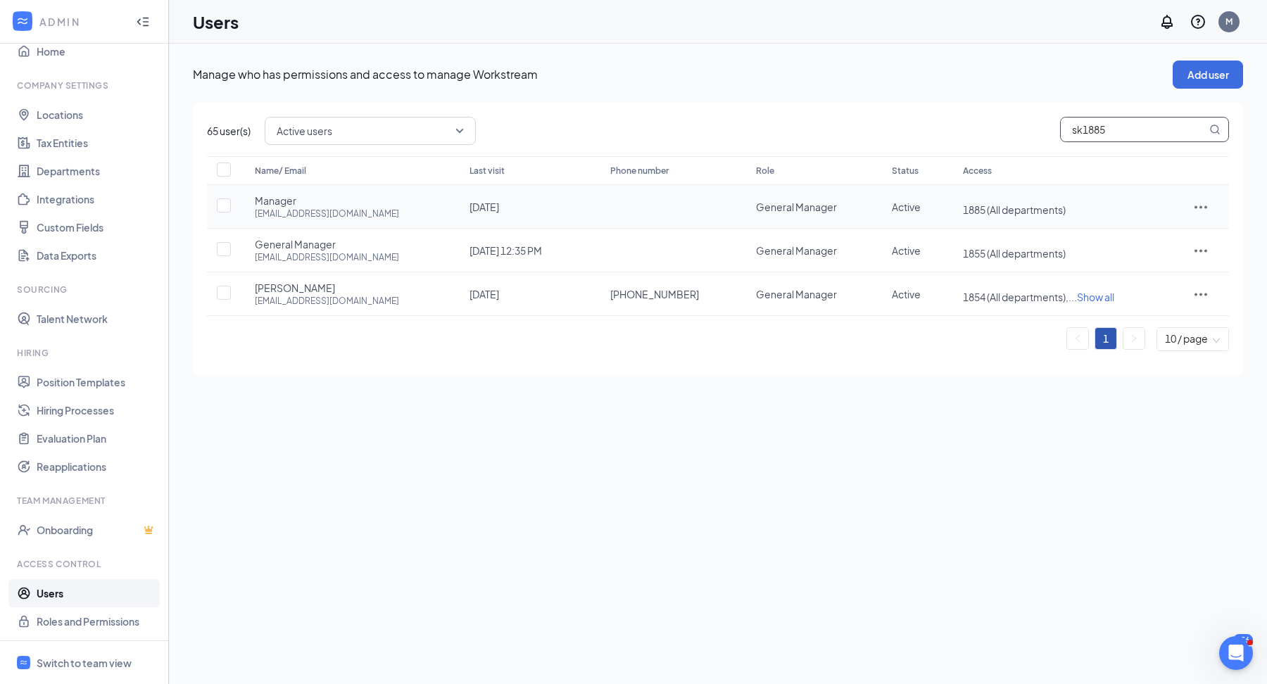
click at [1197, 202] on icon "ActionsIcon" at bounding box center [1200, 206] width 17 height 17
click at [1154, 239] on span "Edit user" at bounding box center [1136, 235] width 40 height 13
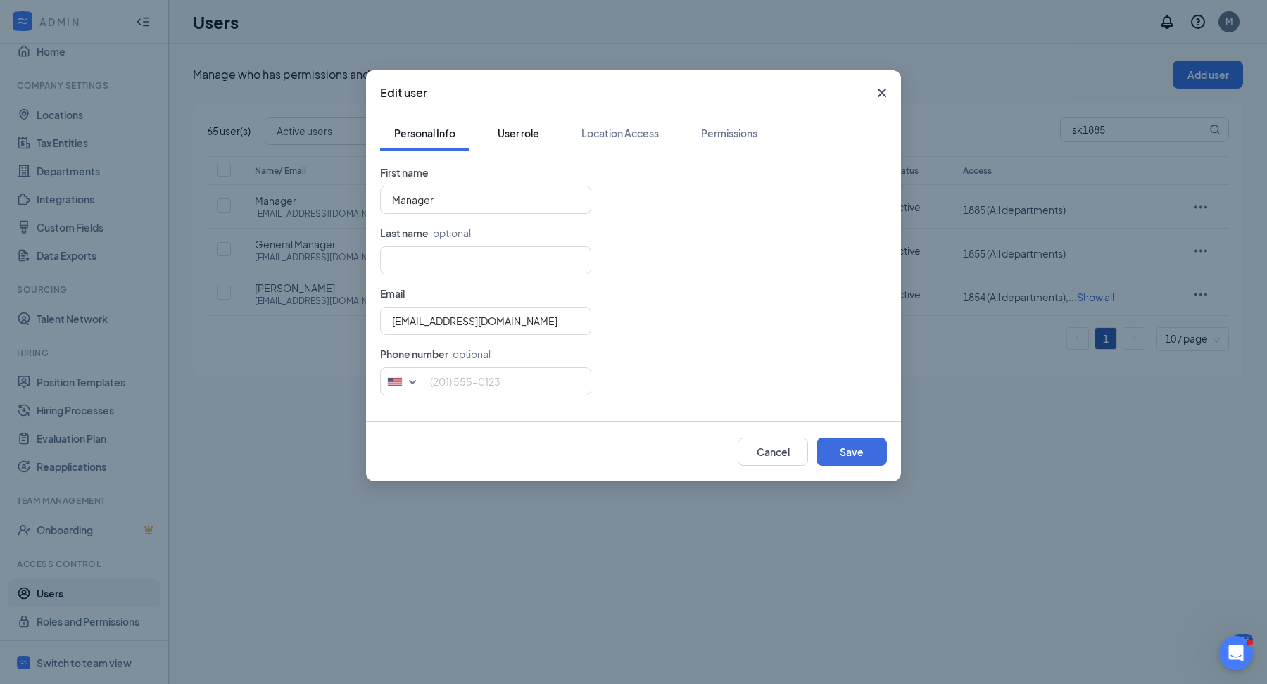
click at [498, 138] on div "User role" at bounding box center [519, 133] width 42 height 14
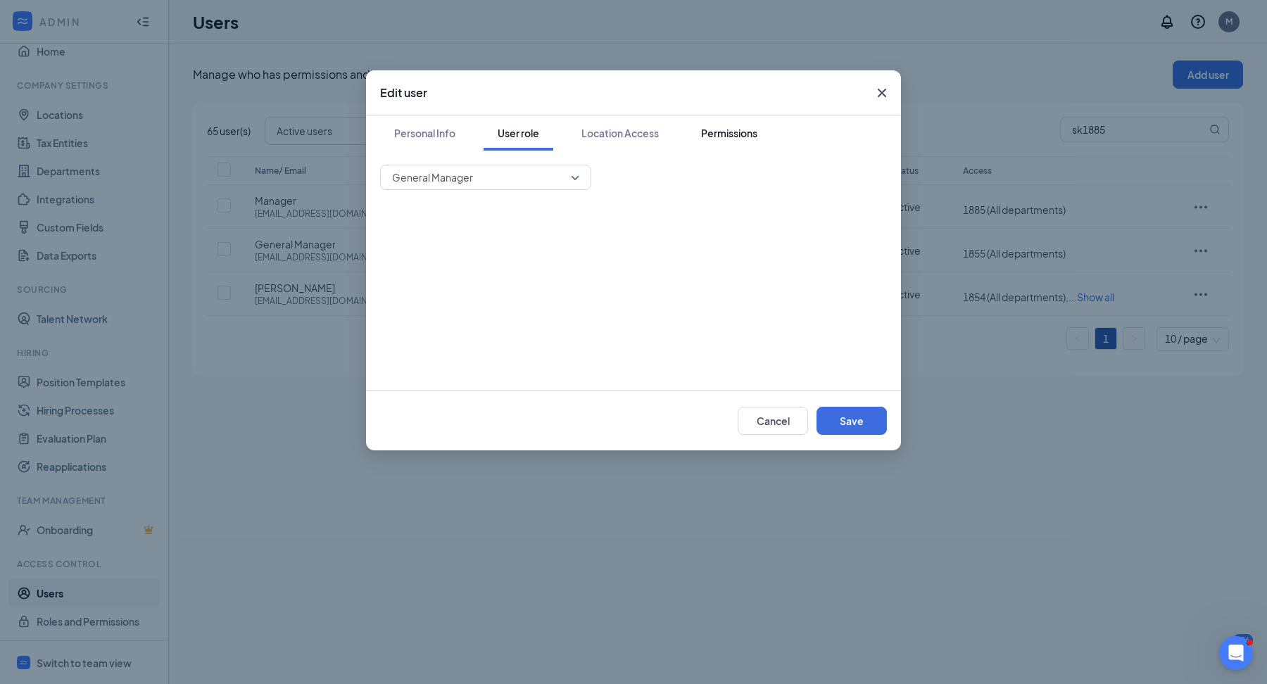
drag, startPoint x: 734, startPoint y: 134, endPoint x: 719, endPoint y: 134, distance: 14.8
click at [734, 134] on div "Permissions" at bounding box center [729, 133] width 56 height 14
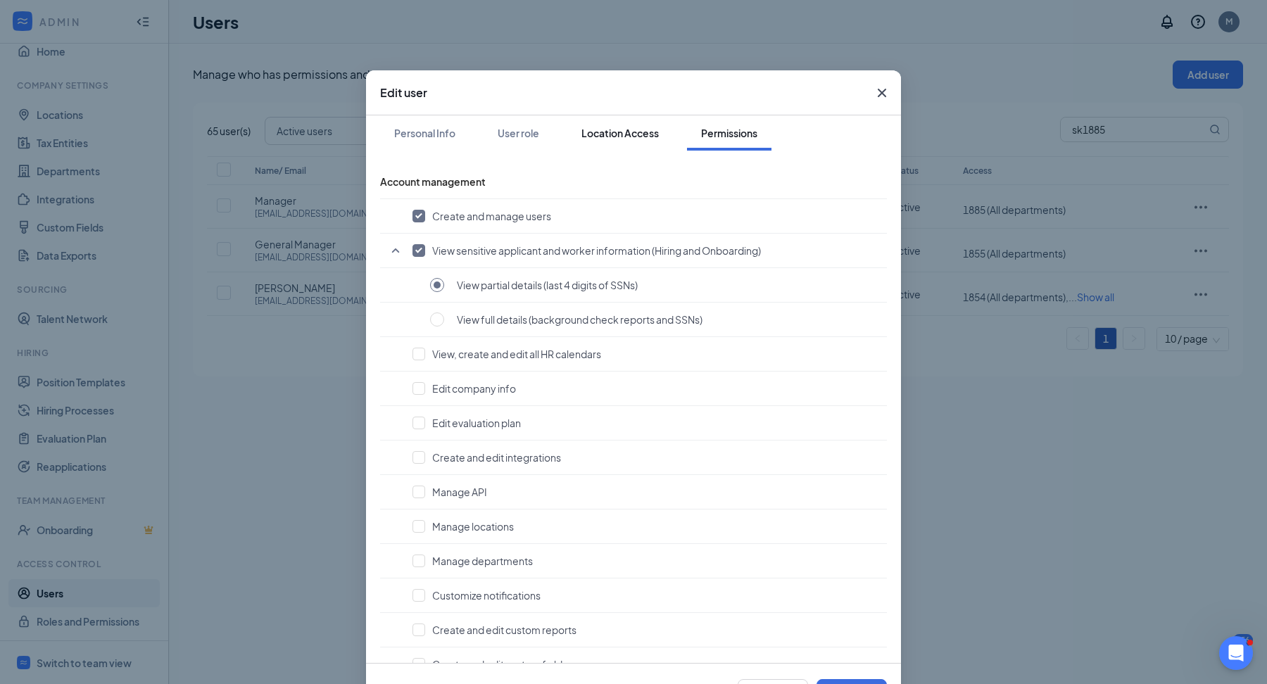
click at [625, 134] on div "Location Access" at bounding box center [619, 133] width 77 height 14
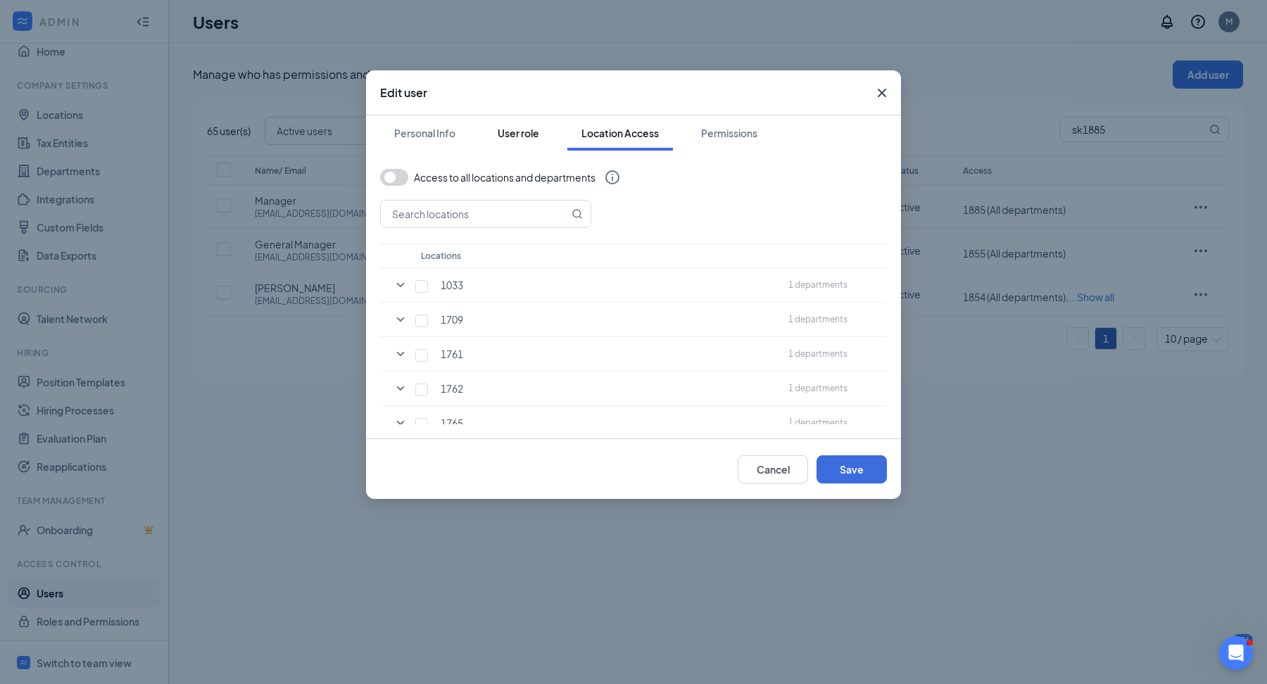
click at [543, 137] on button "User role" at bounding box center [518, 132] width 70 height 35
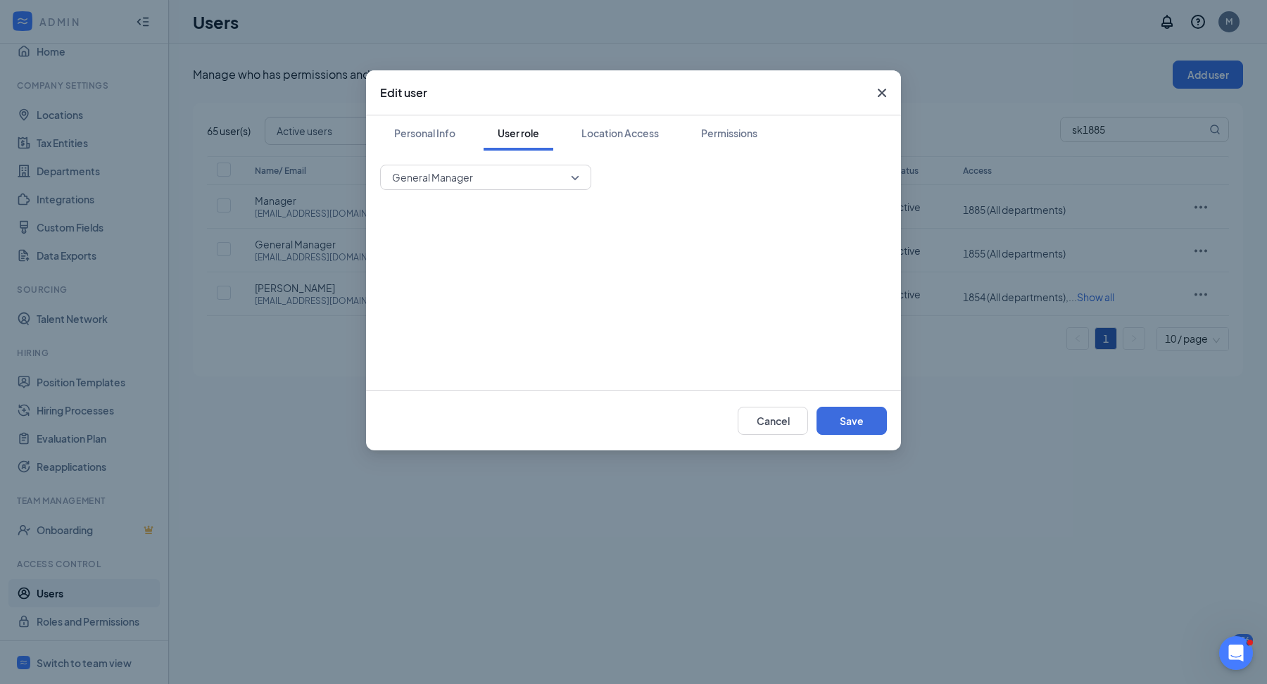
click at [479, 139] on div "Personal Info User role Location Access Permissions" at bounding box center [633, 132] width 507 height 35
click at [414, 139] on div "Personal Info" at bounding box center [424, 133] width 61 height 14
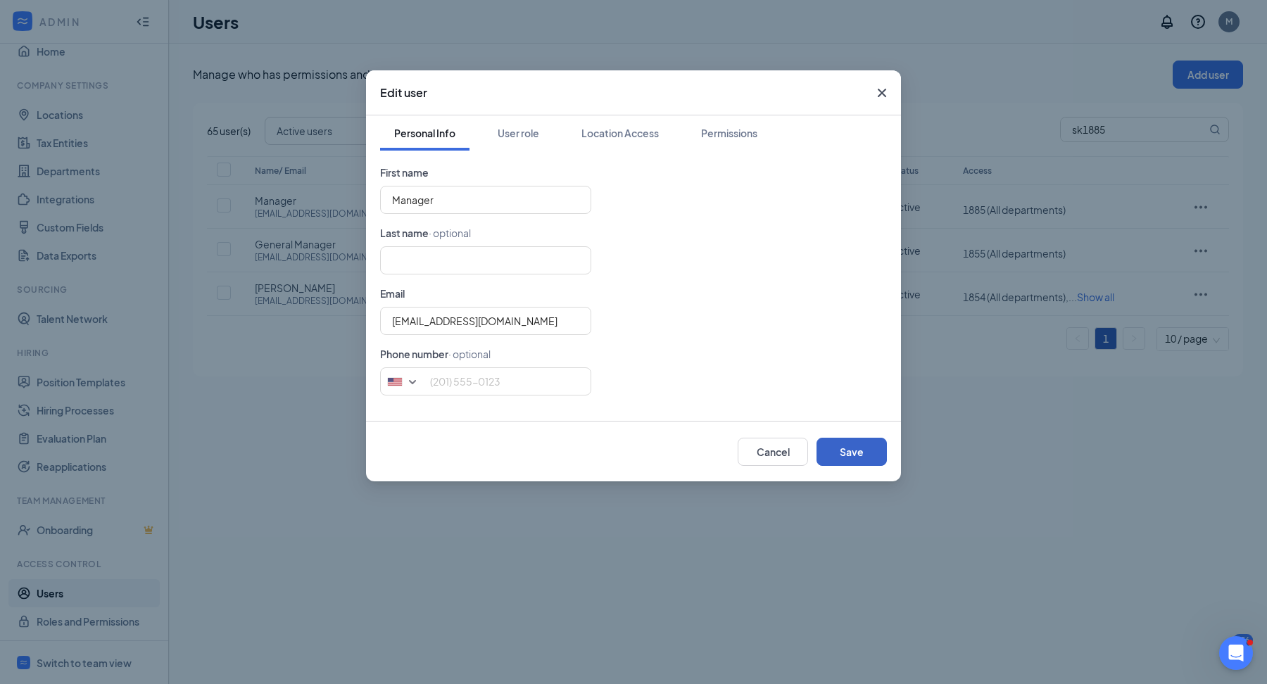
click at [849, 441] on button "Save" at bounding box center [851, 452] width 70 height 28
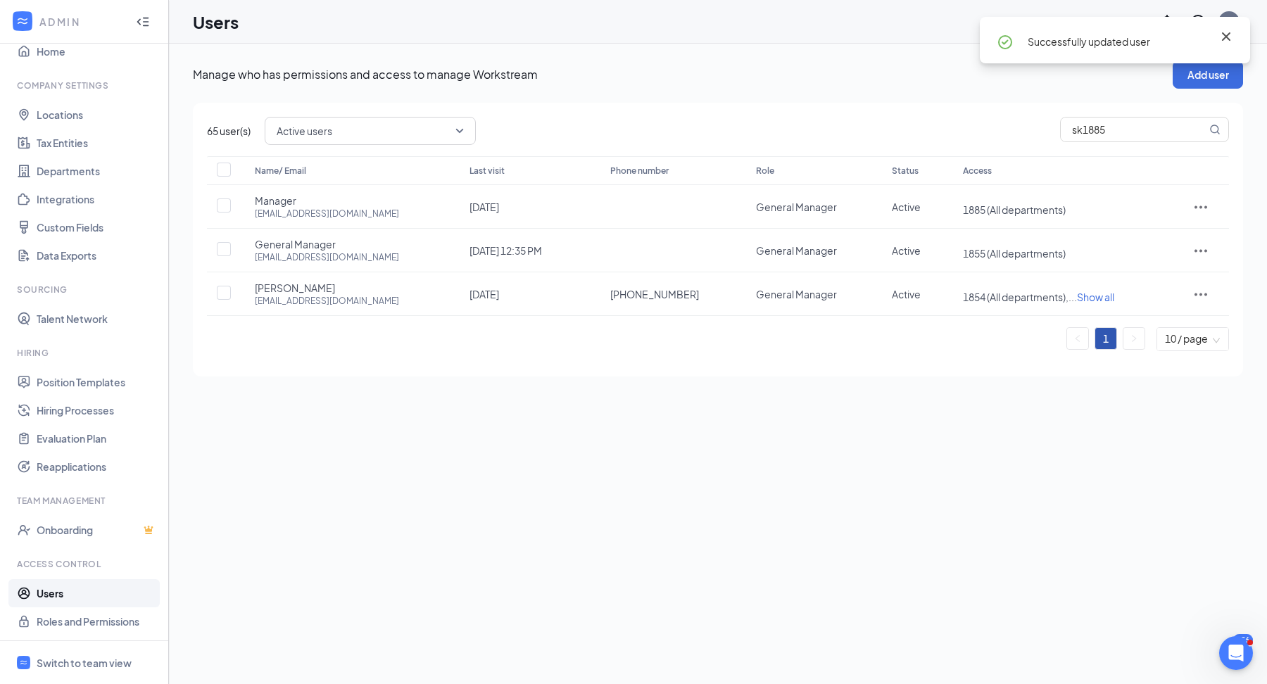
click at [1227, 31] on icon "Cross" at bounding box center [1226, 36] width 17 height 17
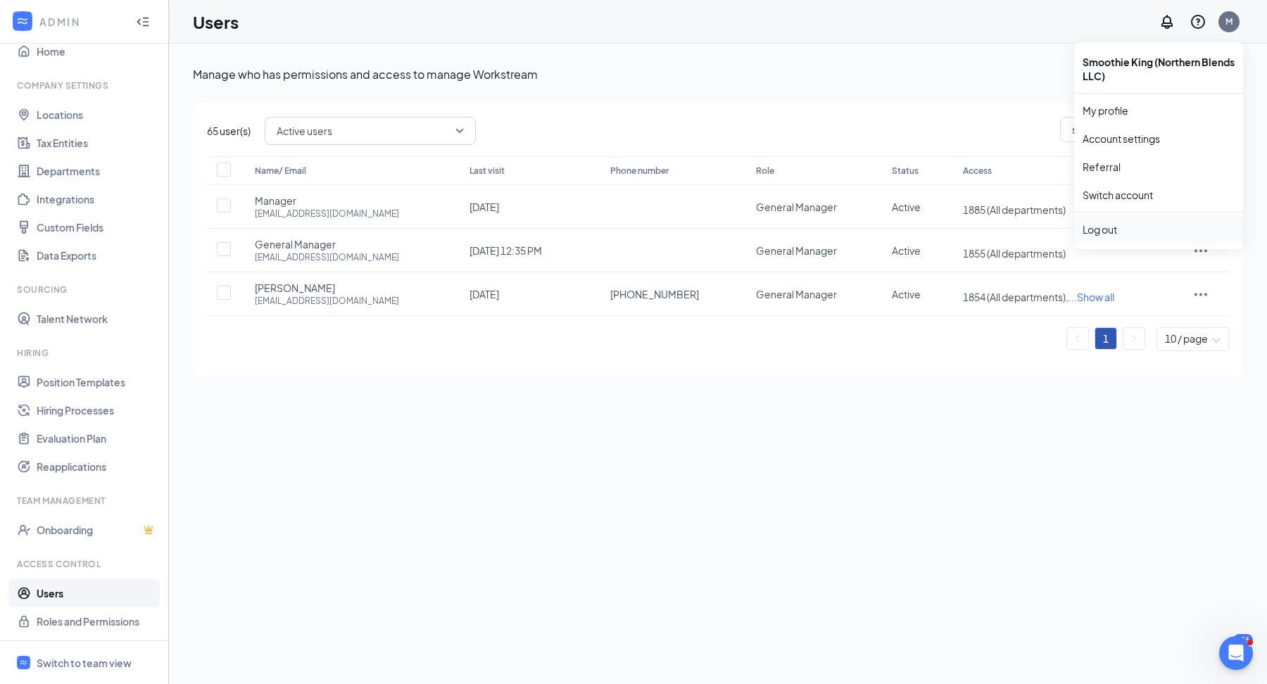
click at [1136, 222] on div "Log out" at bounding box center [1158, 229] width 152 height 14
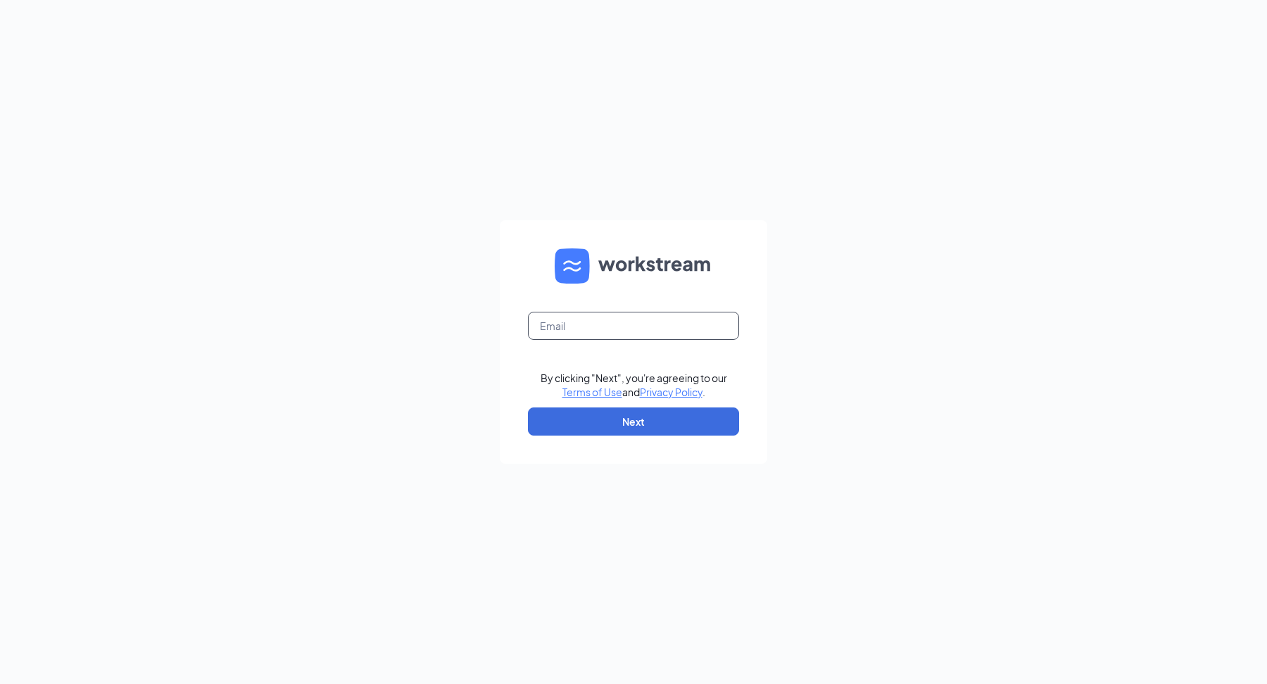
click at [595, 327] on input "text" at bounding box center [633, 326] width 211 height 28
type input "sk1885@northernblendsllc.com"
click at [600, 431] on button "Next" at bounding box center [633, 421] width 211 height 28
click at [647, 330] on input "text" at bounding box center [633, 326] width 211 height 28
type input "[EMAIL_ADDRESS][DOMAIN_NAME]"
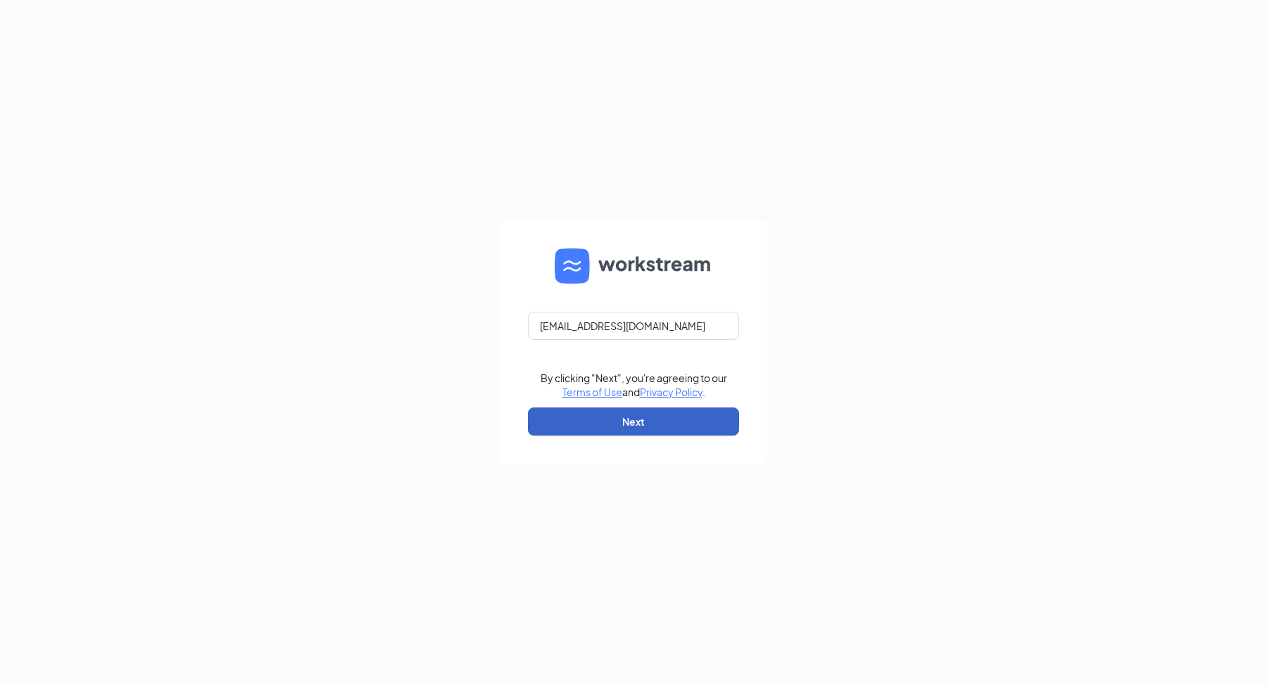
click at [647, 427] on button "Next" at bounding box center [633, 421] width 211 height 28
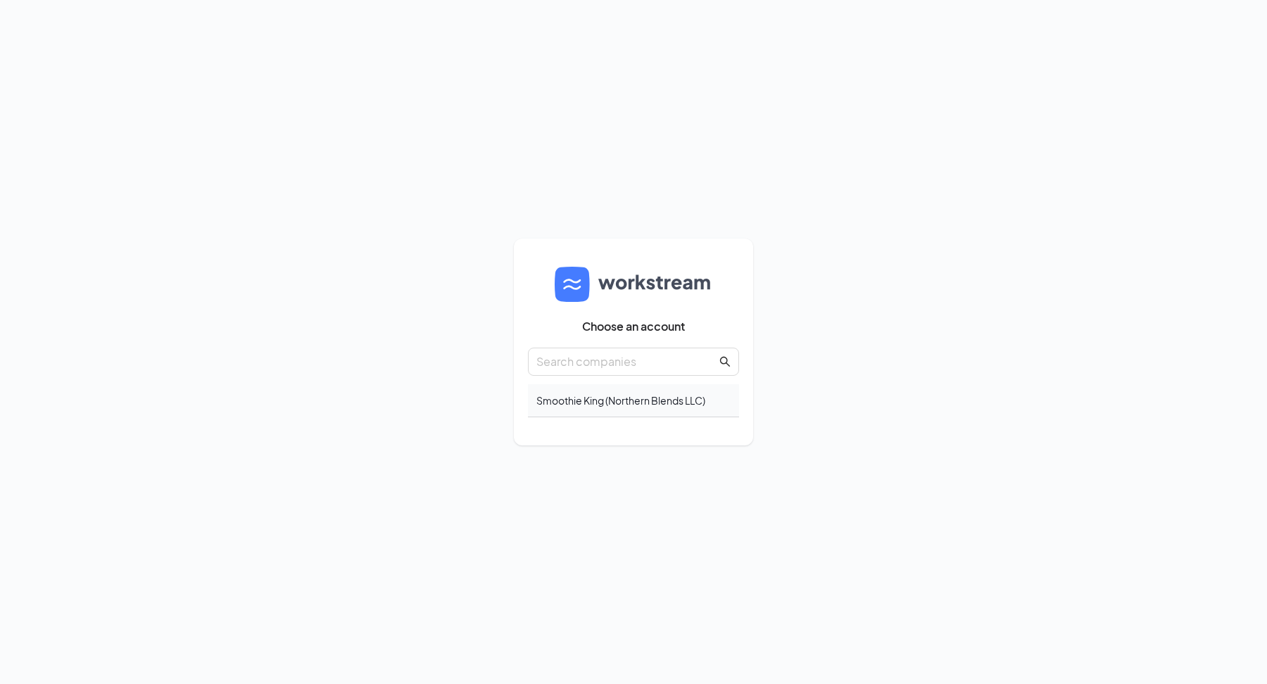
click at [663, 403] on div "Smoothie King (Northern Blends LLC)" at bounding box center [633, 400] width 211 height 33
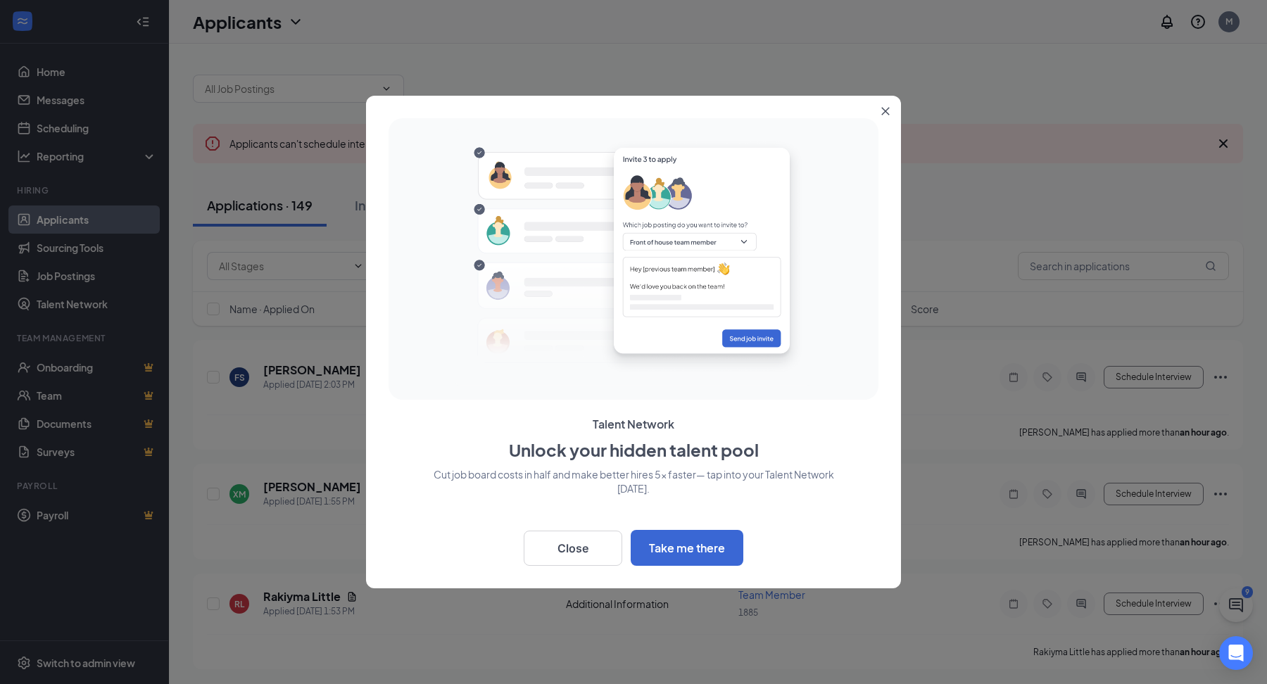
click at [885, 110] on icon "Close" at bounding box center [886, 112] width 8 height 8
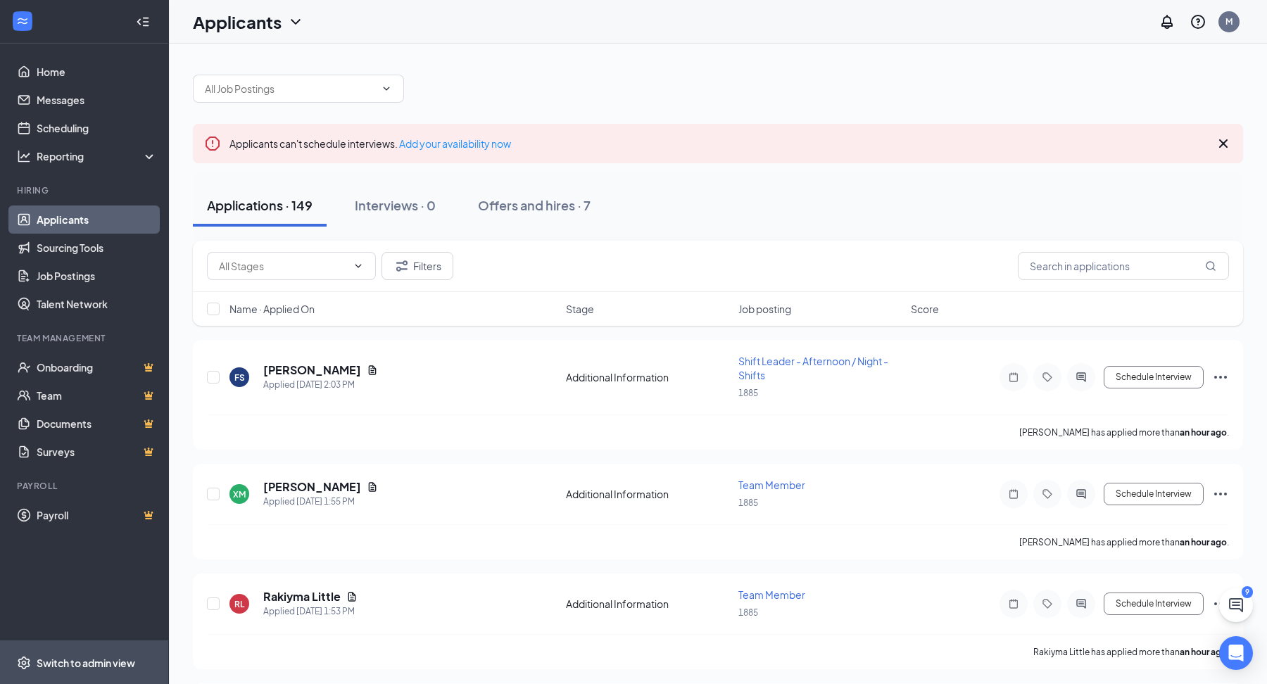
click at [125, 666] on div "Switch to admin view" at bounding box center [86, 663] width 99 height 14
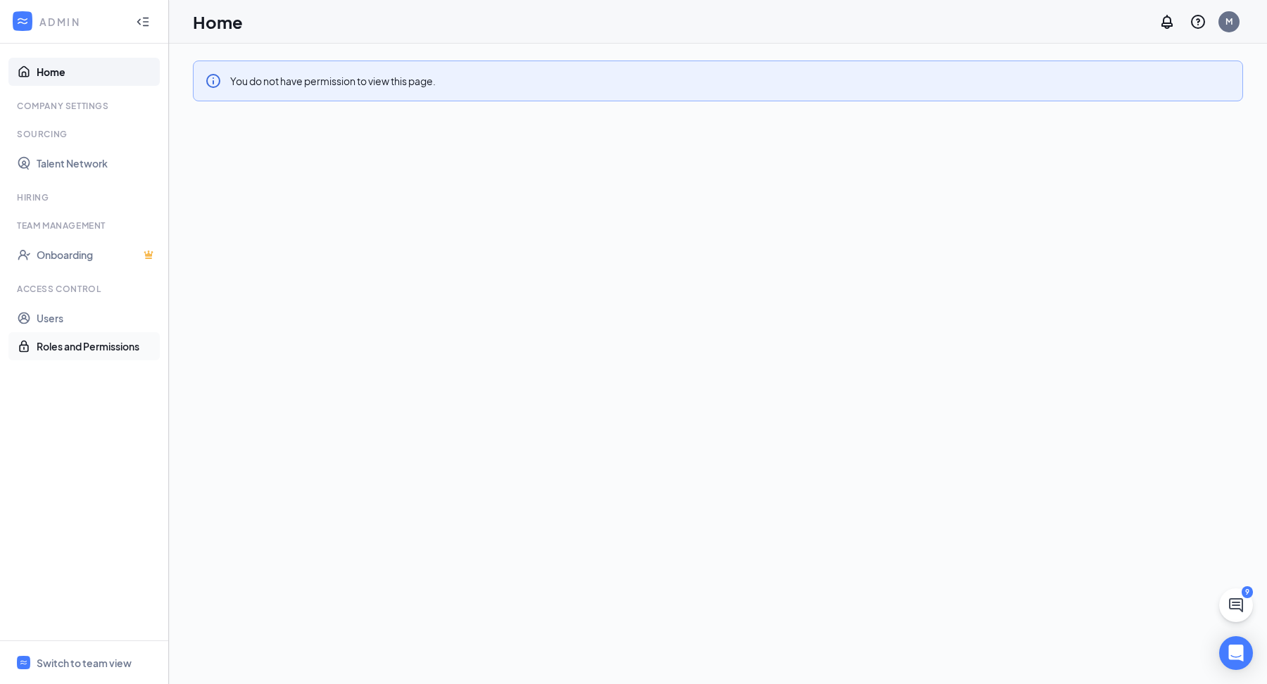
click at [118, 336] on link "Roles and Permissions" at bounding box center [97, 346] width 120 height 28
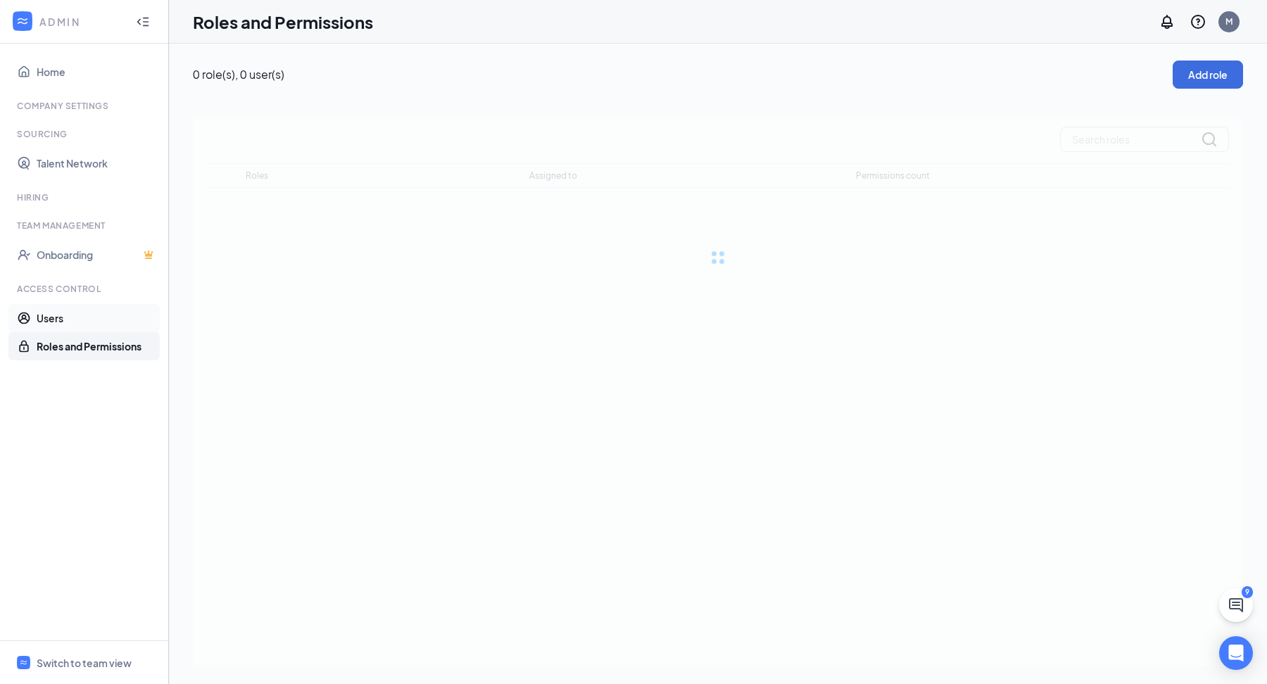
click at [118, 311] on link "Users" at bounding box center [97, 318] width 120 height 28
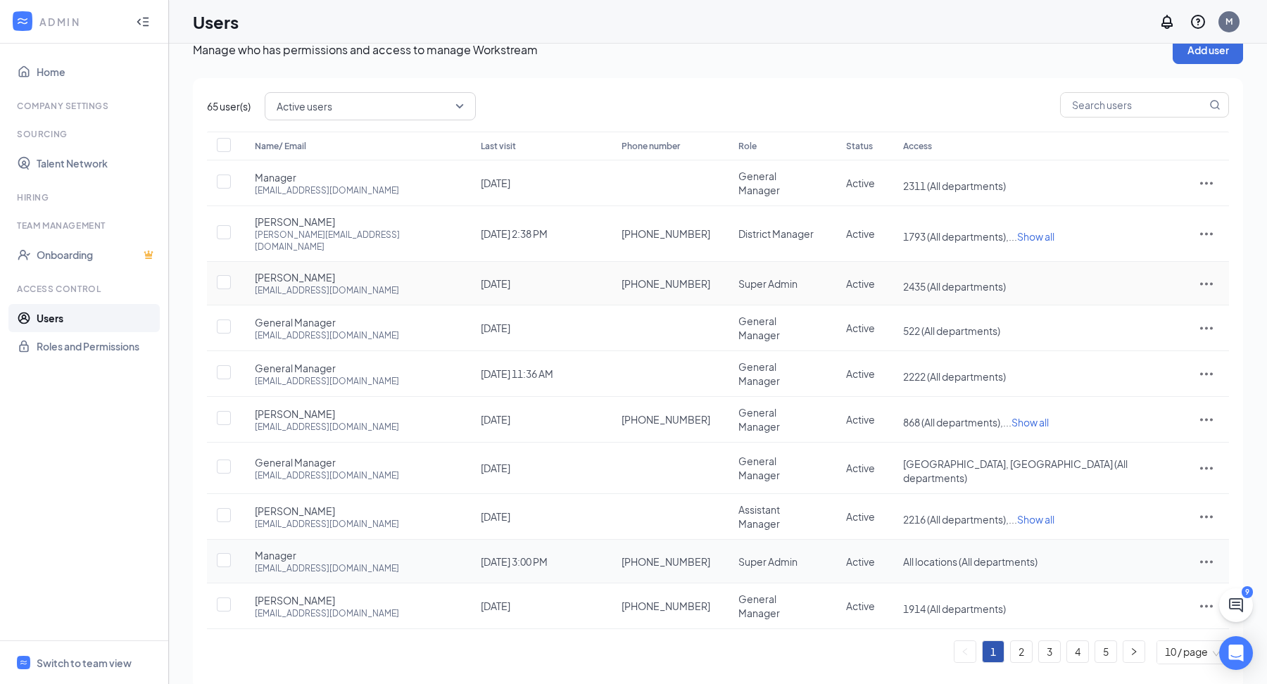
scroll to position [11, 0]
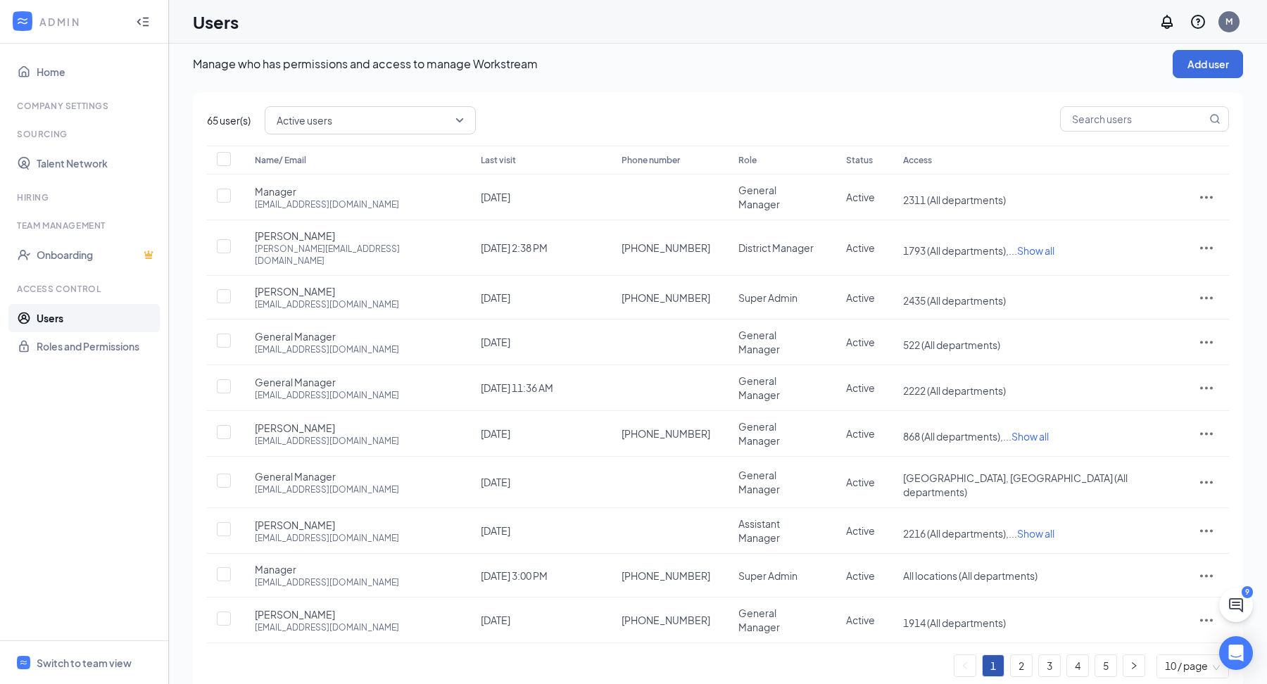
click at [1195, 655] on span "10 / page" at bounding box center [1193, 666] width 56 height 23
click at [1195, 624] on div "100 / page" at bounding box center [1193, 631] width 50 height 15
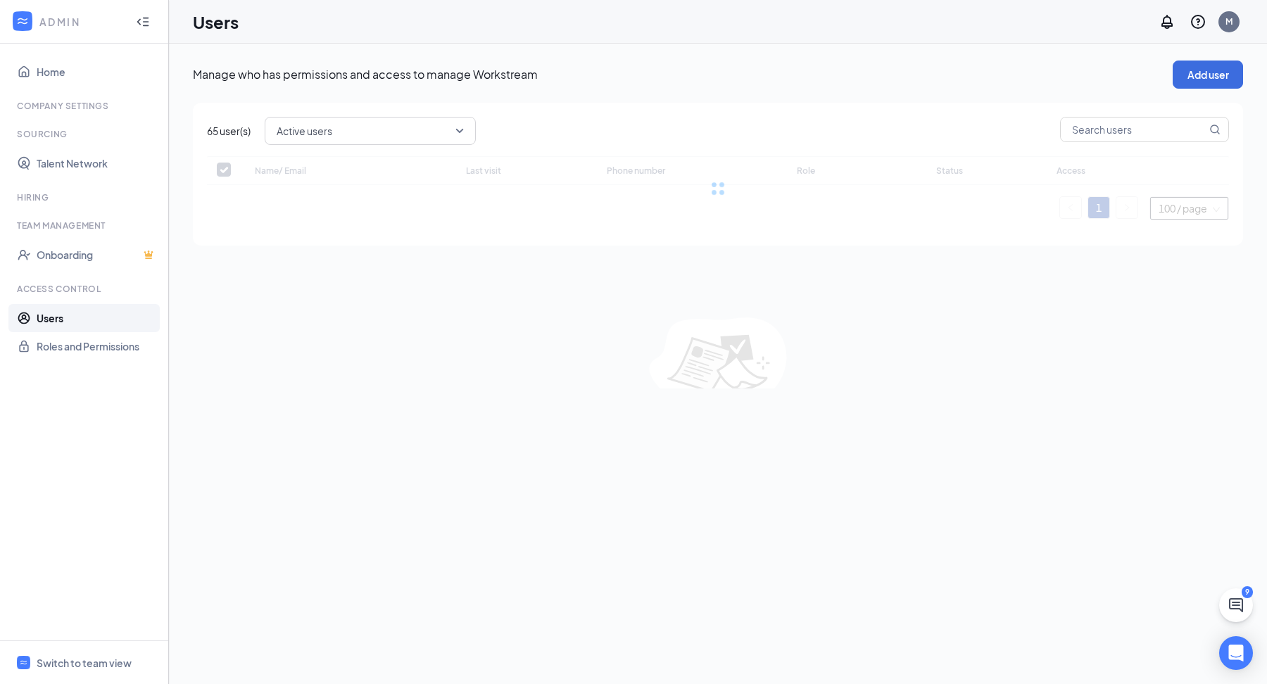
checkbox input "false"
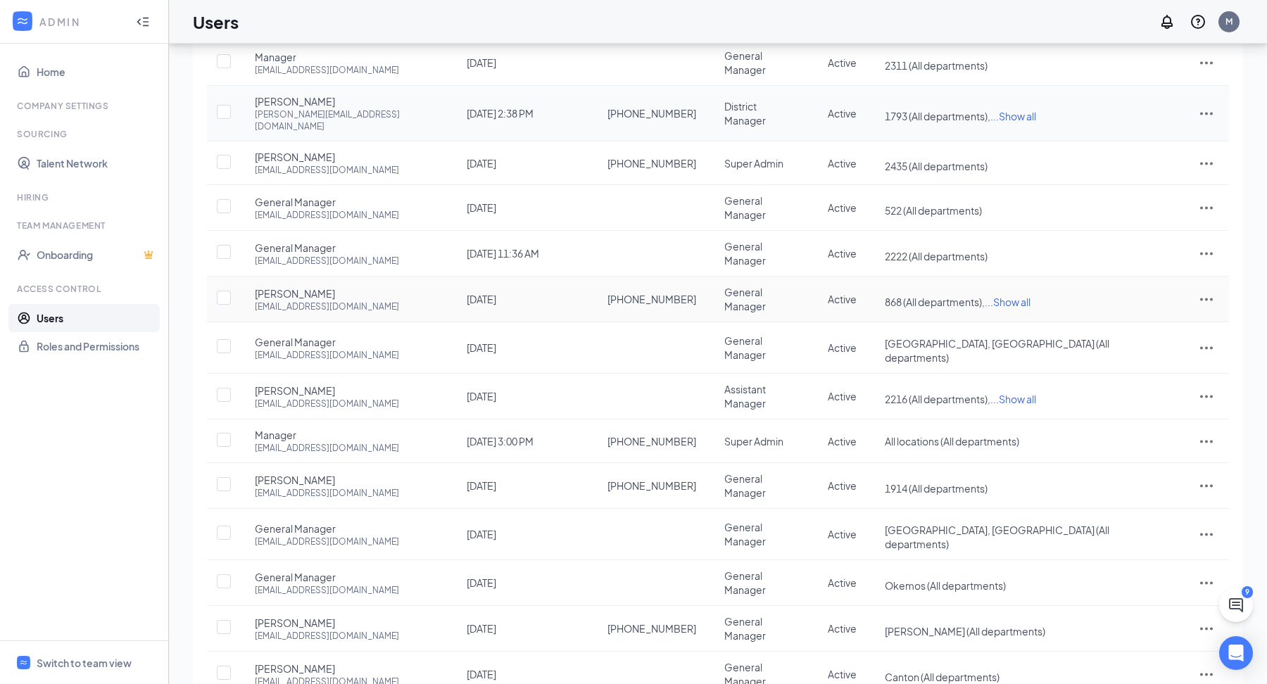
scroll to position [148, 0]
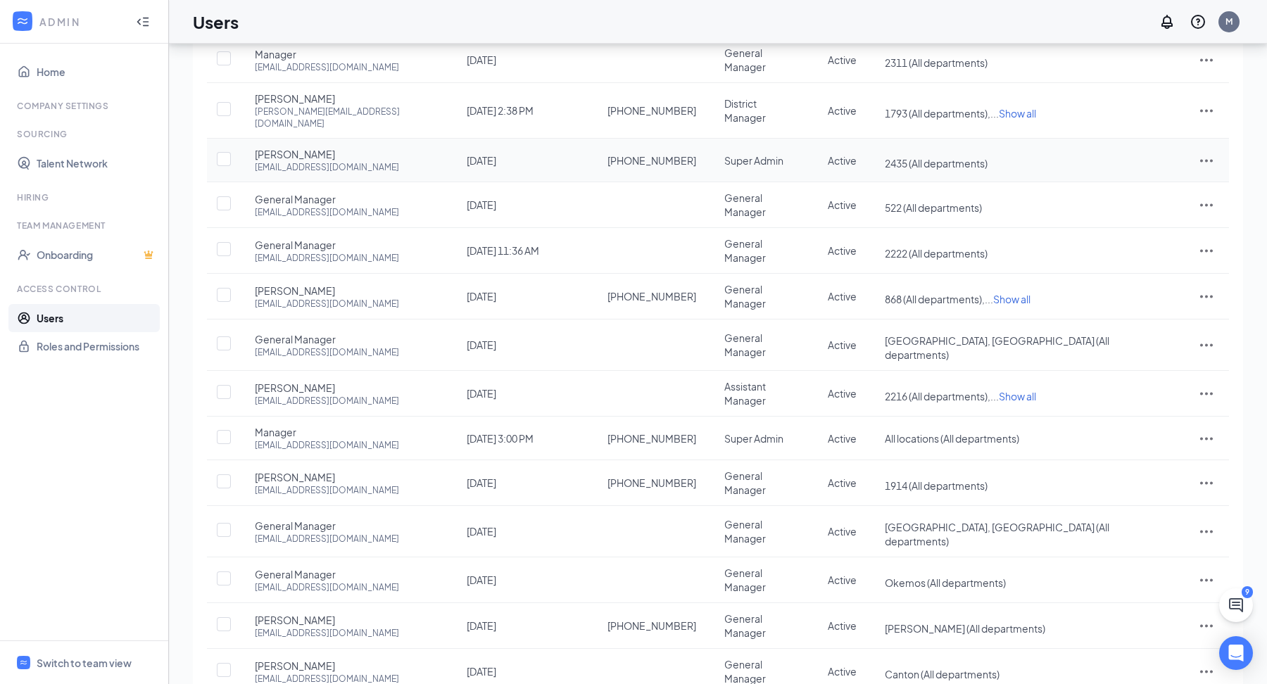
click at [1199, 152] on icon "ActionsIcon" at bounding box center [1206, 160] width 17 height 17
click at [1179, 166] on span "Edit user" at bounding box center [1159, 173] width 87 height 15
type input "(313) 970-4442"
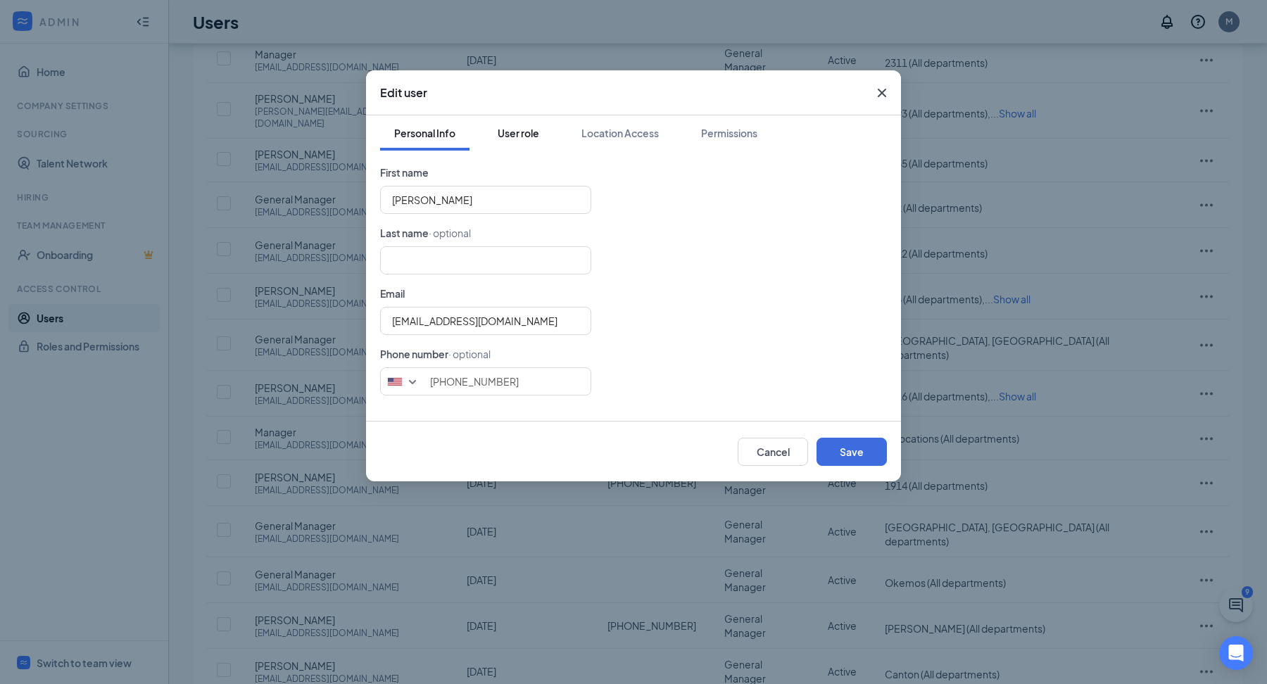
click at [529, 134] on div "User role" at bounding box center [519, 133] width 42 height 14
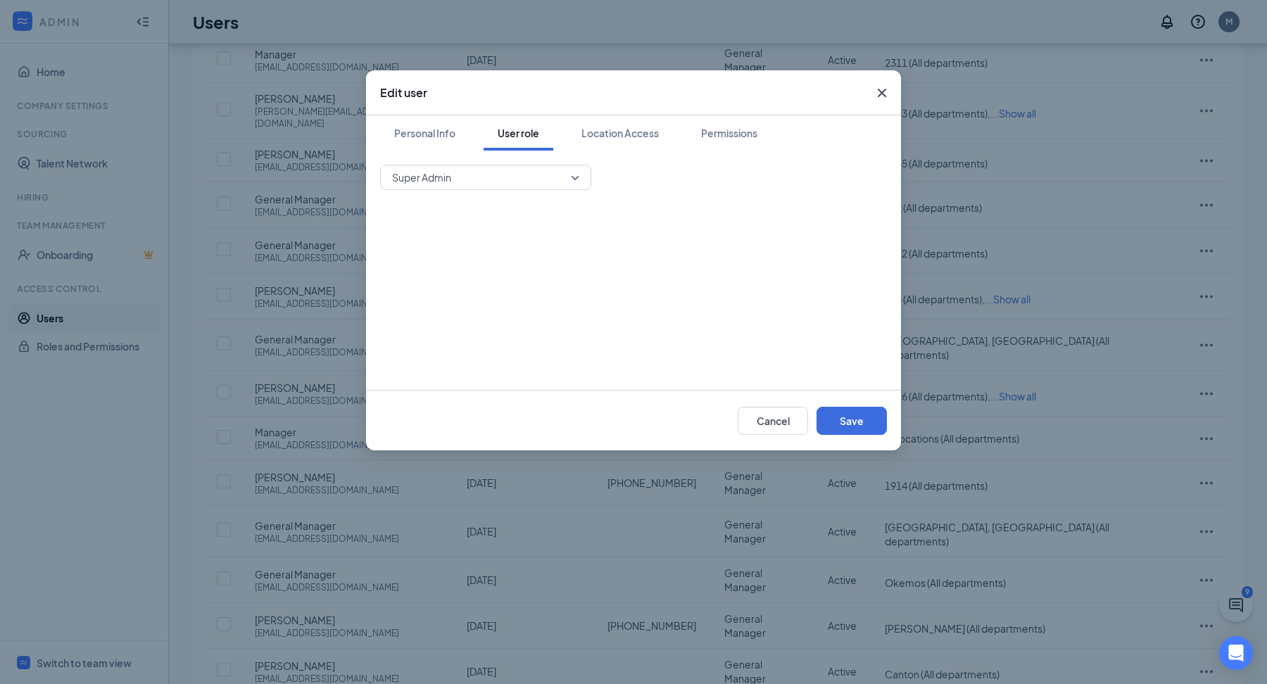
click at [574, 179] on span "Super Admin" at bounding box center [485, 177] width 187 height 21
click at [690, 191] on div "Super Admin 33663 33664 Super Admin District Manager General Manager Assistant …" at bounding box center [633, 270] width 507 height 211
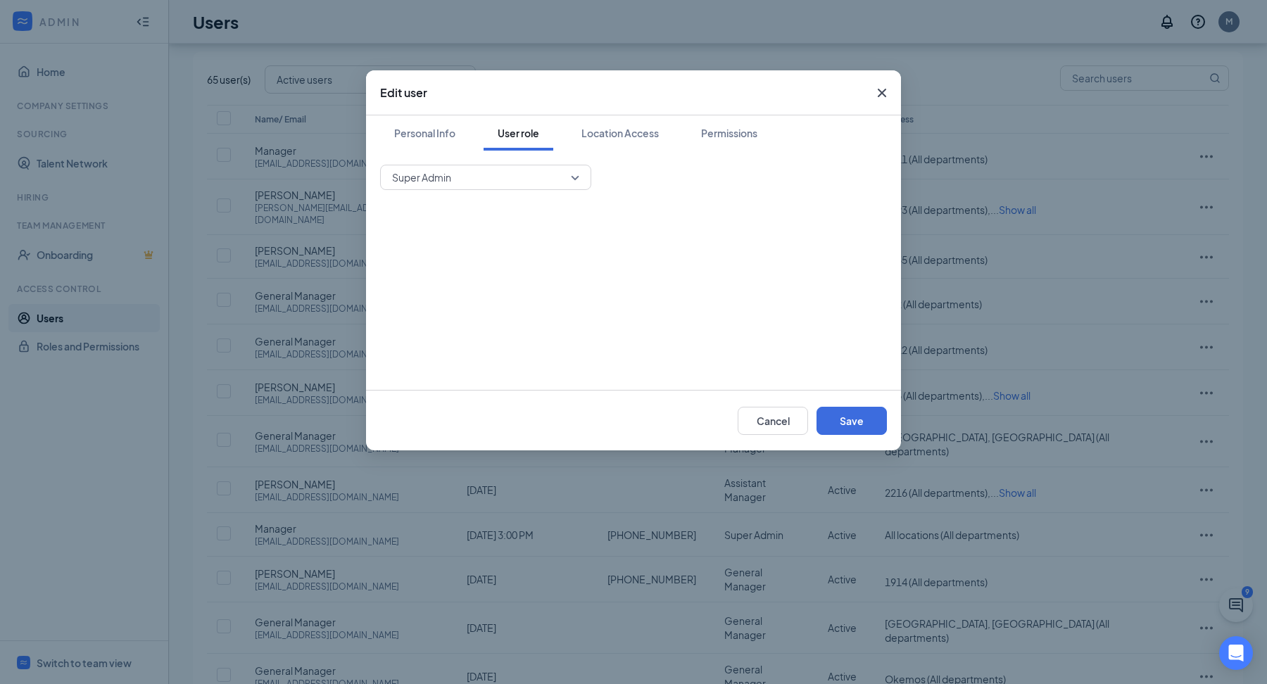
scroll to position [0, 0]
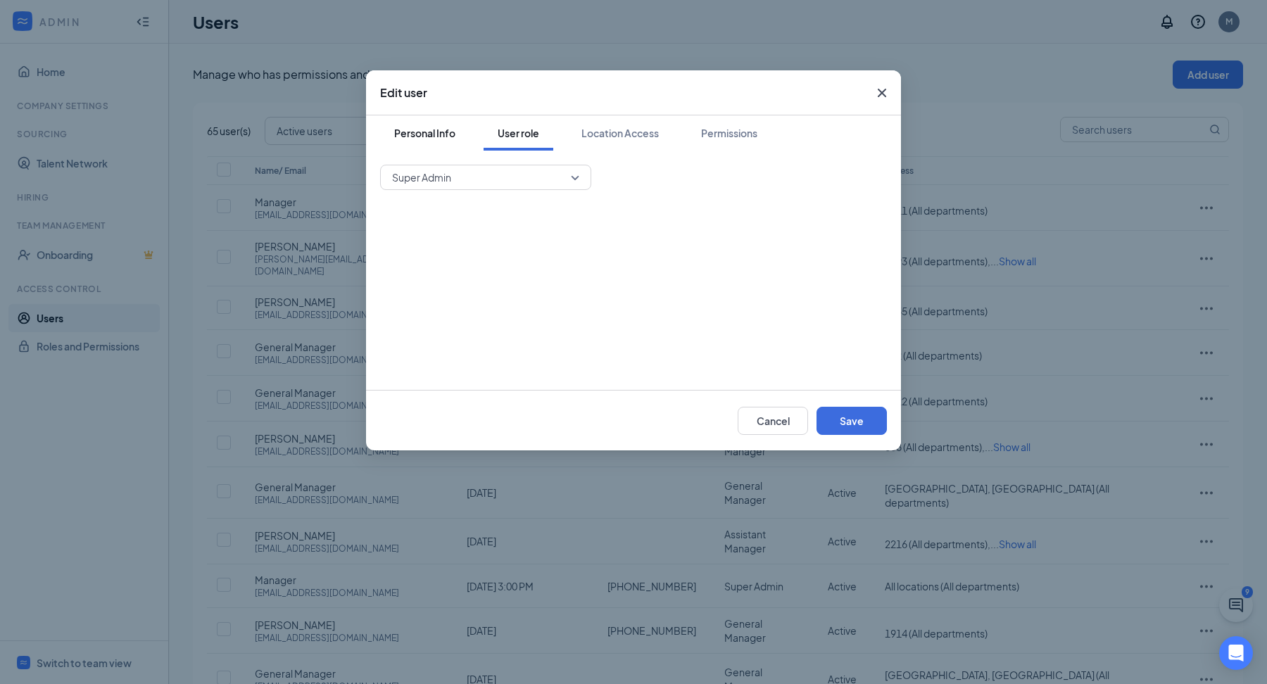
click at [445, 136] on div "Personal Info" at bounding box center [424, 133] width 61 height 14
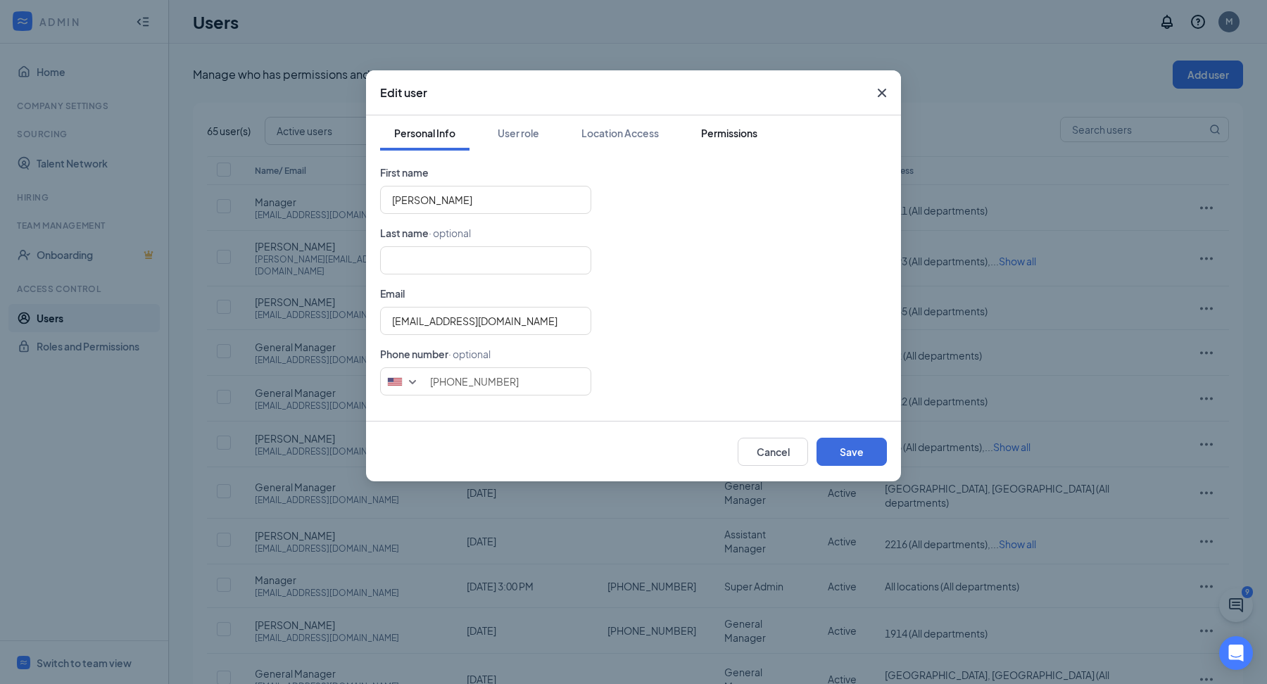
click at [731, 139] on div "Permissions" at bounding box center [729, 133] width 56 height 14
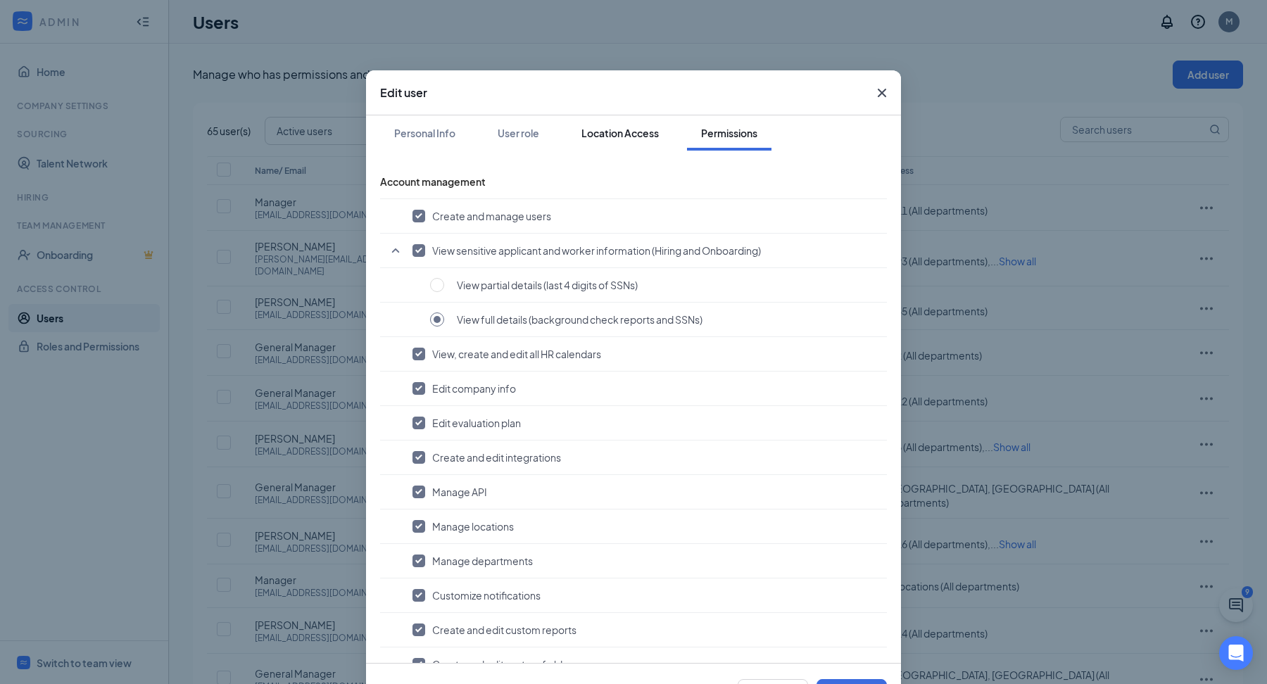
click at [624, 135] on div "Location Access" at bounding box center [619, 133] width 77 height 14
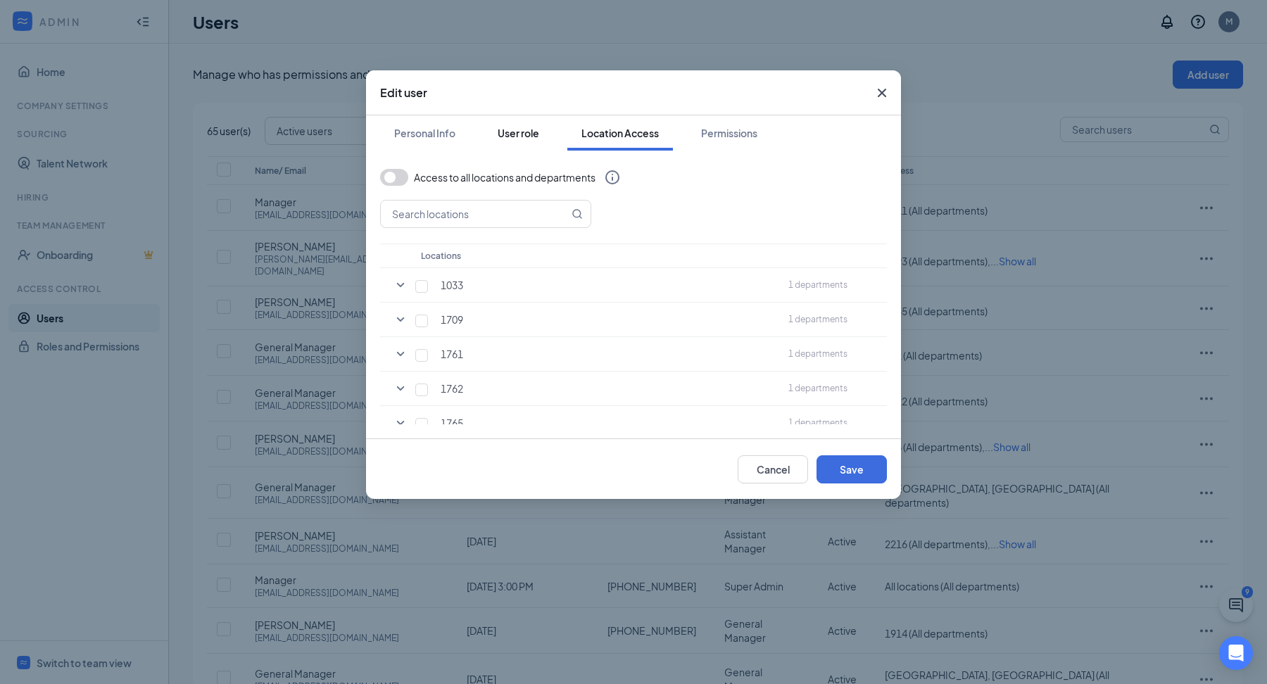
click at [517, 134] on div "User role" at bounding box center [519, 133] width 42 height 14
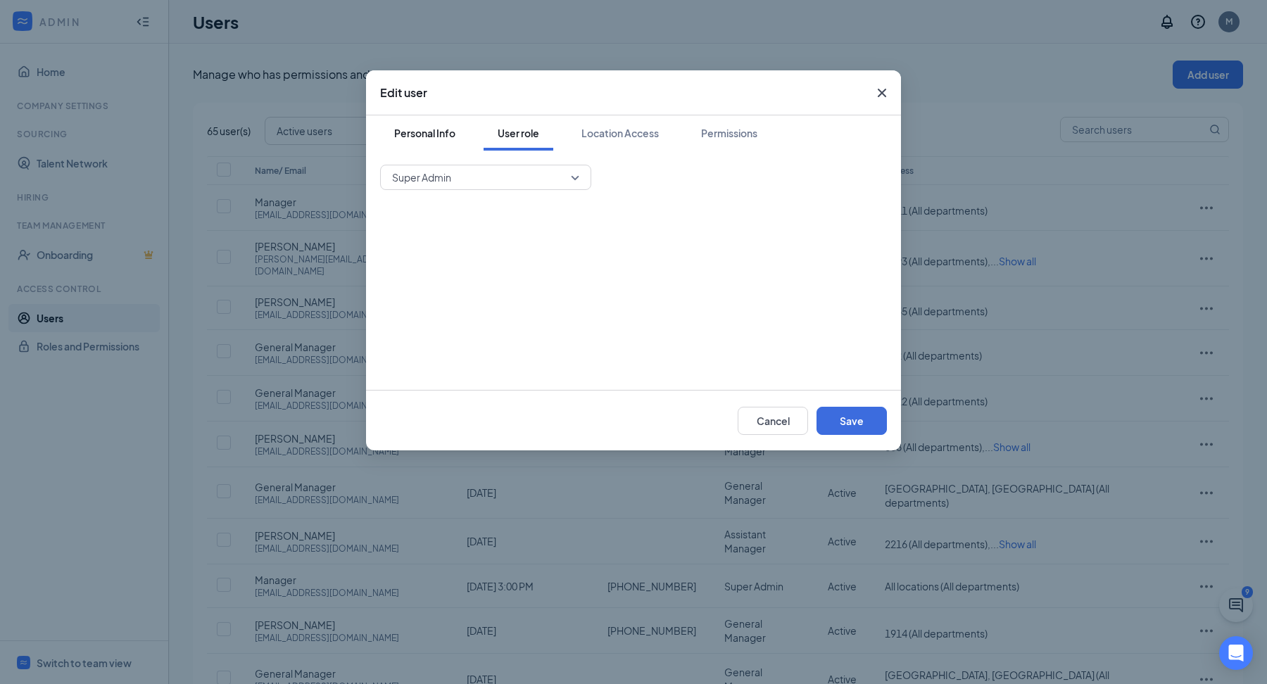
click at [444, 137] on div "Personal Info" at bounding box center [424, 133] width 61 height 14
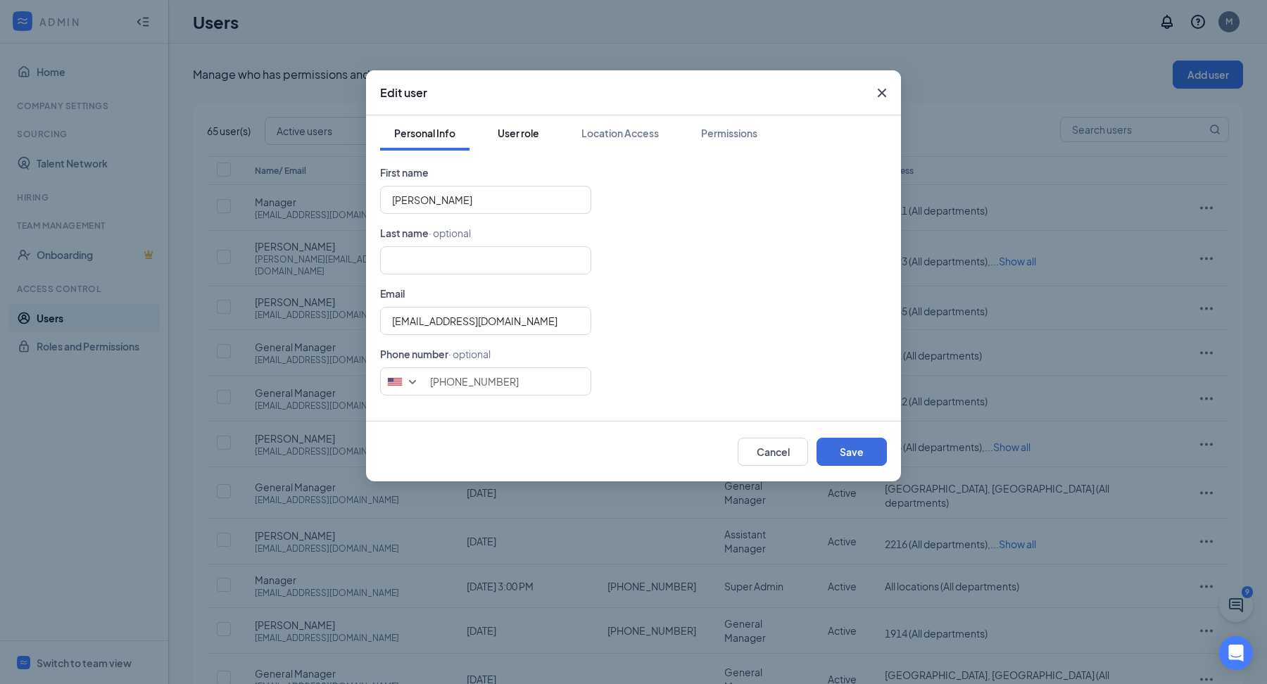
click at [500, 134] on div "User role" at bounding box center [519, 133] width 42 height 14
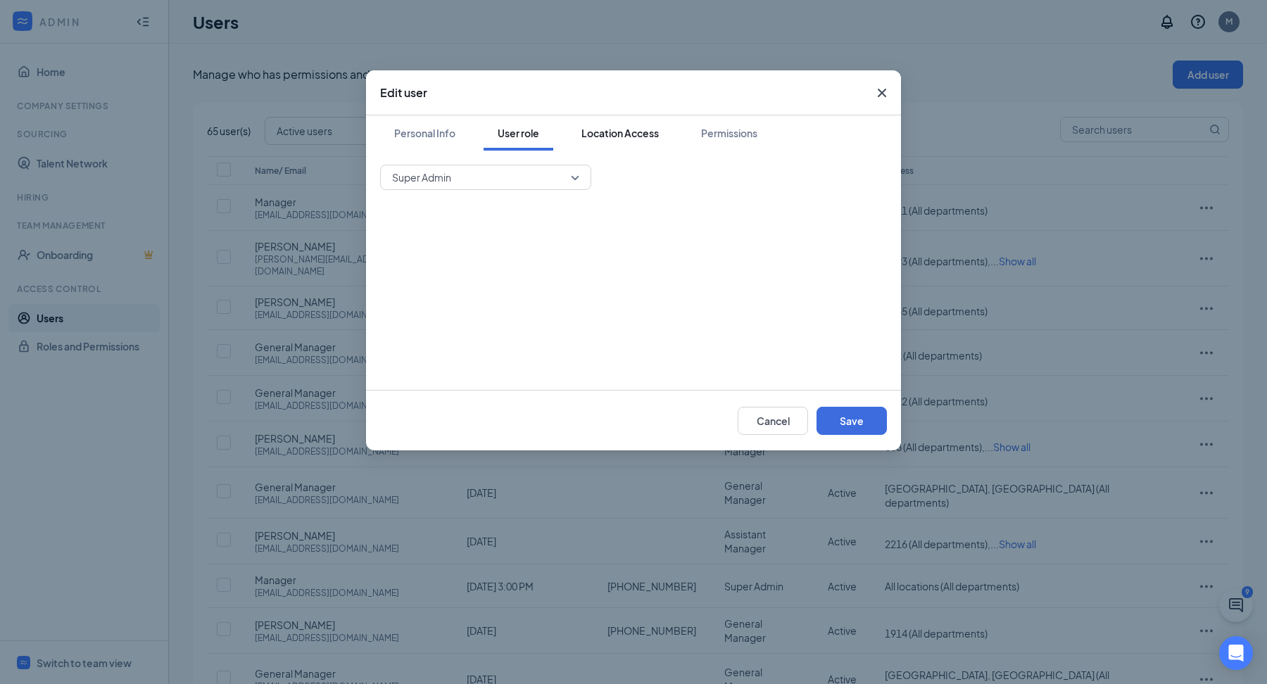
click at [595, 137] on div "Location Access" at bounding box center [619, 133] width 77 height 14
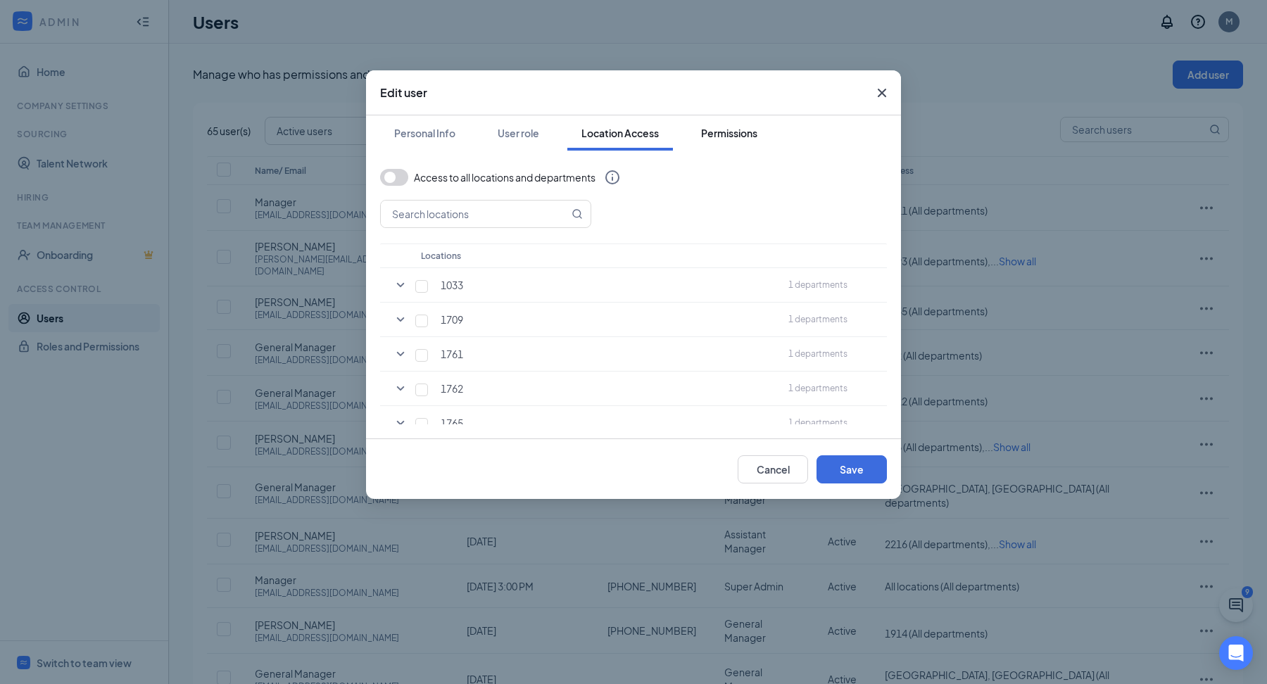
click at [713, 129] on div "Permissions" at bounding box center [729, 133] width 56 height 14
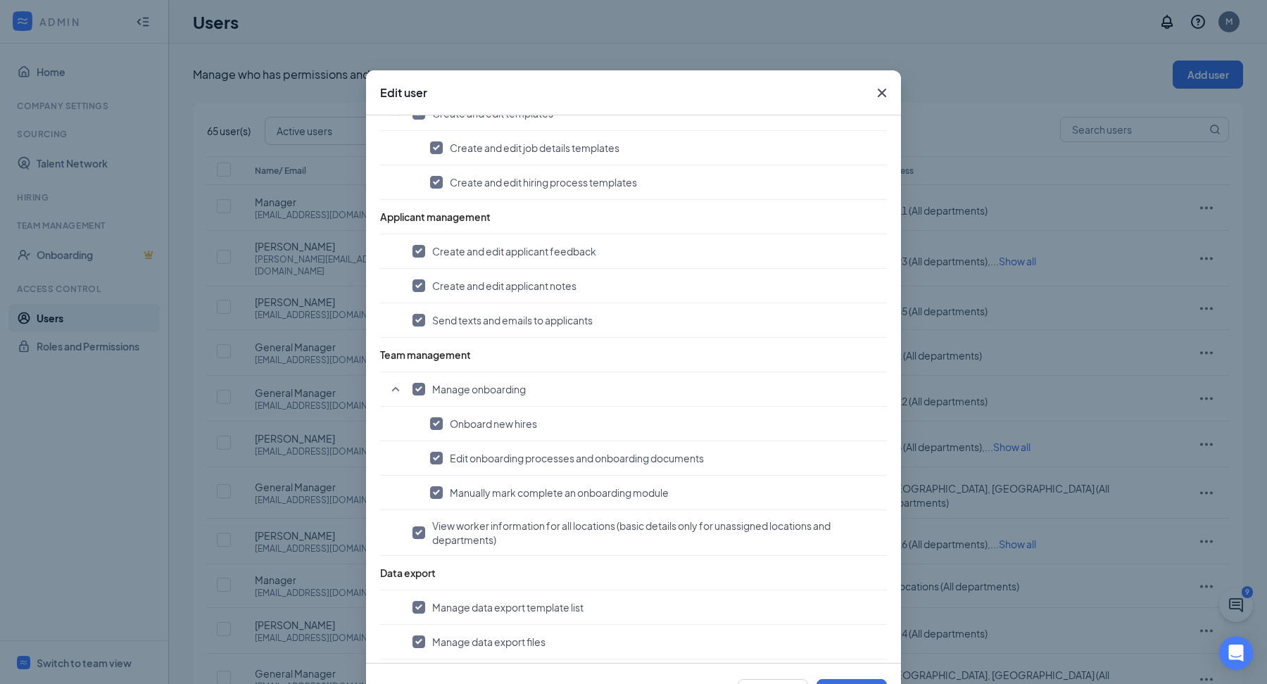
scroll to position [56, 0]
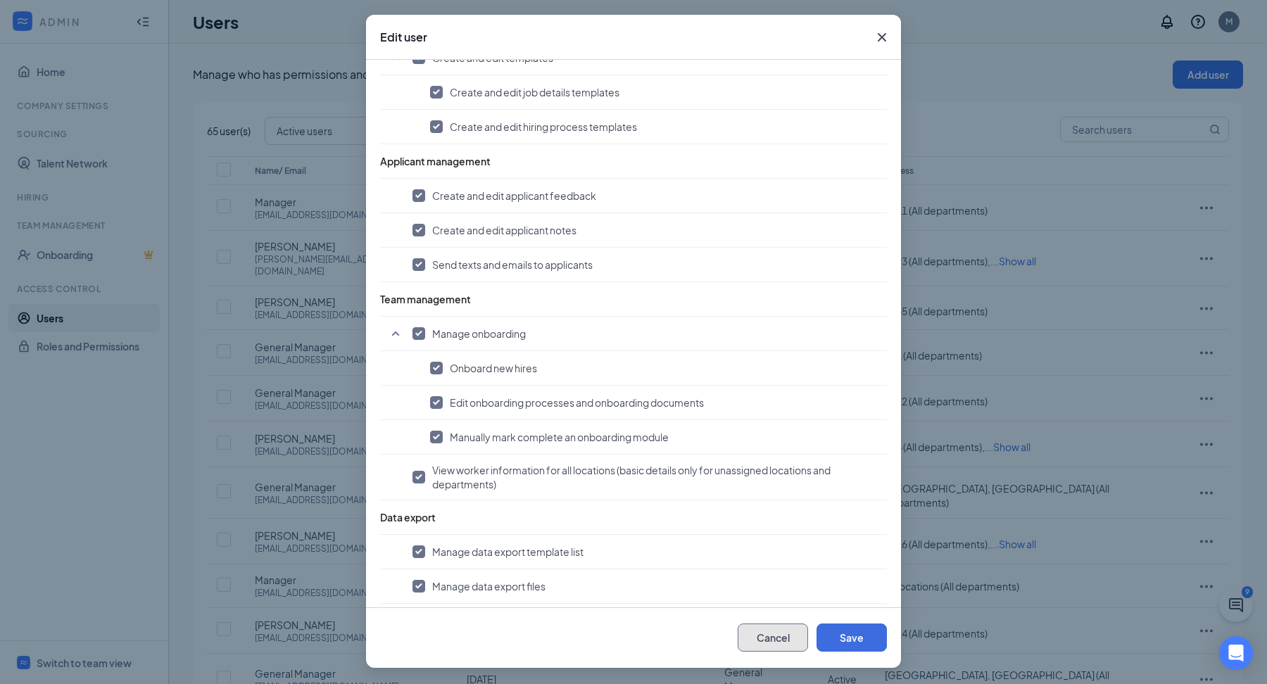
click at [769, 640] on button "Cancel" at bounding box center [773, 638] width 70 height 28
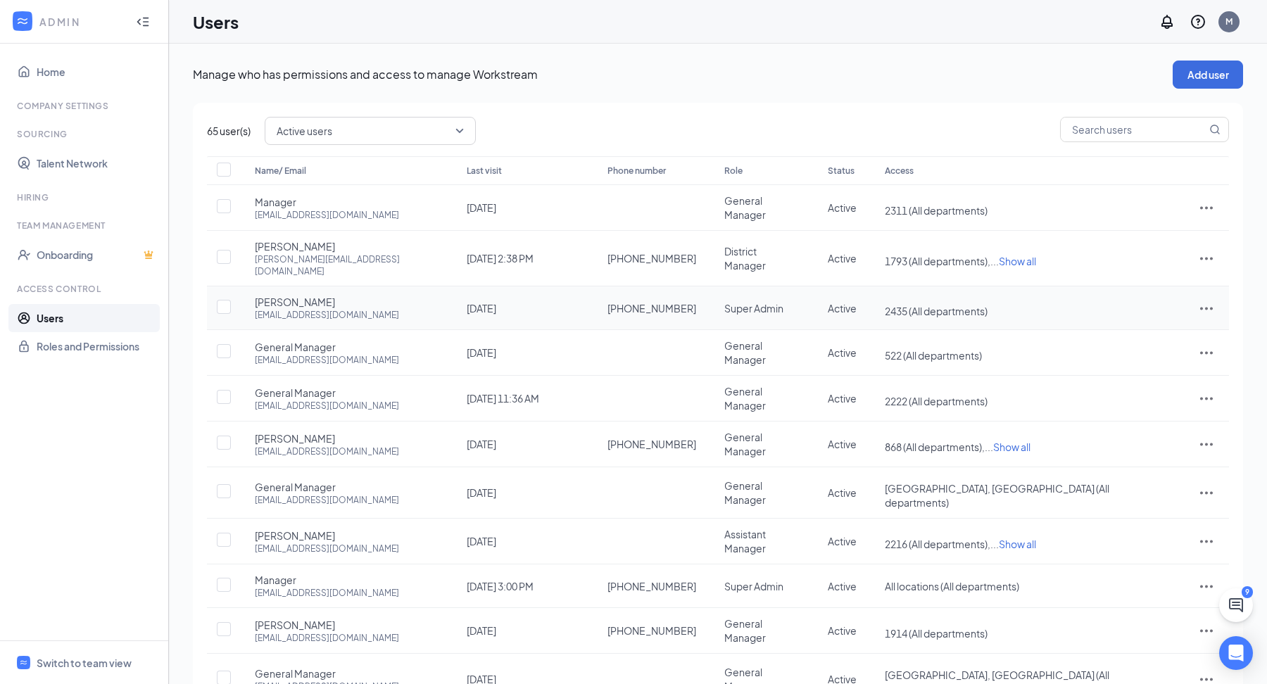
click at [1212, 300] on icon "ActionsIcon" at bounding box center [1206, 308] width 17 height 17
click at [1155, 317] on span "Edit user" at bounding box center [1136, 321] width 40 height 13
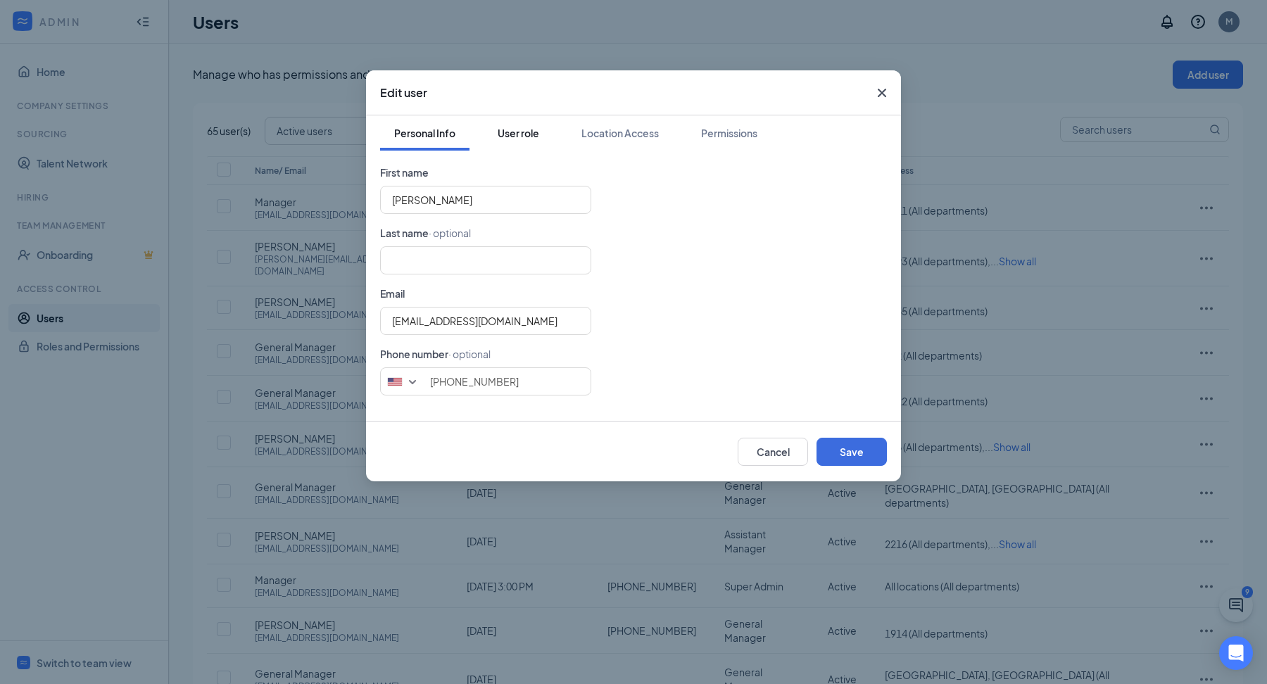
click at [508, 134] on div "User role" at bounding box center [519, 133] width 42 height 14
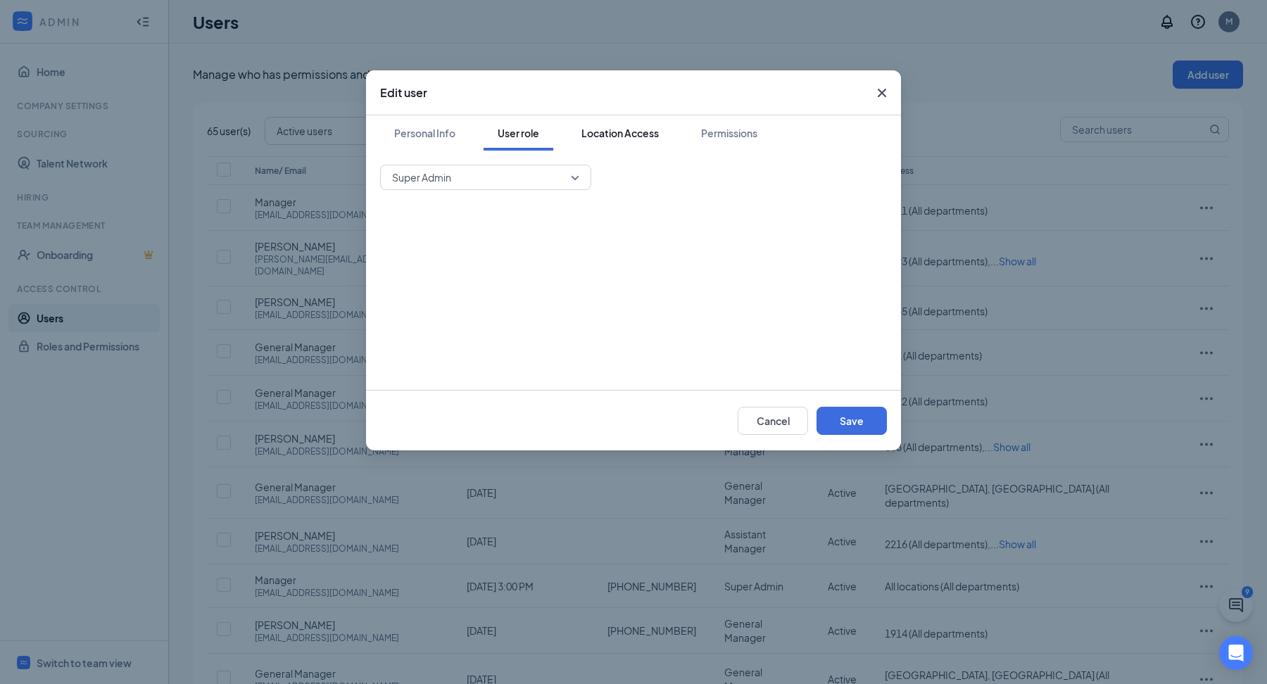
click at [617, 123] on button "Location Access" at bounding box center [620, 132] width 106 height 35
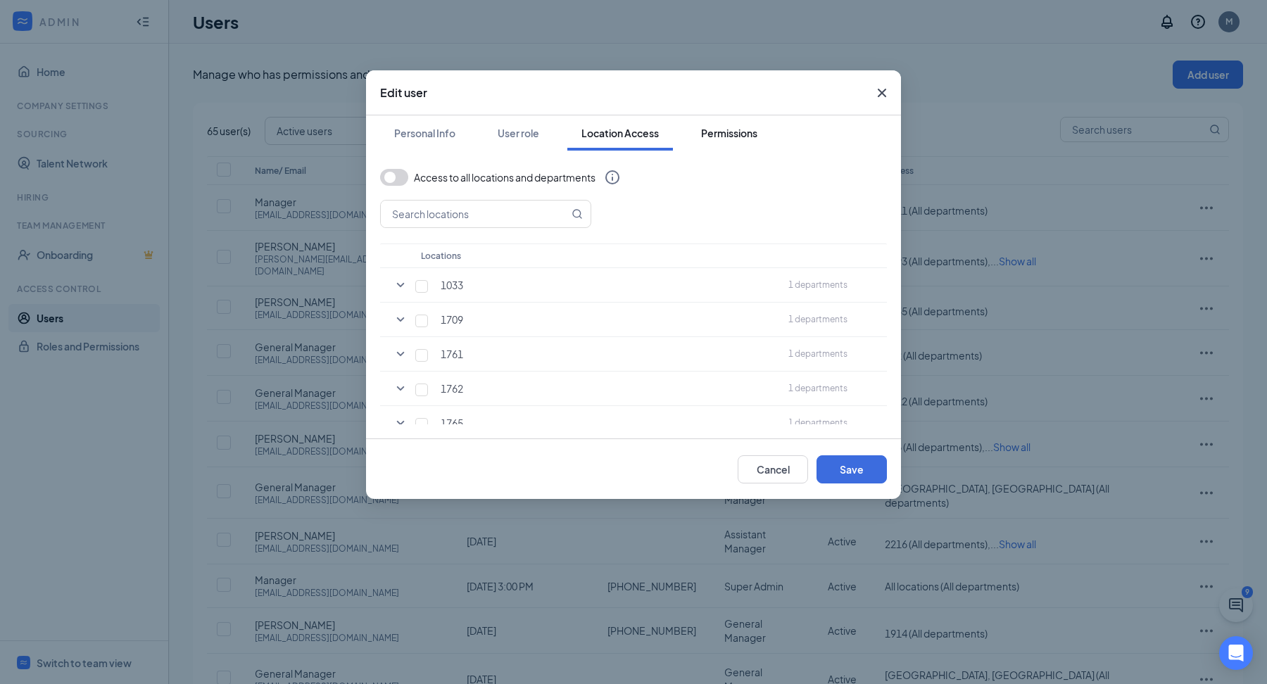
click at [702, 133] on div "Permissions" at bounding box center [729, 133] width 56 height 14
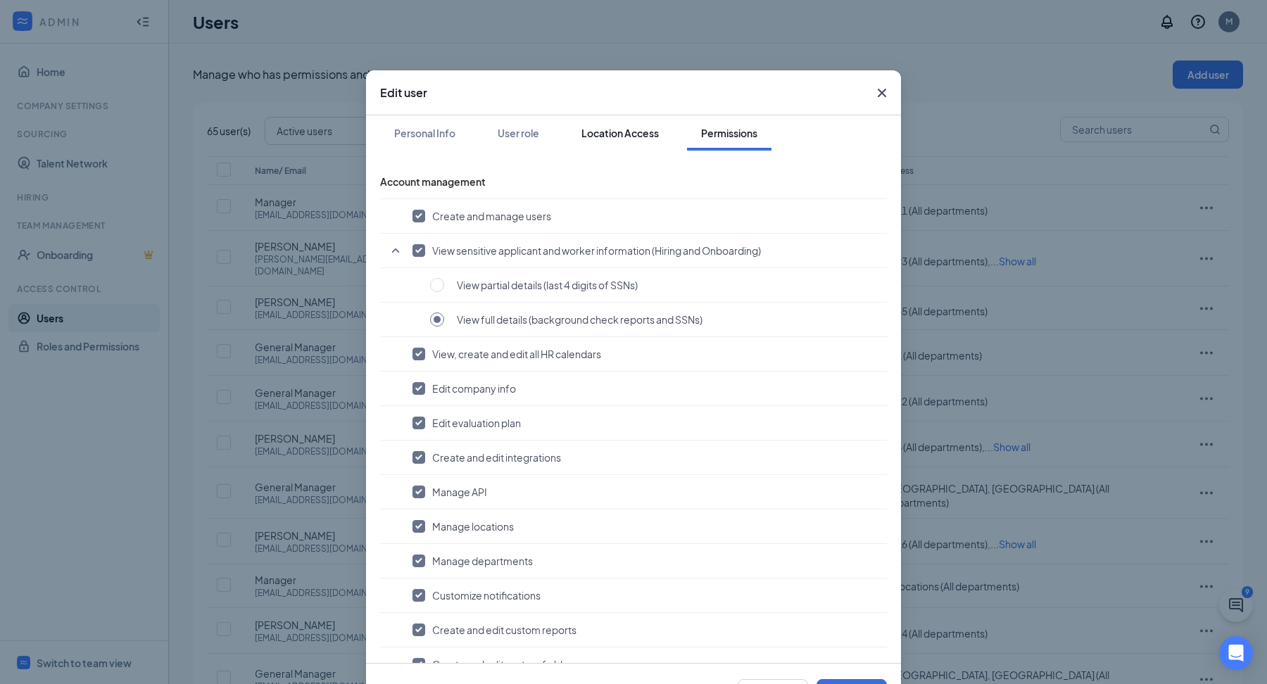
click at [632, 137] on div "Location Access" at bounding box center [619, 133] width 77 height 14
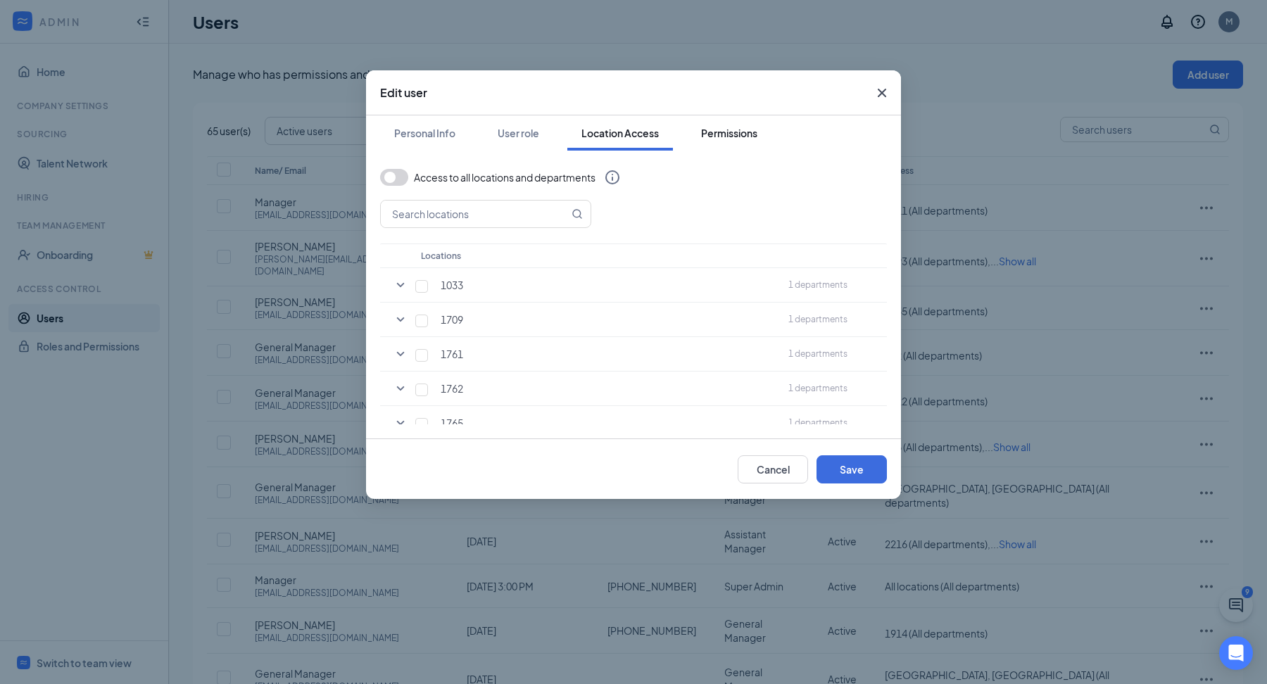
click at [718, 135] on div "Permissions" at bounding box center [729, 133] width 56 height 14
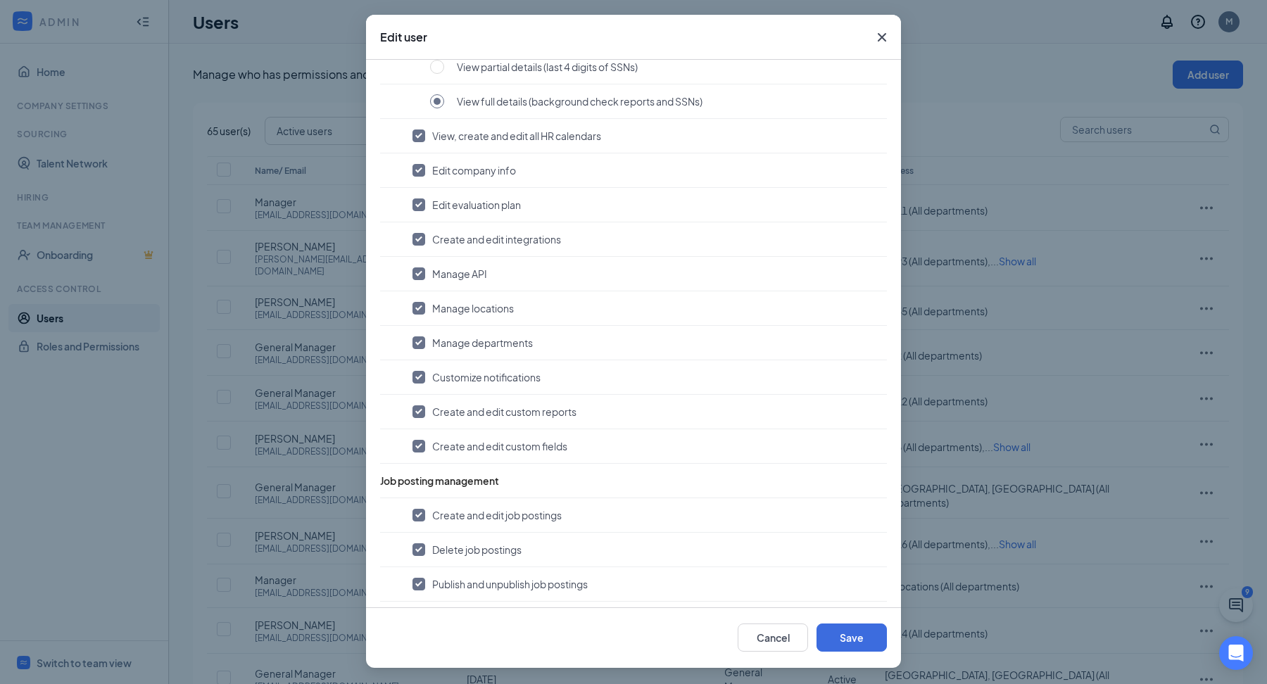
scroll to position [0, 0]
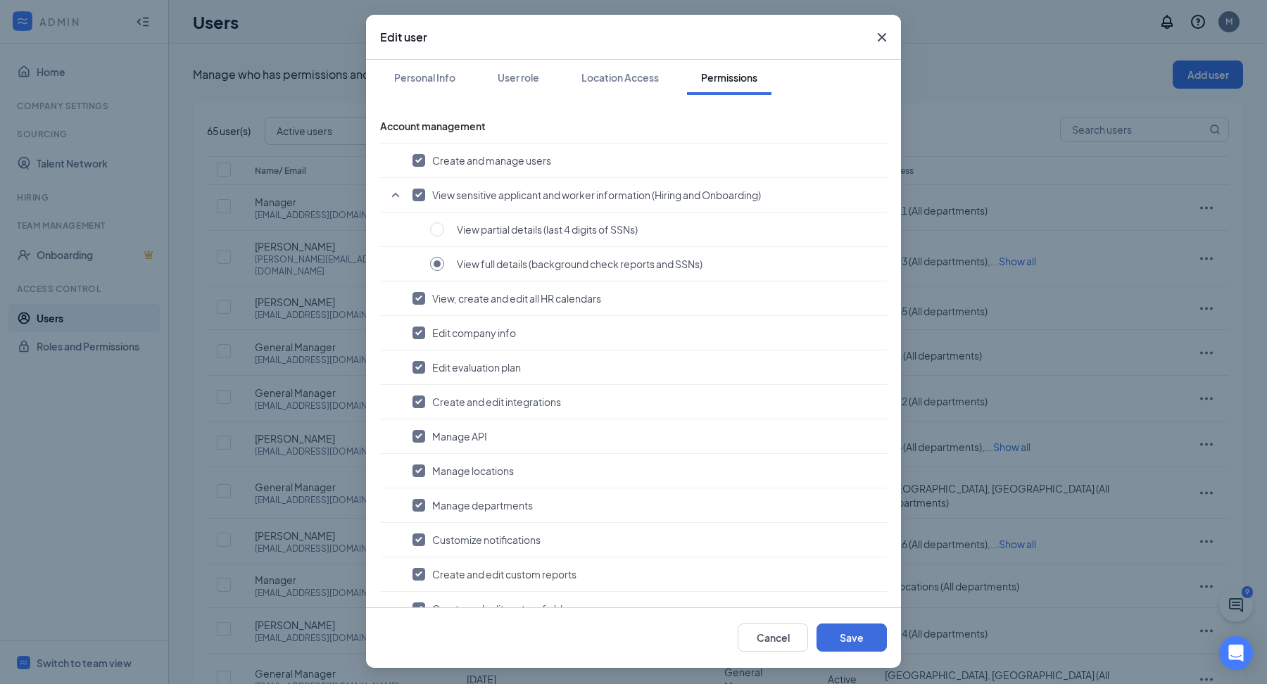
click at [887, 36] on icon "Cross" at bounding box center [881, 37] width 17 height 17
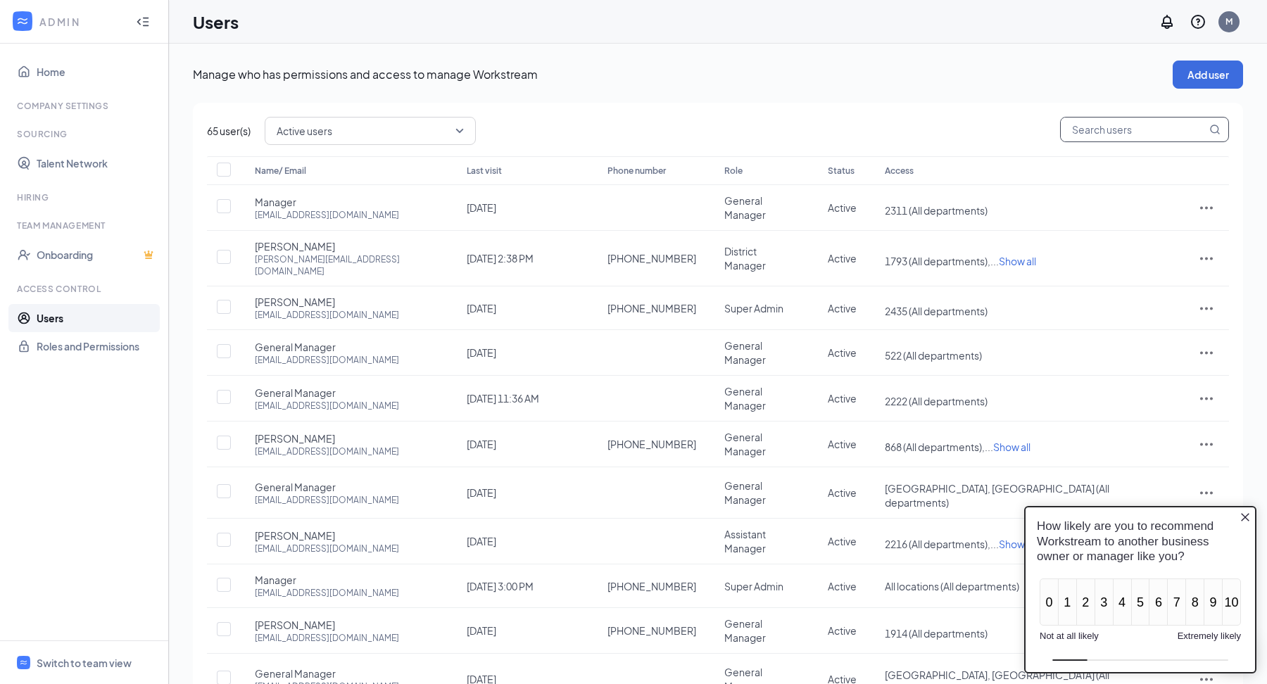
click at [1077, 127] on input "text" at bounding box center [1134, 130] width 146 height 24
type input "a"
type input "[PERSON_NAME]"
checkbox input "true"
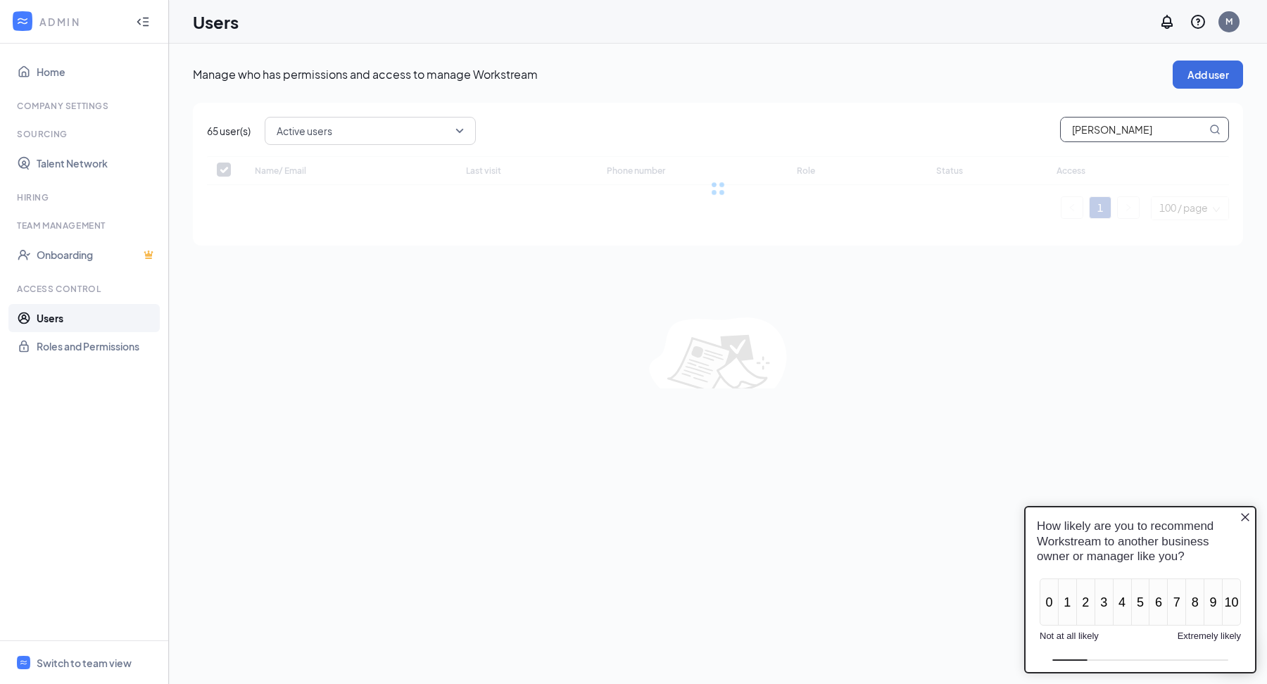
type input "martishi"
checkbox input "false"
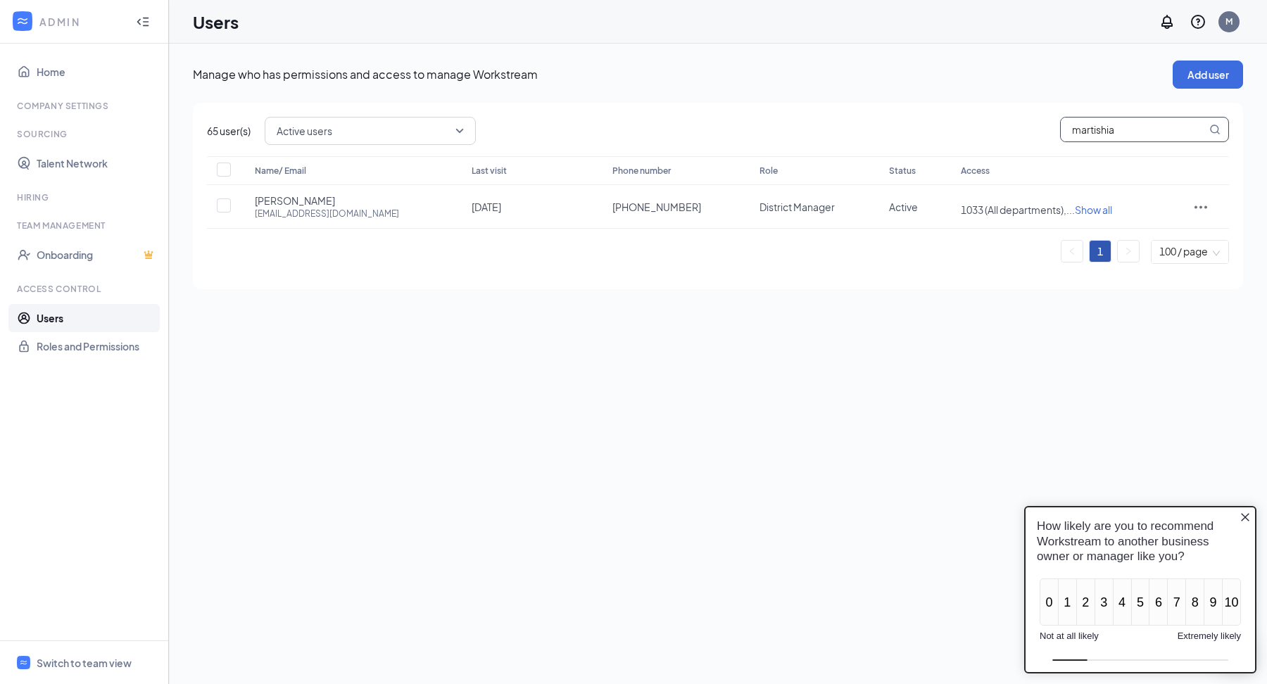
type input "martishia"
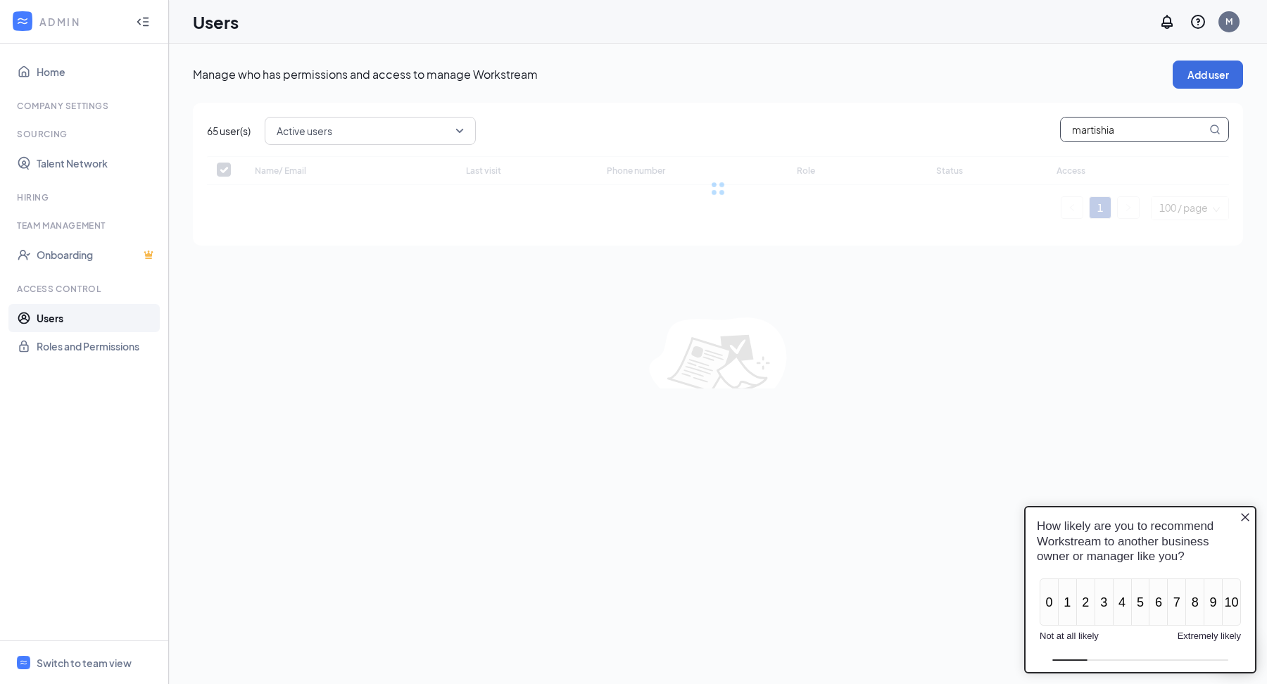
checkbox input "false"
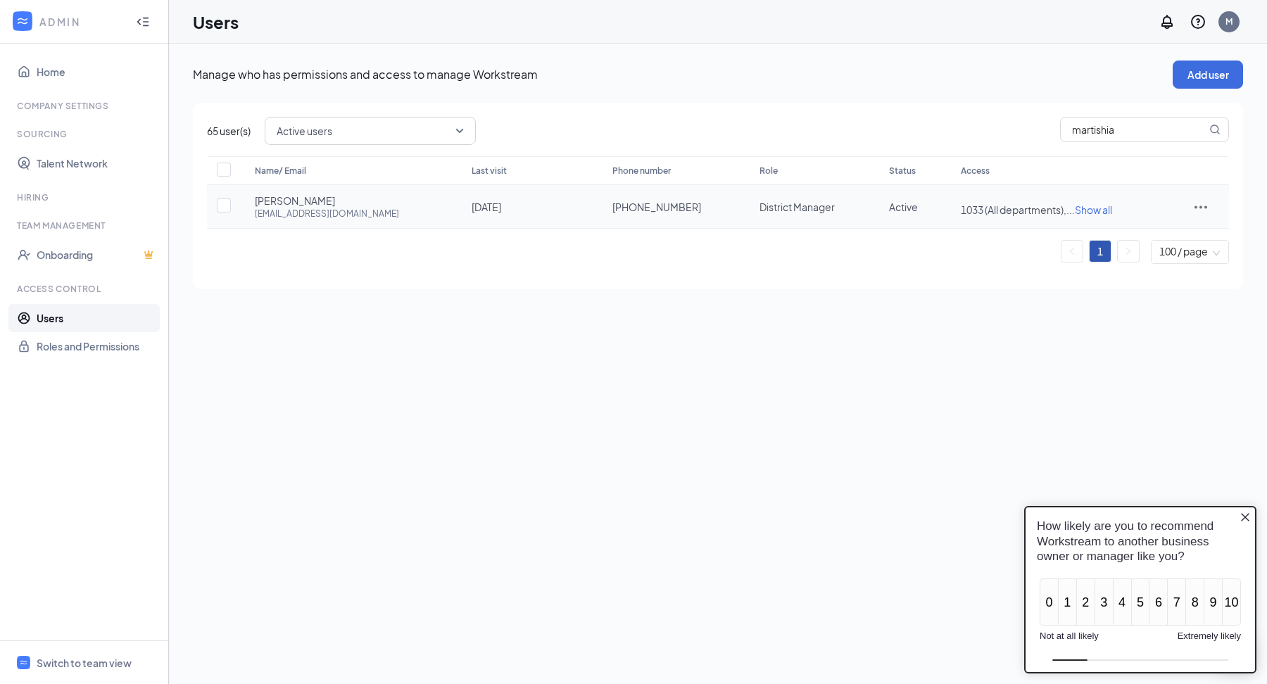
click at [1201, 211] on icon "ActionsIcon" at bounding box center [1200, 206] width 17 height 17
click at [1141, 236] on span "Edit user" at bounding box center [1136, 235] width 40 height 13
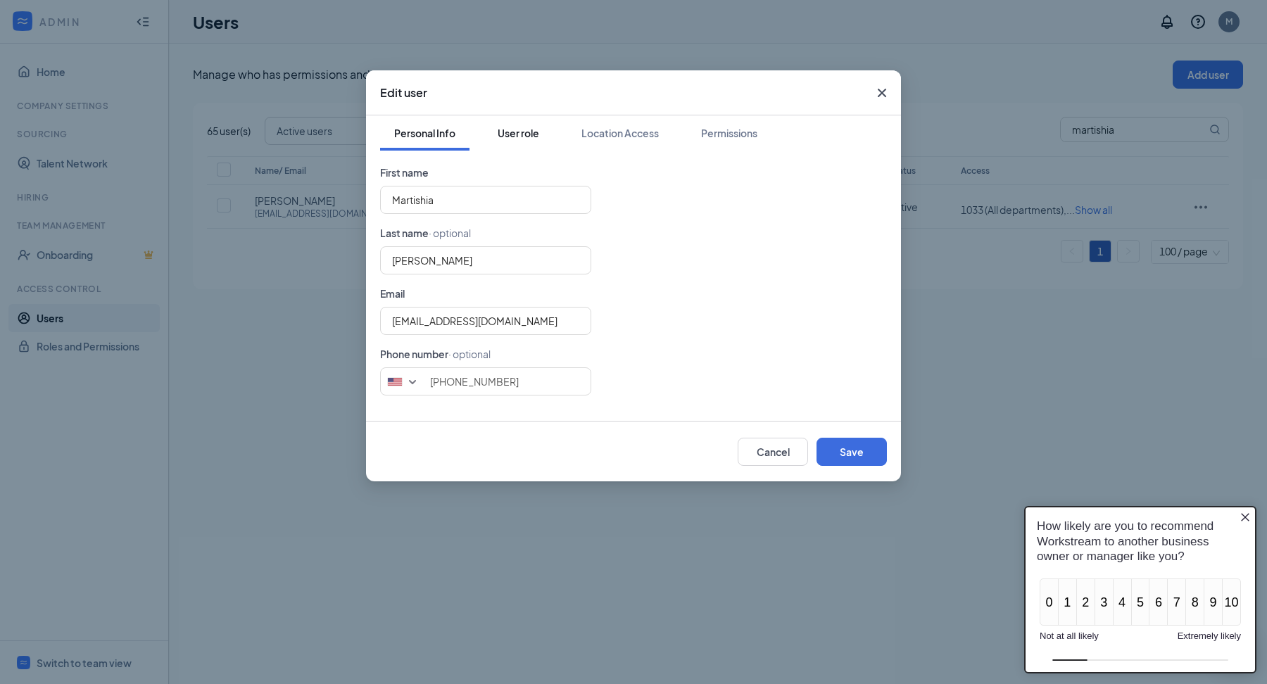
click at [524, 130] on div "User role" at bounding box center [519, 133] width 42 height 14
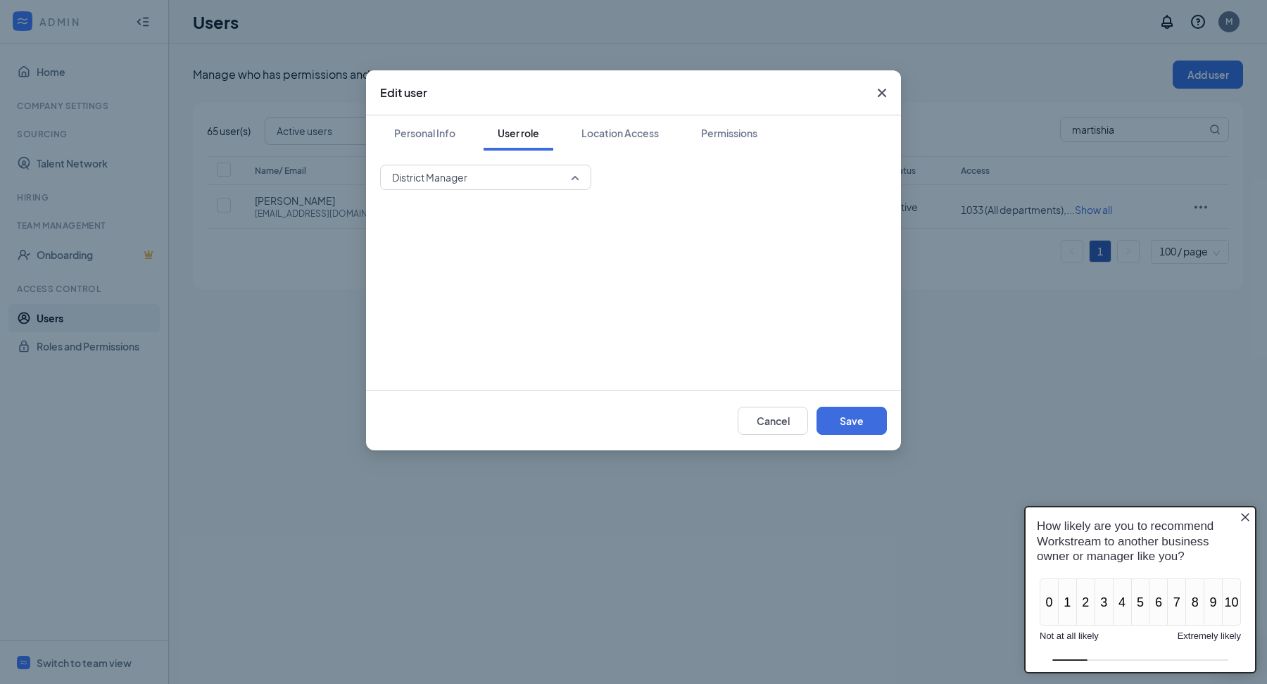
click at [515, 185] on span "District Manager" at bounding box center [479, 177] width 175 height 21
click at [507, 219] on span "Super Admin" at bounding box center [485, 213] width 189 height 15
click at [635, 125] on button "Location Access" at bounding box center [620, 132] width 106 height 35
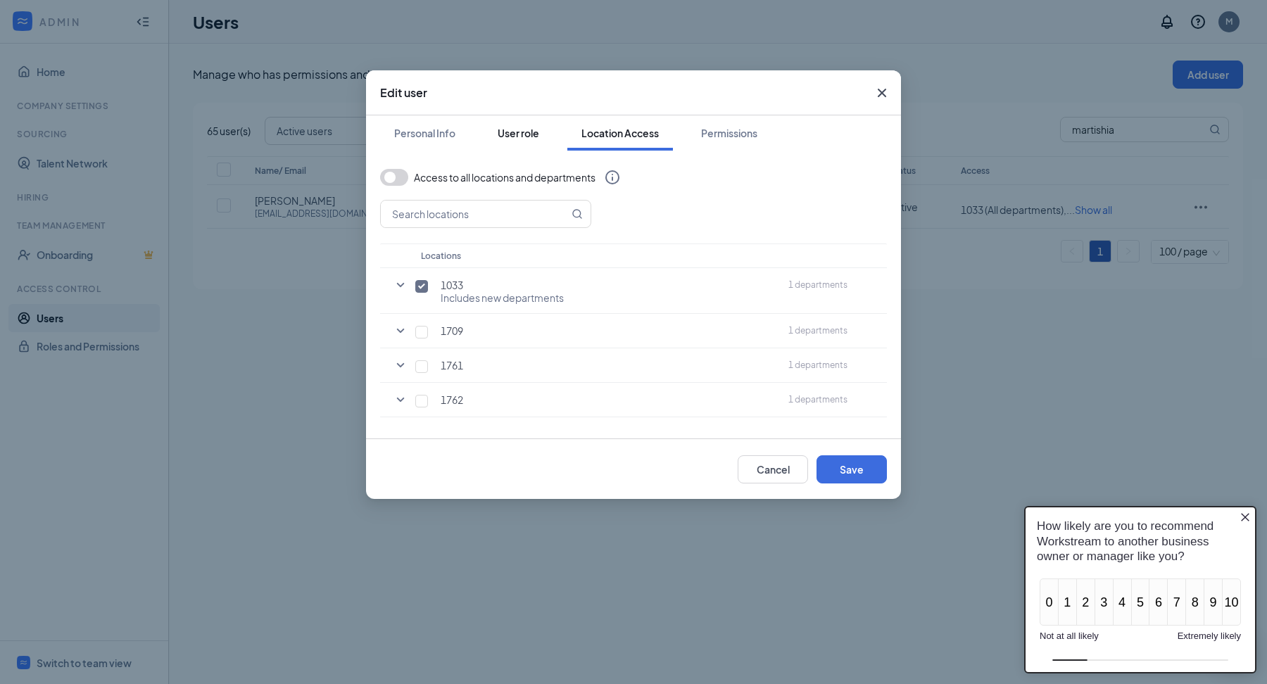
click at [525, 133] on div "User role" at bounding box center [519, 133] width 42 height 14
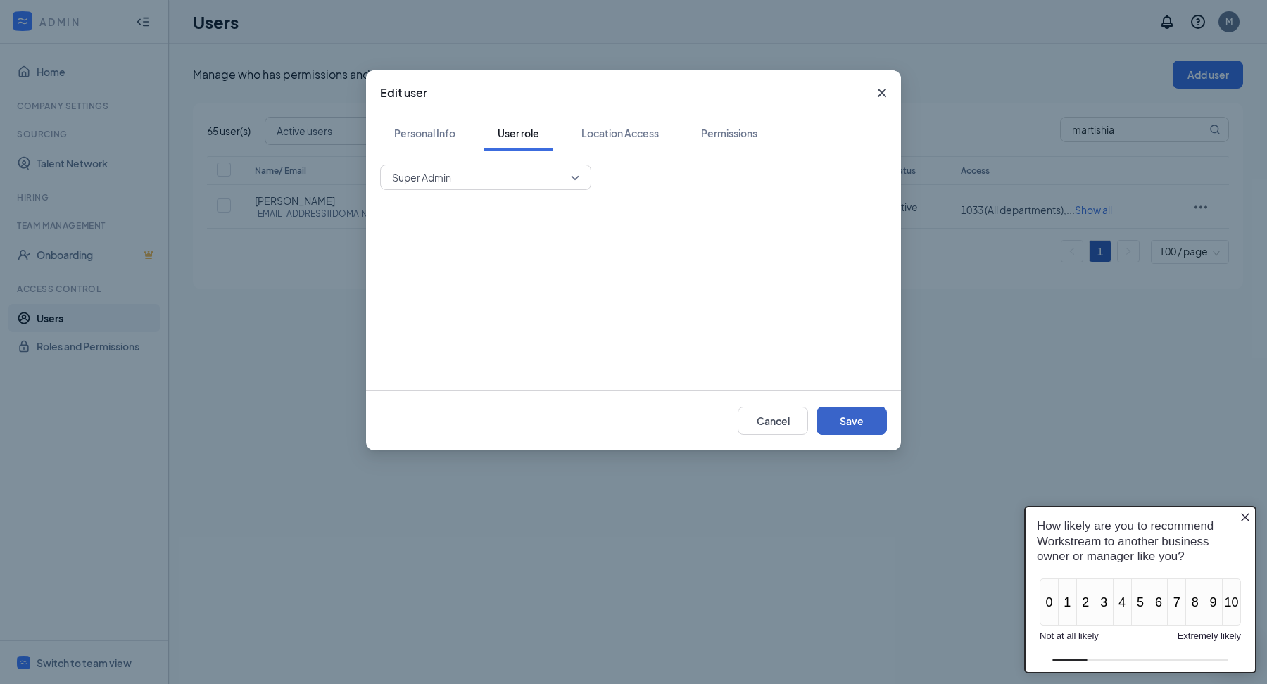
click at [856, 411] on button "Save" at bounding box center [851, 421] width 70 height 28
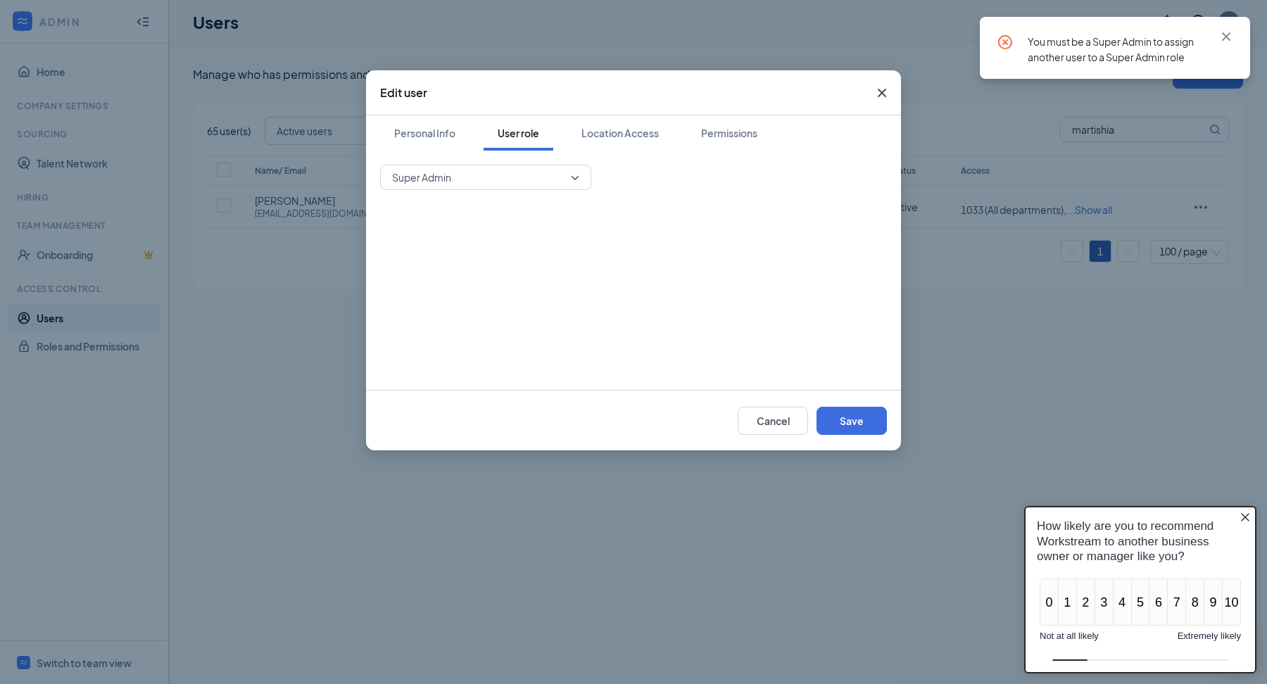
click at [883, 93] on icon "Cross" at bounding box center [881, 92] width 17 height 17
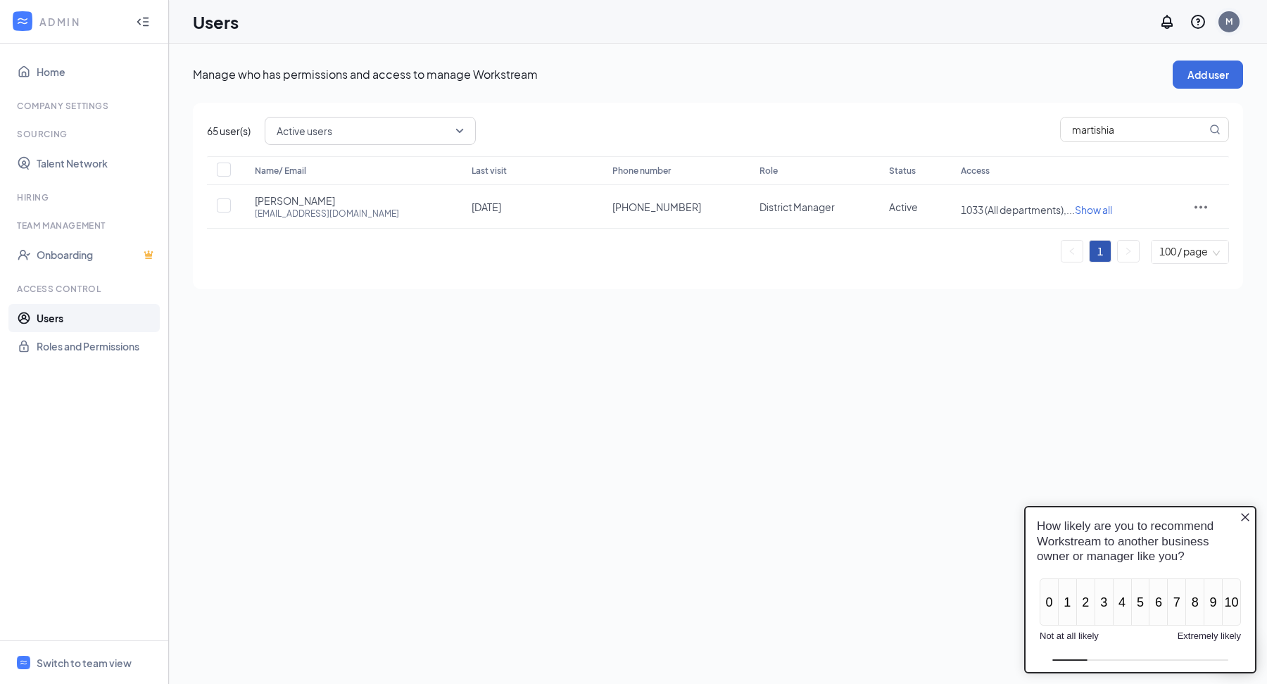
click at [1239, 25] on div "M" at bounding box center [1229, 22] width 28 height 28
click at [1230, 27] on div "M" at bounding box center [1228, 21] width 21 height 21
click at [1127, 235] on div "Log out" at bounding box center [1158, 229] width 152 height 14
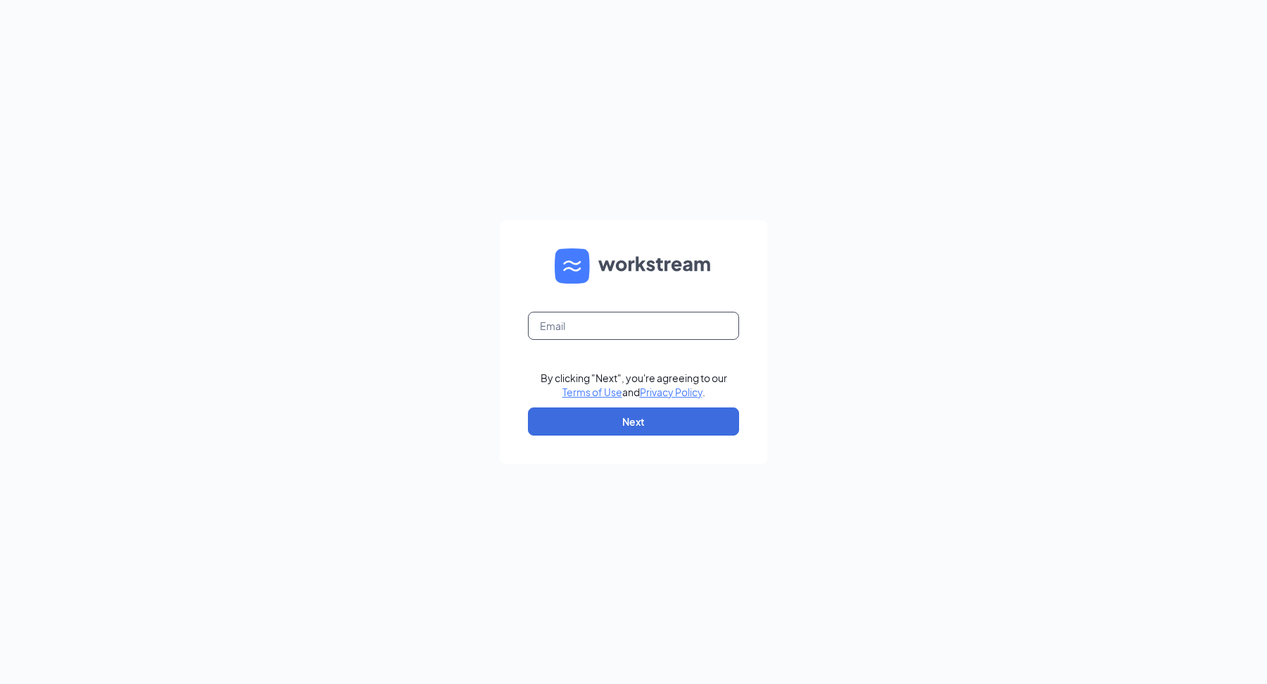
click at [680, 332] on input "text" at bounding box center [633, 326] width 211 height 28
type input "[EMAIL_ADDRESS][DOMAIN_NAME]"
click at [660, 415] on button "Next" at bounding box center [633, 421] width 211 height 28
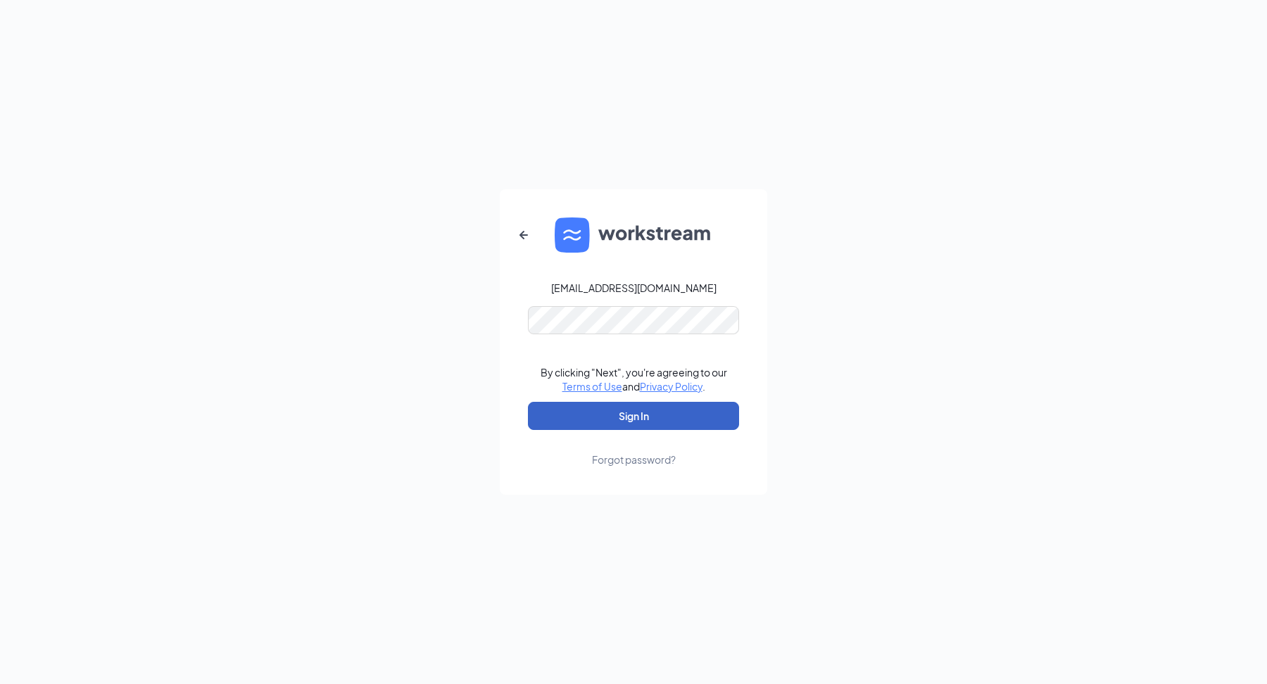
click at [638, 416] on button "Sign In" at bounding box center [633, 416] width 211 height 28
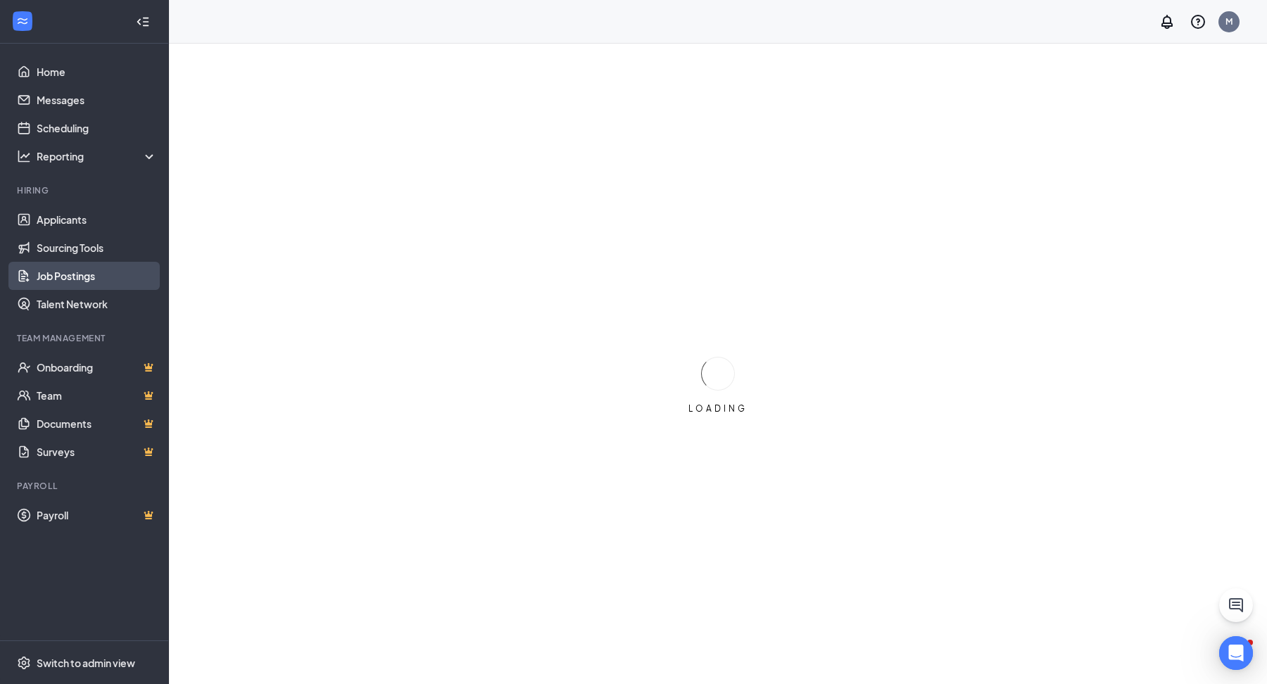
click at [60, 268] on link "Job Postings" at bounding box center [97, 276] width 120 height 28
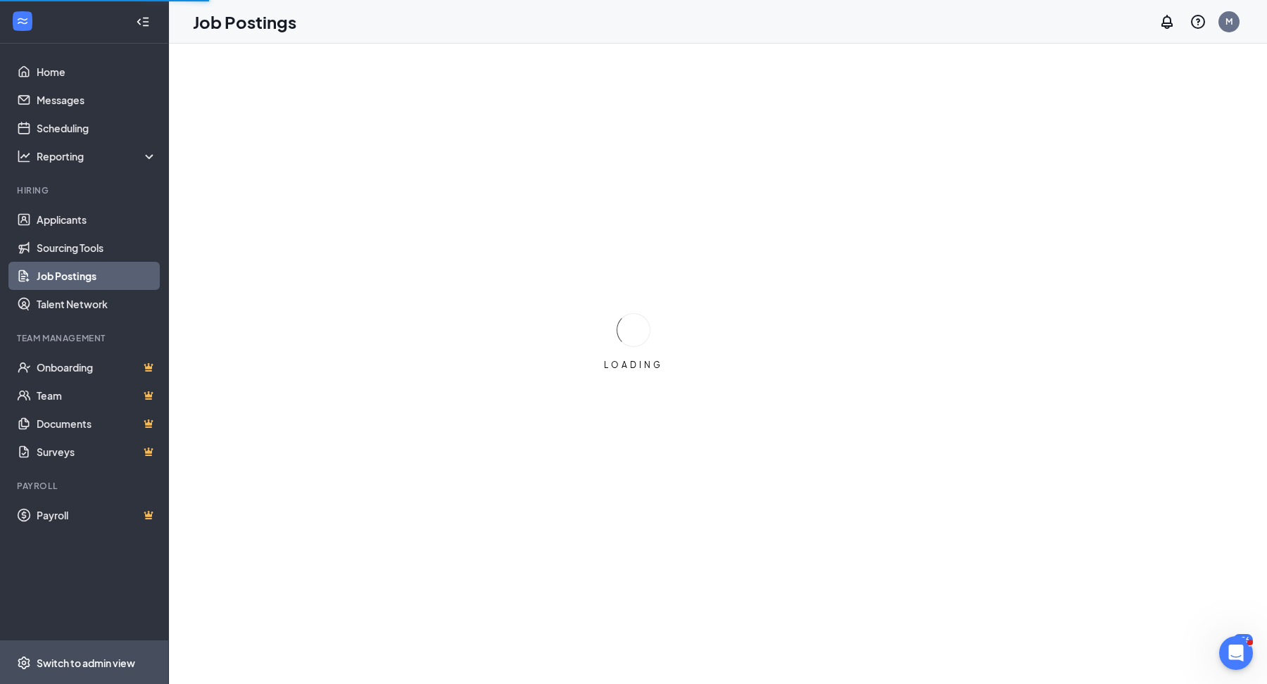
click at [87, 658] on div "Switch to admin view" at bounding box center [86, 663] width 99 height 14
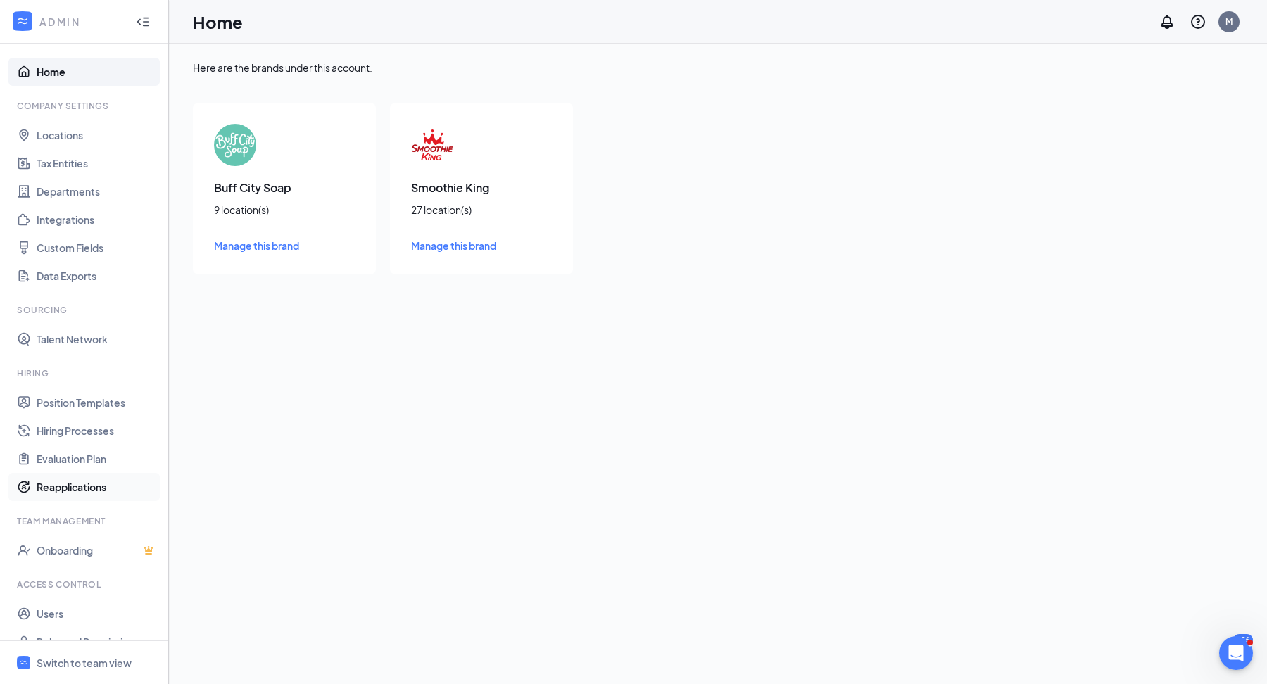
scroll to position [20, 0]
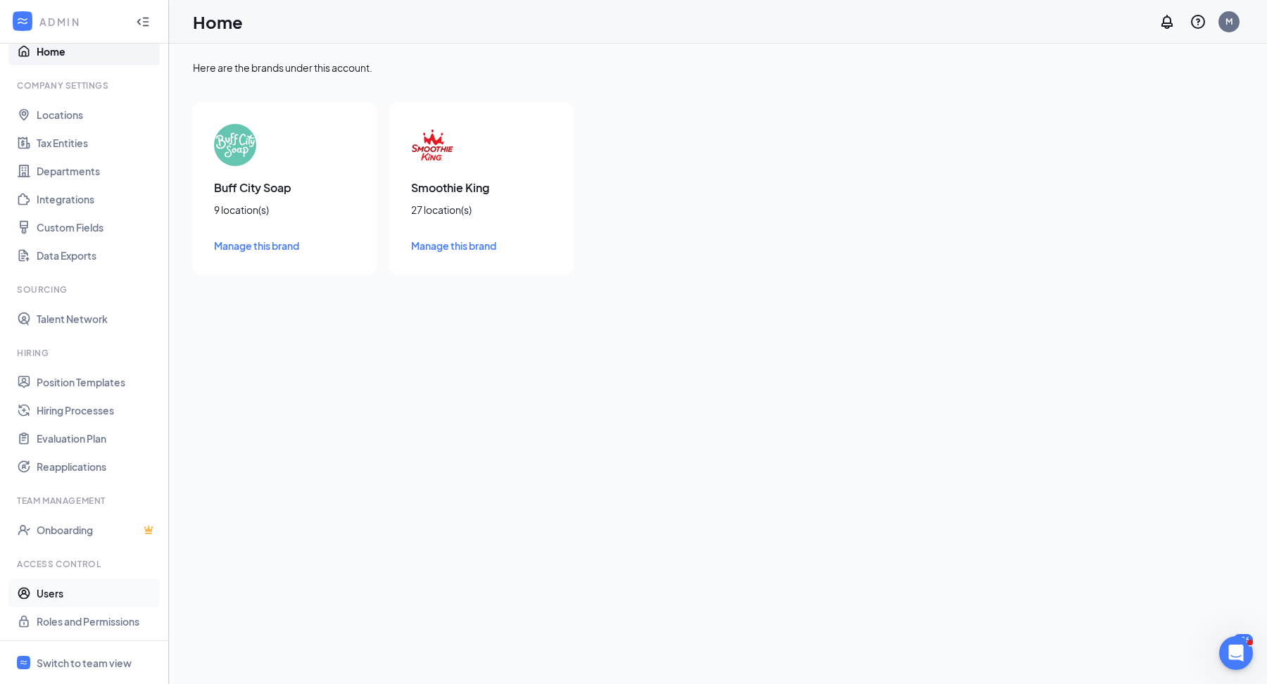
click at [95, 588] on link "Users" at bounding box center [97, 593] width 120 height 28
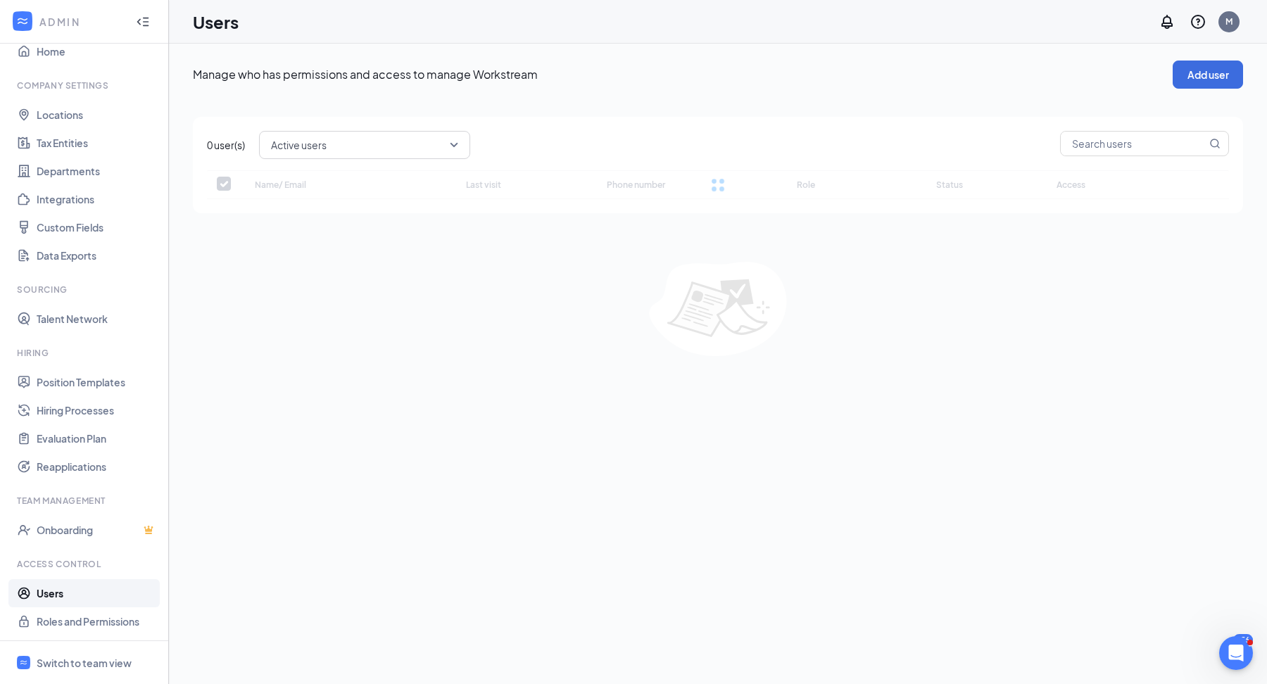
checkbox input "false"
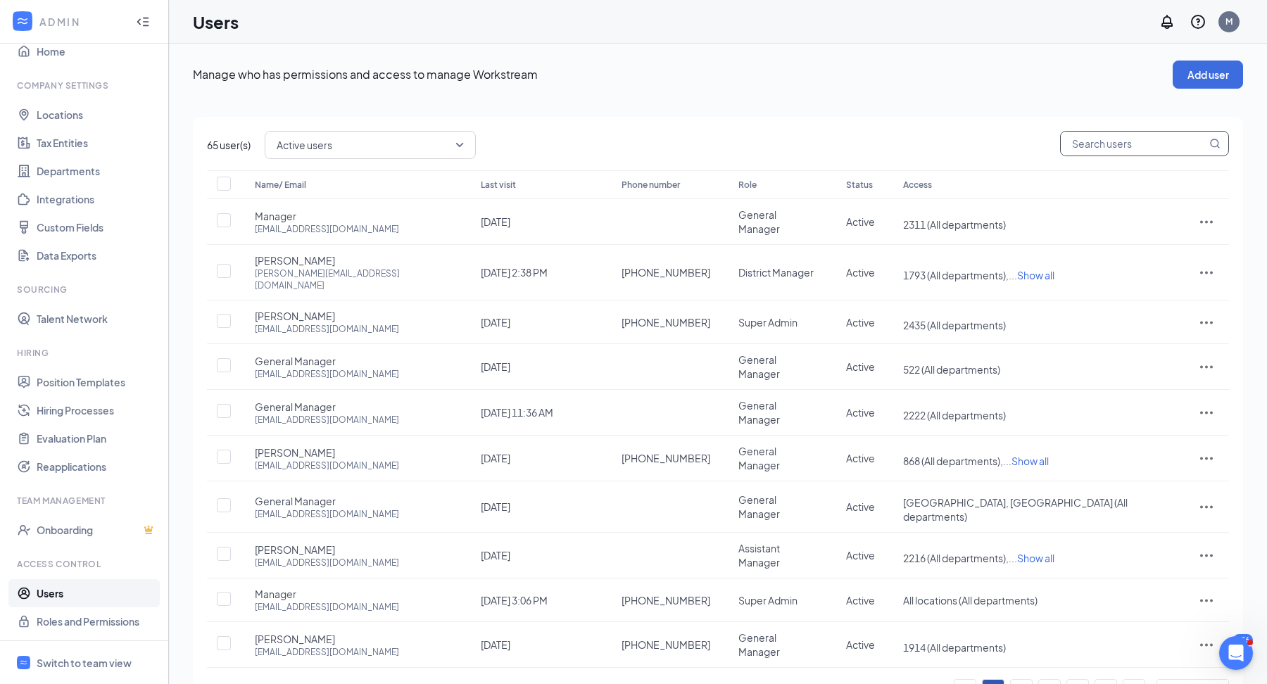
click at [1081, 137] on input "text" at bounding box center [1134, 144] width 146 height 24
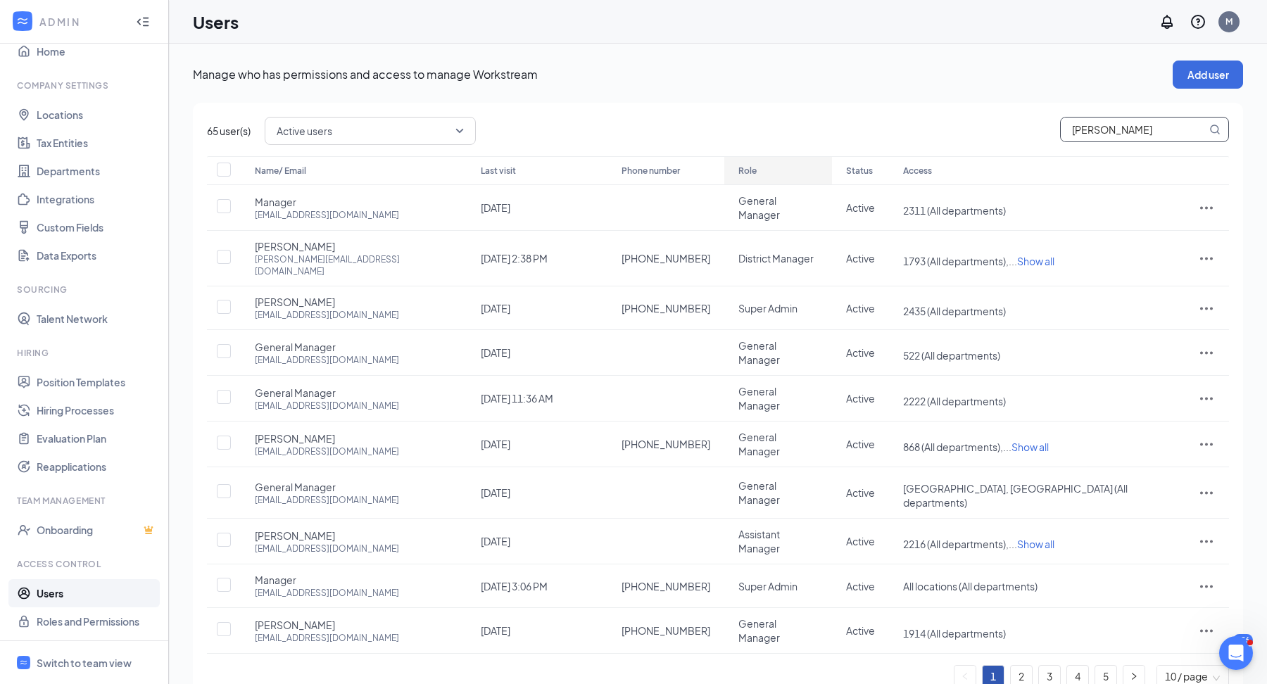
type input "michelle"
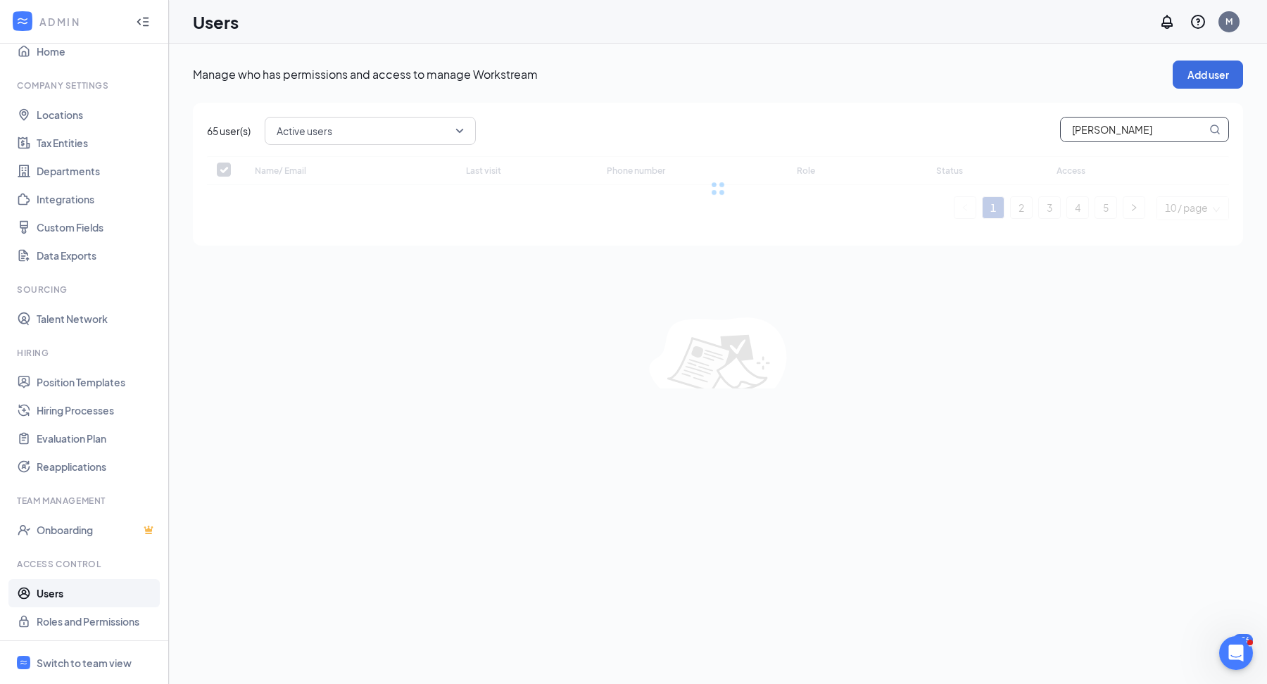
checkbox input "false"
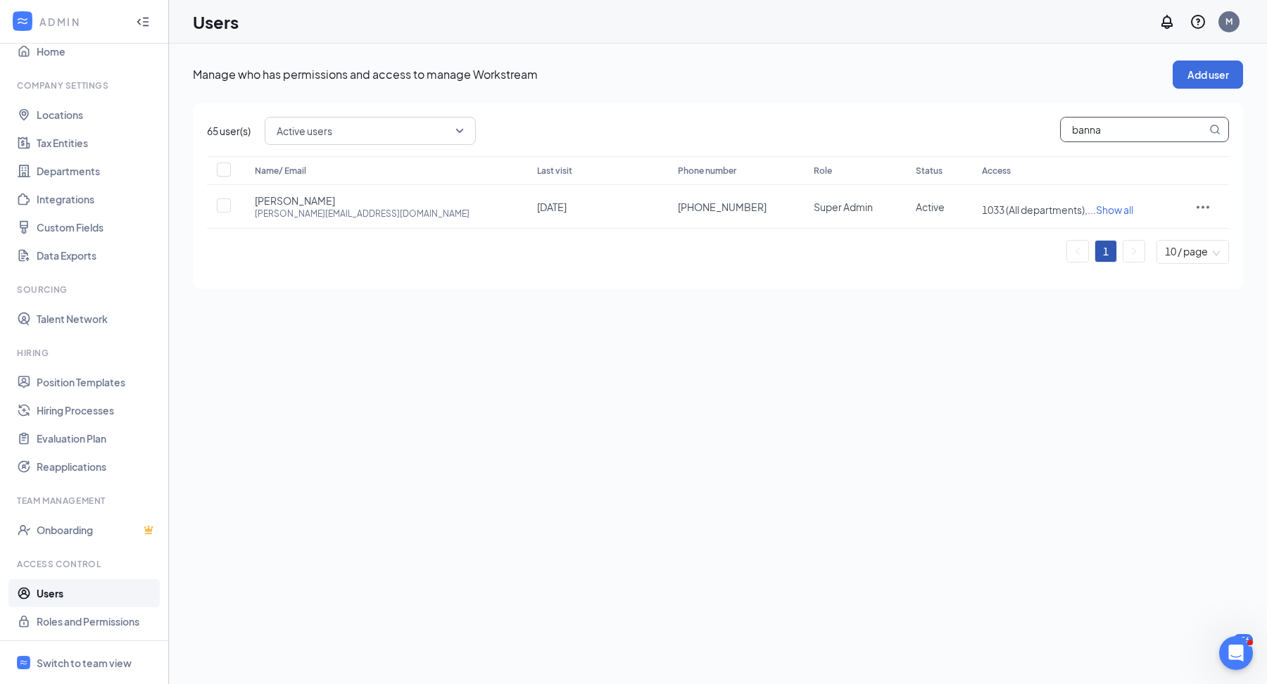
type input "banna"
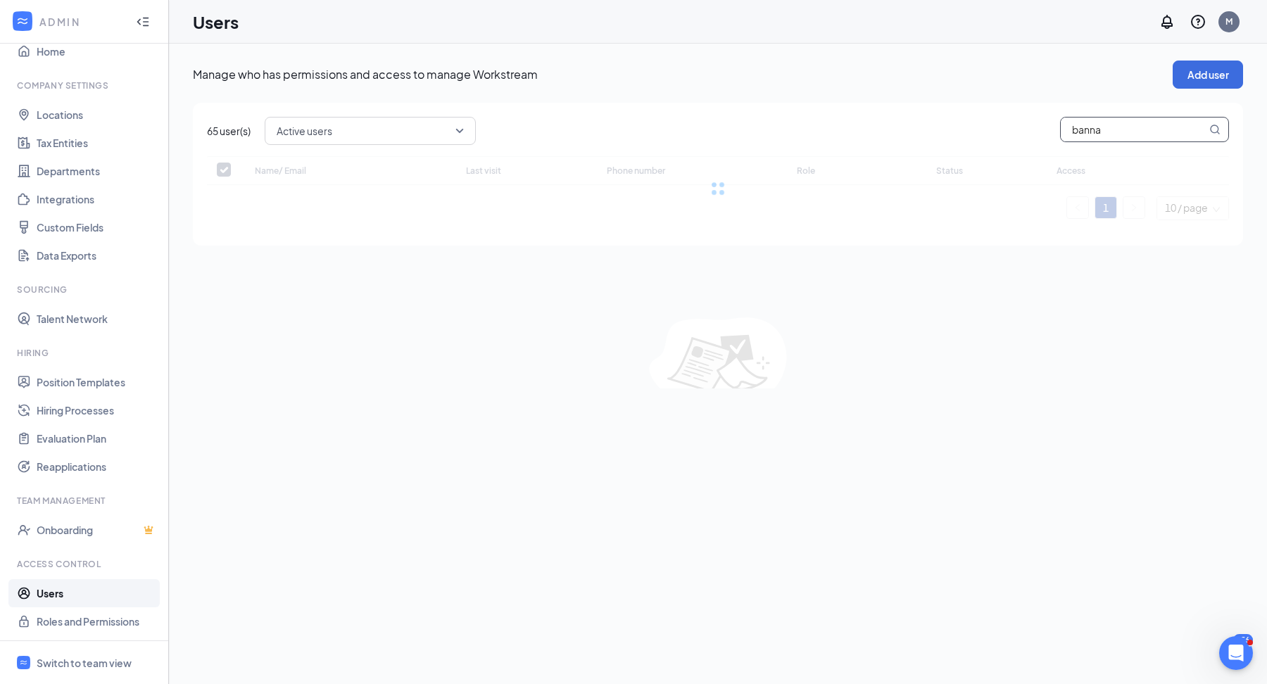
checkbox input "false"
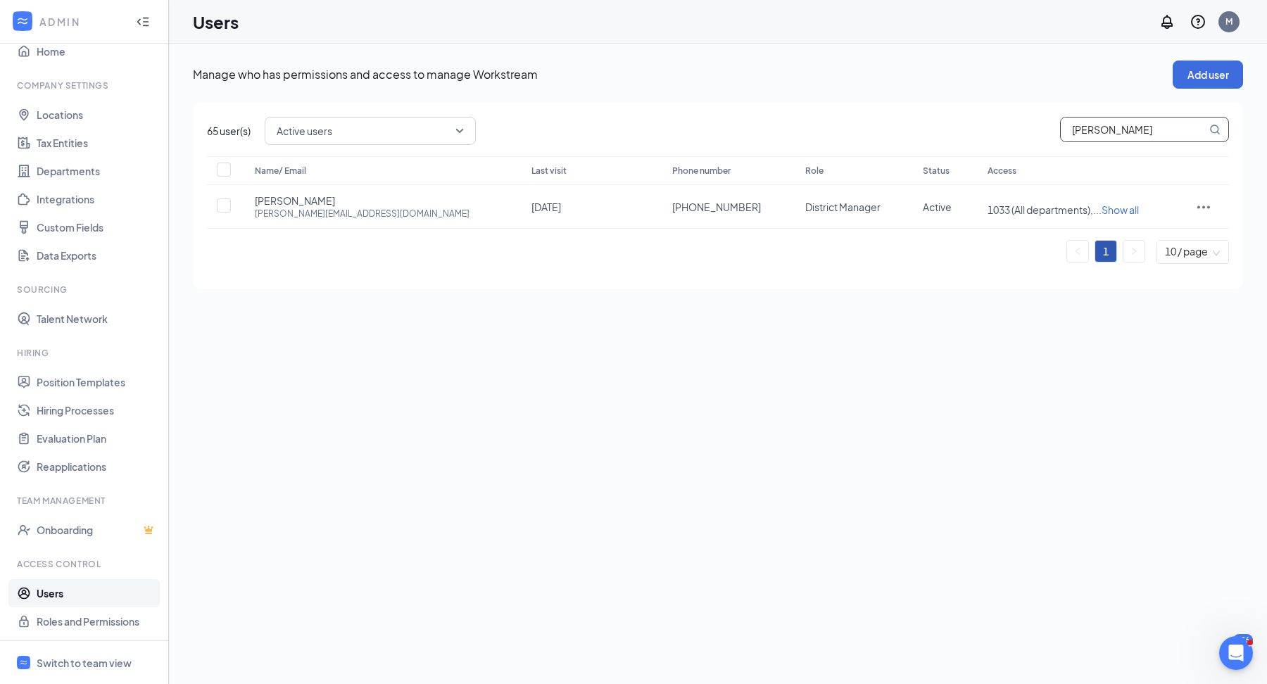
type input "martisha"
checkbox input "true"
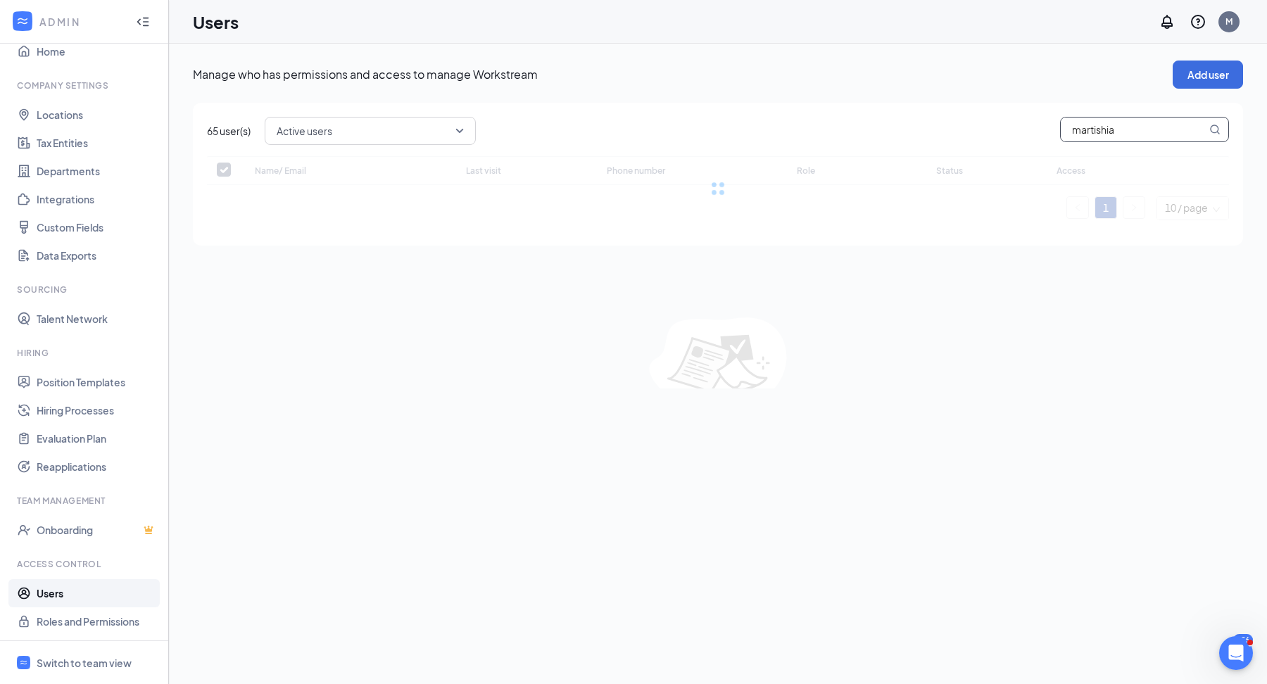
type input "martishia"
checkbox input "false"
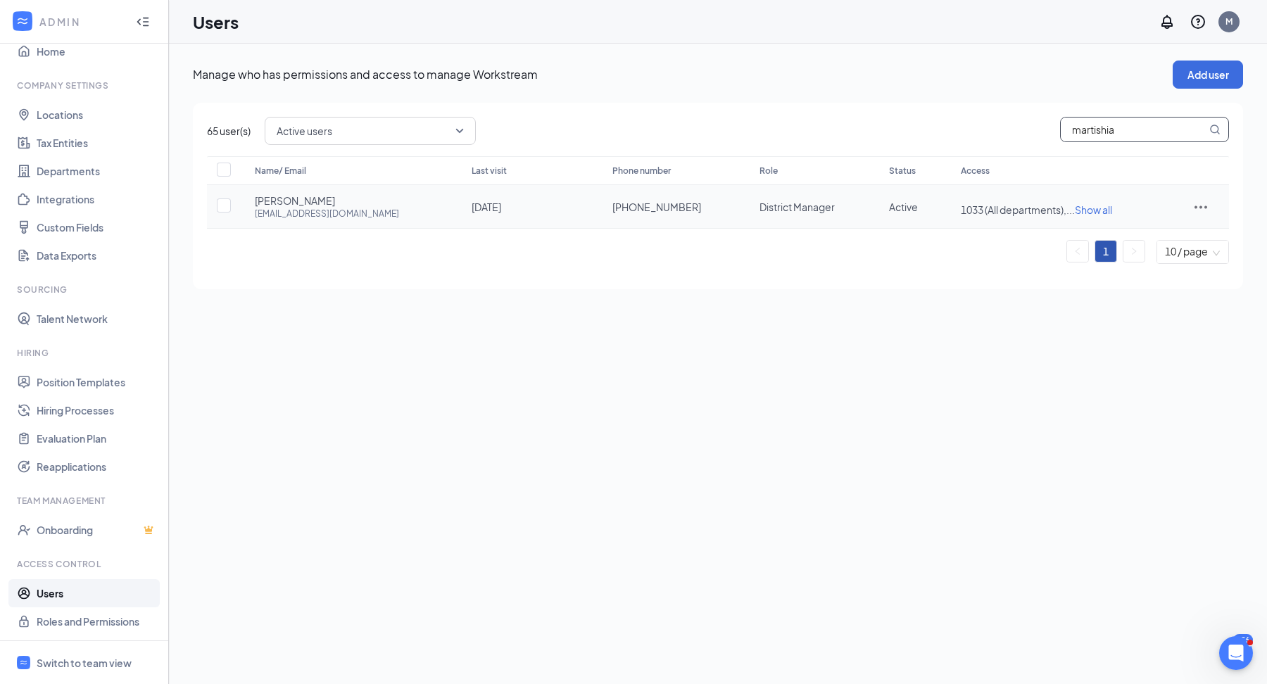
click at [1212, 200] on div at bounding box center [1201, 206] width 28 height 17
click at [1147, 236] on span "Edit user" at bounding box center [1136, 235] width 40 height 13
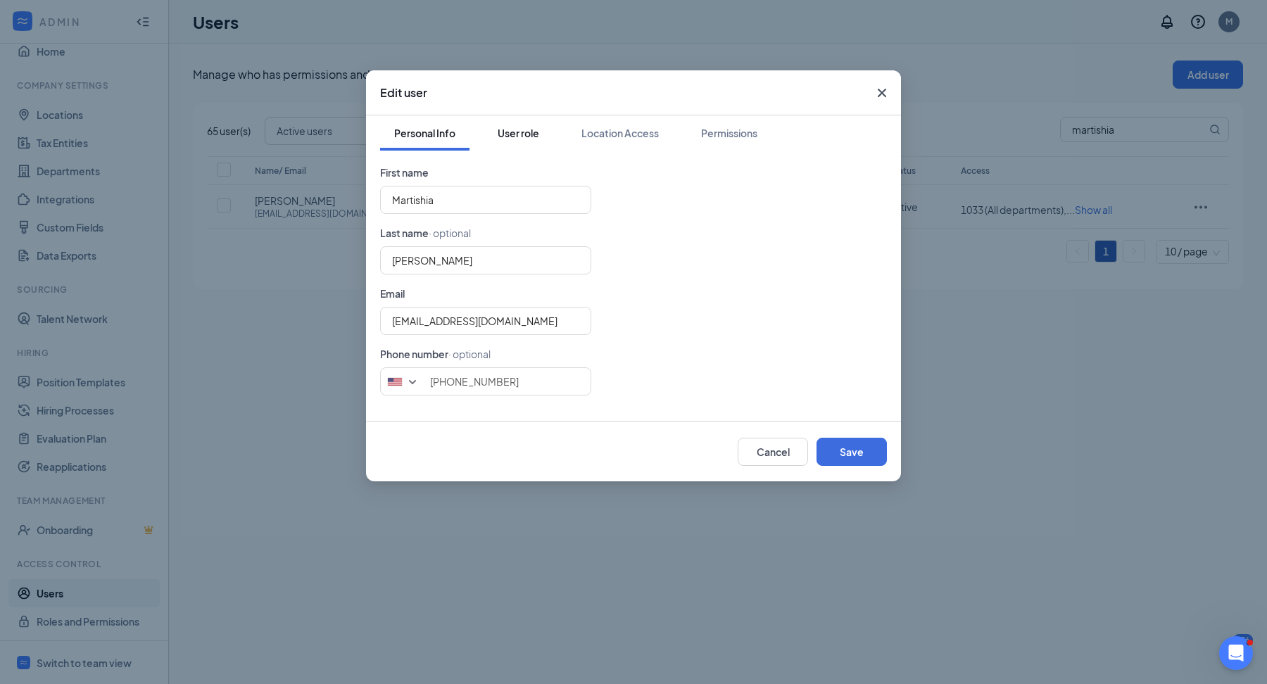
click at [527, 139] on div "User role" at bounding box center [519, 133] width 42 height 14
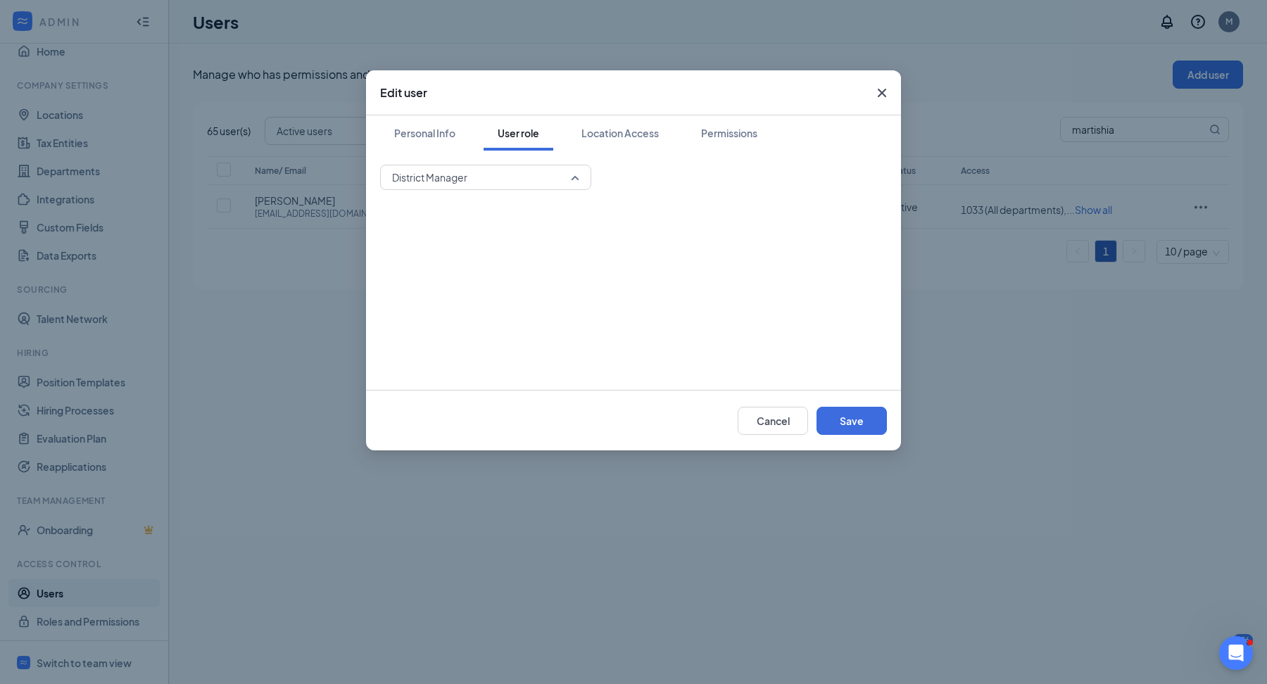
click at [499, 177] on span "District Manager" at bounding box center [479, 177] width 175 height 21
click at [493, 223] on div "Super Admin" at bounding box center [485, 213] width 211 height 32
click at [833, 419] on button "Save" at bounding box center [851, 421] width 70 height 28
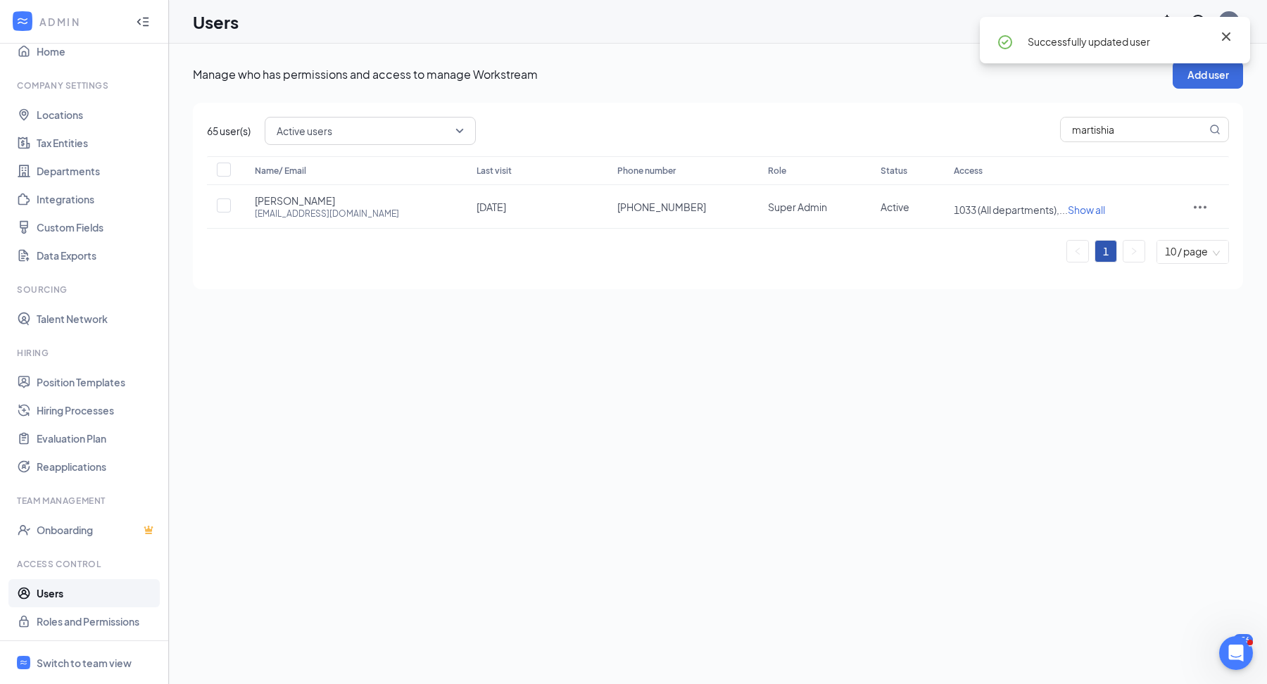
click at [1220, 42] on icon "Cross" at bounding box center [1226, 36] width 17 height 17
click at [1188, 213] on div at bounding box center [1200, 206] width 30 height 17
click at [1176, 229] on span "Edit user" at bounding box center [1159, 234] width 87 height 15
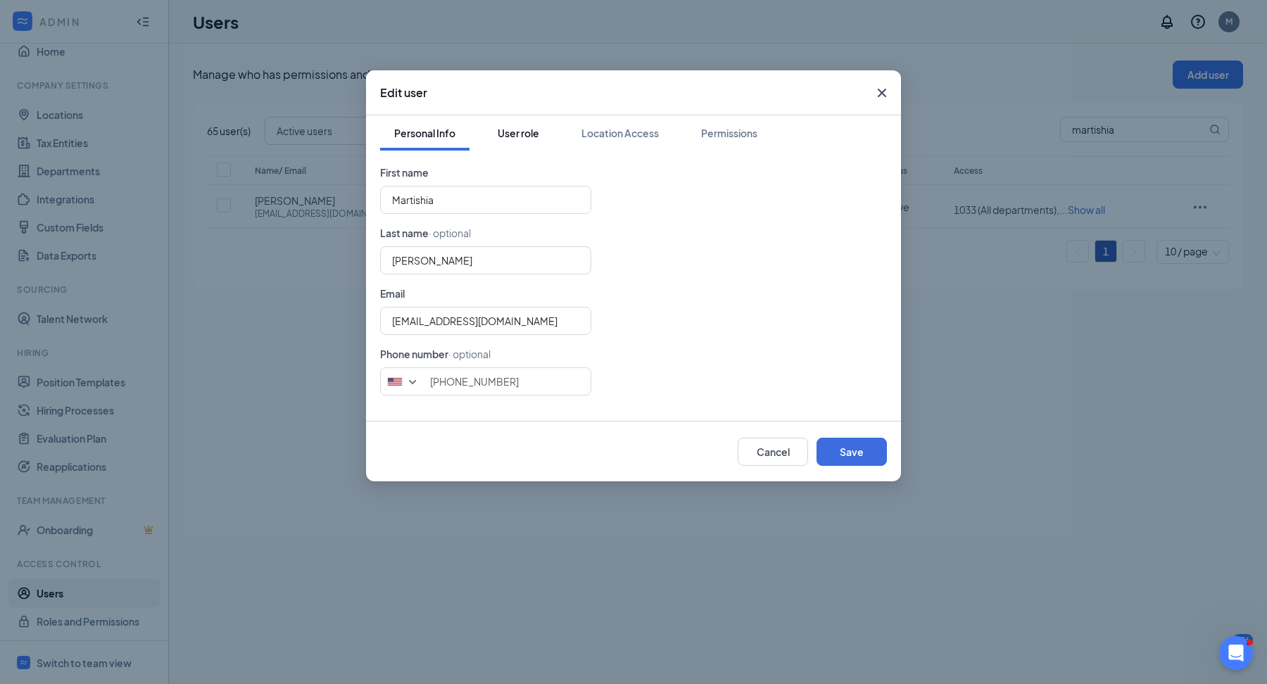
click at [521, 132] on div "User role" at bounding box center [519, 133] width 42 height 14
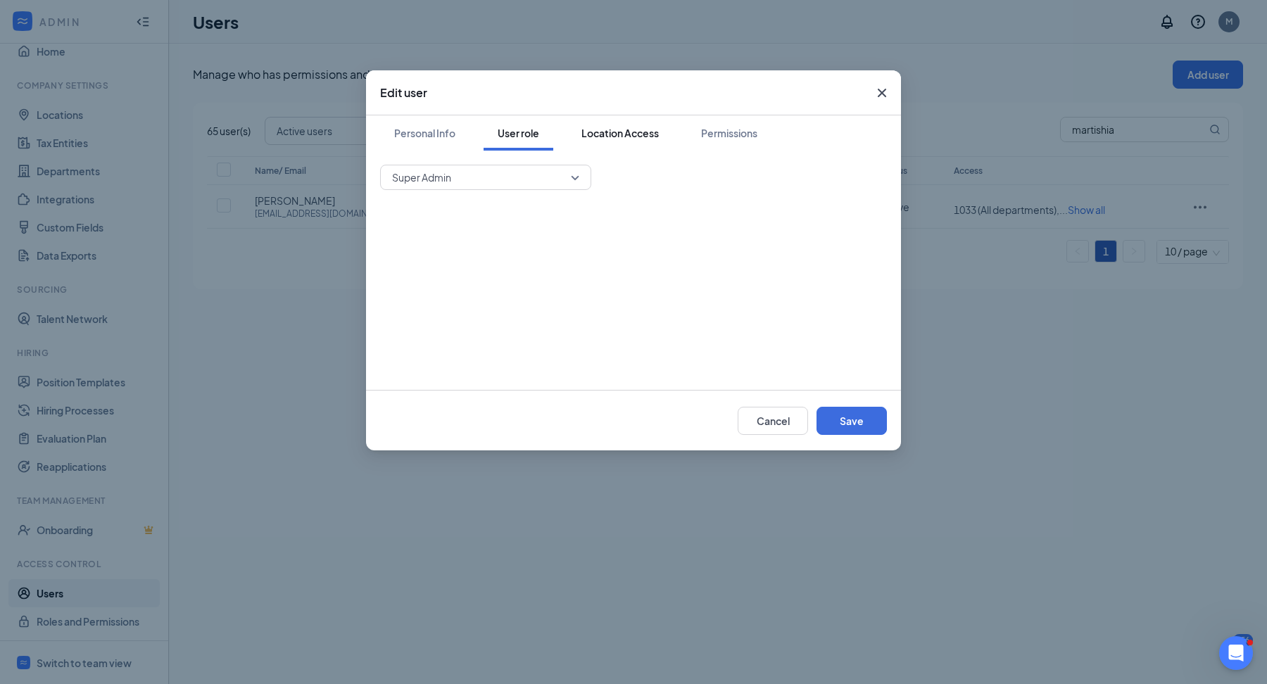
click at [603, 136] on div "Location Access" at bounding box center [619, 133] width 77 height 14
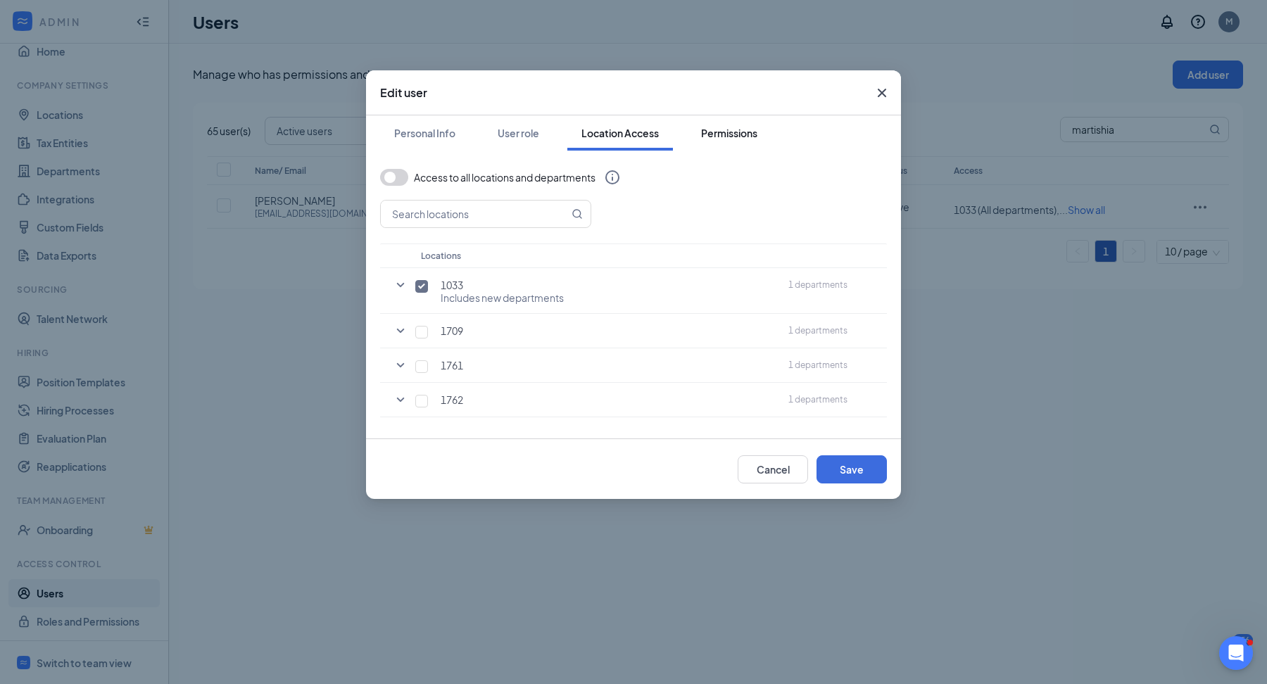
click at [715, 133] on div "Permissions" at bounding box center [729, 133] width 56 height 14
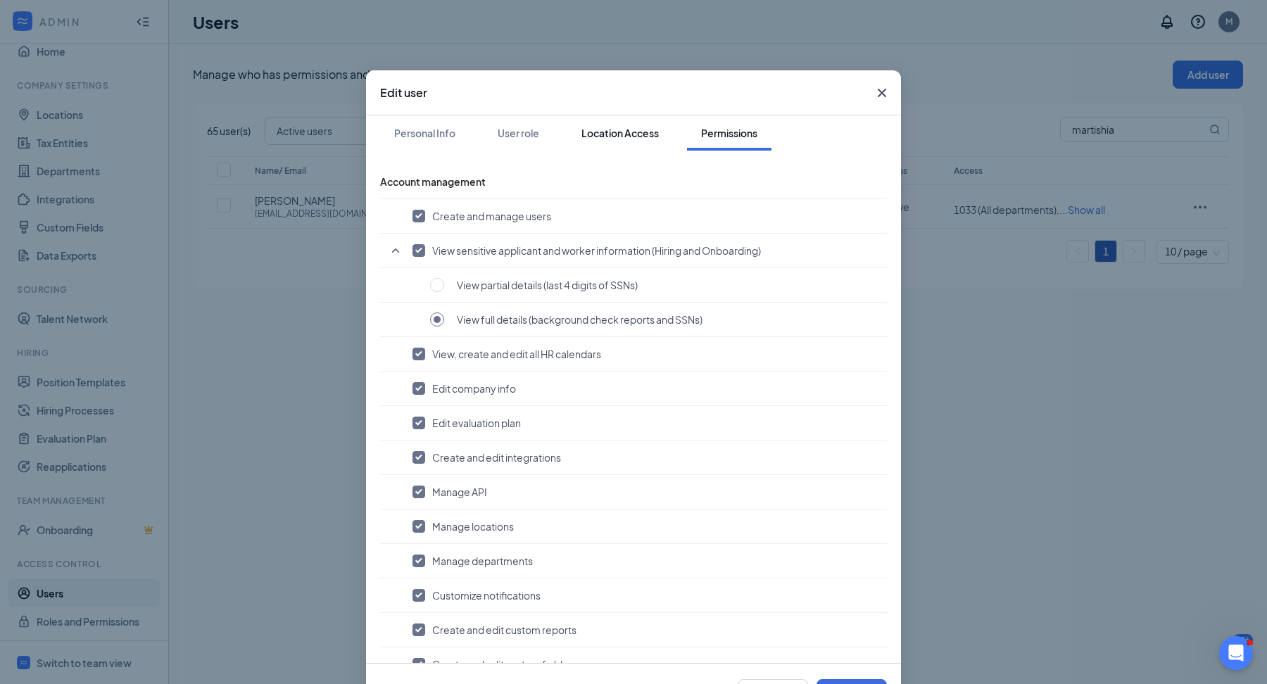
click at [640, 133] on div "Location Access" at bounding box center [619, 133] width 77 height 14
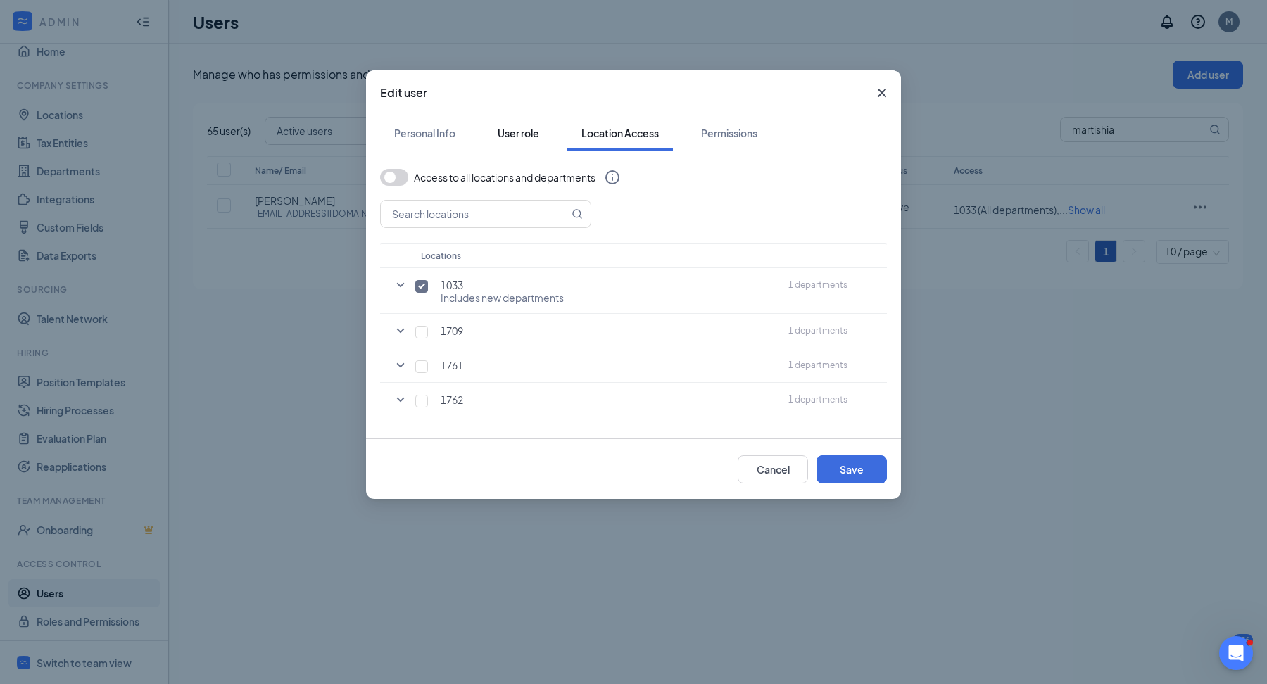
click at [542, 134] on button "User role" at bounding box center [518, 132] width 70 height 35
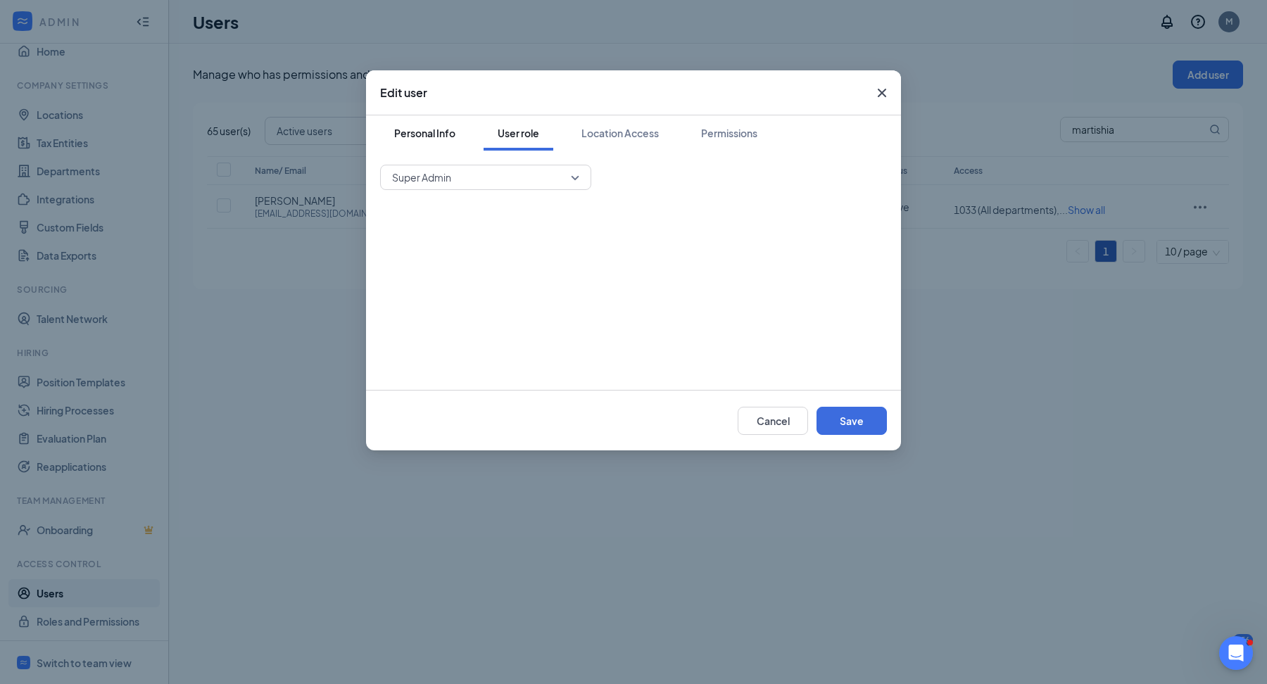
click at [443, 139] on div "Personal Info" at bounding box center [424, 133] width 61 height 14
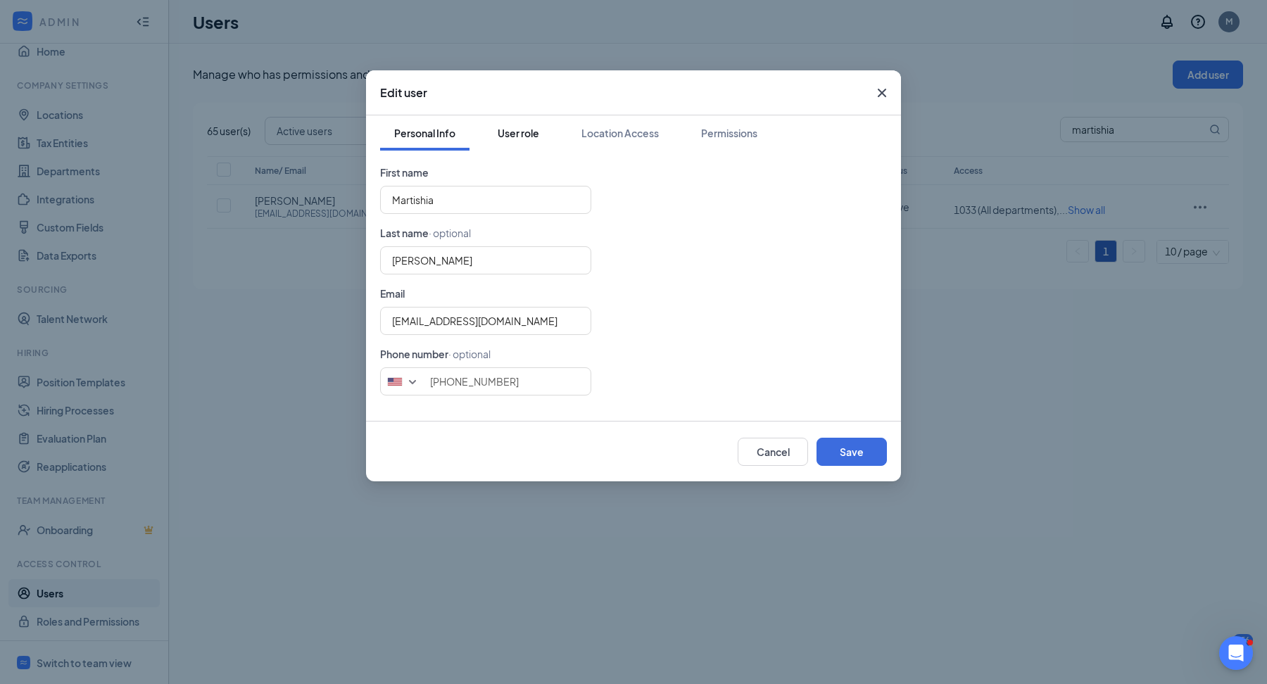
click at [525, 139] on div "User role" at bounding box center [519, 133] width 42 height 14
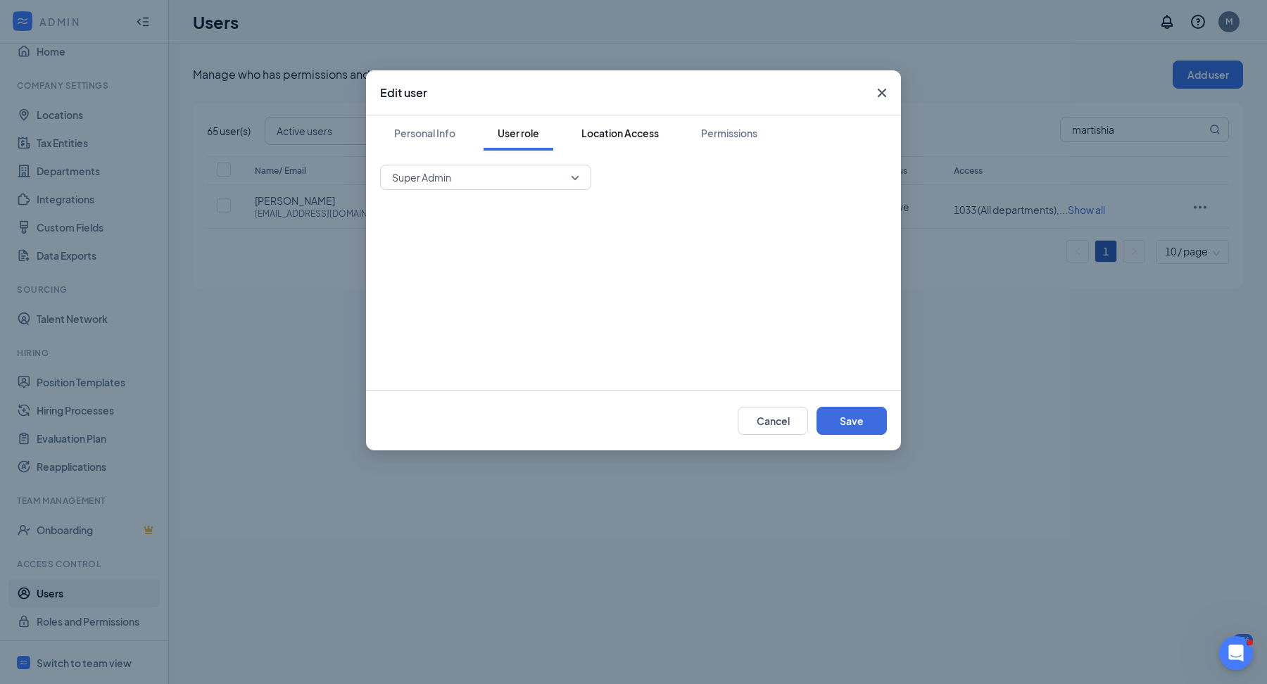
click at [578, 135] on button "Location Access" at bounding box center [620, 132] width 106 height 35
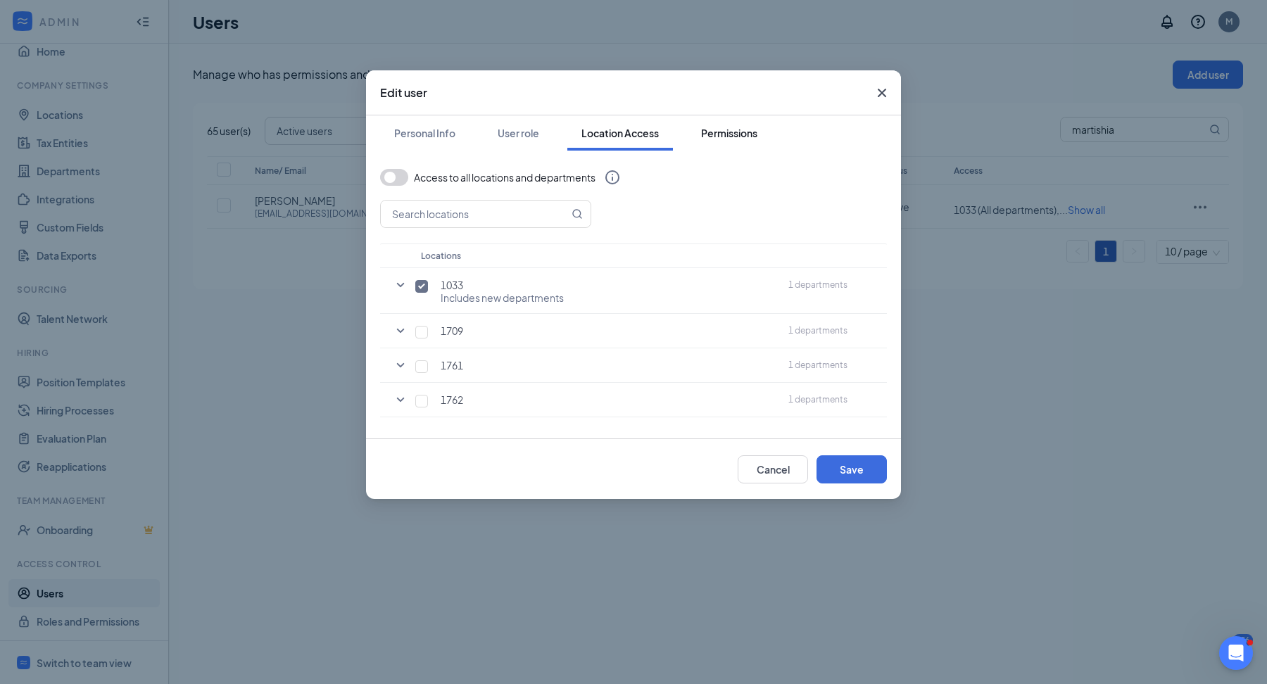
click at [729, 134] on div "Permissions" at bounding box center [729, 133] width 56 height 14
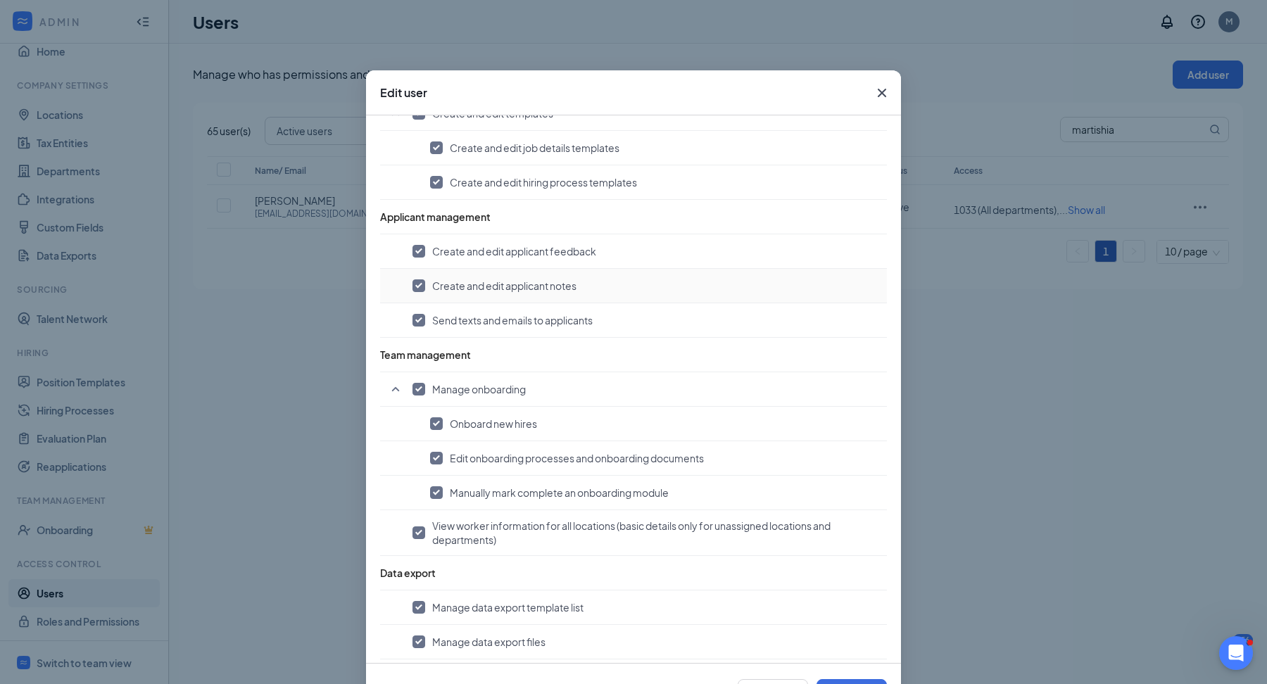
scroll to position [56, 0]
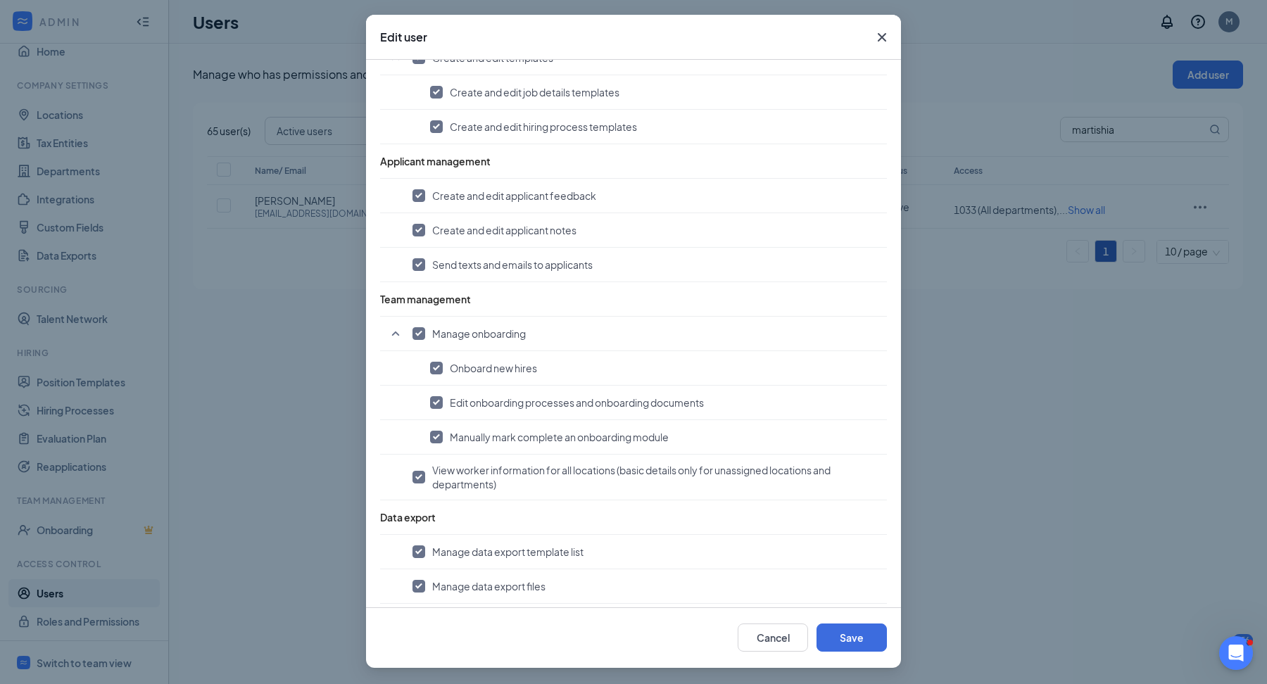
click at [882, 31] on icon "Cross" at bounding box center [881, 37] width 17 height 17
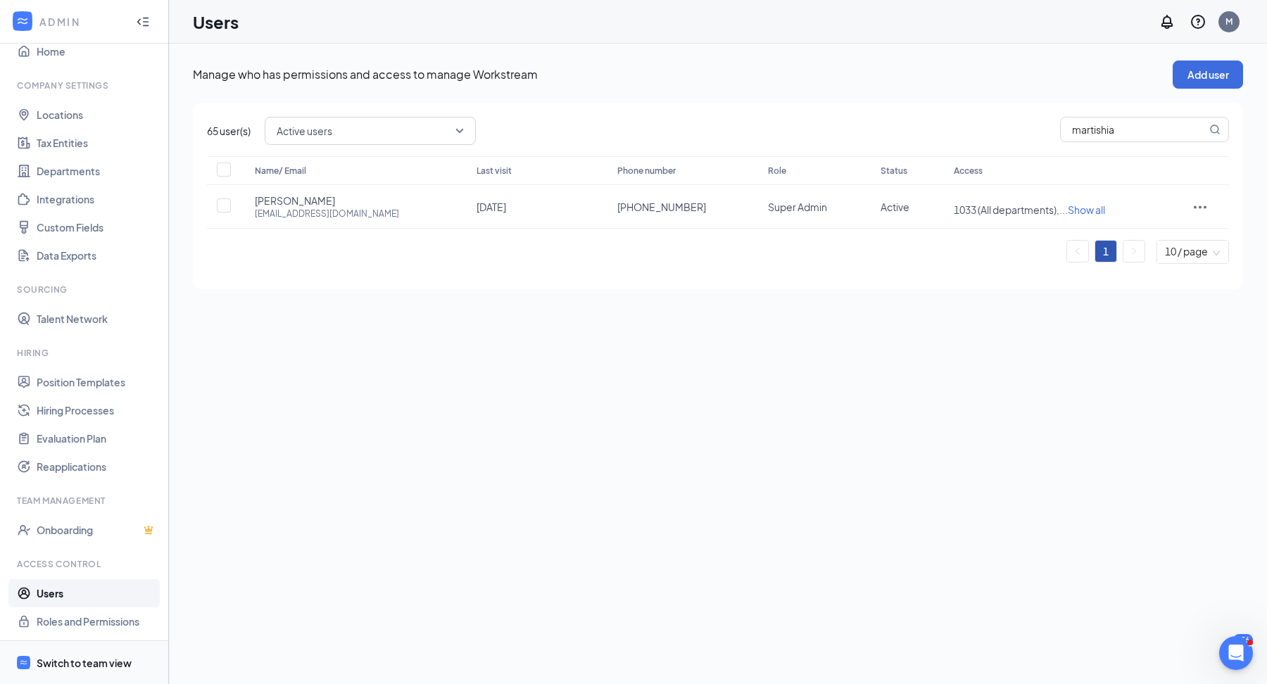
click at [86, 662] on div "Switch to team view" at bounding box center [84, 663] width 95 height 14
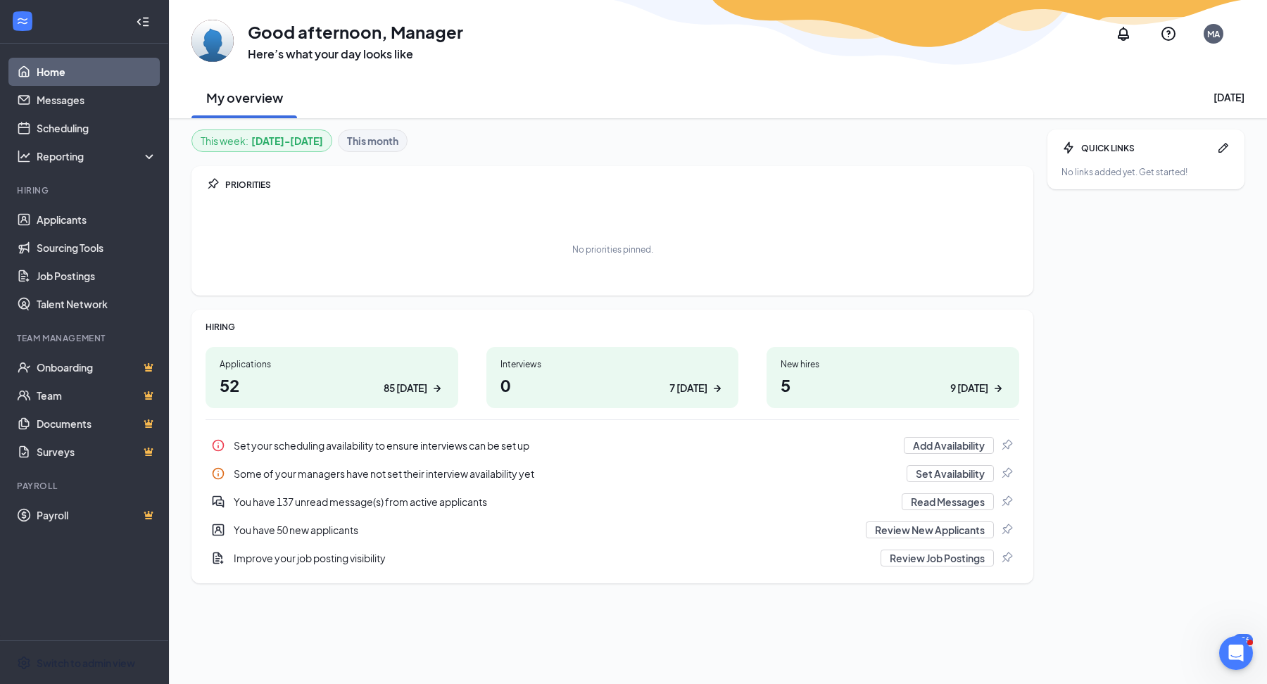
click at [1, 33] on div at bounding box center [84, 22] width 168 height 44
click at [15, 25] on icon "WorkstreamLogo" at bounding box center [22, 21] width 14 height 14
click at [29, 15] on icon "WorkstreamLogo" at bounding box center [22, 21] width 14 height 14
click at [146, 20] on icon "Collapse" at bounding box center [143, 22] width 14 height 14
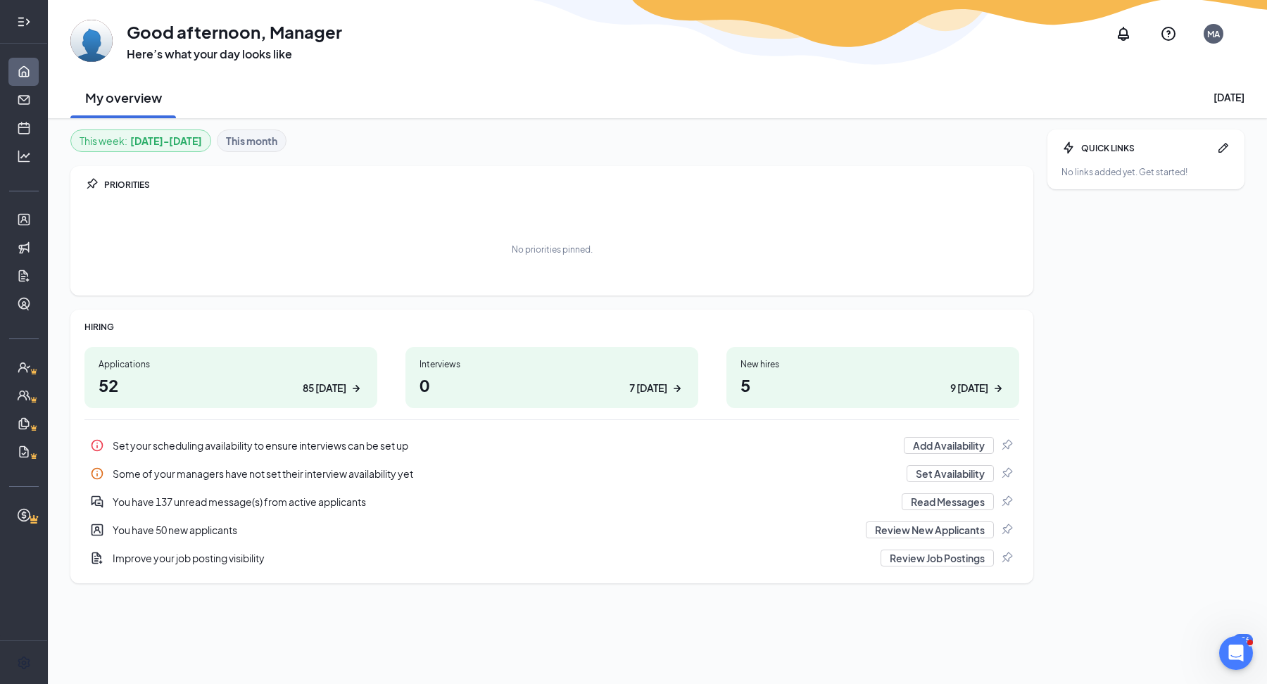
click at [32, 15] on div at bounding box center [24, 22] width 28 height 28
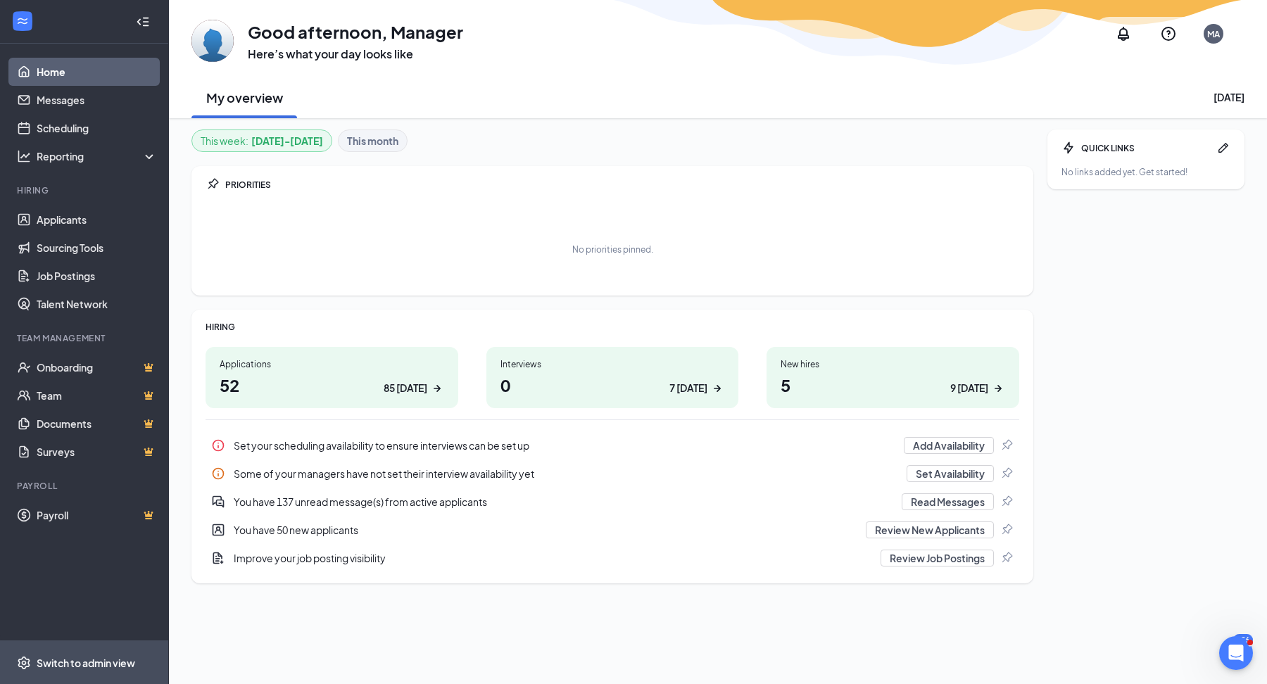
click at [80, 664] on div "Switch to admin view" at bounding box center [86, 663] width 99 height 14
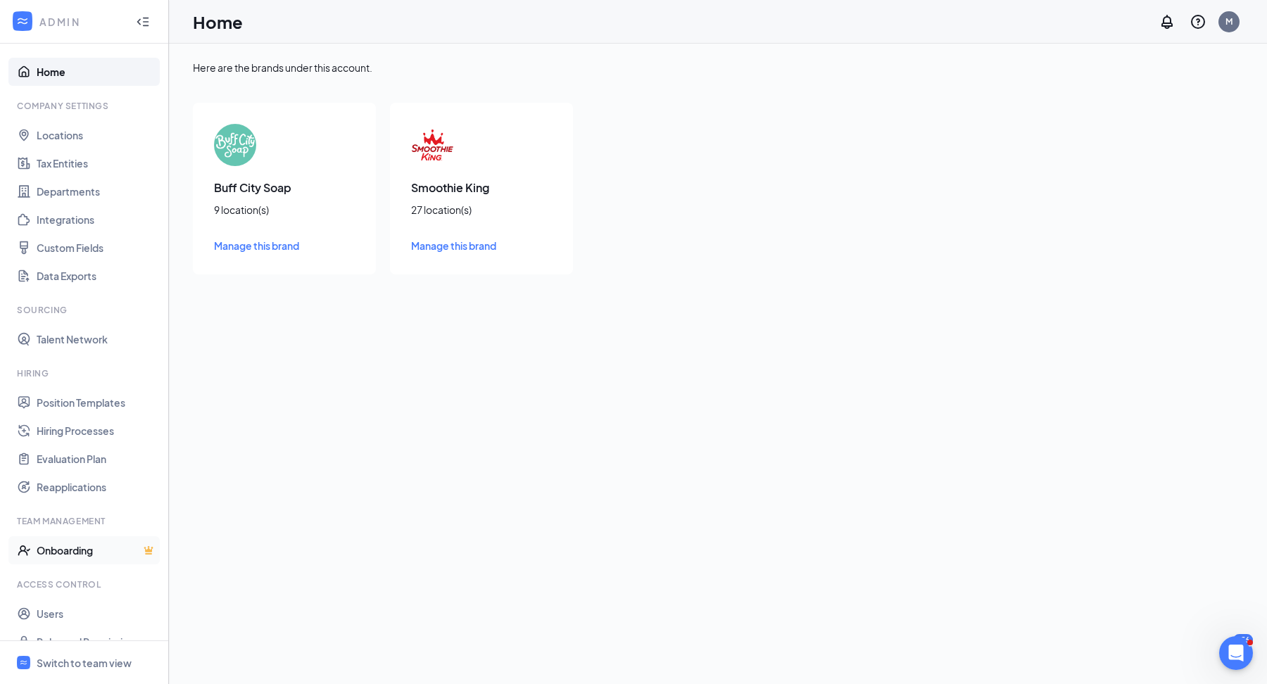
scroll to position [20, 0]
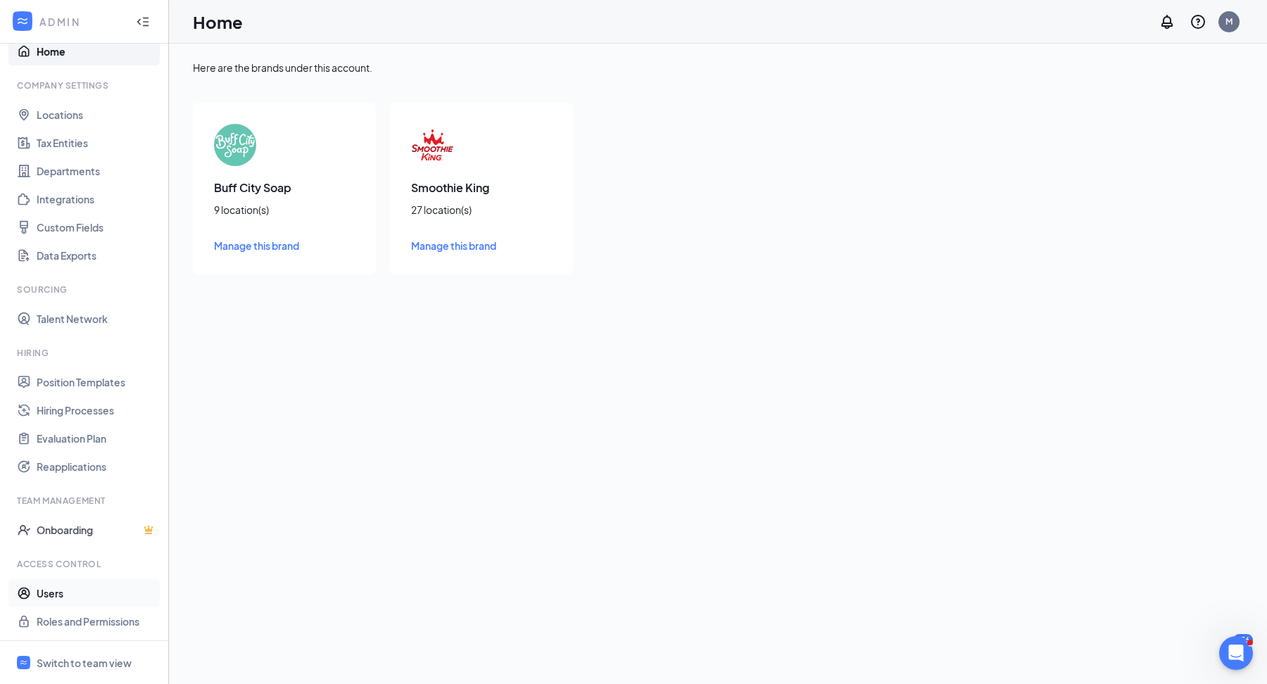
click at [96, 581] on link "Users" at bounding box center [97, 593] width 120 height 28
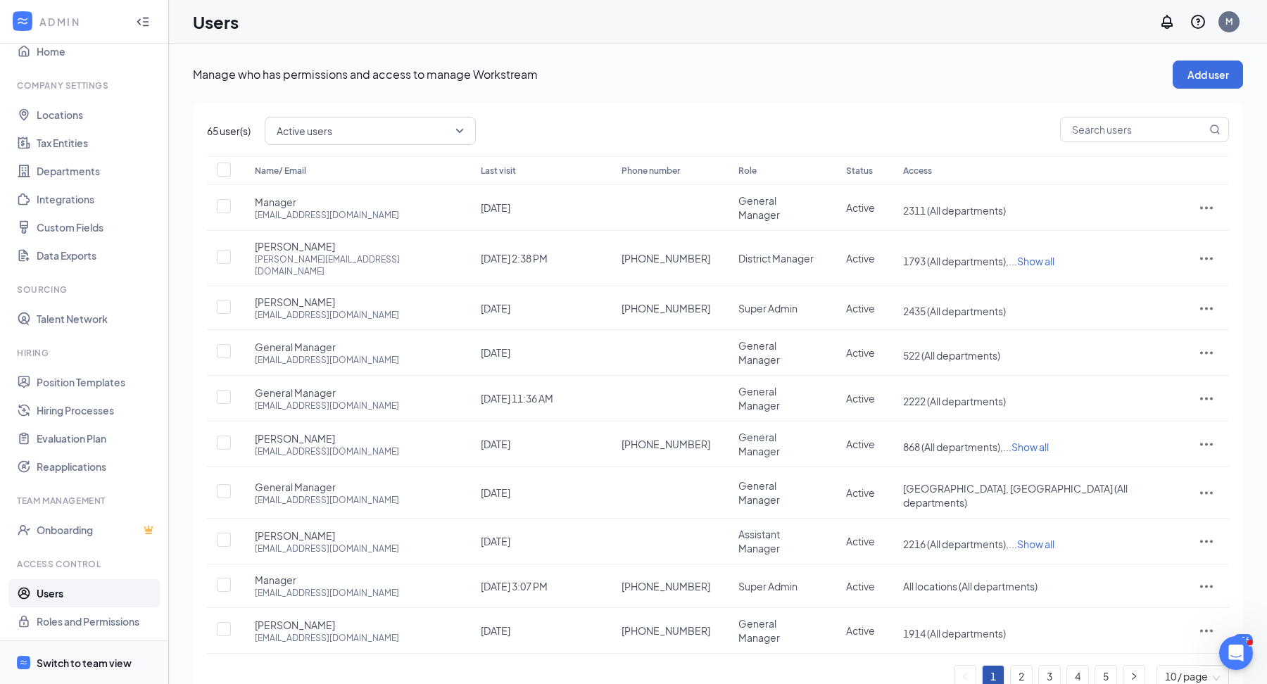
click at [70, 666] on div "Switch to team view" at bounding box center [84, 663] width 95 height 14
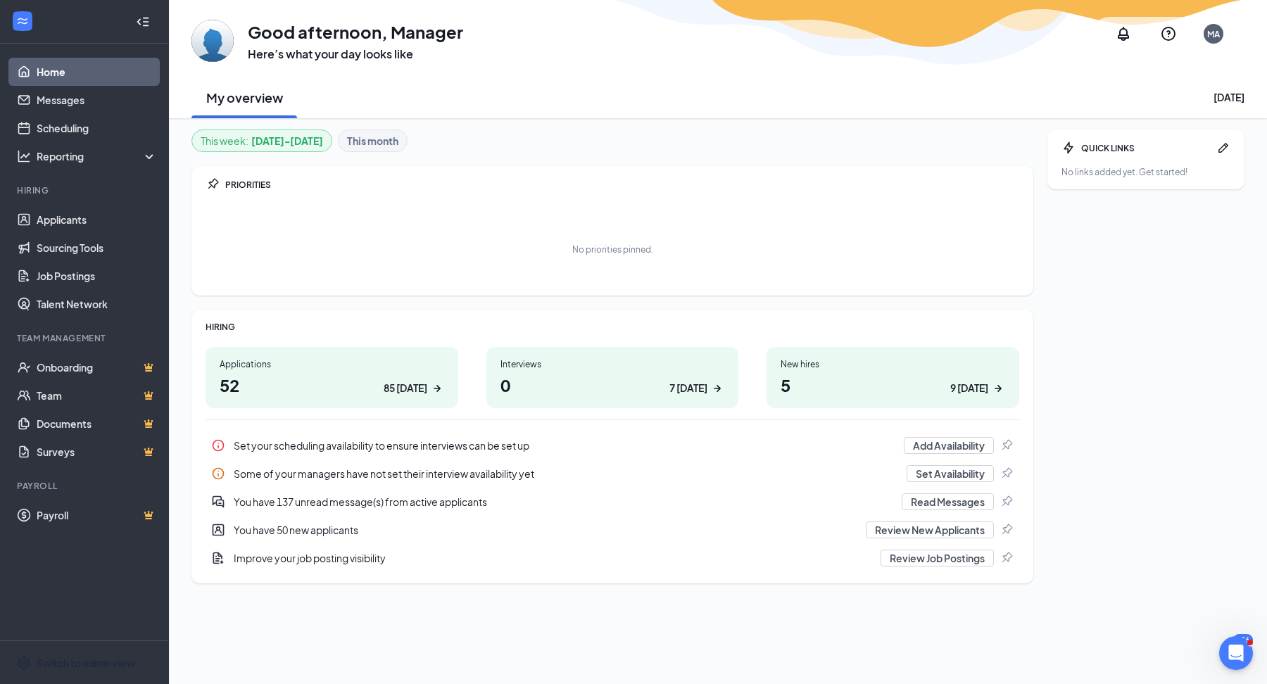
click at [23, 14] on icon "WorkstreamLogo" at bounding box center [22, 21] width 14 height 14
click at [99, 665] on div "Switch to admin view" at bounding box center [86, 663] width 99 height 14
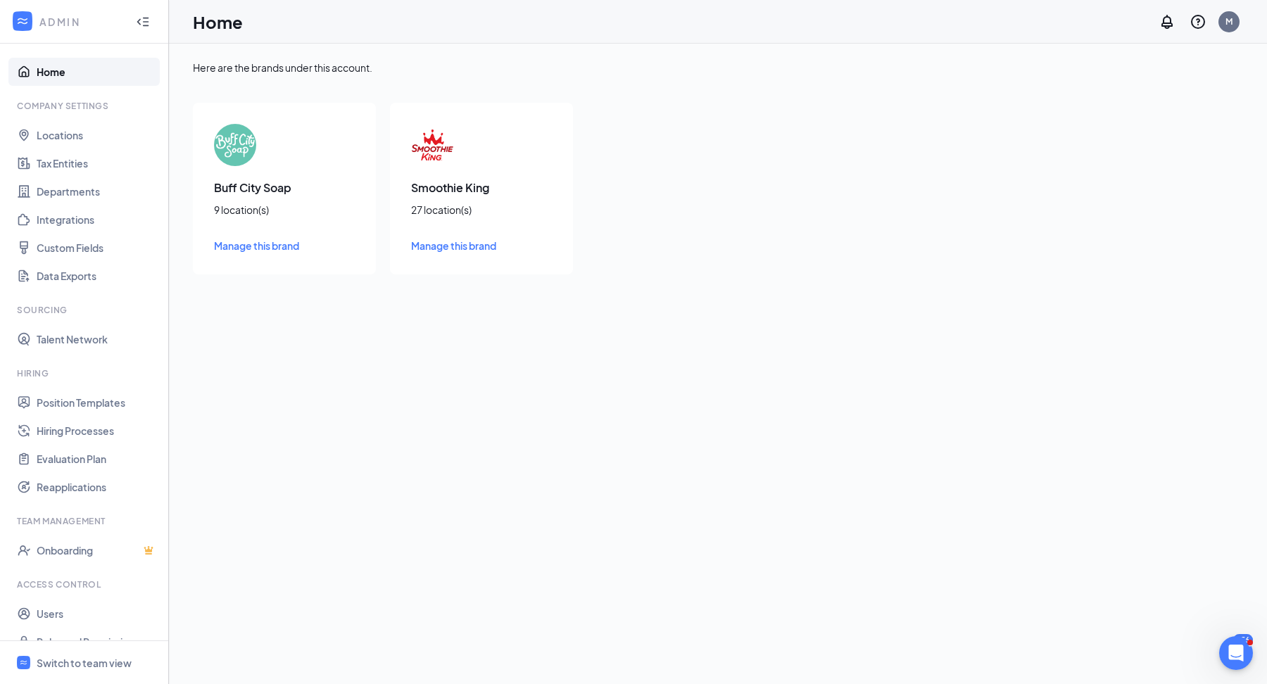
scroll to position [20, 0]
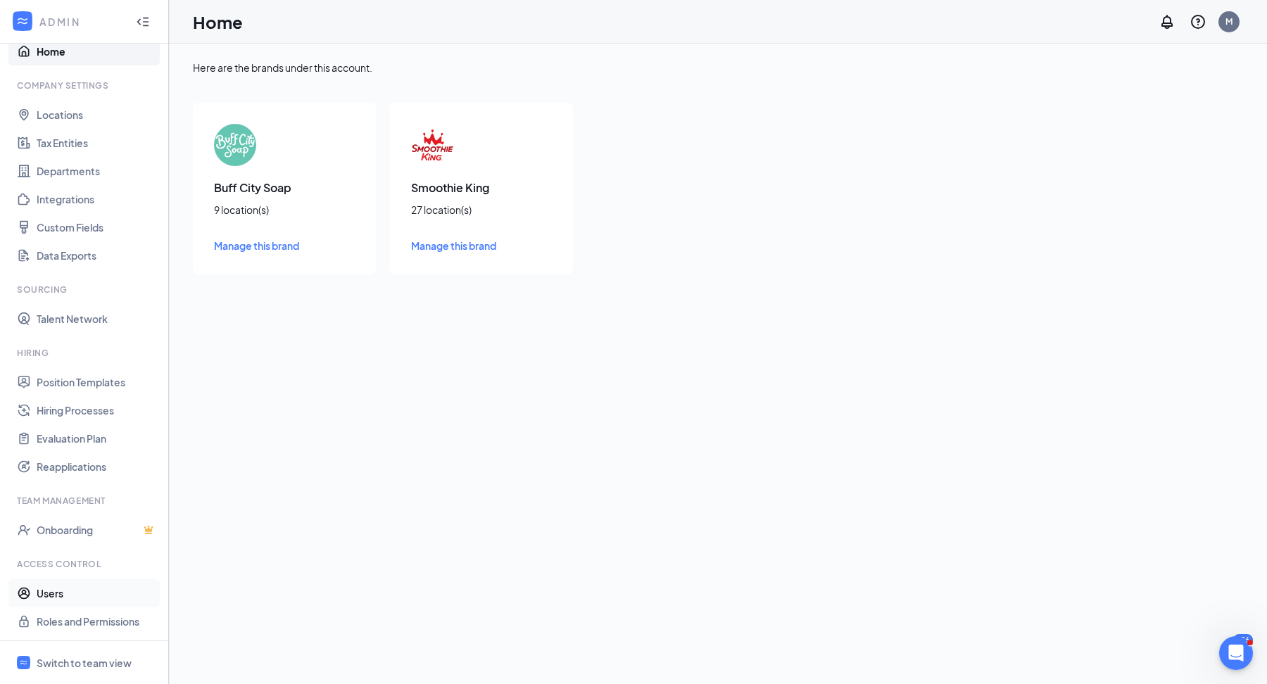
click at [80, 594] on link "Users" at bounding box center [97, 593] width 120 height 28
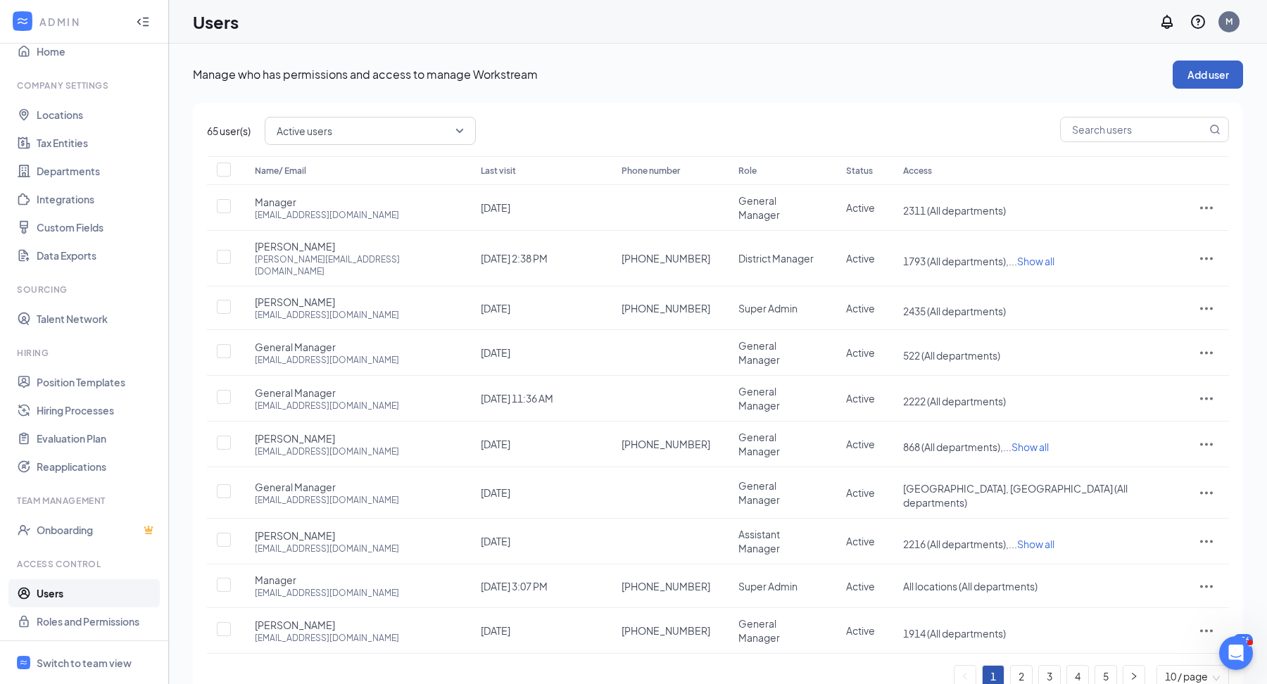
click at [1208, 64] on button "Add user" at bounding box center [1207, 75] width 70 height 28
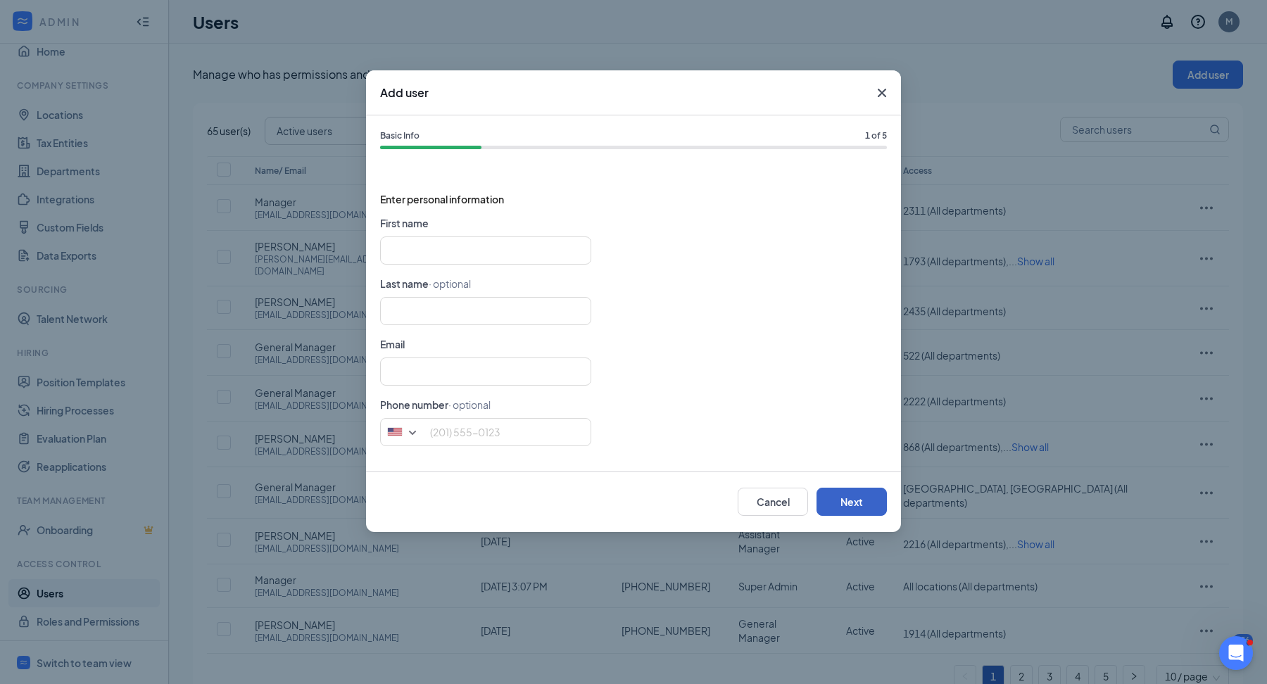
click at [845, 505] on button "Next" at bounding box center [851, 502] width 70 height 28
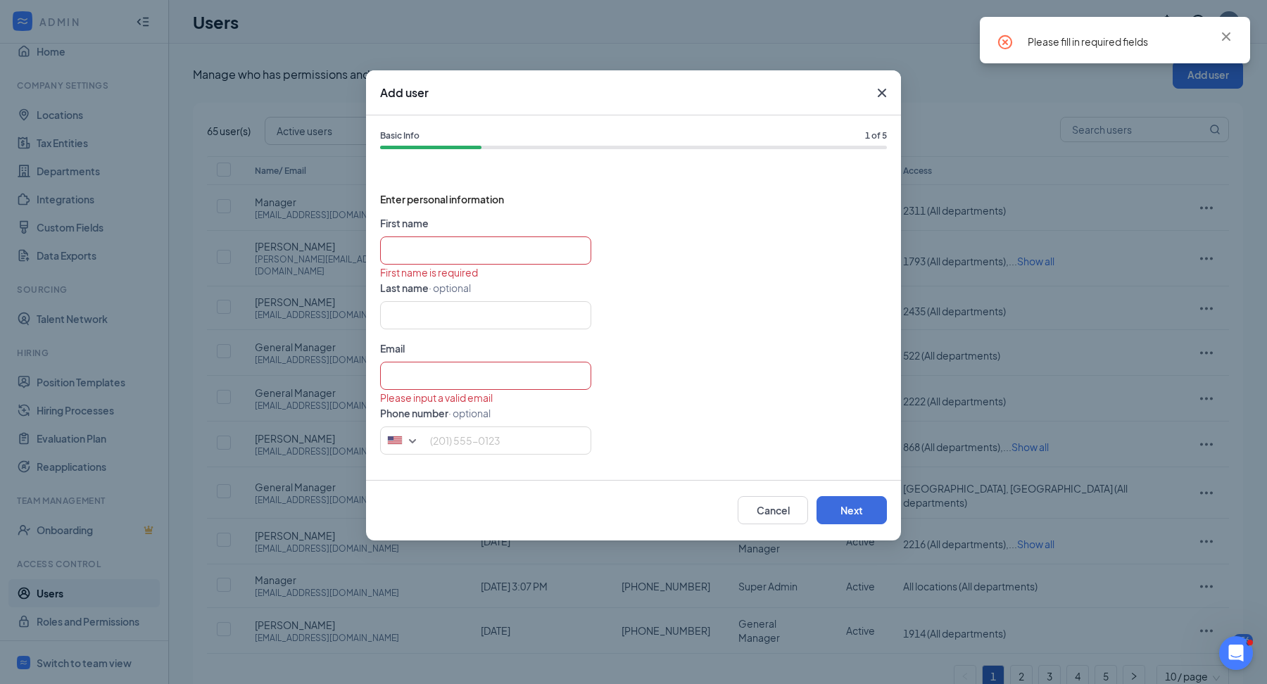
click at [563, 232] on form "First name First name is required Last name · optional Email Please input a val…" at bounding box center [633, 340] width 507 height 251
click at [562, 248] on input "text" at bounding box center [485, 250] width 211 height 28
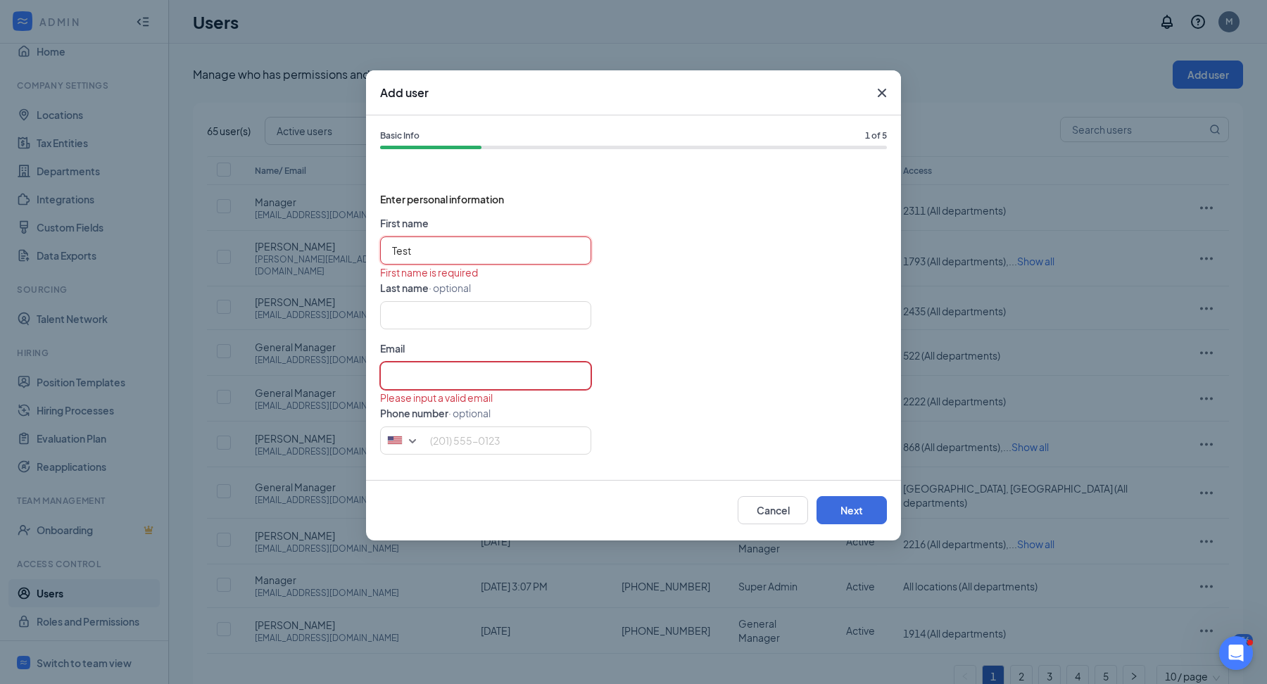
type input "Test"
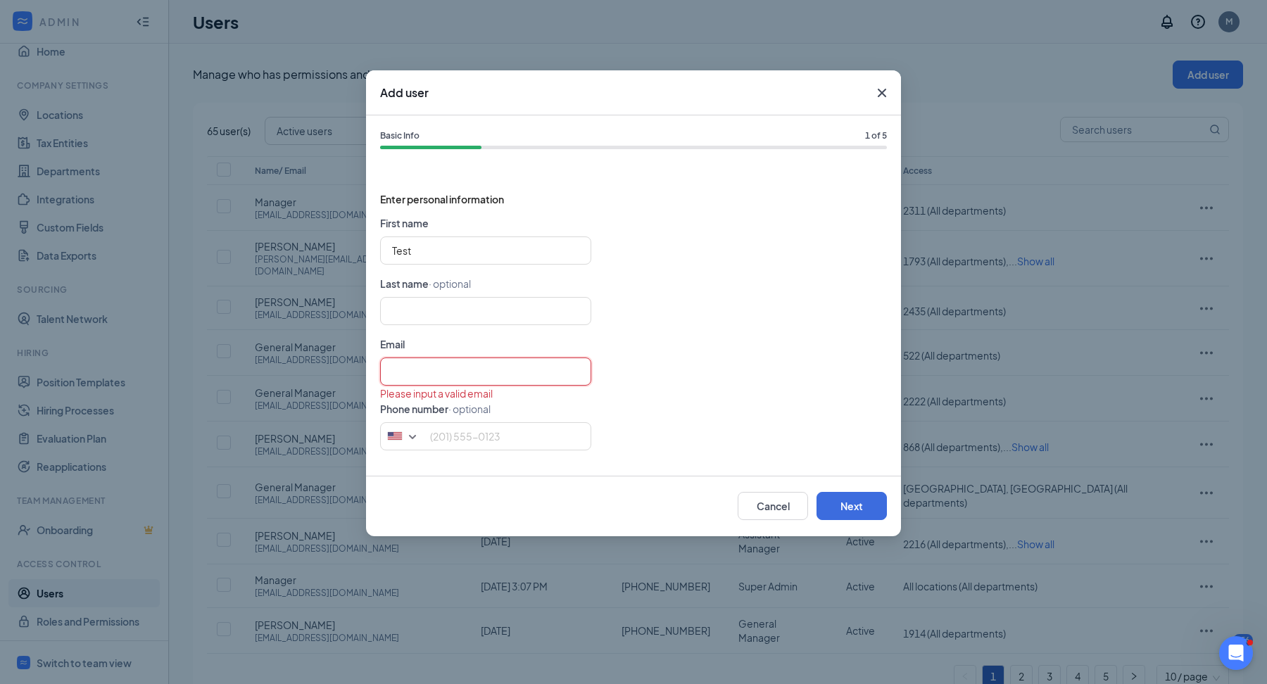
click at [421, 381] on input "text" at bounding box center [485, 372] width 211 height 28
click at [842, 500] on button "Next" at bounding box center [851, 506] width 70 height 28
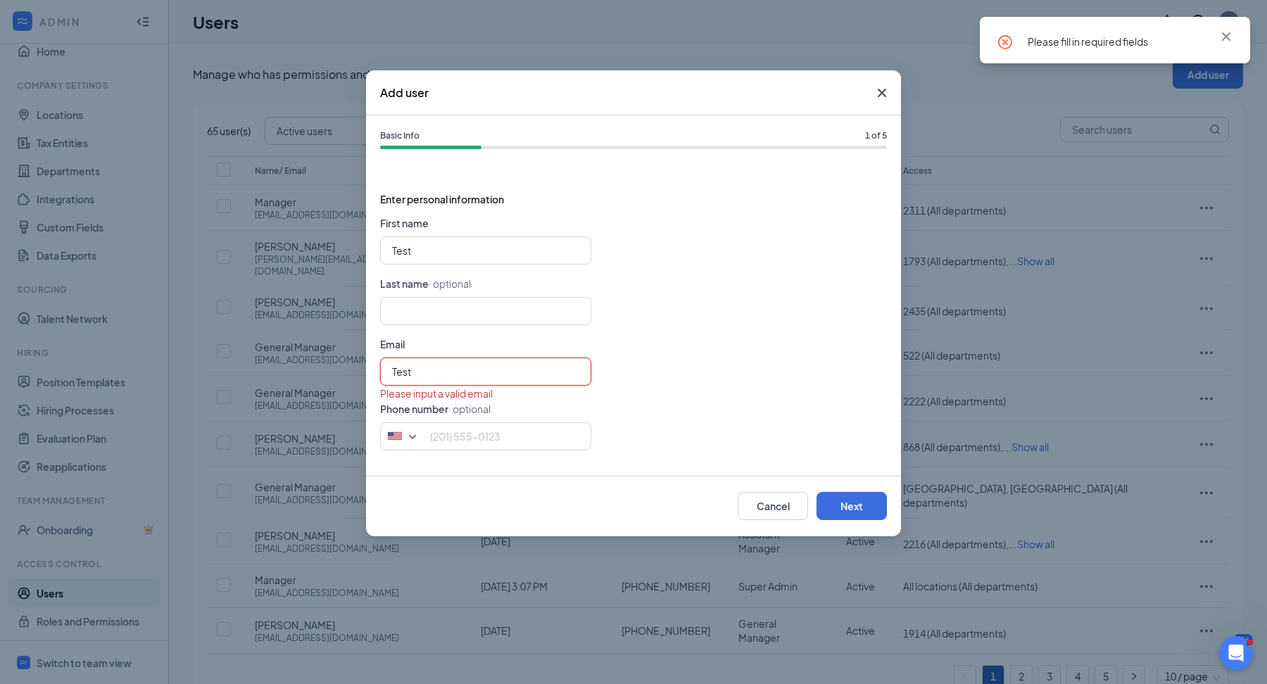
click at [476, 380] on input "Test" at bounding box center [485, 372] width 211 height 28
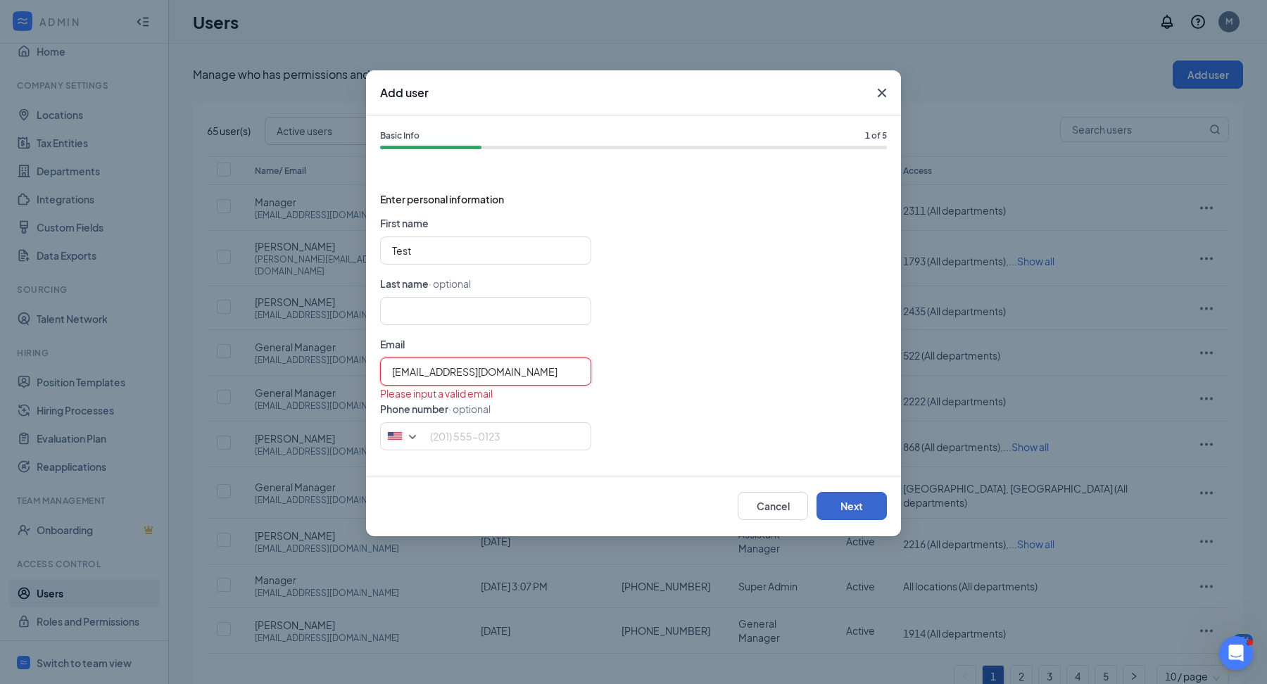
type input "Test@gmail.com"
click at [839, 502] on button "Next" at bounding box center [851, 506] width 70 height 28
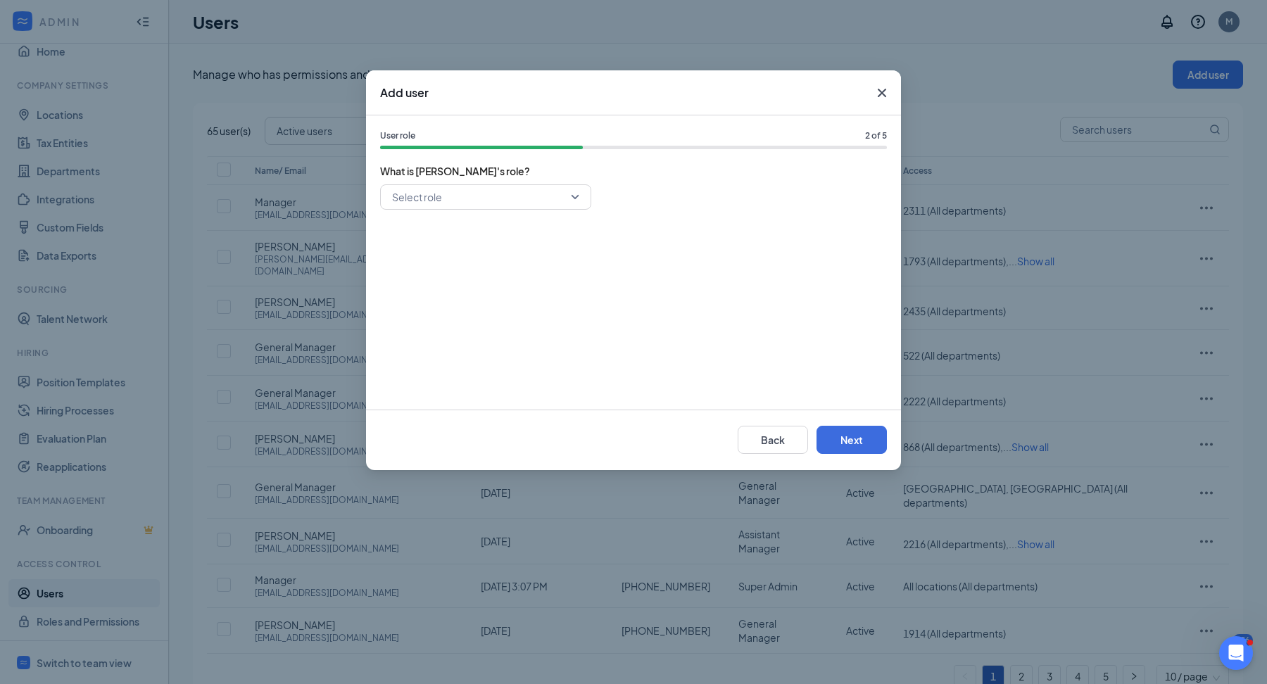
click at [574, 219] on div "Select role" at bounding box center [633, 289] width 507 height 211
click at [574, 212] on div "Select role" at bounding box center [633, 289] width 507 height 211
click at [574, 203] on div "Select role" at bounding box center [485, 196] width 211 height 25
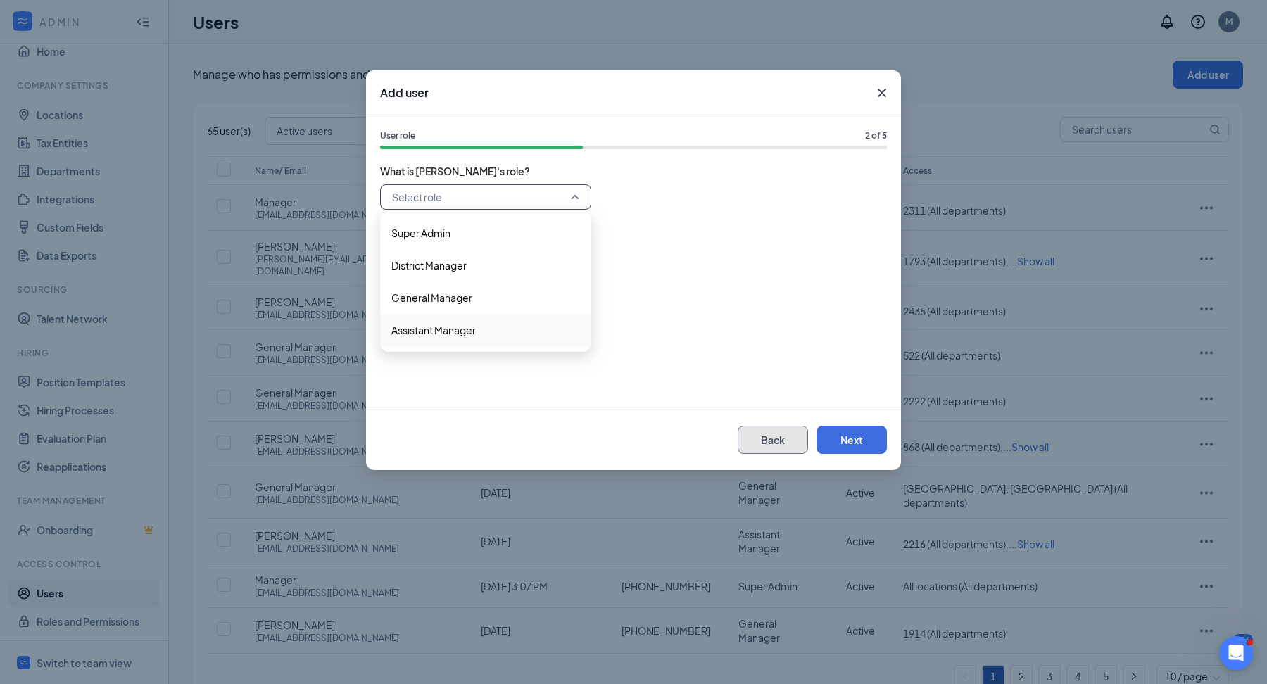
click at [767, 438] on button "Back" at bounding box center [773, 440] width 70 height 28
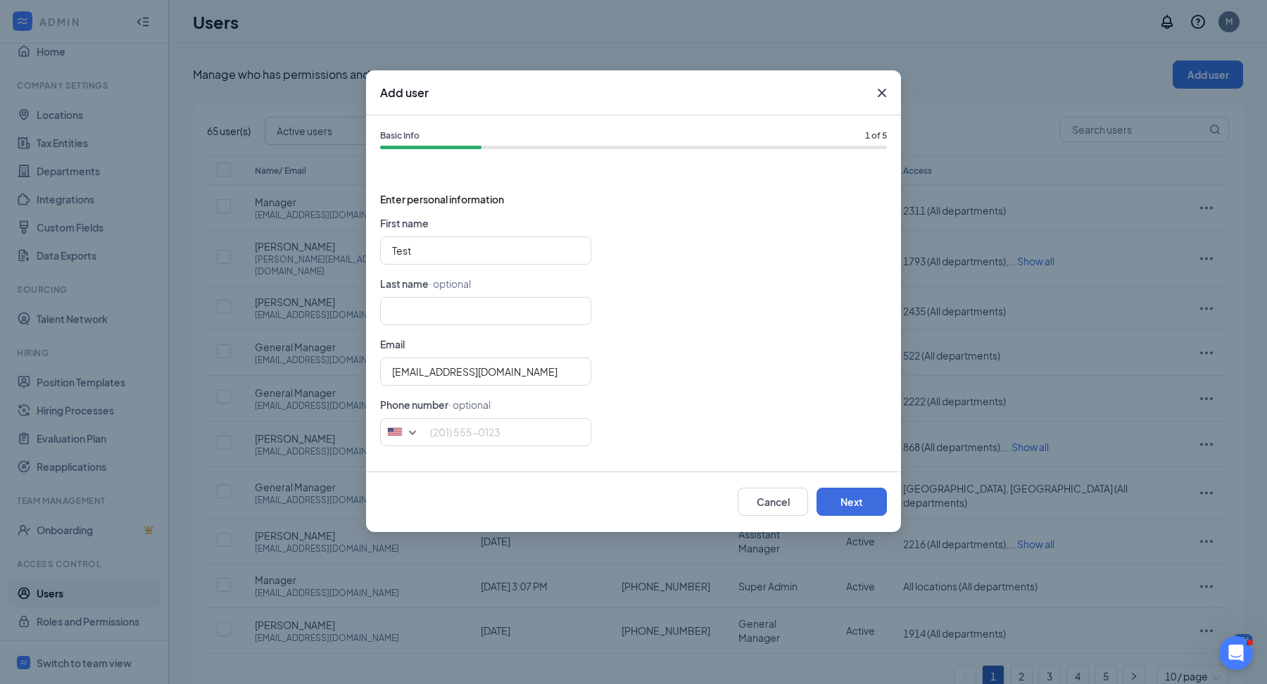
click at [878, 94] on icon "Cross" at bounding box center [881, 92] width 17 height 17
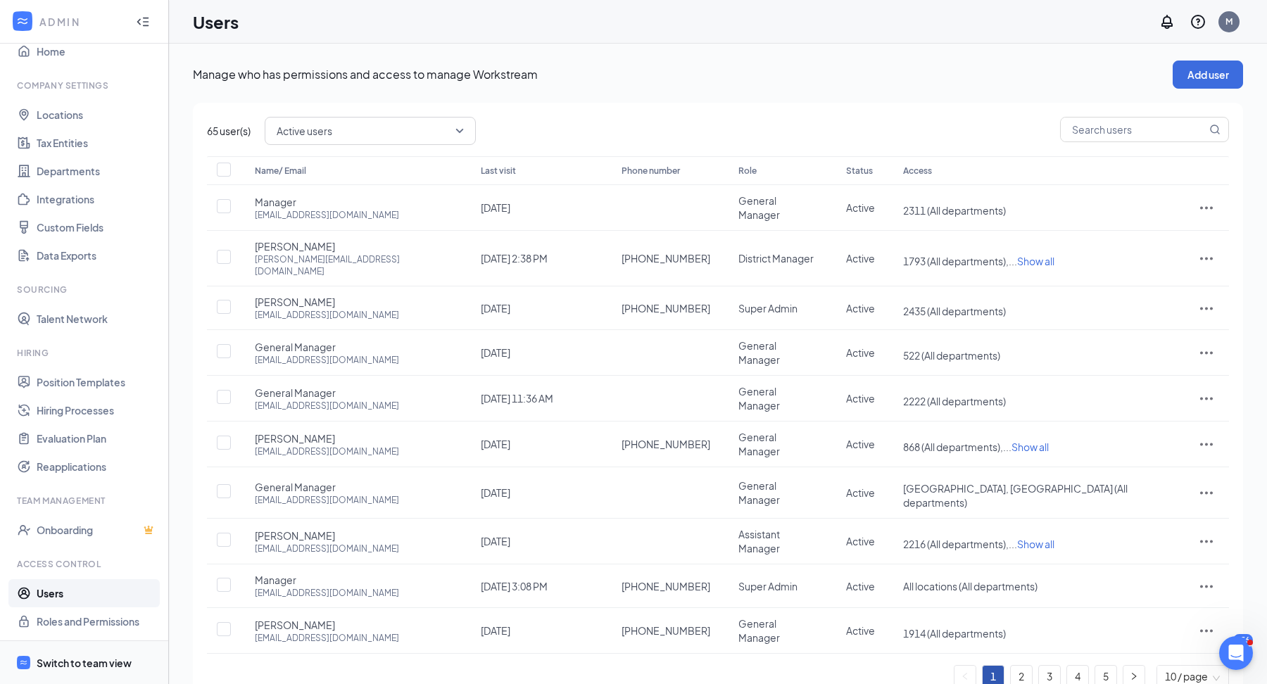
click at [119, 655] on span "Switch to team view" at bounding box center [97, 662] width 120 height 43
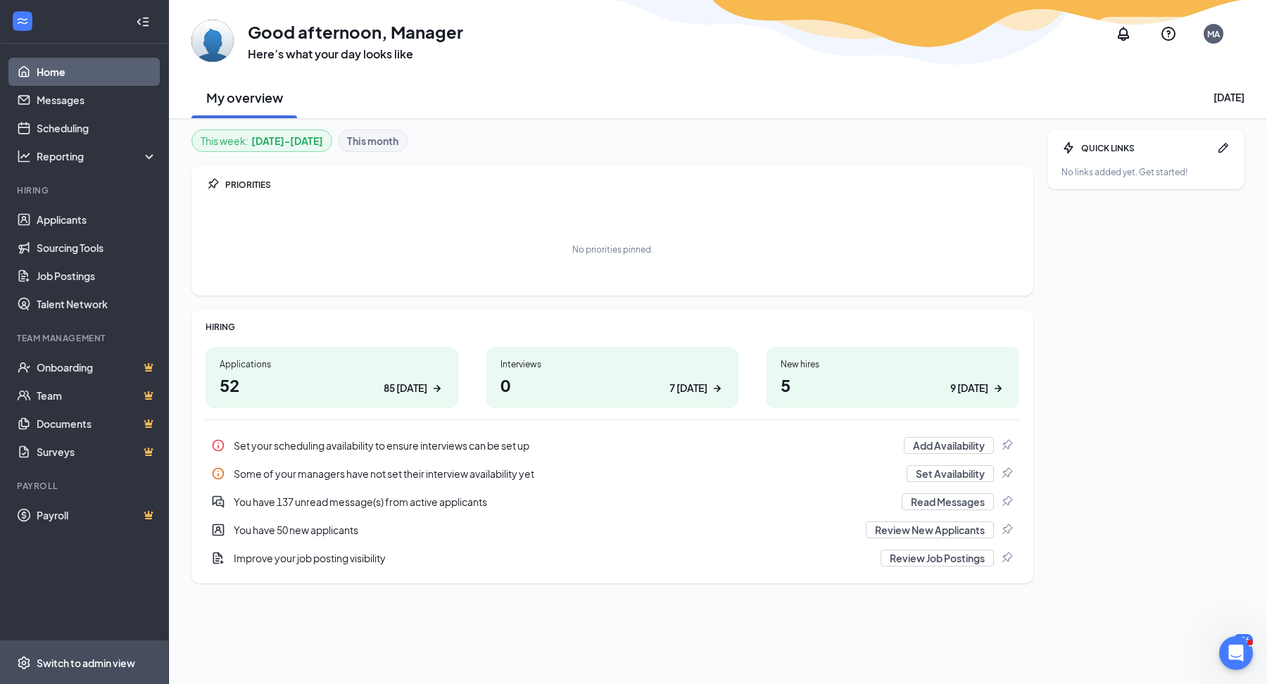
click at [103, 662] on div "Switch to admin view" at bounding box center [86, 663] width 99 height 14
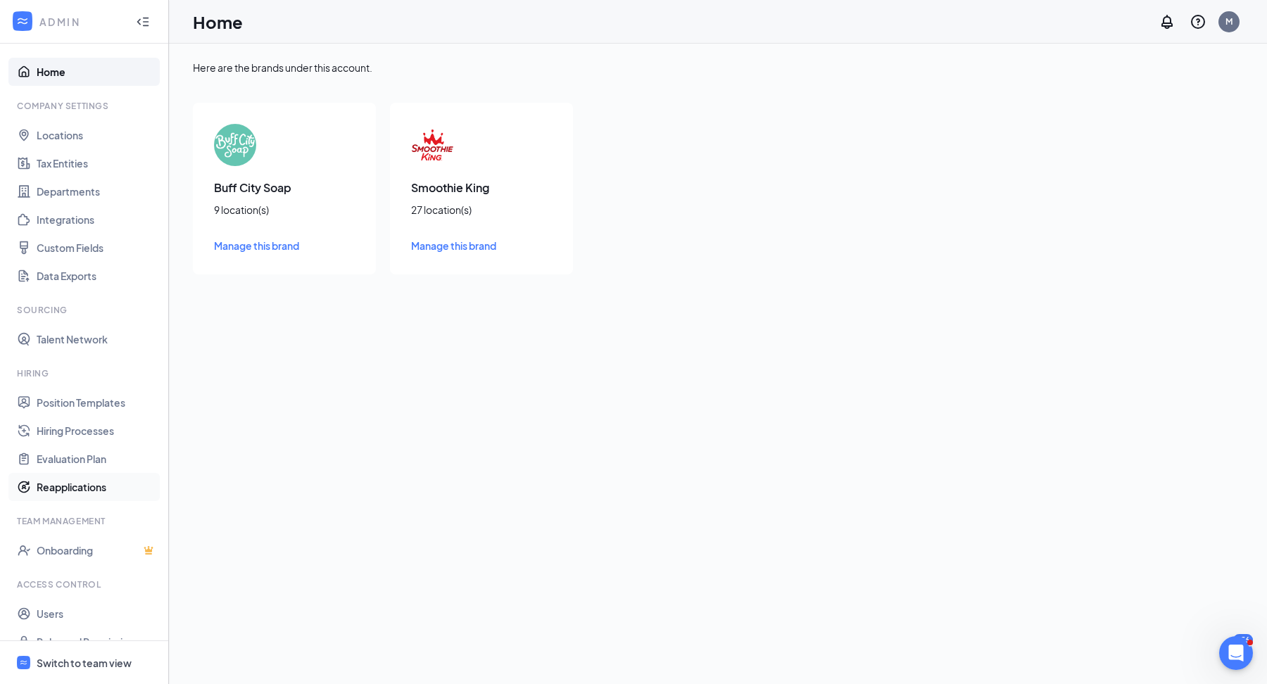
scroll to position [20, 0]
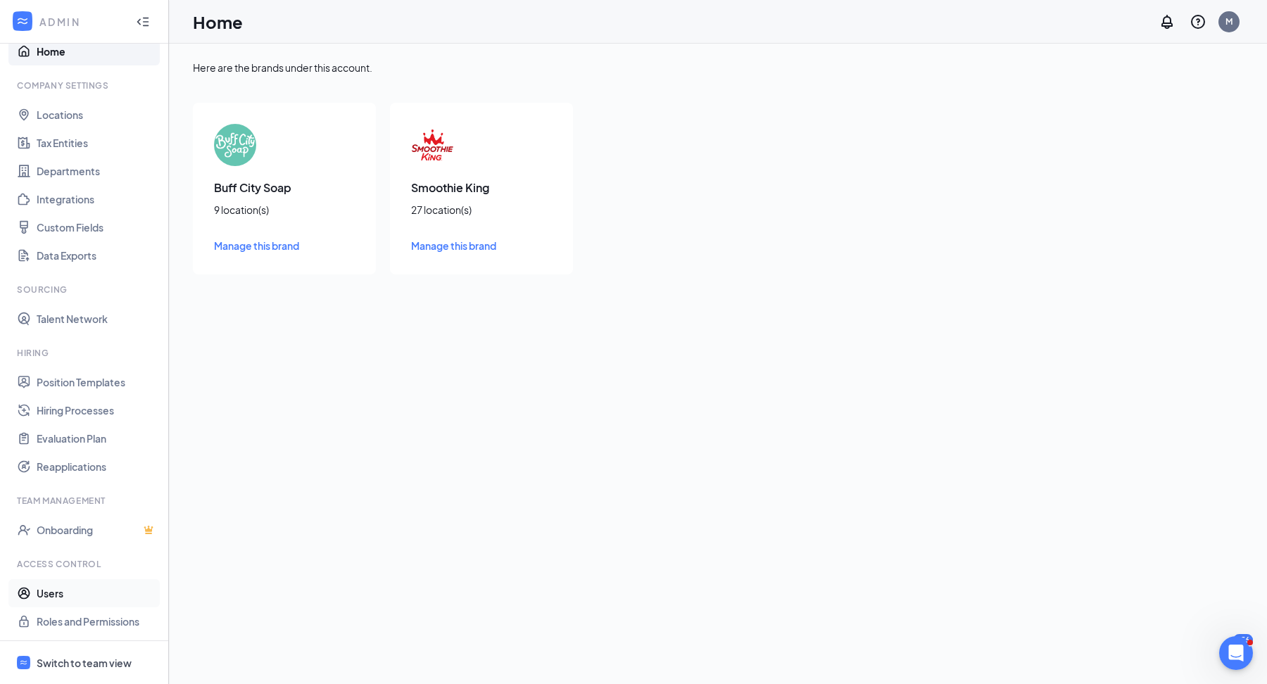
click at [77, 603] on link "Users" at bounding box center [97, 593] width 120 height 28
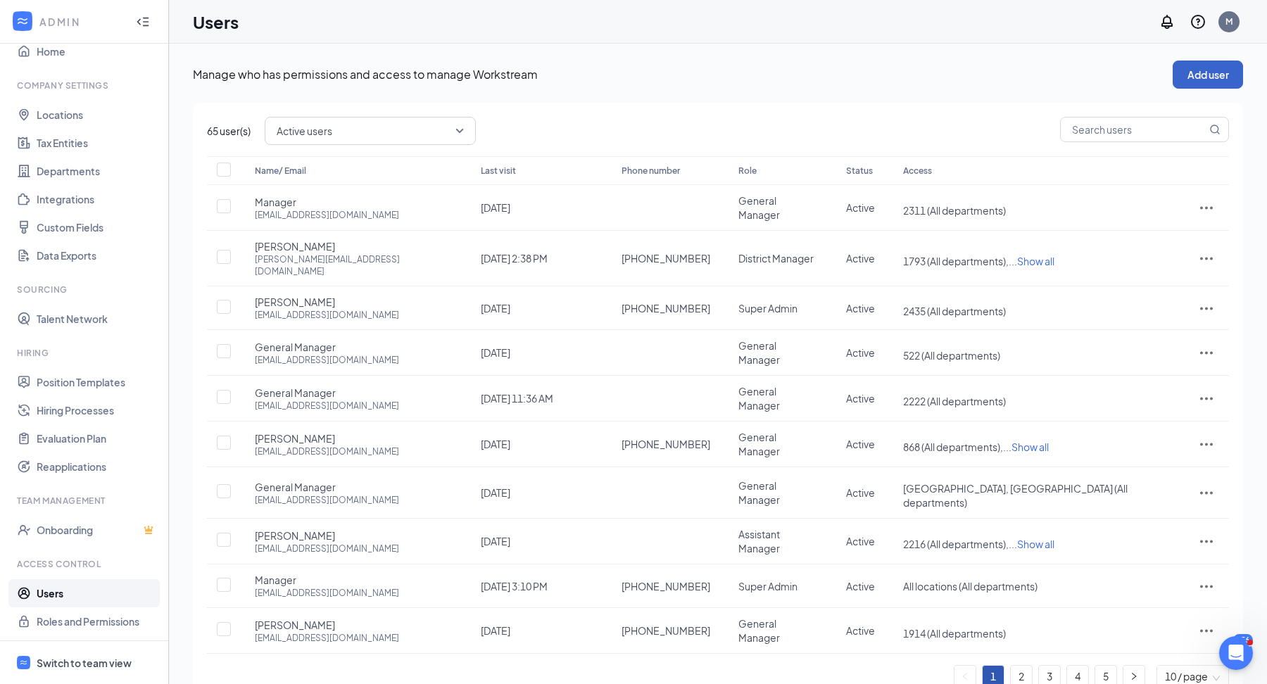
click at [1215, 80] on button "Add user" at bounding box center [1207, 75] width 70 height 28
